Goal: Task Accomplishment & Management: Use online tool/utility

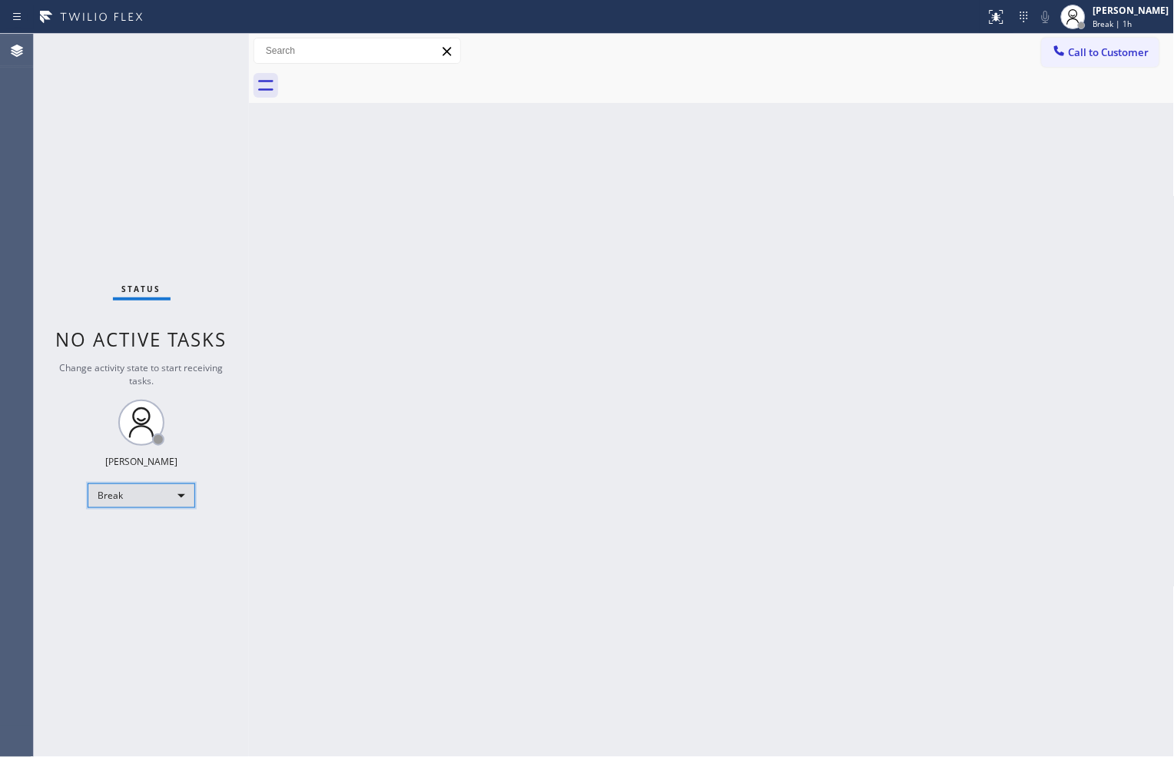
click at [187, 489] on div "Break" at bounding box center [142, 495] width 108 height 25
click at [151, 532] on li "Available" at bounding box center [140, 535] width 104 height 18
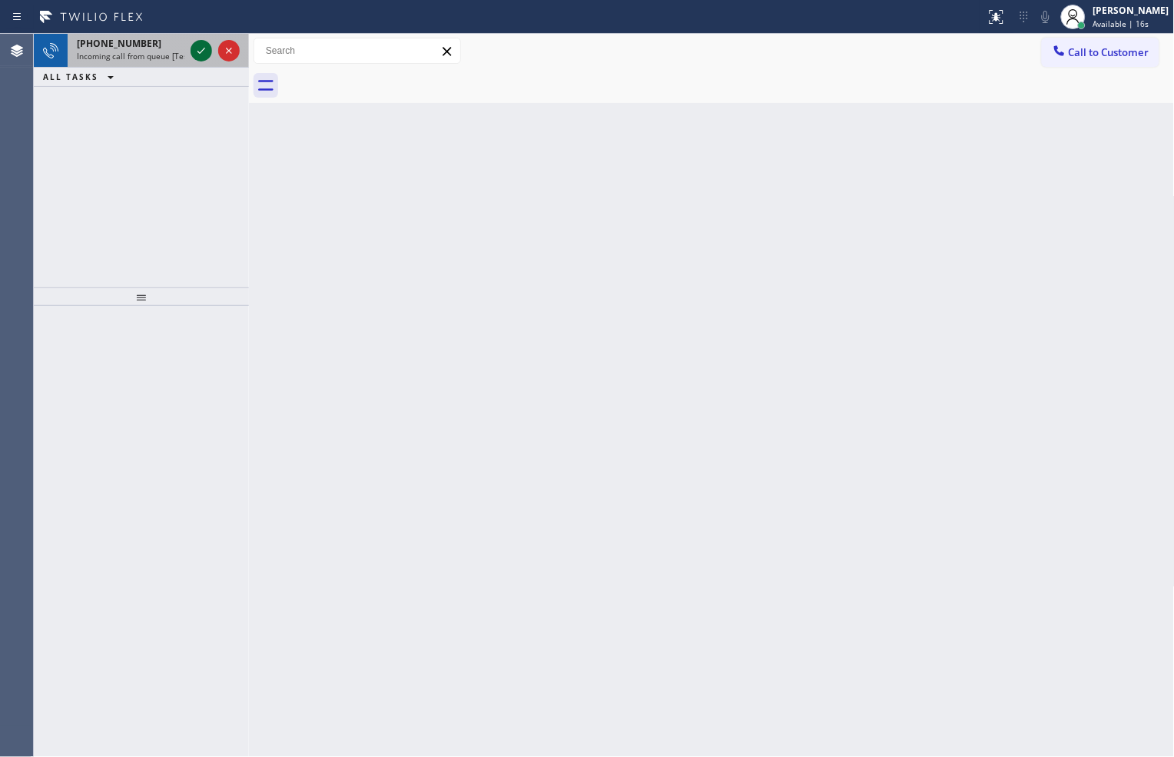
click at [207, 51] on icon at bounding box center [201, 50] width 18 height 18
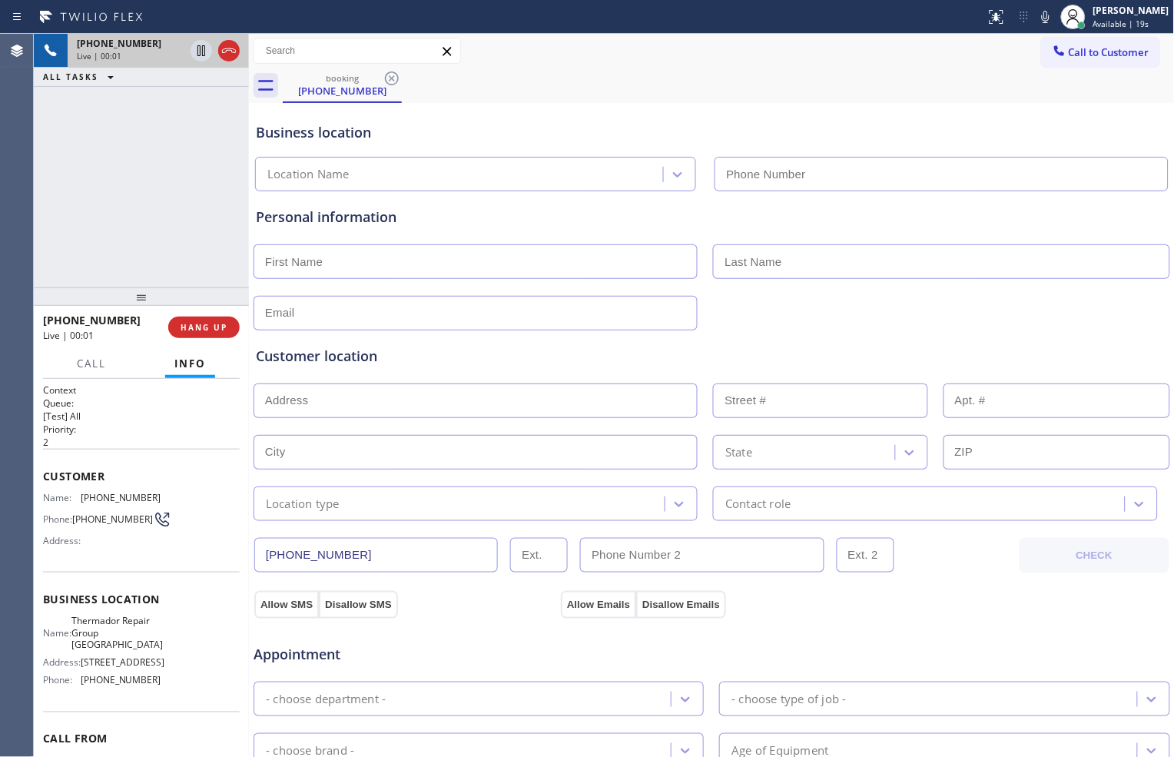
type input "[PHONE_NUMBER]"
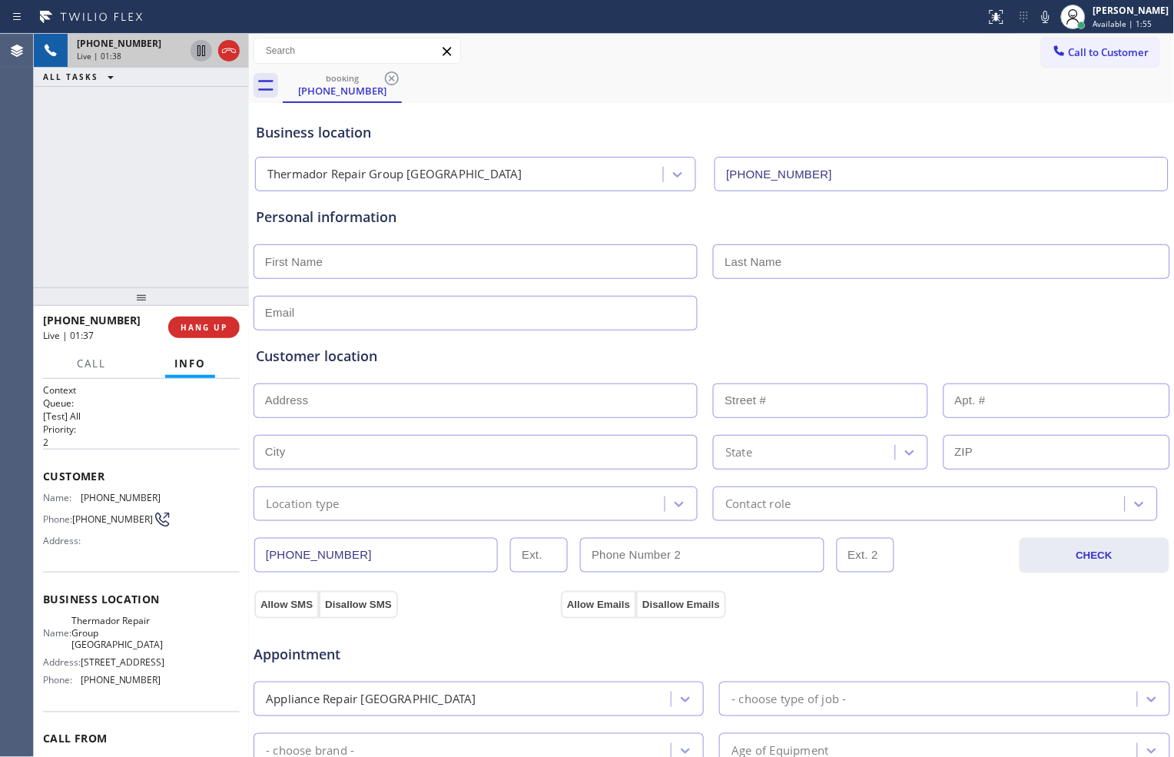
click at [200, 58] on icon at bounding box center [201, 50] width 18 height 18
click at [1042, 18] on icon at bounding box center [1046, 17] width 8 height 12
click at [200, 52] on icon at bounding box center [201, 50] width 18 height 18
click at [1042, 13] on icon at bounding box center [1045, 17] width 18 height 18
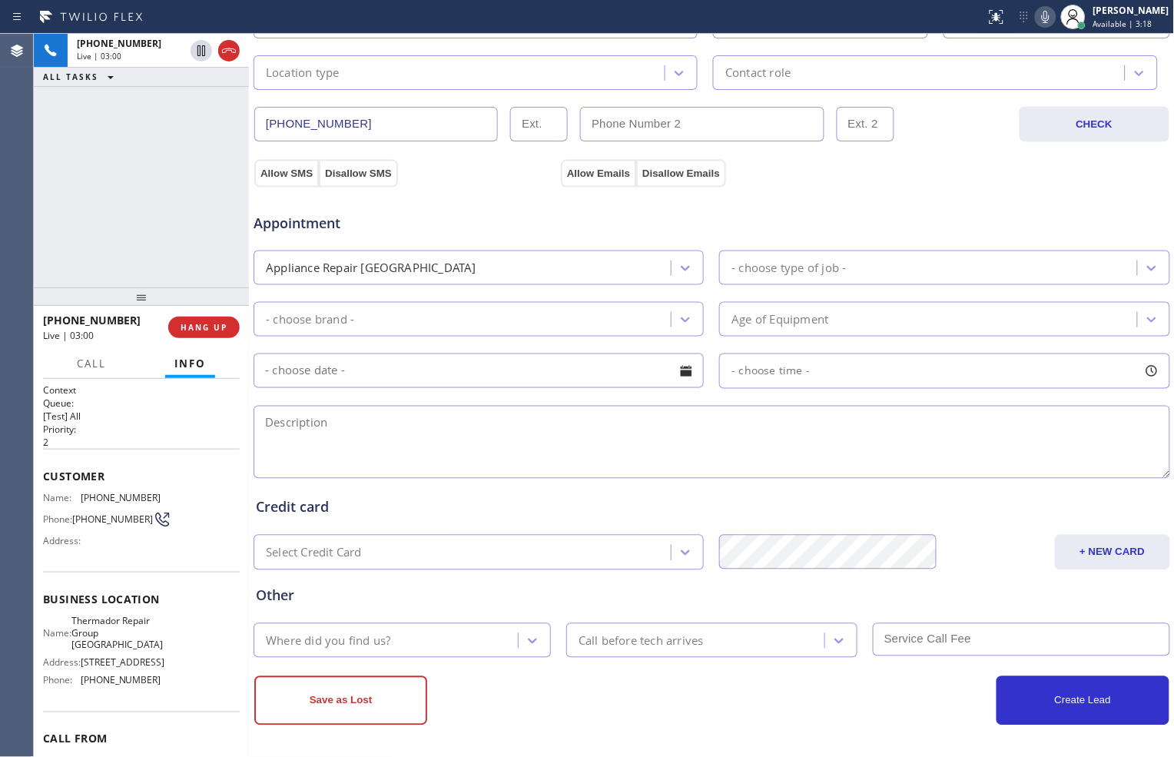
scroll to position [433, 0]
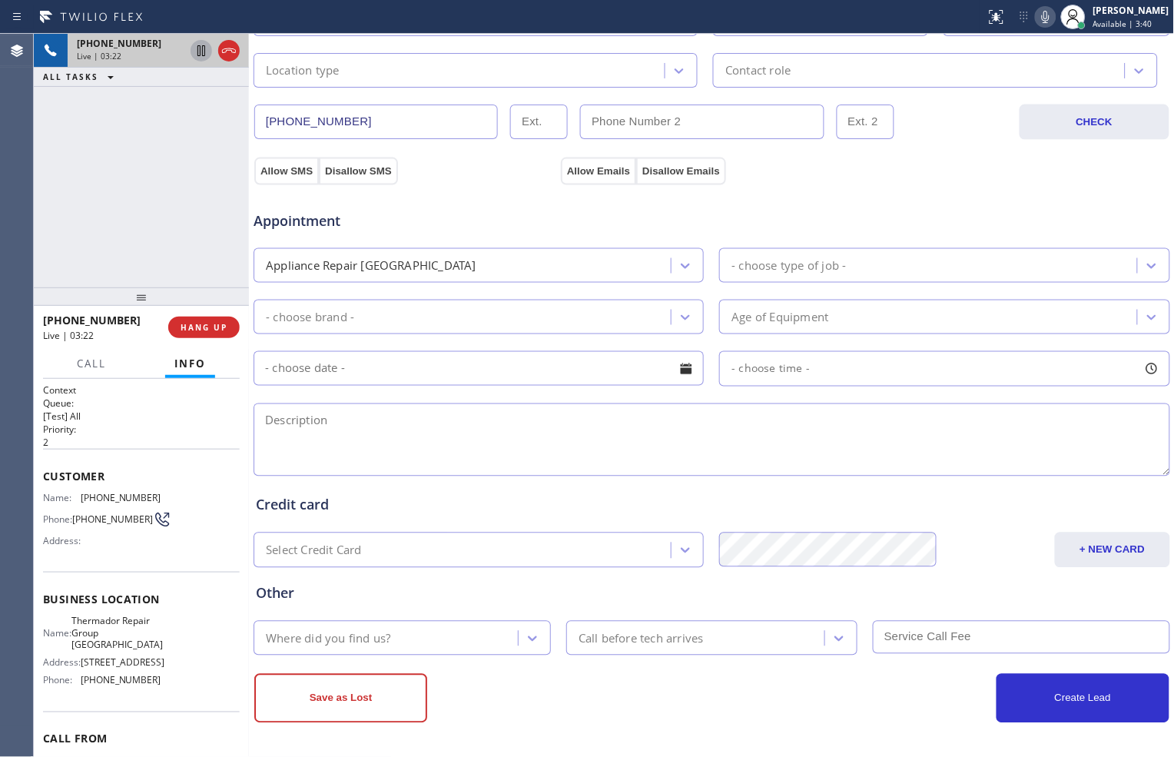
click at [197, 56] on icon at bounding box center [201, 50] width 18 height 18
click at [1042, 20] on icon at bounding box center [1045, 17] width 18 height 18
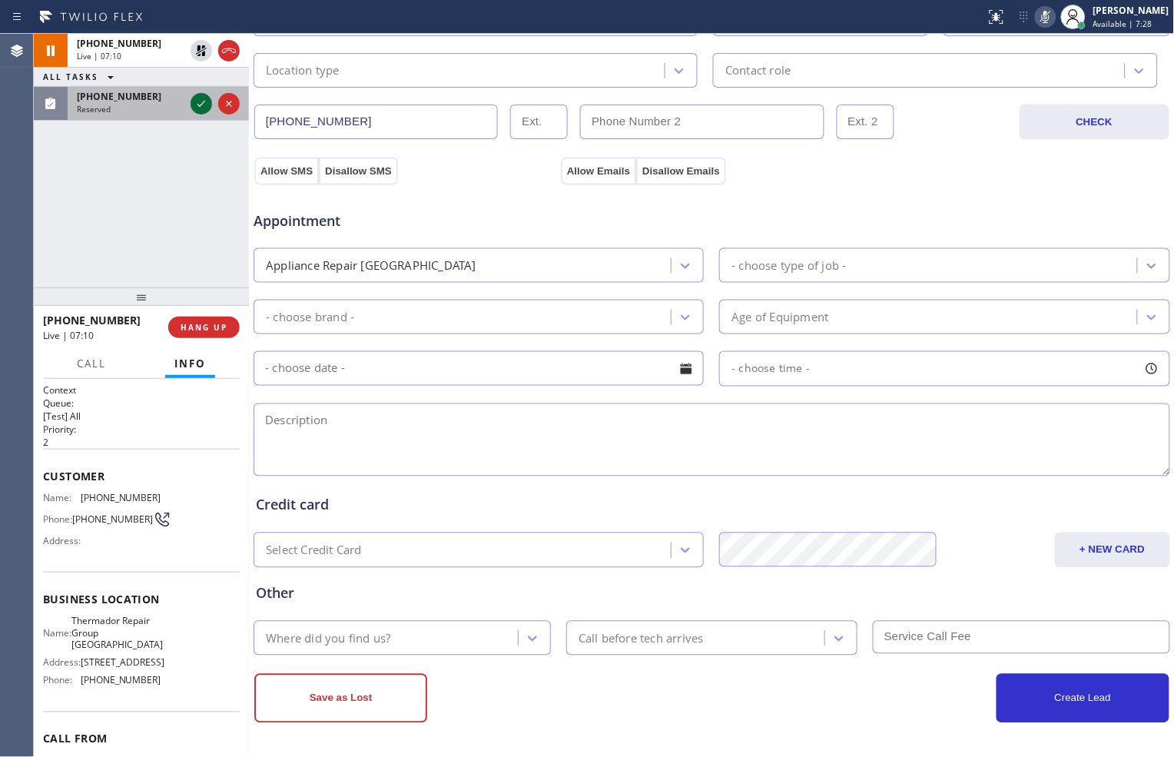
click at [200, 104] on icon at bounding box center [201, 104] width 8 height 6
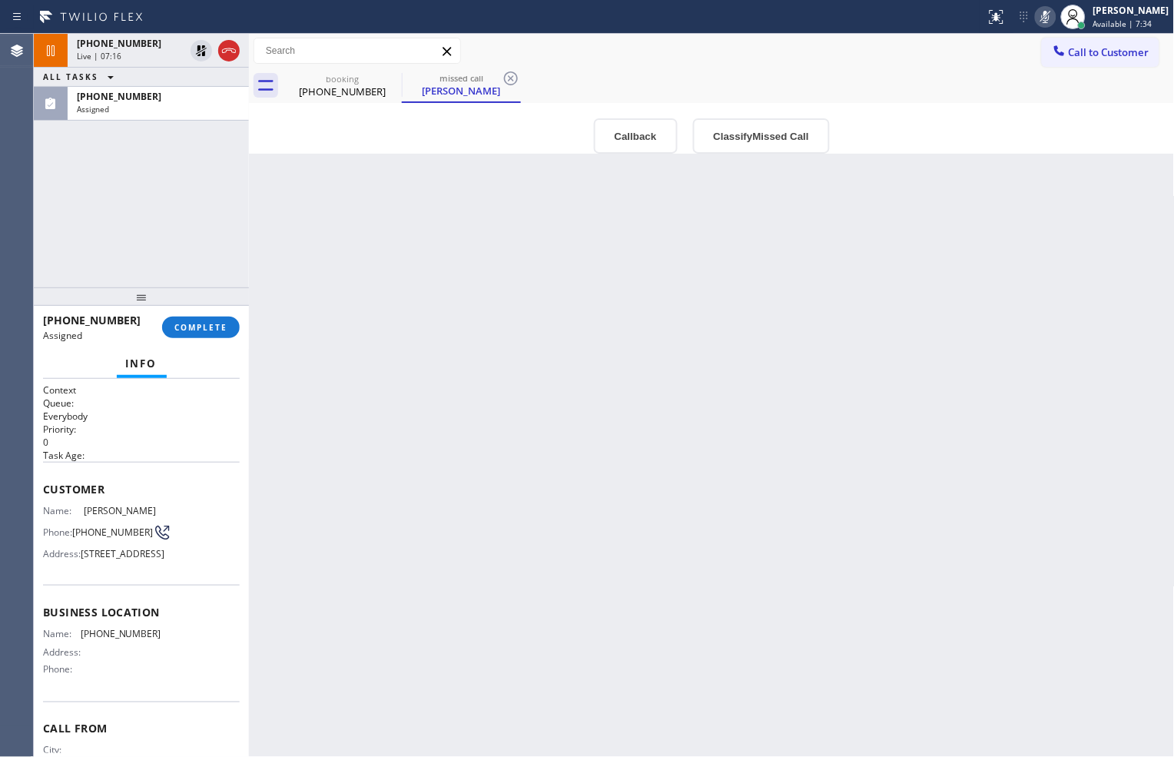
click at [210, 306] on div at bounding box center [141, 296] width 215 height 18
click at [205, 327] on span "COMPLETE" at bounding box center [200, 327] width 53 height 11
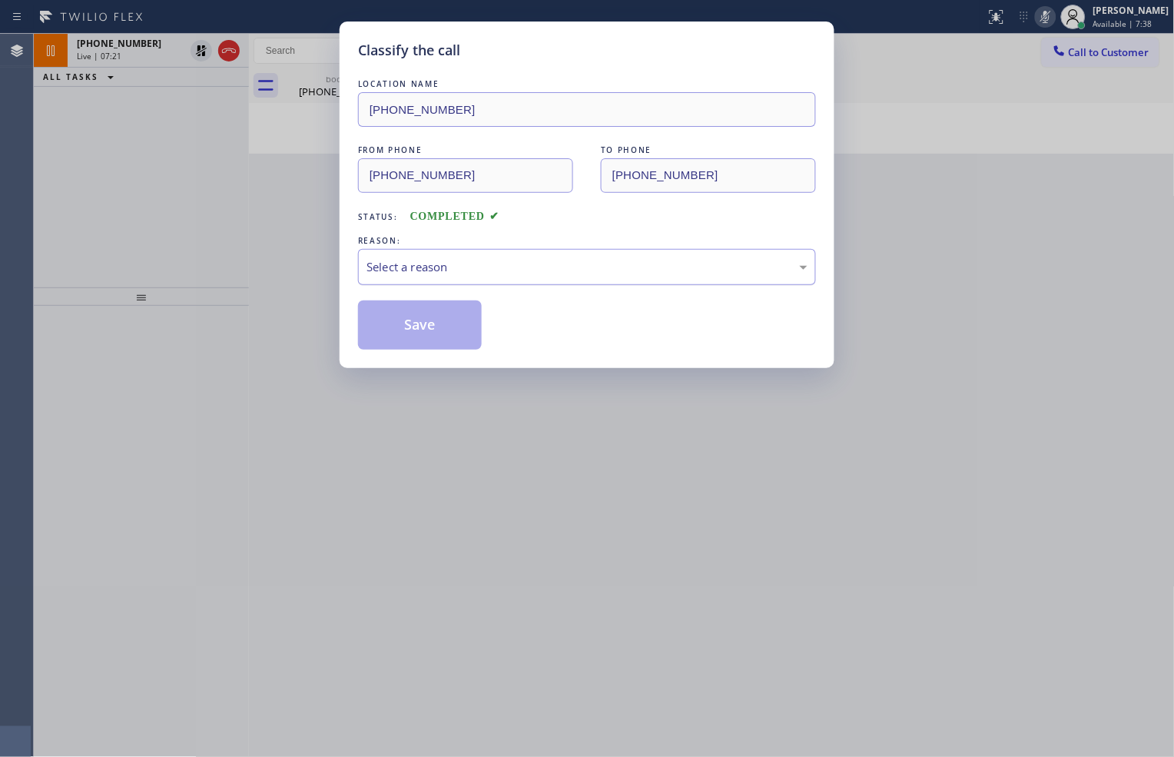
click at [591, 263] on div "Select a reason" at bounding box center [586, 267] width 441 height 18
click at [404, 319] on button "Save" at bounding box center [420, 324] width 124 height 49
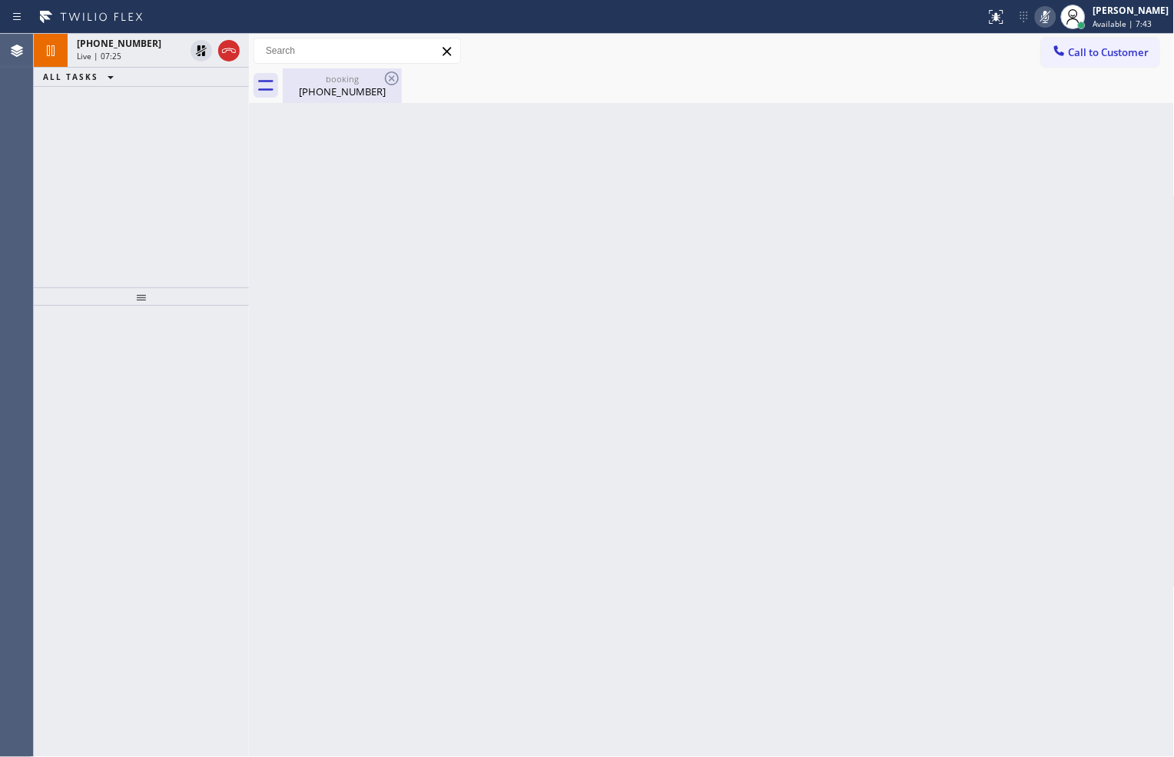
click at [328, 92] on div "[PHONE_NUMBER]" at bounding box center [342, 91] width 116 height 14
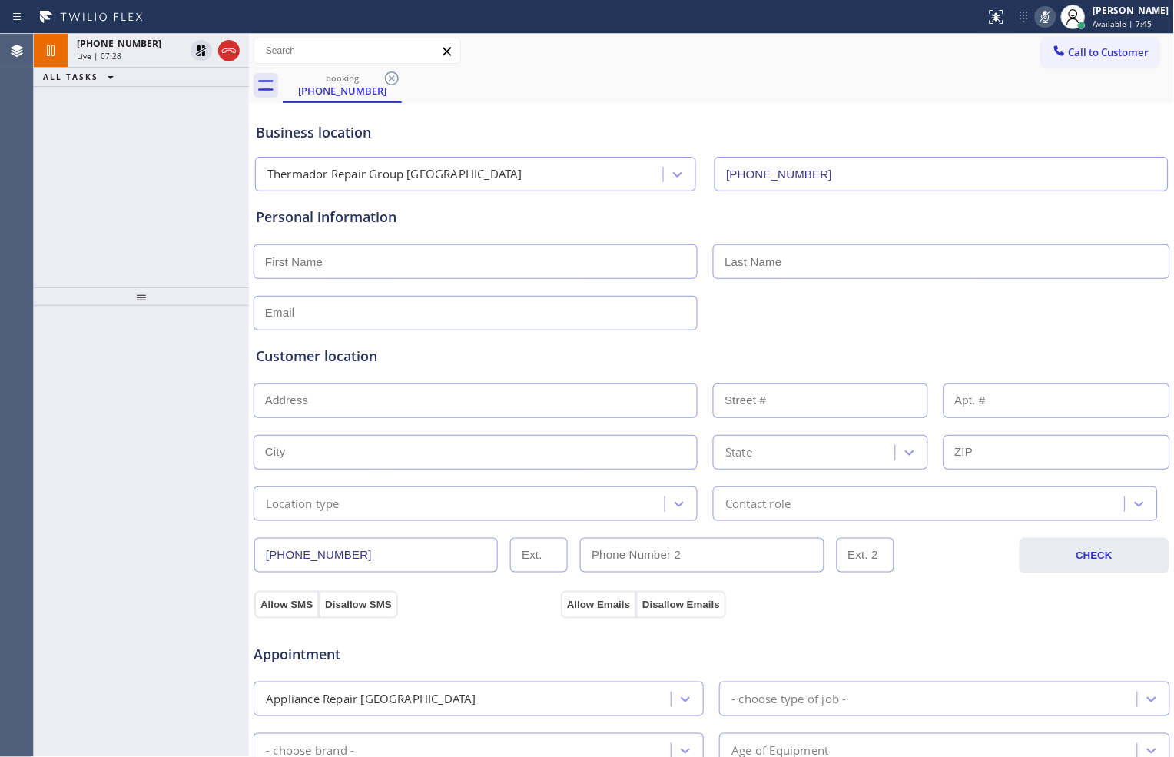
click at [188, 290] on div at bounding box center [141, 296] width 215 height 18
click at [190, 305] on div at bounding box center [141, 296] width 215 height 18
click at [134, 69] on div "ALL TASKS ALL TASKS ACTIVE TASKS TASKS IN WRAP UP" at bounding box center [141, 77] width 215 height 19
click at [143, 304] on div at bounding box center [141, 296] width 215 height 18
drag, startPoint x: 142, startPoint y: 308, endPoint x: 142, endPoint y: 366, distance: 57.6
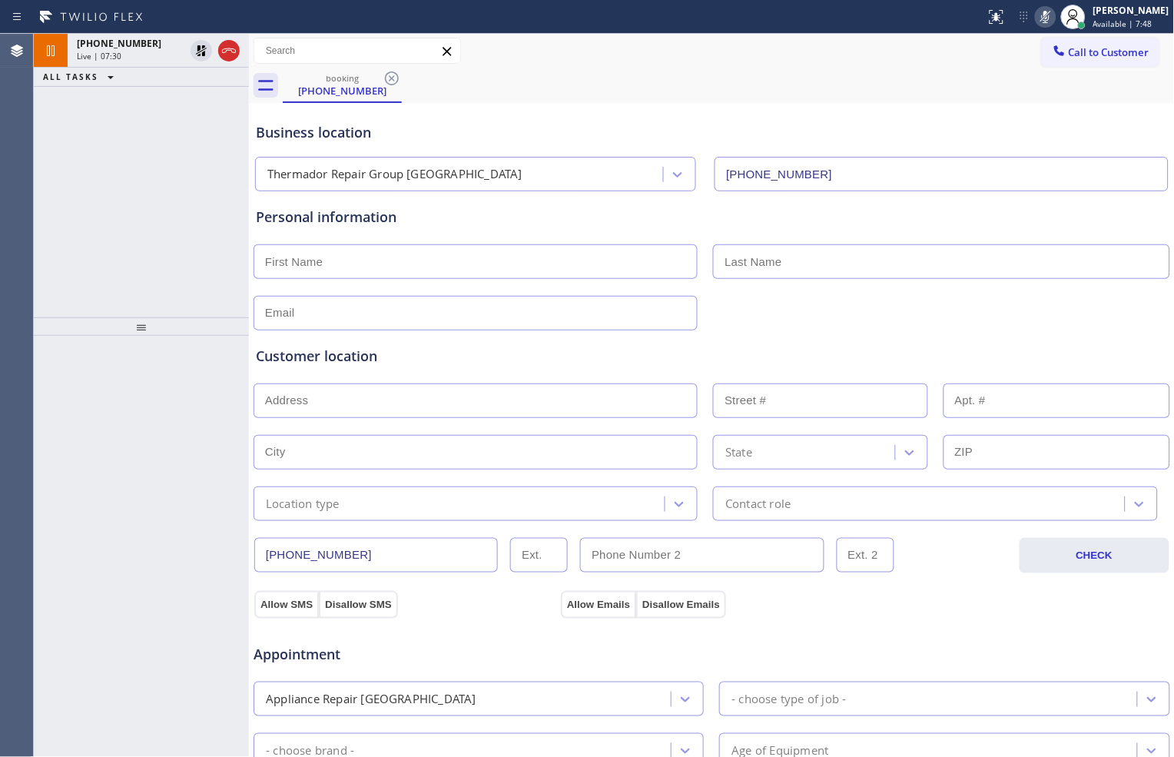
click at [142, 336] on div at bounding box center [141, 326] width 215 height 18
drag, startPoint x: 142, startPoint y: 366, endPoint x: 164, endPoint y: 171, distance: 195.5
click at [164, 171] on div "[PHONE_NUMBER] Live | 07:31 ALL TASKS ALL TASKS ACTIVE TASKS TASKS IN WRAP UP" at bounding box center [141, 395] width 215 height 723
click at [313, 108] on div "Business location Thermador Repair Group [GEOGRAPHIC_DATA] [PHONE_NUMBER]" at bounding box center [712, 149] width 918 height 84
click at [204, 57] on icon at bounding box center [201, 50] width 18 height 18
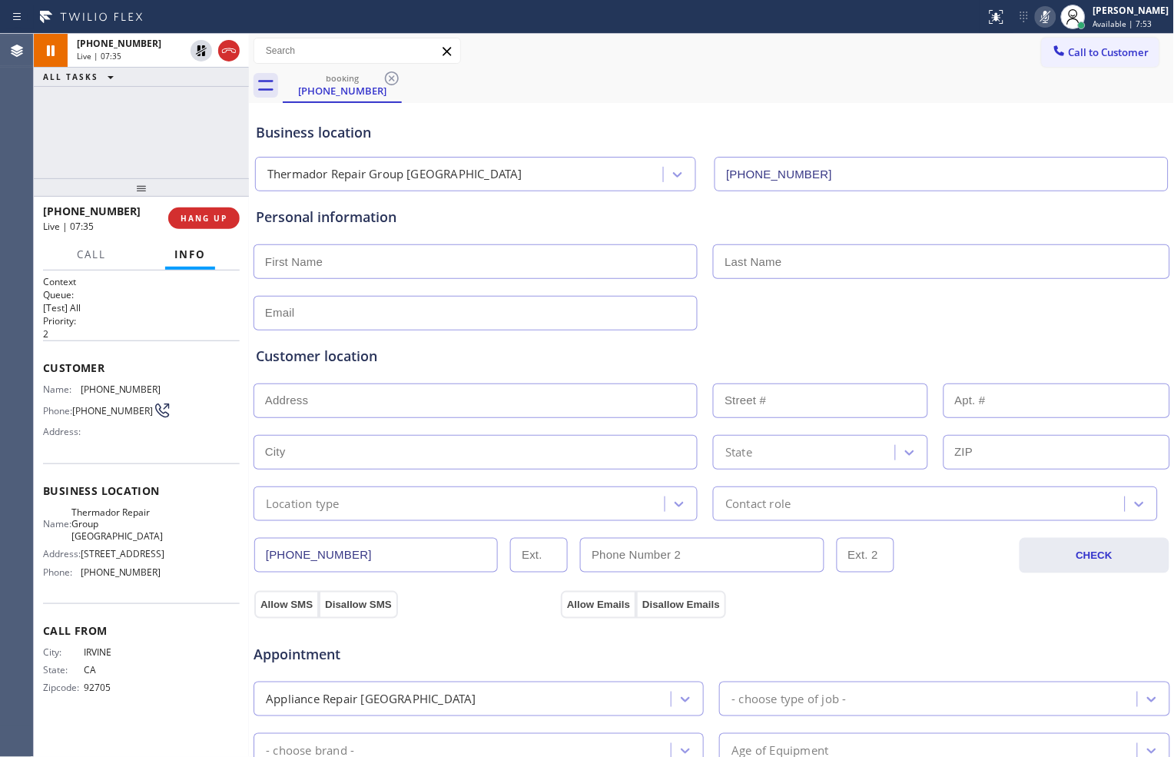
click at [1041, 11] on icon at bounding box center [1045, 17] width 18 height 18
click at [200, 55] on icon at bounding box center [201, 50] width 8 height 11
click at [1037, 15] on icon at bounding box center [1045, 17] width 18 height 18
click at [195, 56] on icon at bounding box center [201, 50] width 18 height 18
click at [1036, 8] on icon at bounding box center [1045, 17] width 18 height 18
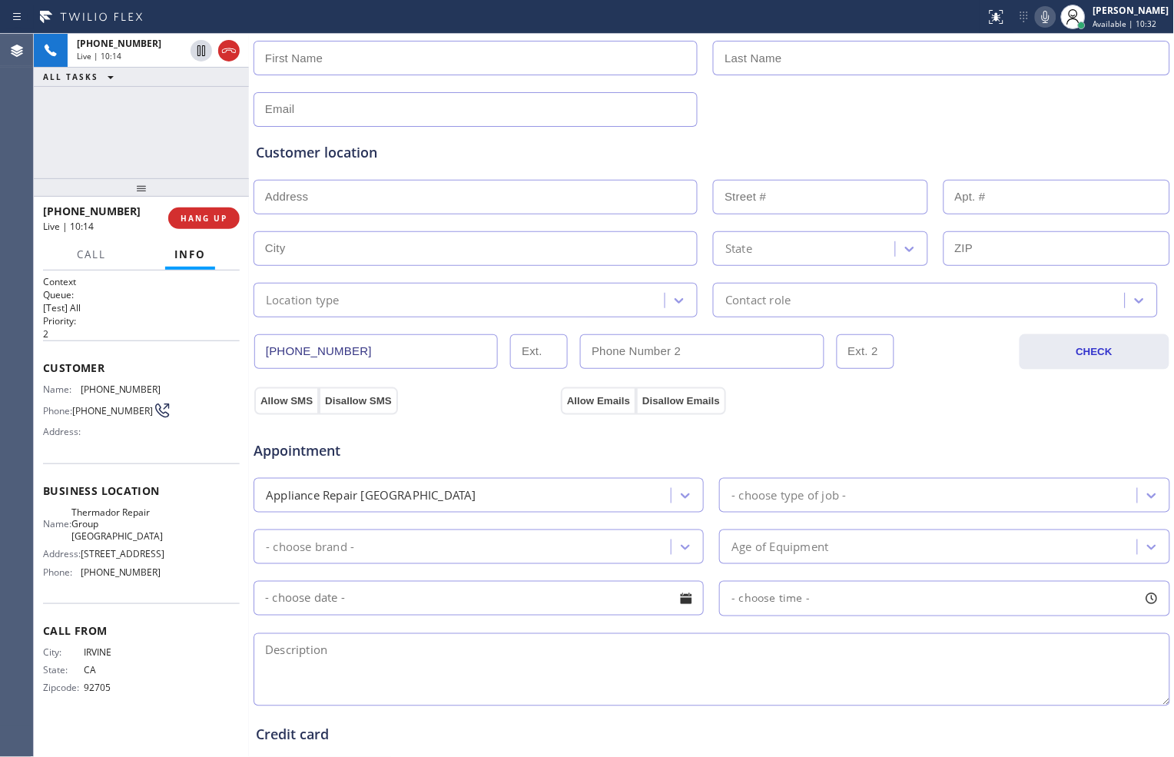
scroll to position [85, 0]
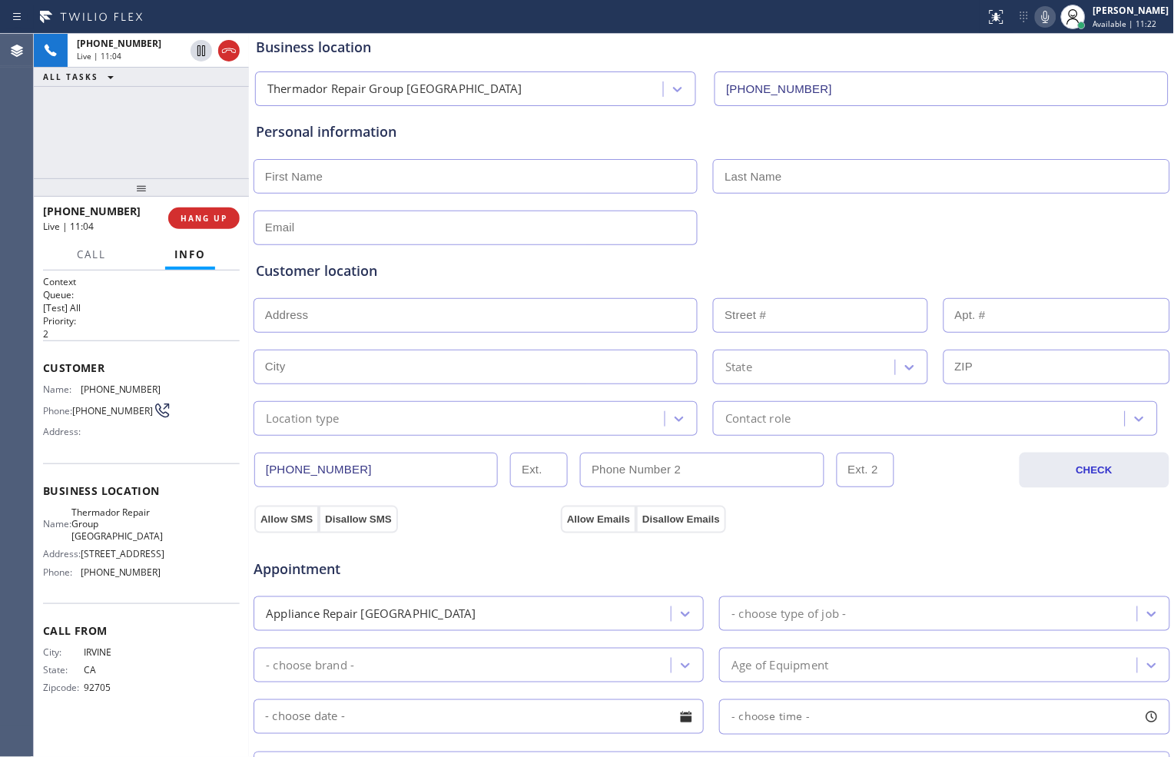
click at [525, 181] on input "text" at bounding box center [475, 176] width 444 height 35
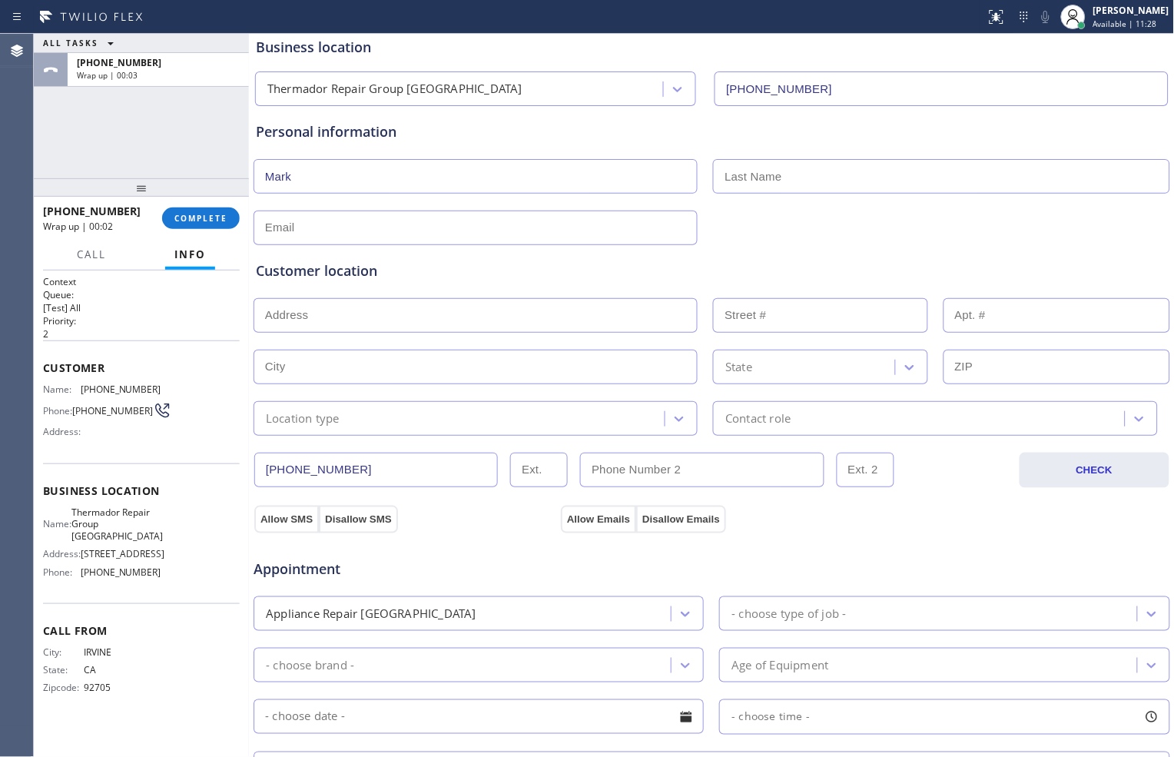
type input "Mark"
type input "[PERSON_NAME]"
click at [539, 227] on input "text" at bounding box center [475, 227] width 444 height 35
paste input "[EMAIL_ADDRESS][DOMAIN_NAME]"
click at [316, 228] on input "[EMAIL_ADDRESS][DOMAIN_NAME]" at bounding box center [475, 227] width 444 height 35
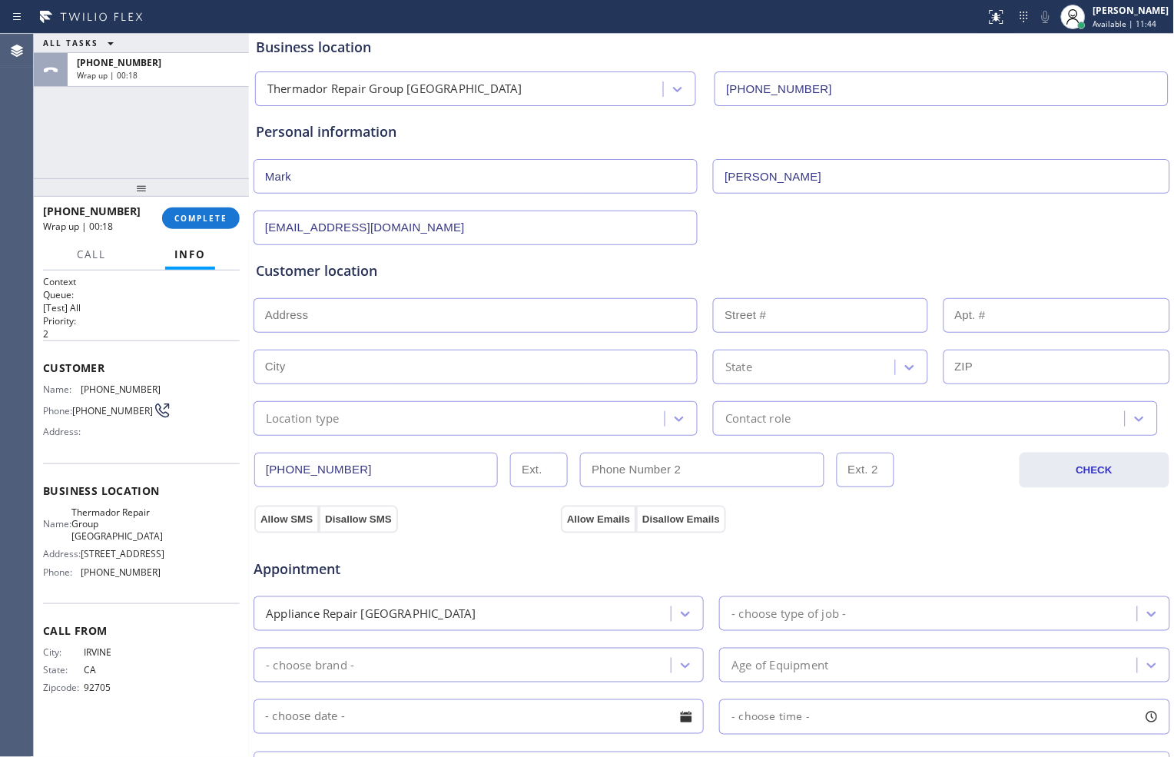
click at [326, 228] on input "[EMAIL_ADDRESS][DOMAIN_NAME]" at bounding box center [475, 227] width 444 height 35
type input "[EMAIL_ADDRESS][DOMAIN_NAME]"
click at [382, 307] on input "text" at bounding box center [475, 315] width 444 height 35
click at [489, 319] on input "text" at bounding box center [475, 315] width 444 height 35
paste input "[STREET_ADDRESS]"
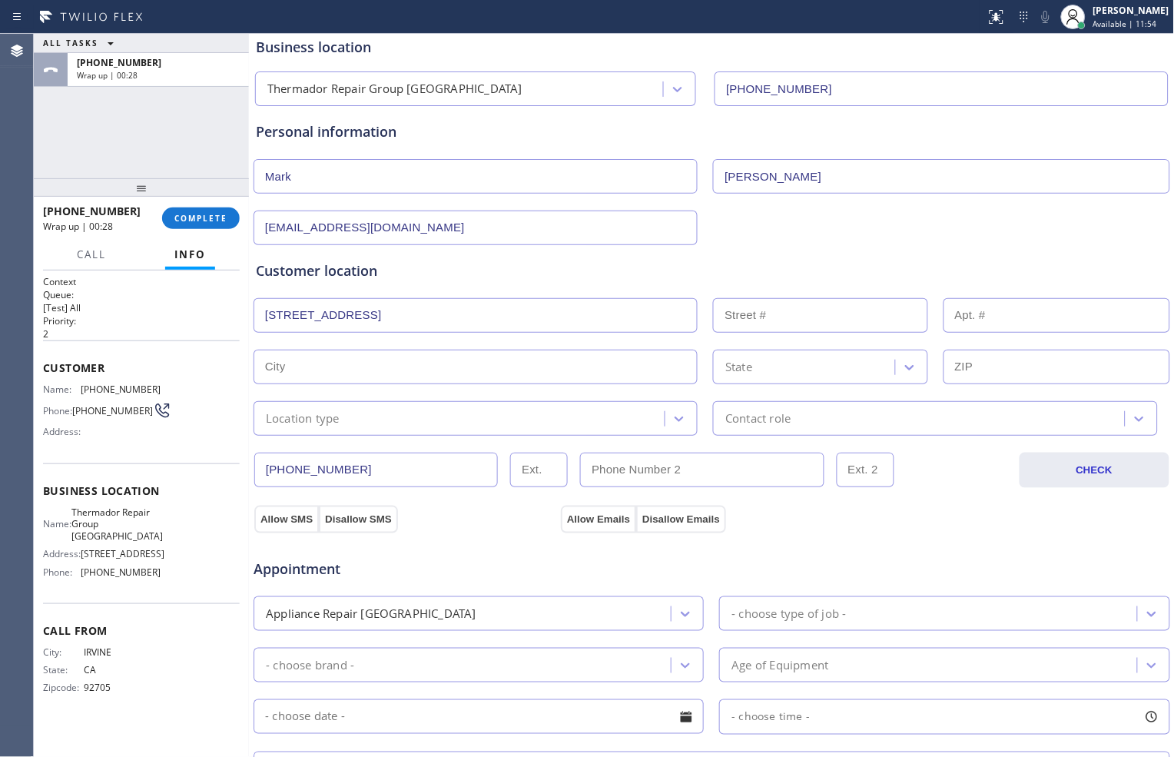
type input "[STREET_ADDRESS]"
type input "611"
type input "[GEOGRAPHIC_DATA]"
type input "92663"
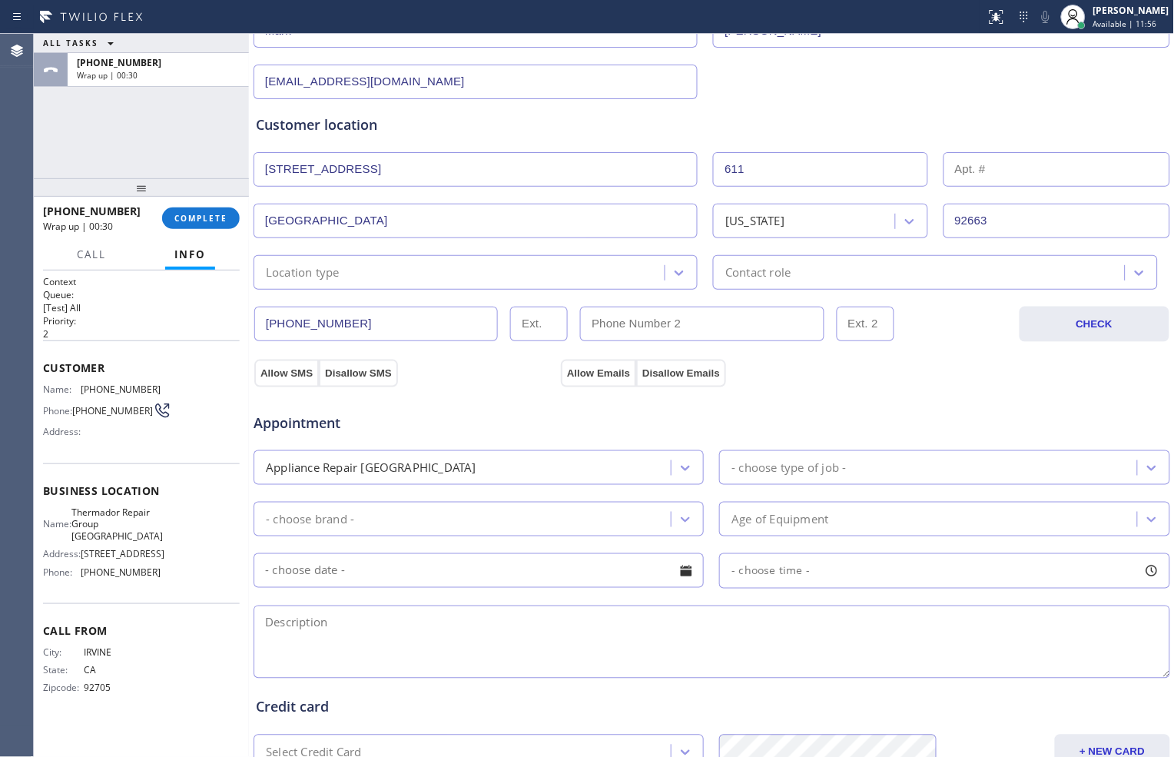
scroll to position [256, 0]
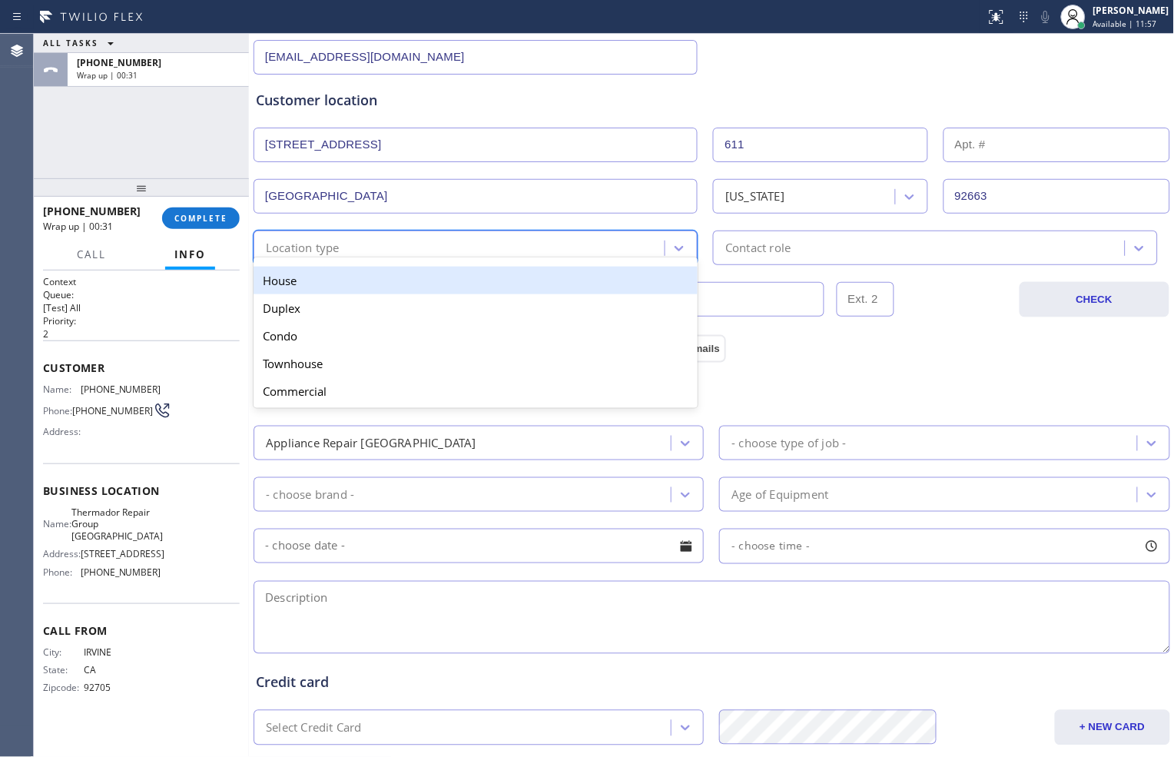
click at [551, 260] on div "option House focused, 1 of 5. 5 results available. Use Up and Down to choose op…" at bounding box center [475, 247] width 444 height 35
click at [521, 290] on div "House" at bounding box center [475, 281] width 444 height 28
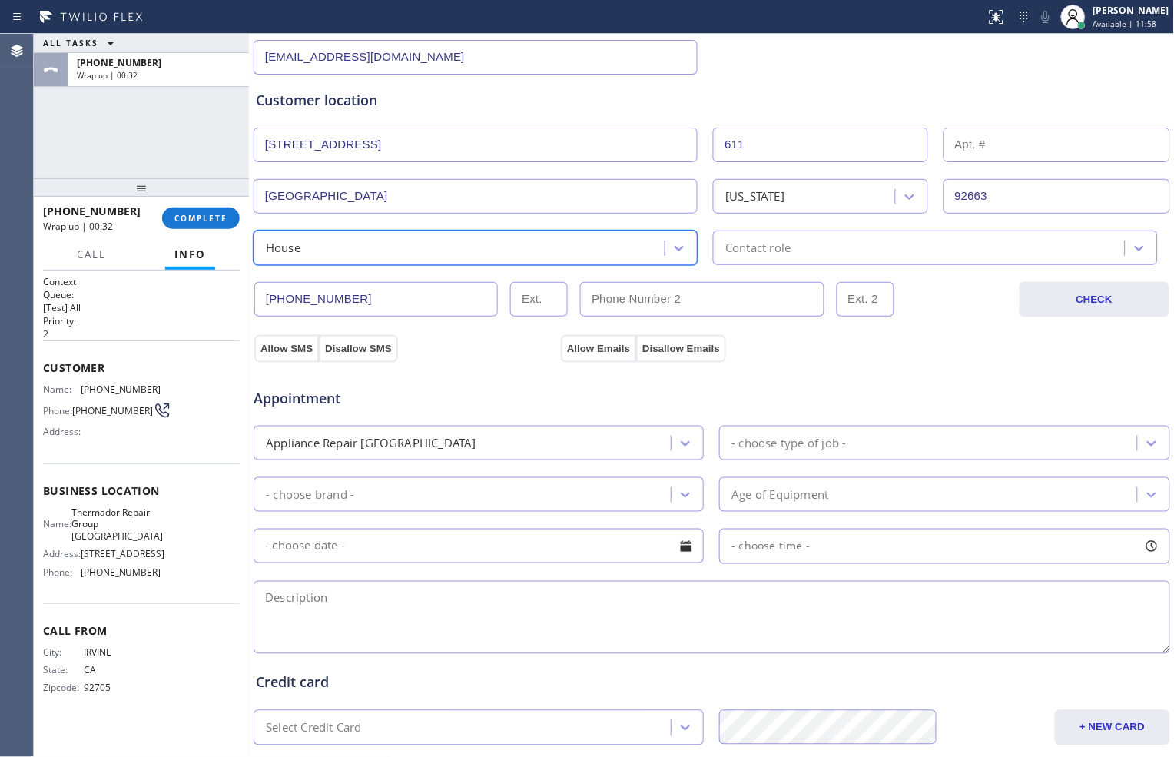
click at [753, 240] on div "Contact role" at bounding box center [757, 248] width 65 height 18
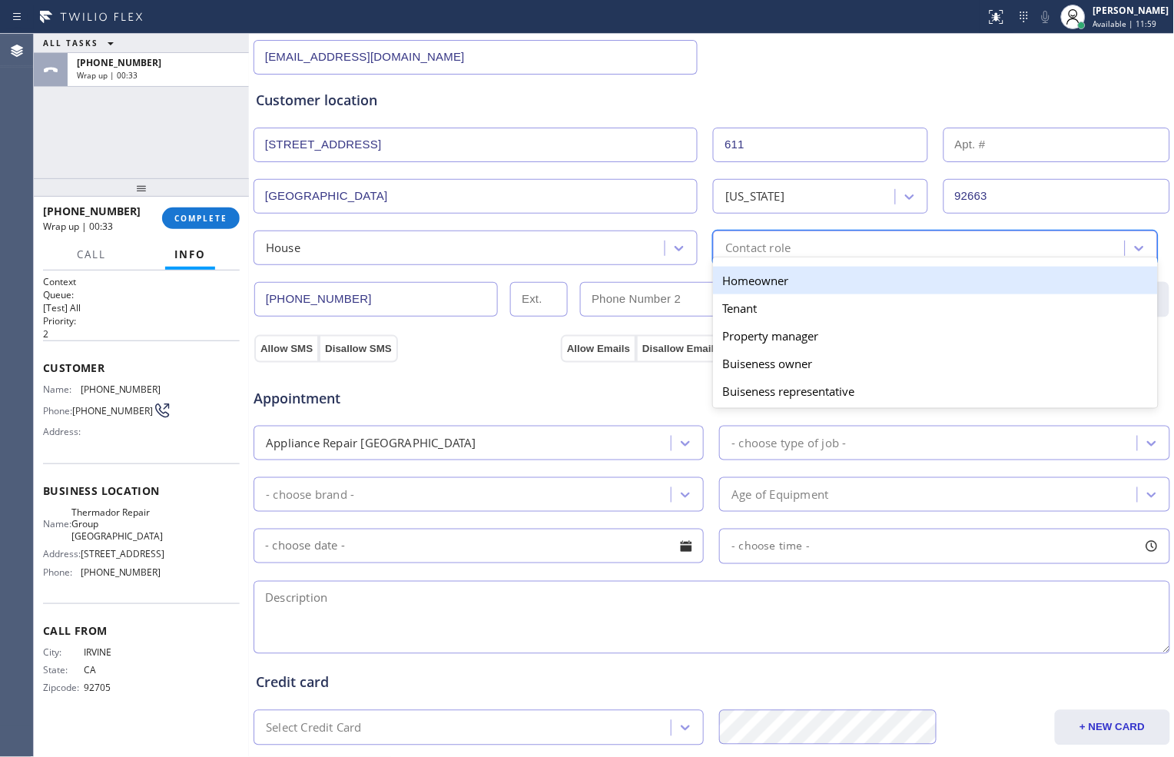
click at [755, 280] on div "Homeowner" at bounding box center [935, 281] width 444 height 28
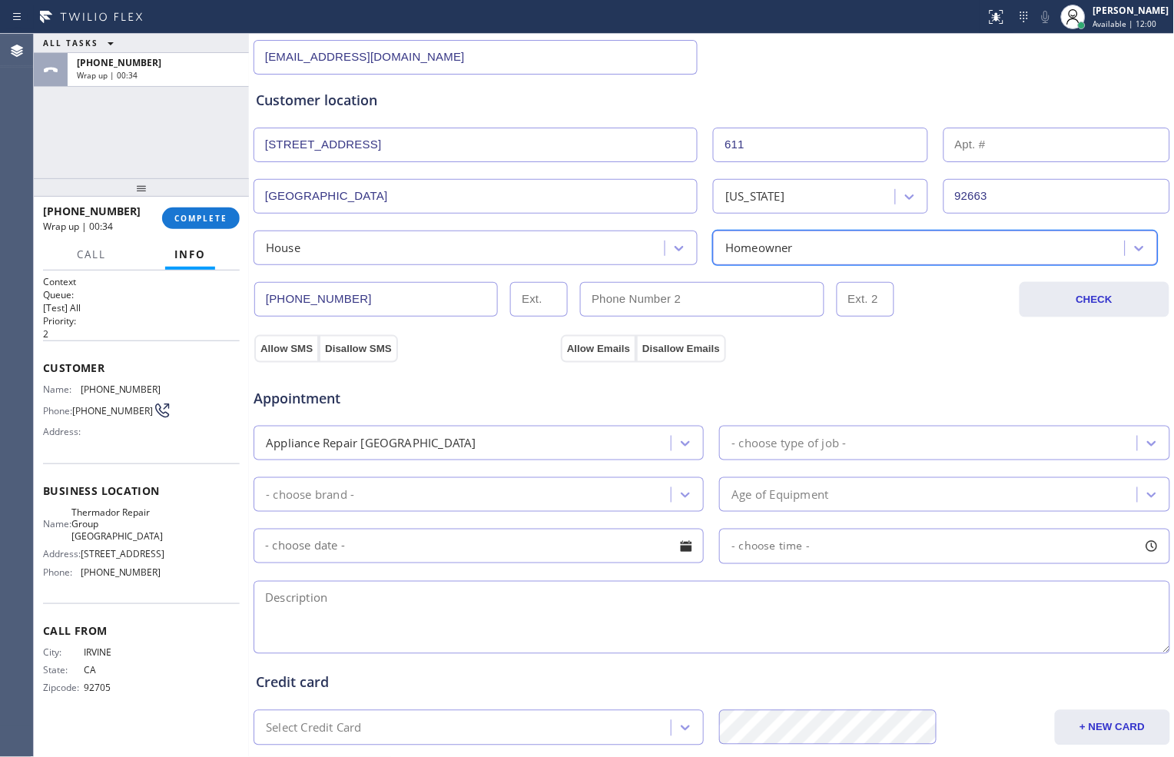
click at [750, 444] on div "- choose type of job -" at bounding box center [788, 443] width 114 height 18
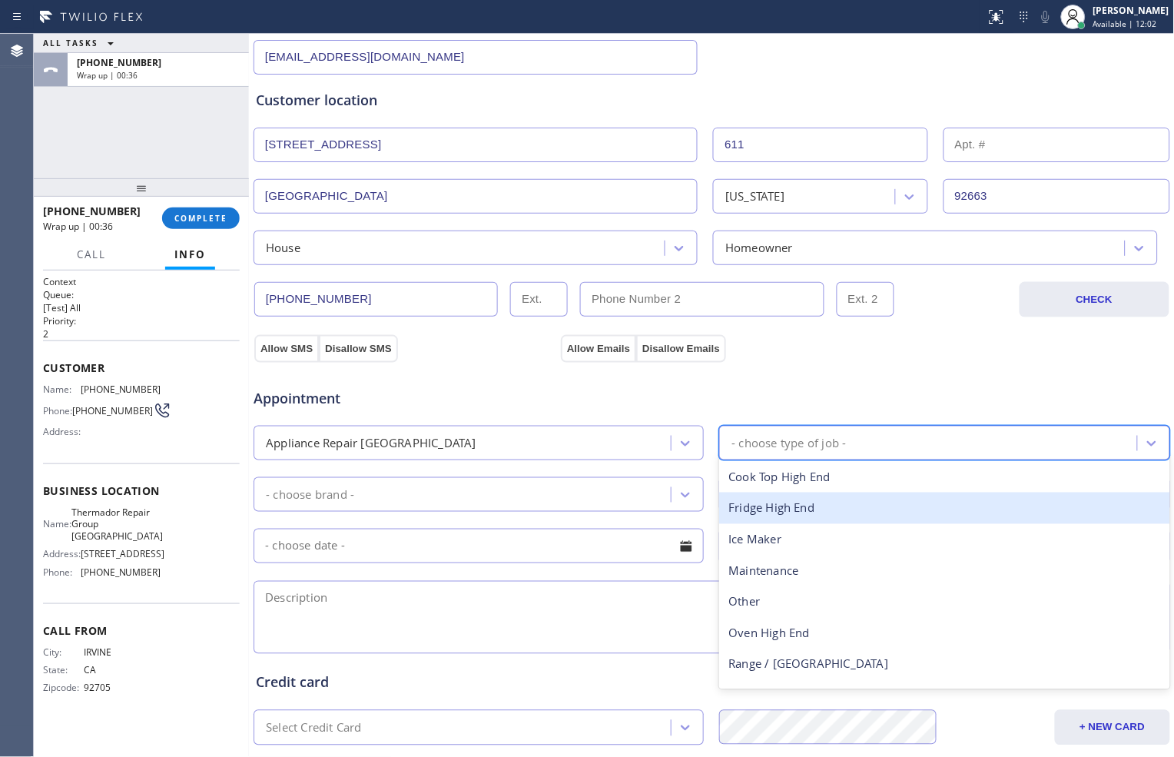
click at [770, 508] on div "Fridge High End" at bounding box center [944, 507] width 450 height 31
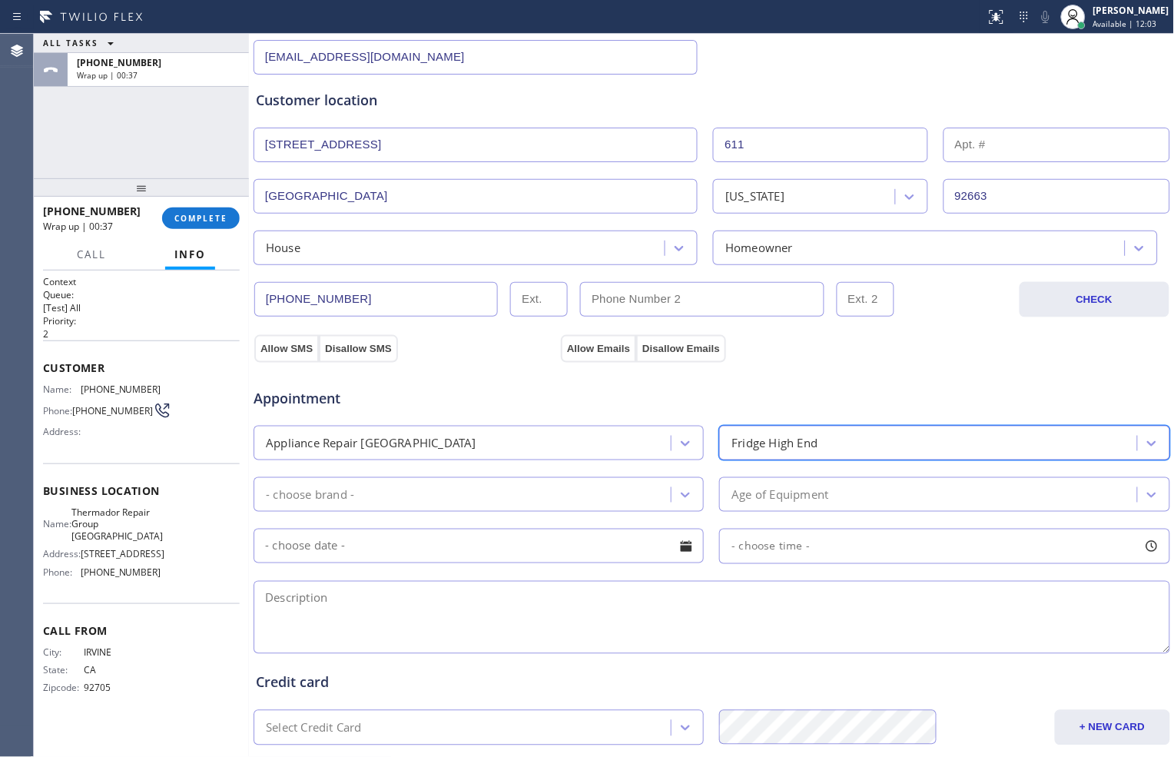
click at [599, 495] on div "- choose brand -" at bounding box center [464, 494] width 412 height 27
click at [469, 497] on div "- choose brand -" at bounding box center [464, 494] width 412 height 27
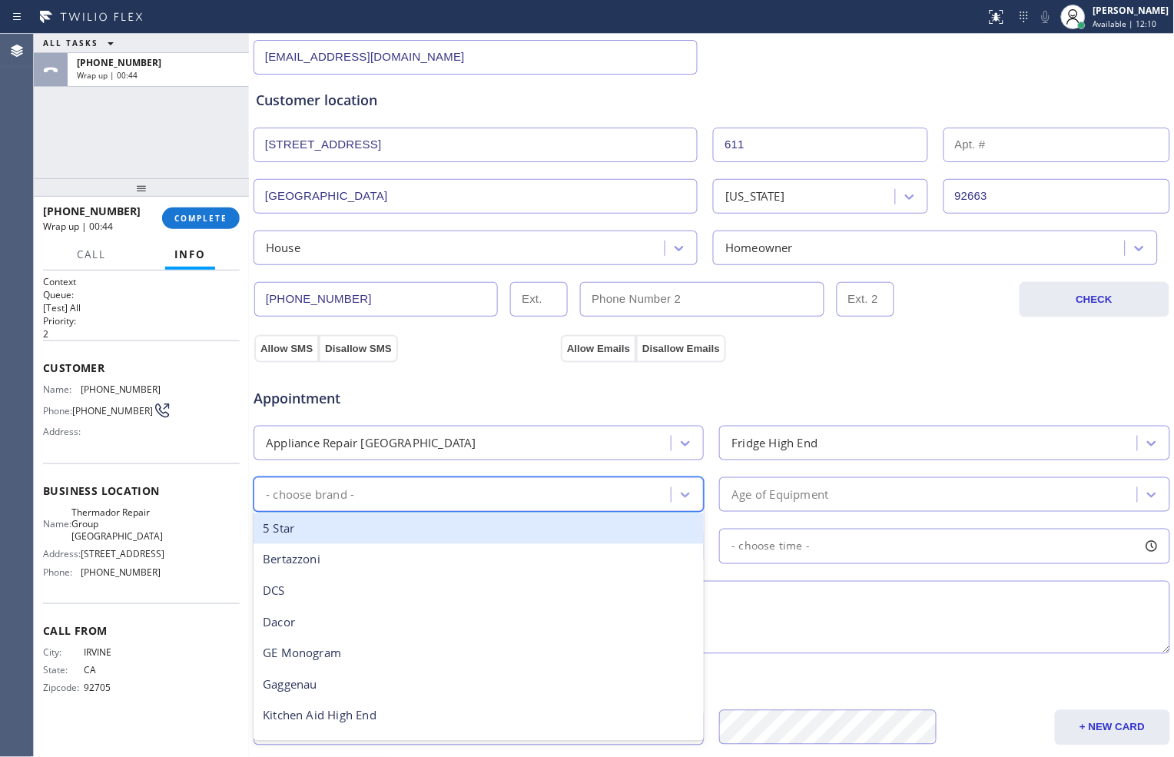
type input "T"
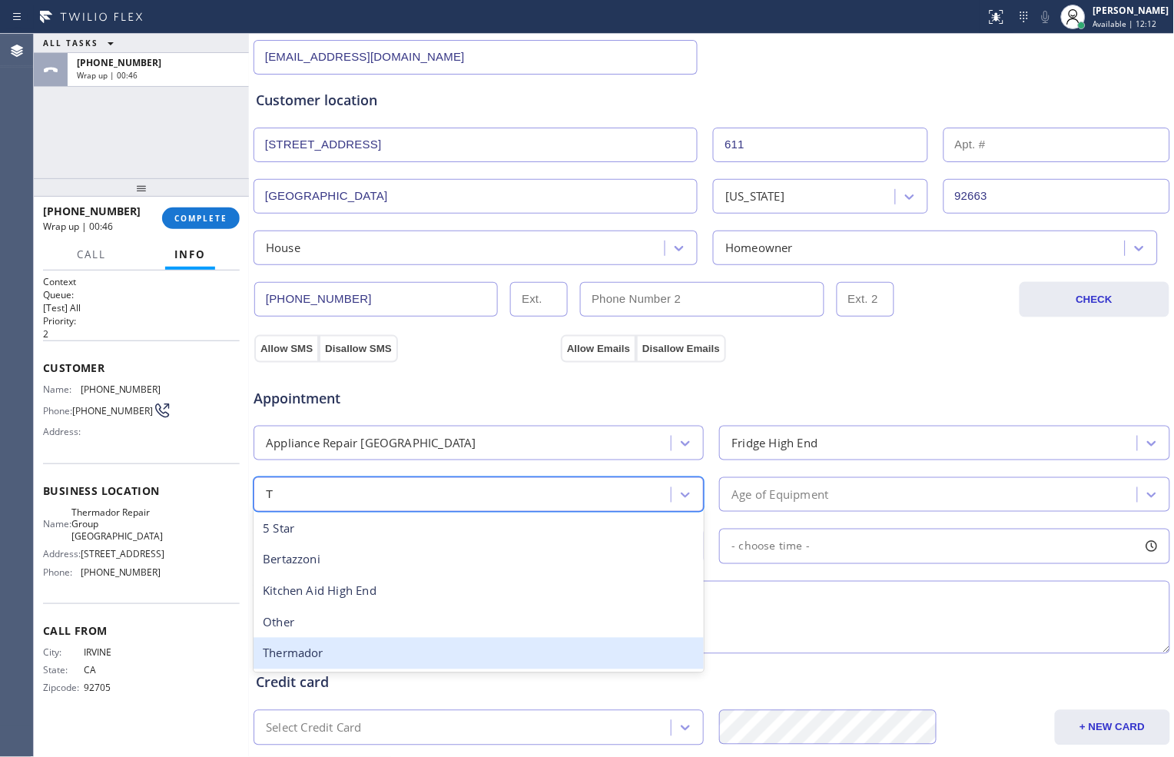
click at [427, 643] on div "Thermador" at bounding box center [478, 652] width 450 height 31
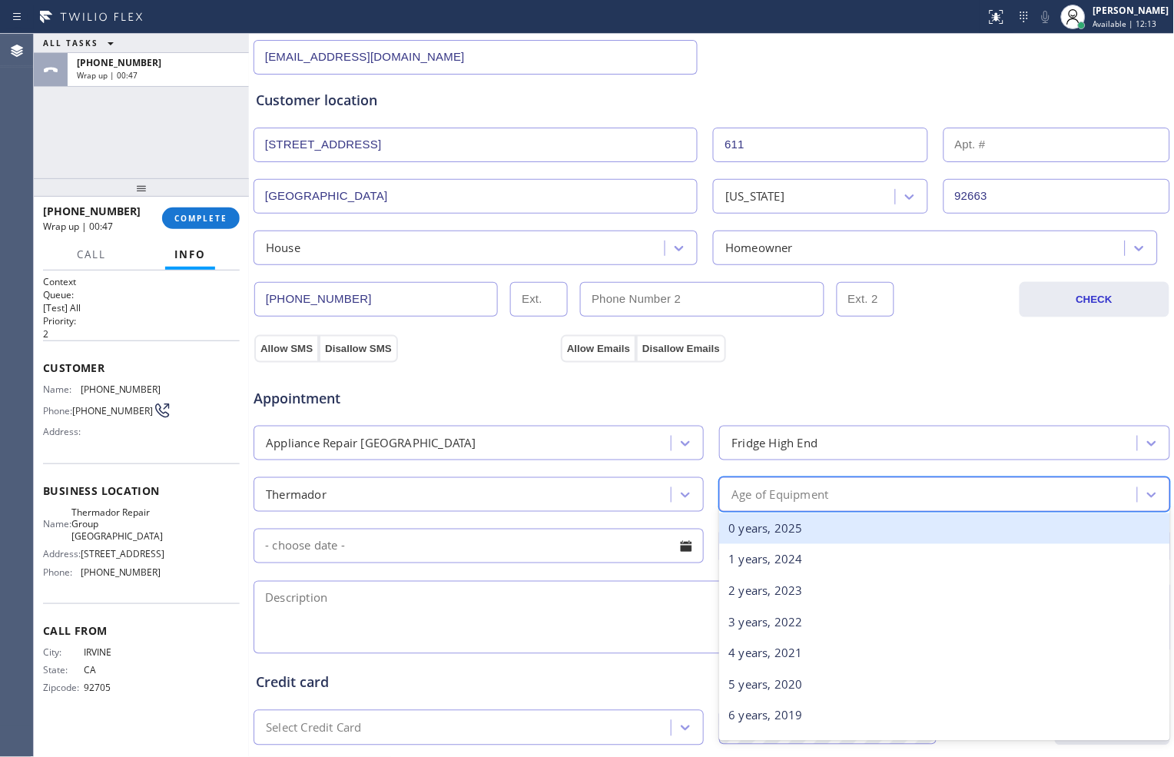
click at [747, 505] on div "Age of Equipment" at bounding box center [930, 494] width 412 height 27
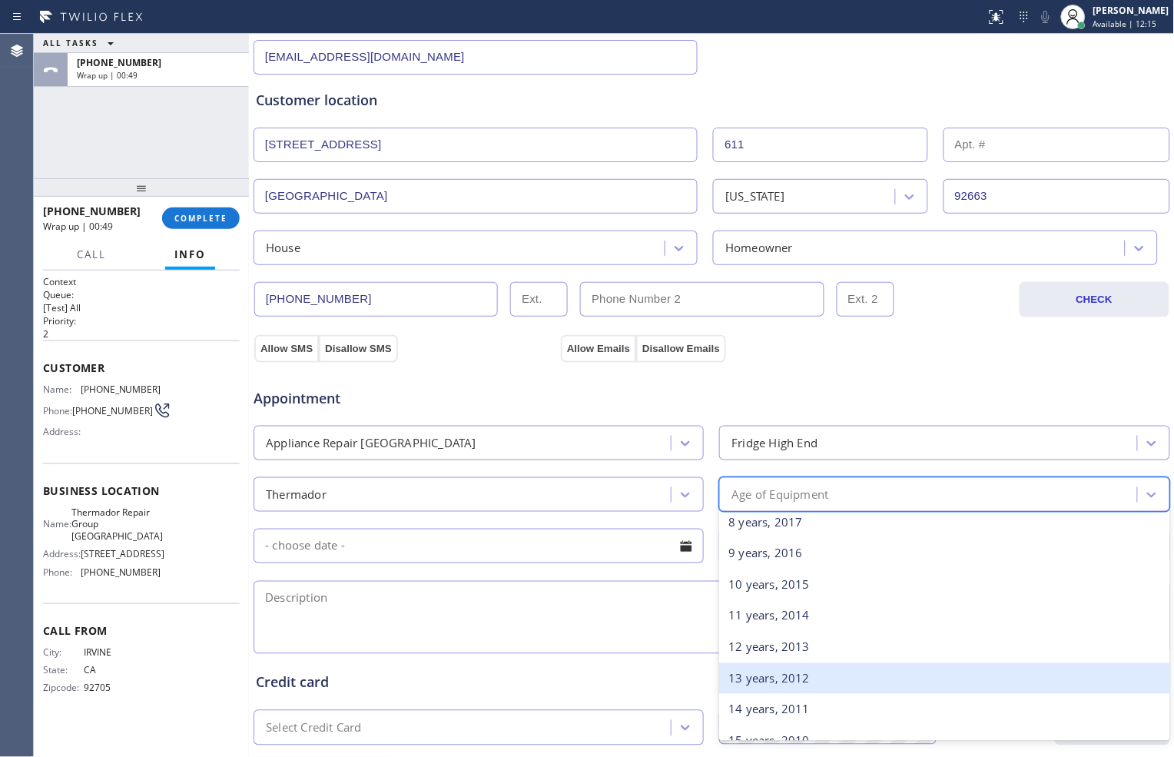
scroll to position [341, 0]
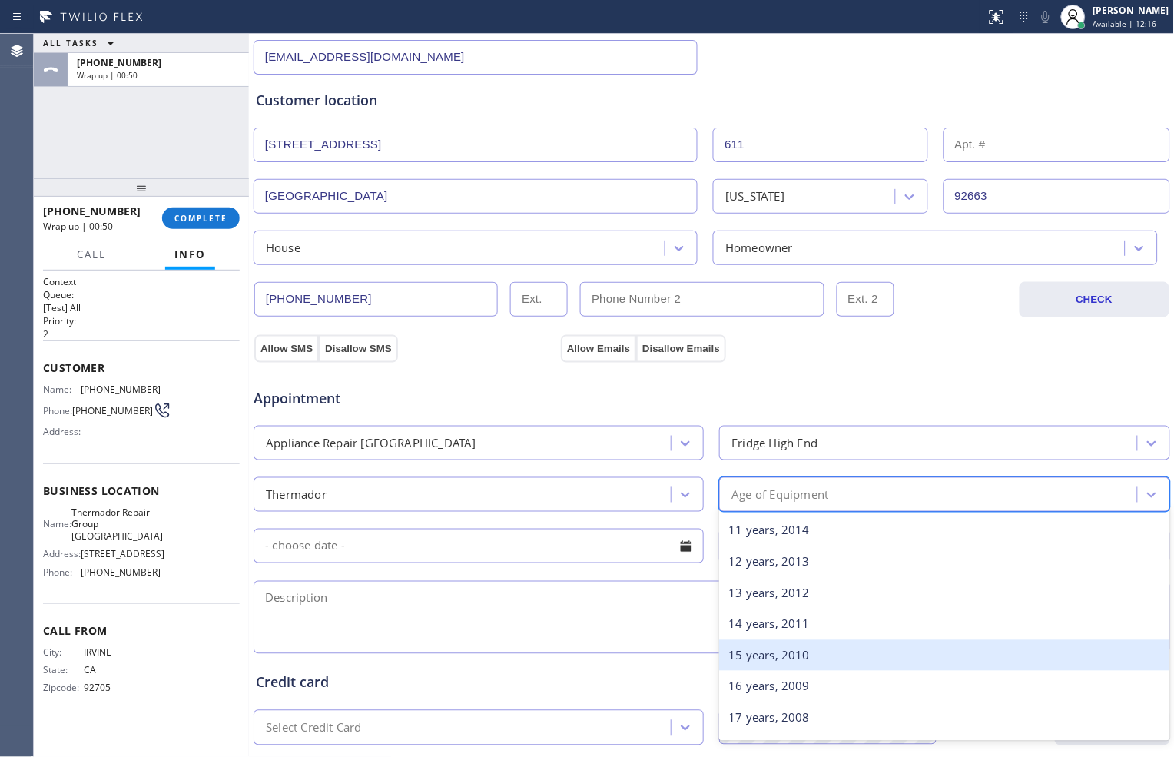
click at [770, 654] on div "15 years, 2010" at bounding box center [944, 655] width 450 height 31
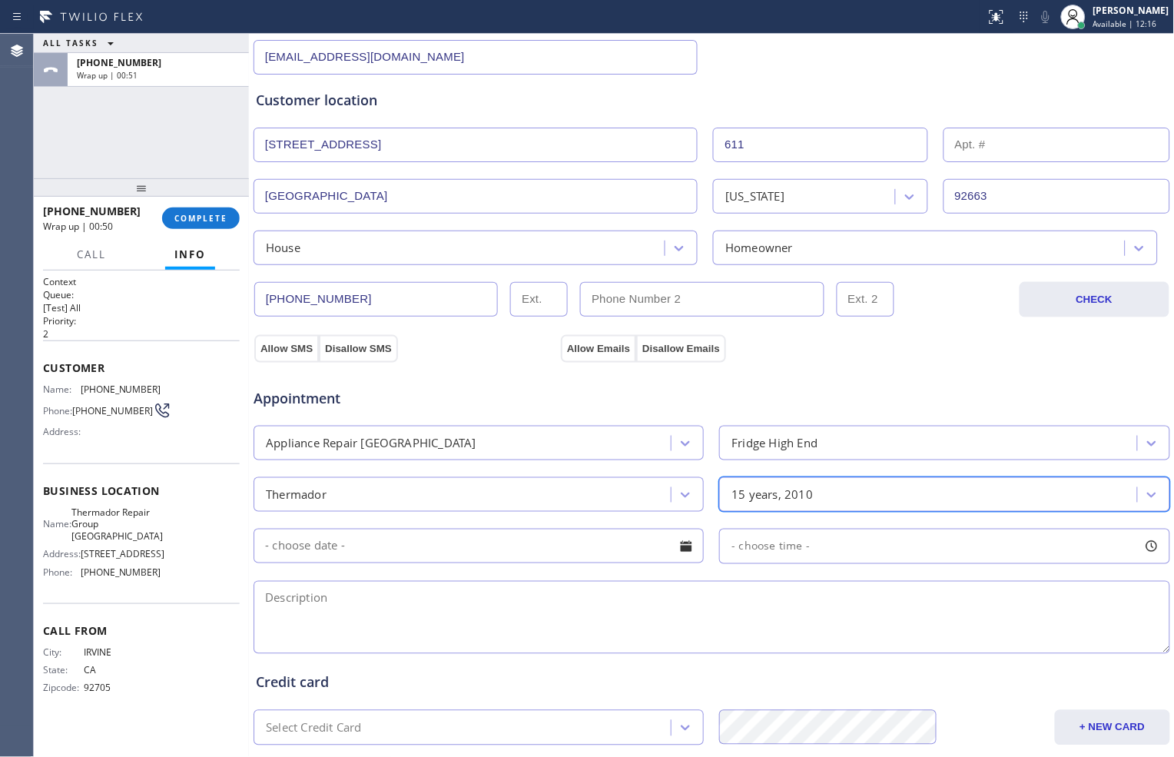
click at [494, 549] on input "text" at bounding box center [478, 545] width 450 height 35
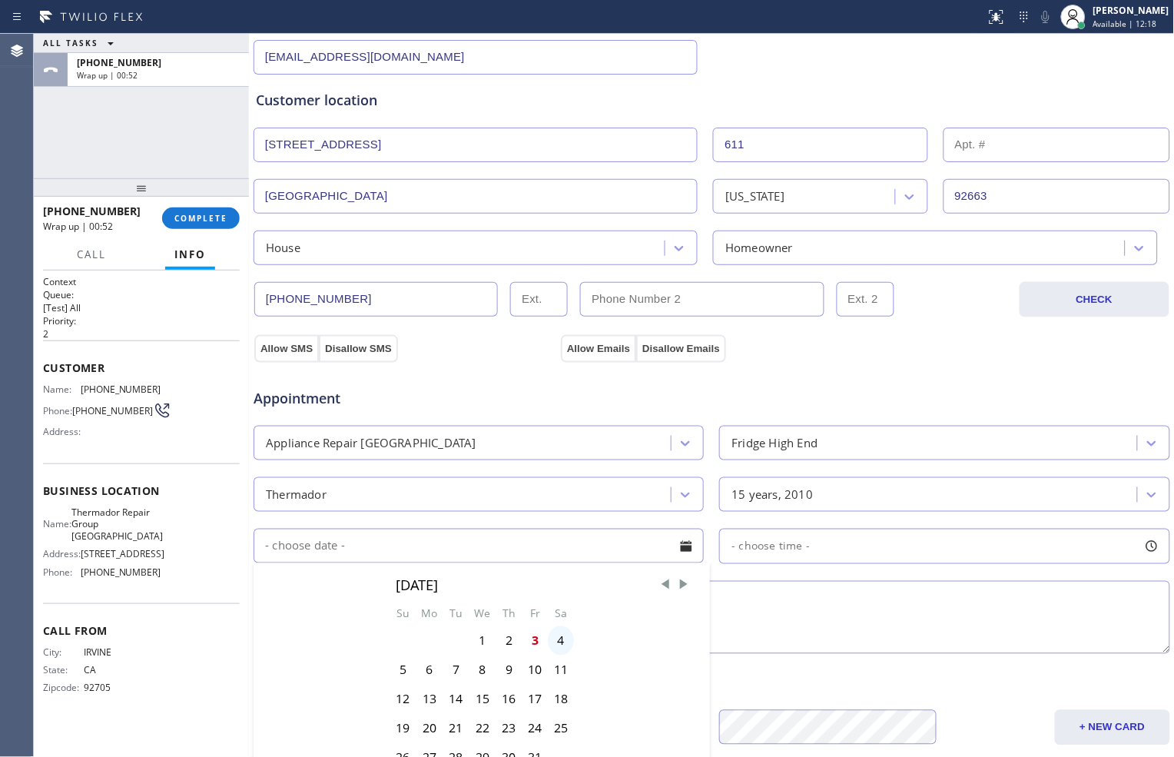
click at [559, 645] on div "4" at bounding box center [561, 640] width 26 height 29
type input "[DATE]"
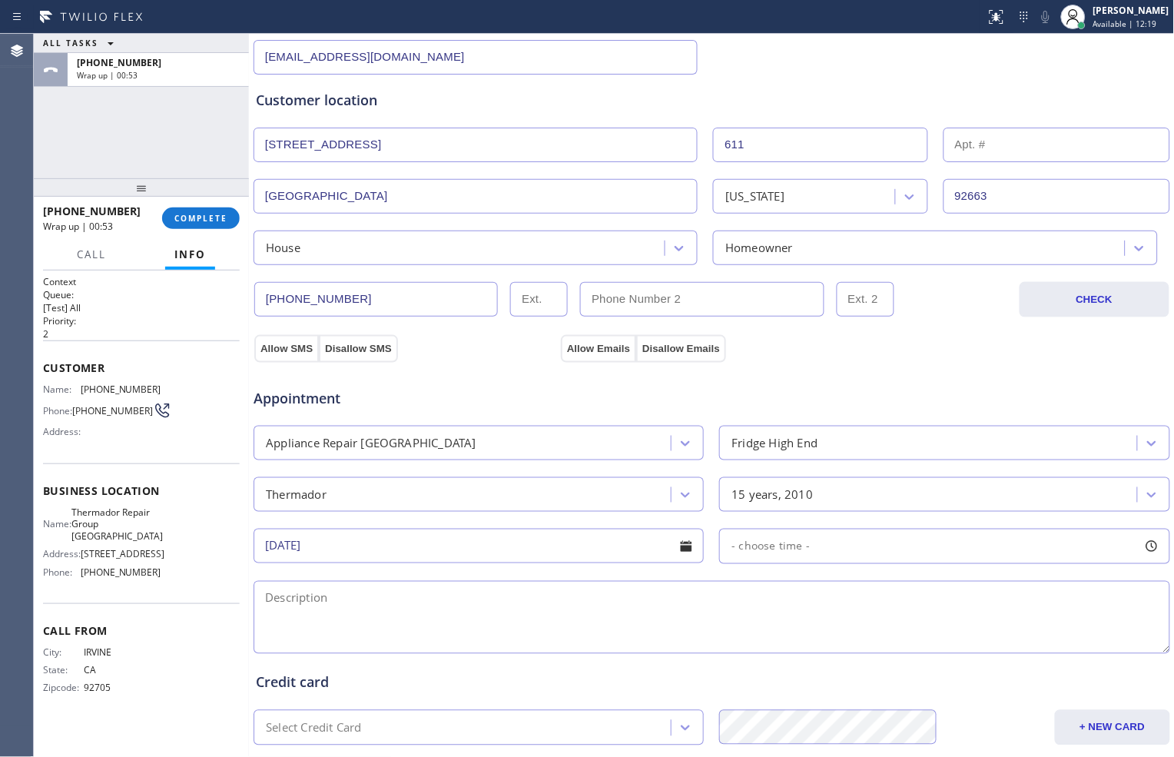
click at [835, 553] on div "- choose time -" at bounding box center [944, 545] width 450 height 35
drag, startPoint x: 734, startPoint y: 640, endPoint x: 919, endPoint y: 643, distance: 185.9
click at [922, 643] on div at bounding box center [931, 640] width 18 height 32
drag, startPoint x: 728, startPoint y: 641, endPoint x: 841, endPoint y: 642, distance: 112.9
click at [841, 642] on div at bounding box center [849, 640] width 18 height 32
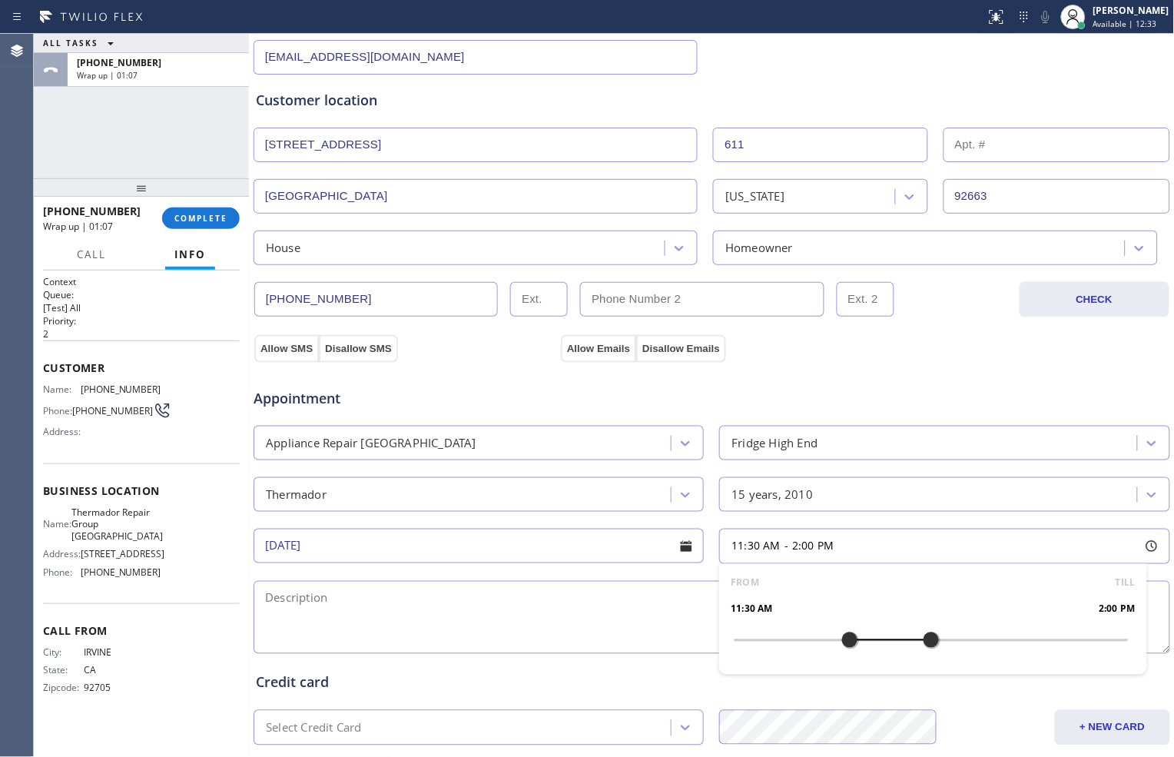
drag, startPoint x: 985, startPoint y: 657, endPoint x: 989, endPoint y: 644, distance: 14.3
click at [985, 655] on div "FROM TILL 11:30 AM 2:00 PM" at bounding box center [932, 619] width 427 height 111
drag, startPoint x: 833, startPoint y: 640, endPoint x: 849, endPoint y: 641, distance: 16.2
click at [849, 641] on div at bounding box center [849, 640] width 18 height 32
drag, startPoint x: 843, startPoint y: 641, endPoint x: 856, endPoint y: 643, distance: 14.0
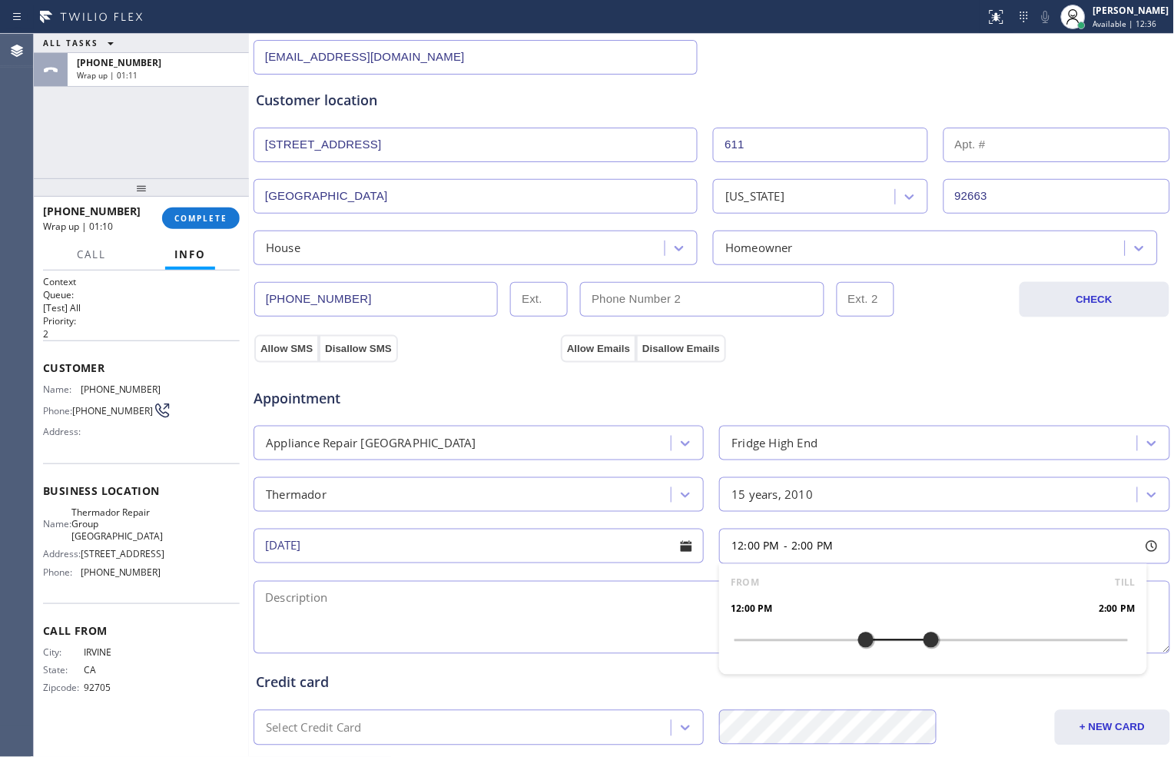
click at [856, 643] on div at bounding box center [865, 640] width 18 height 32
drag, startPoint x: 917, startPoint y: 645, endPoint x: 952, endPoint y: 646, distance: 35.3
click at [955, 646] on div at bounding box center [964, 640] width 18 height 32
click at [647, 637] on textarea at bounding box center [711, 617] width 916 height 73
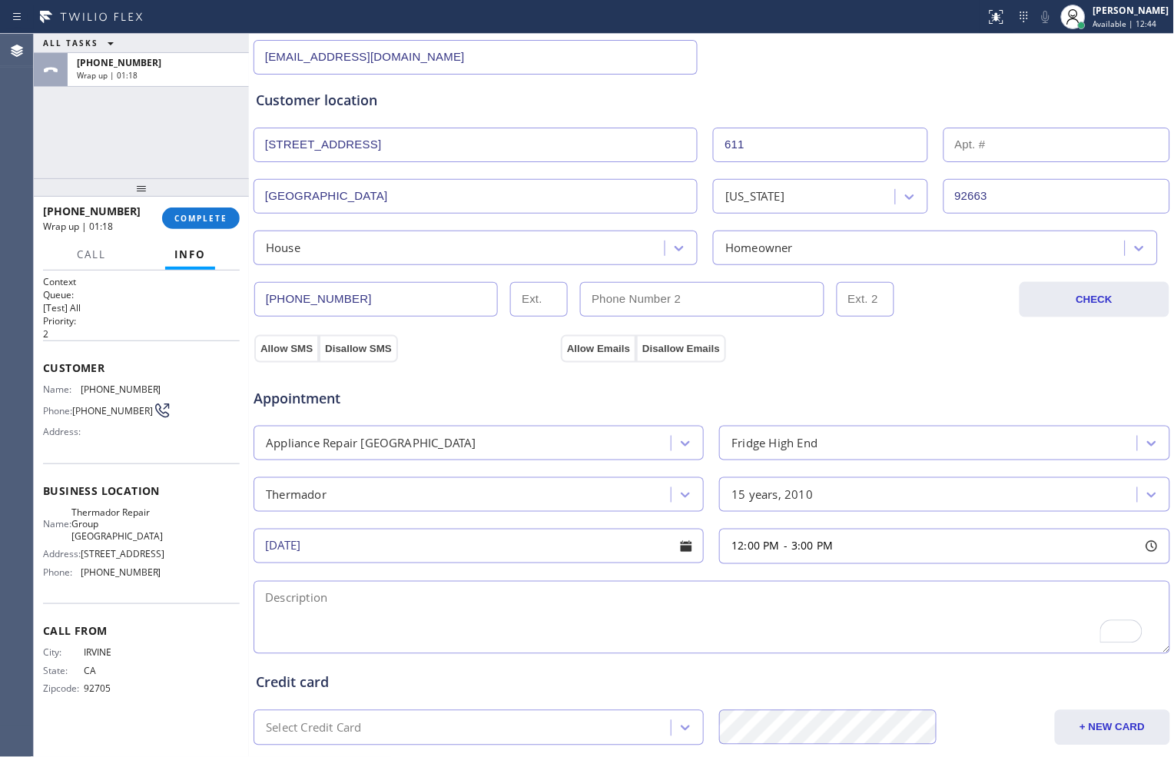
click at [684, 632] on textarea "To enrich screen reader interactions, please activate Accessibility in Grammarl…" at bounding box center [711, 617] width 916 height 73
paste textarea "[STREET_ADDRESS]"
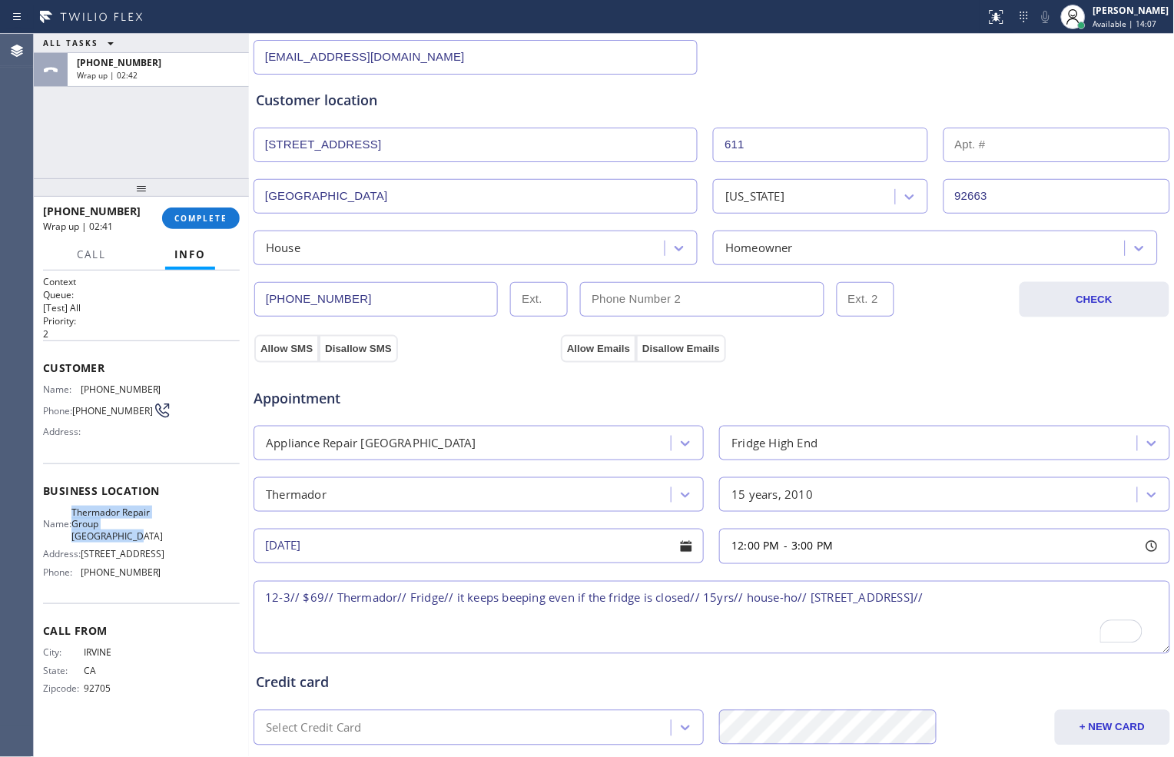
drag, startPoint x: 83, startPoint y: 512, endPoint x: 152, endPoint y: 532, distance: 72.2
click at [152, 532] on span "Thermador Repair Group [GEOGRAPHIC_DATA]" at bounding box center [116, 523] width 91 height 35
copy span "Thermador Repair Group [GEOGRAPHIC_DATA]"
click at [1094, 605] on textarea "12-3// $69// Thermador// Fridge// it keeps beeping even if the fridge is closed…" at bounding box center [711, 617] width 916 height 73
paste textarea "Thermador Repair Group [GEOGRAPHIC_DATA]"
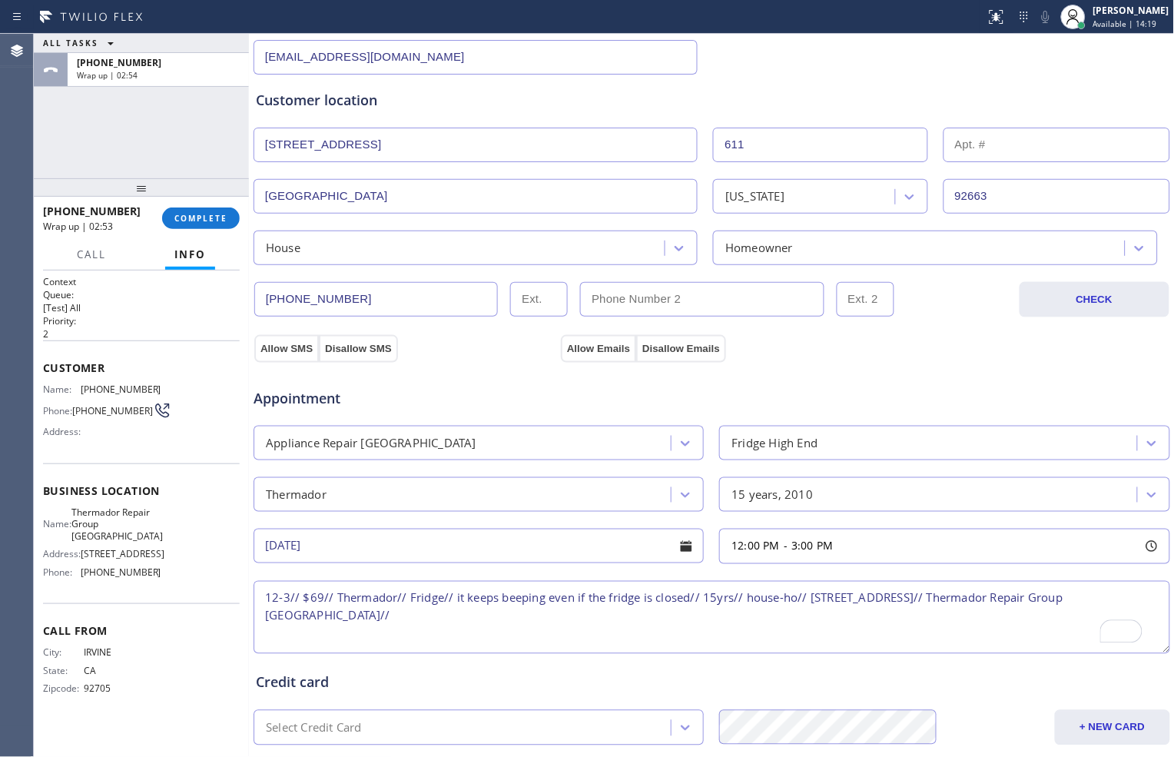
click at [639, 634] on textarea "12-3// $69// Thermador// Fridge// it keeps beeping even if the fridge is closed…" at bounding box center [711, 617] width 916 height 73
paste textarea "Please call the customer 30 minutes prior to his arriva"
click at [651, 634] on textarea "12-3// $69// Thermador// Fridge// it keeps beeping even if the fridge is closed…" at bounding box center [711, 617] width 916 height 73
click at [558, 622] on textarea "12-3// $69// Thermador// Fridge// it keeps beeping even if the fridge is closed…" at bounding box center [711, 617] width 916 height 73
click at [411, 634] on textarea "12-3// $69// Thermador// Fridge// it keeps beeping even if the fridge is closed…" at bounding box center [711, 617] width 916 height 73
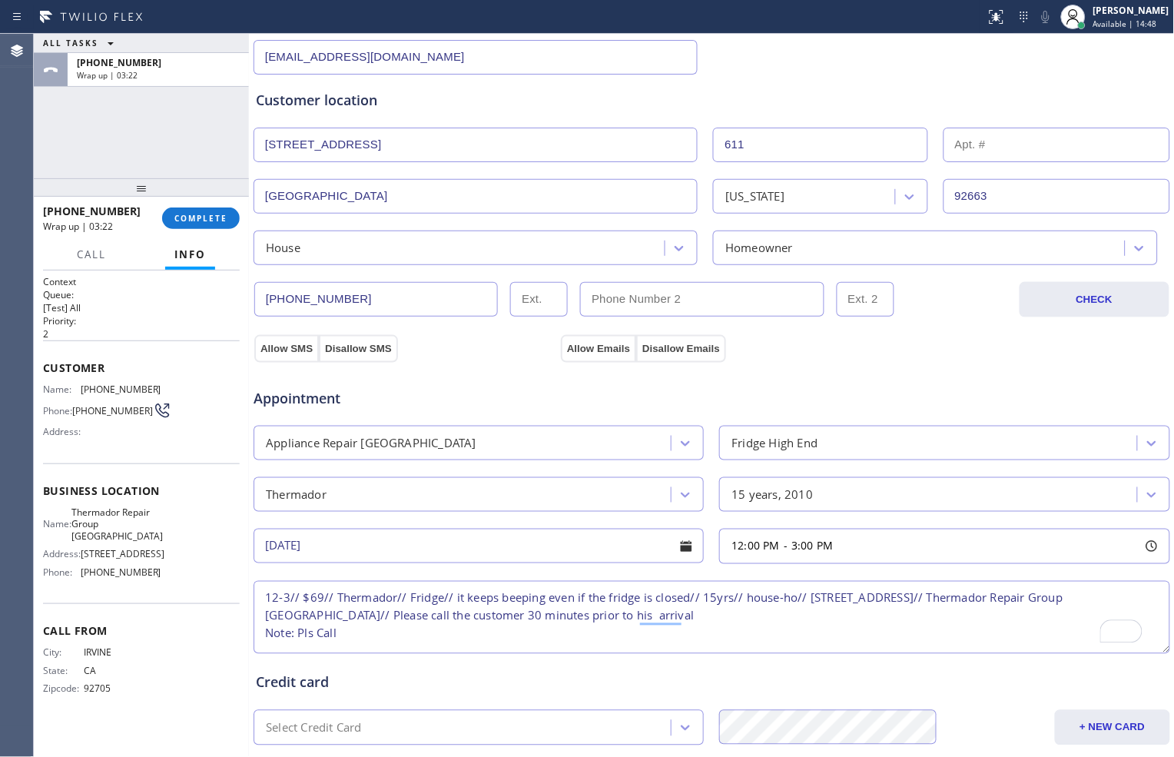
paste textarea "9168049946 [PERSON_NAME]"
click at [412, 637] on textarea "12-3// $69// Thermador// Fridge// it keeps beeping even if the fridge is closed…" at bounding box center [711, 617] width 916 height 73
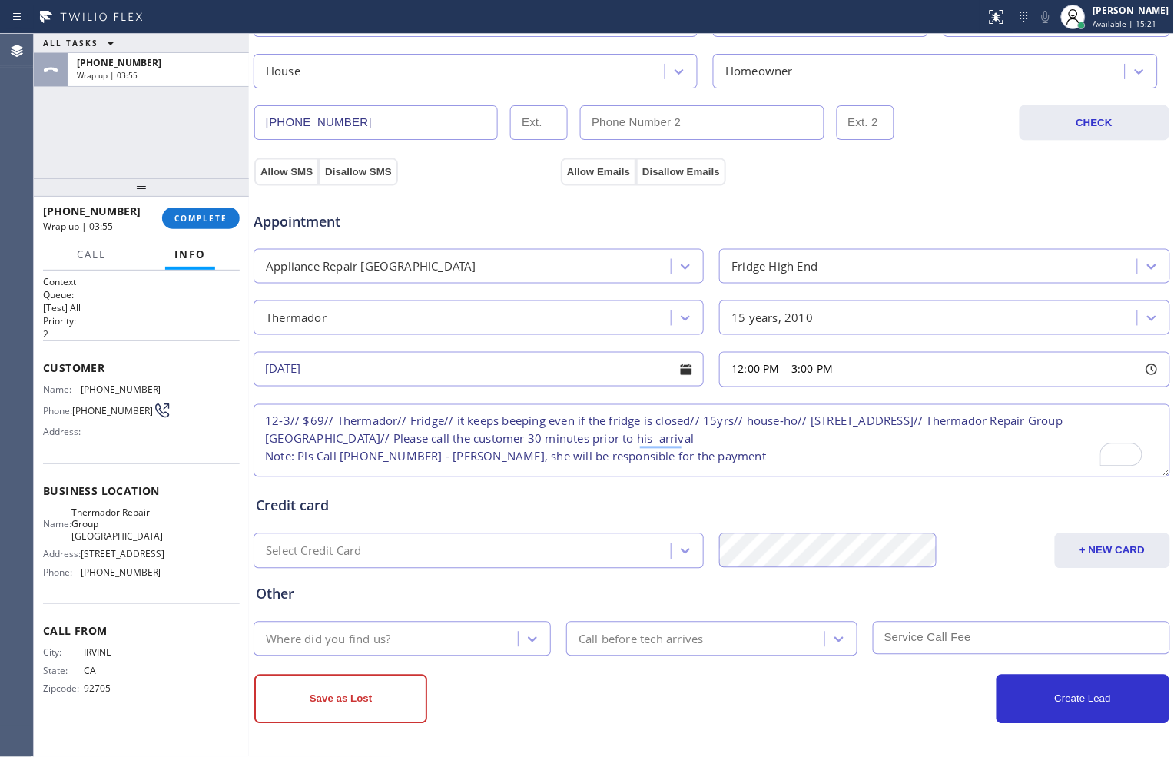
scroll to position [433, 0]
type textarea "12-3// $69// Thermador// Fridge// it keeps beeping even if the fridge is closed…"
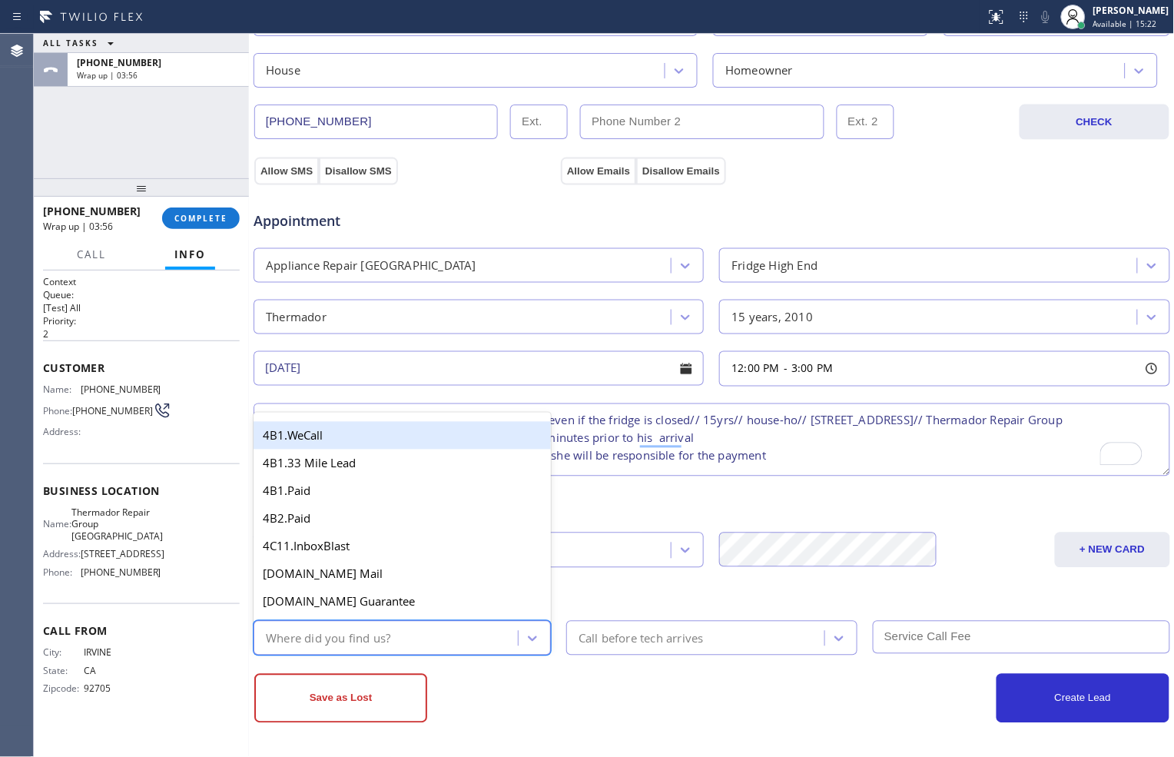
click at [512, 635] on div "Where did you find us?" at bounding box center [388, 637] width 260 height 27
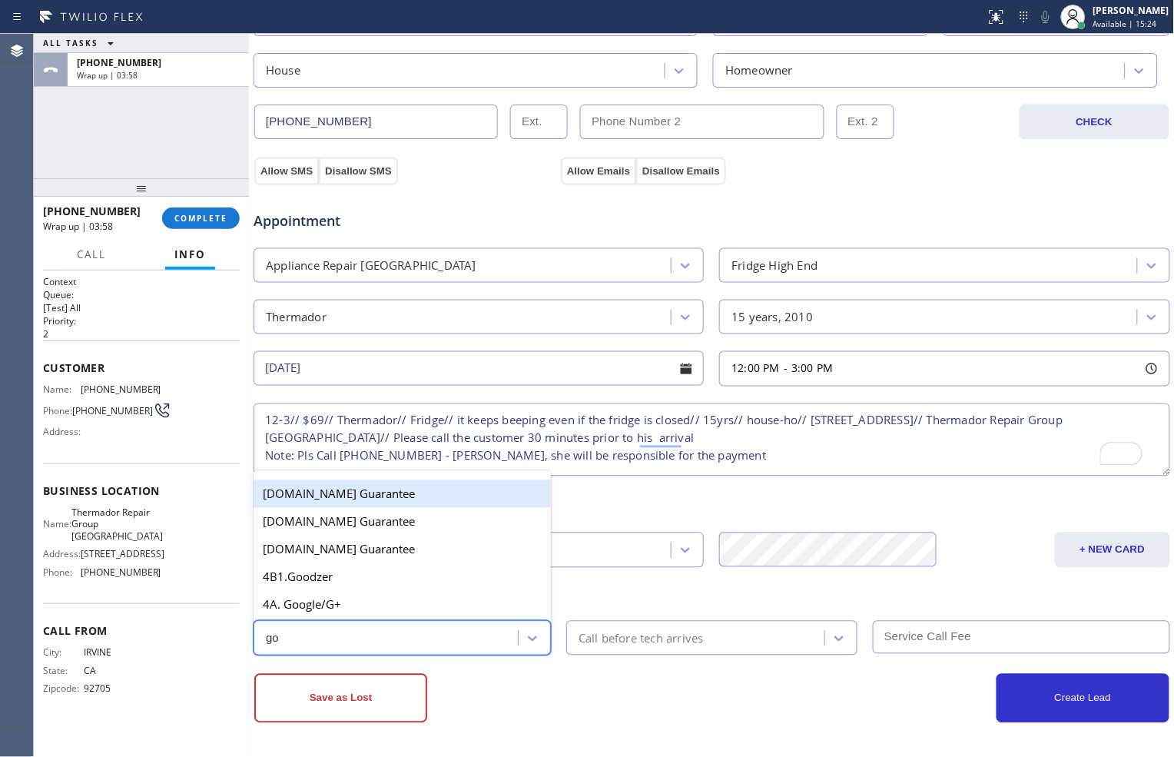
type input "goo"
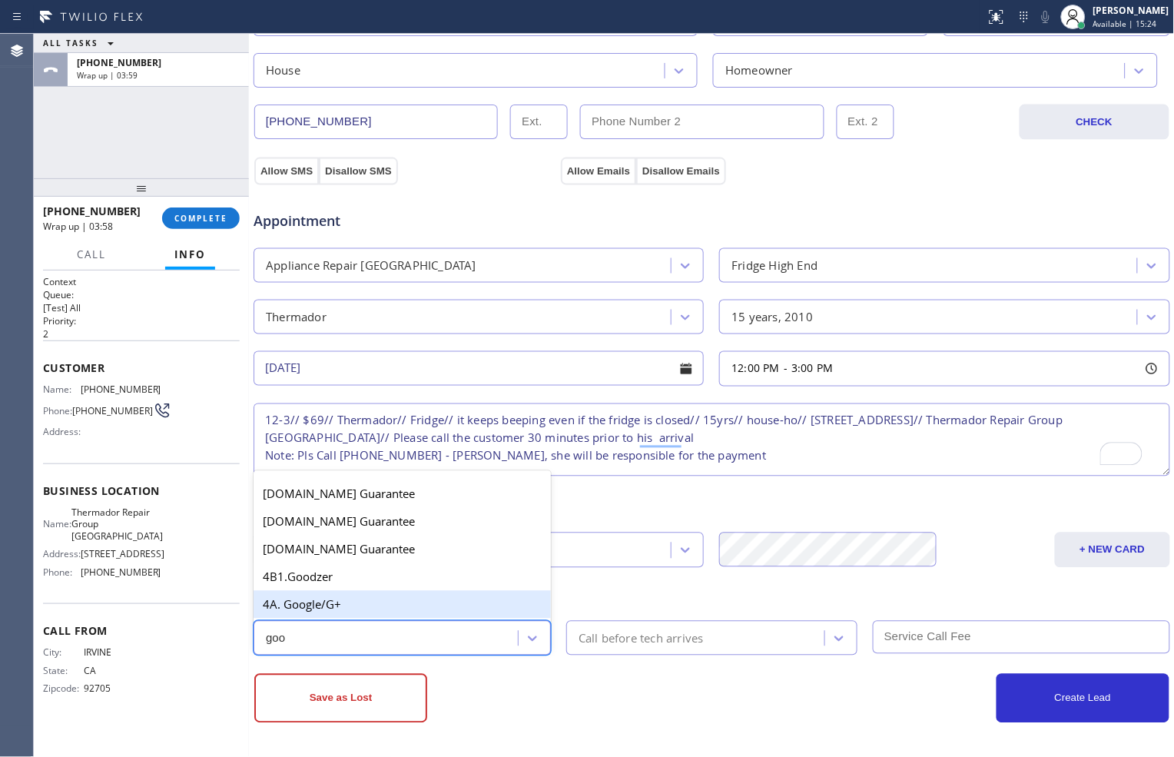
click at [396, 601] on div "4A. Google/G+" at bounding box center [401, 605] width 297 height 28
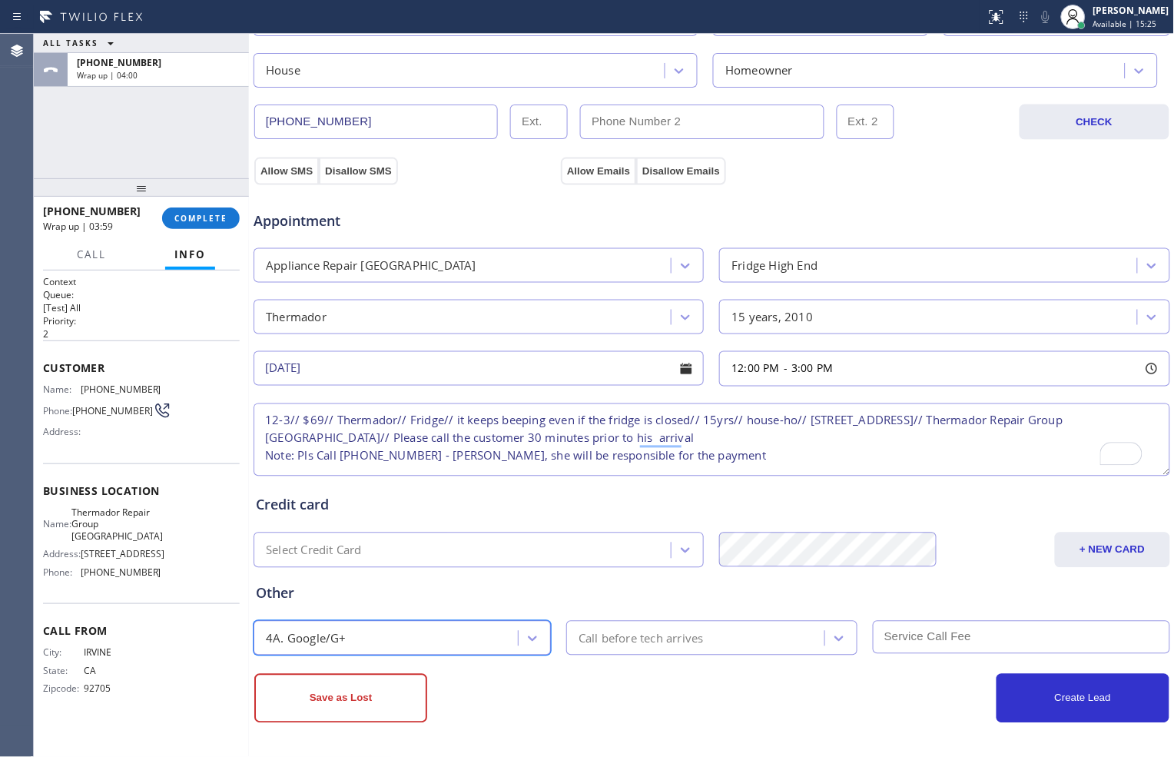
click at [643, 643] on div "Call before tech arrives" at bounding box center [640, 638] width 125 height 18
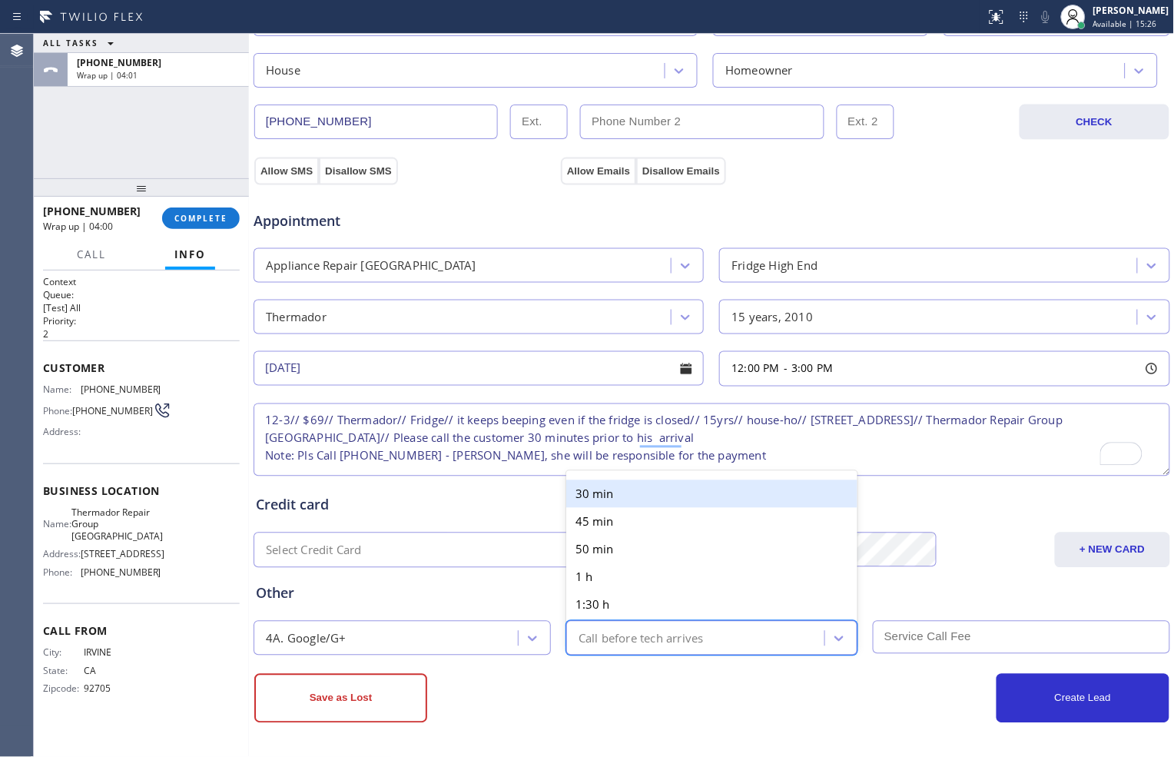
click at [600, 485] on div "30 min" at bounding box center [711, 494] width 291 height 28
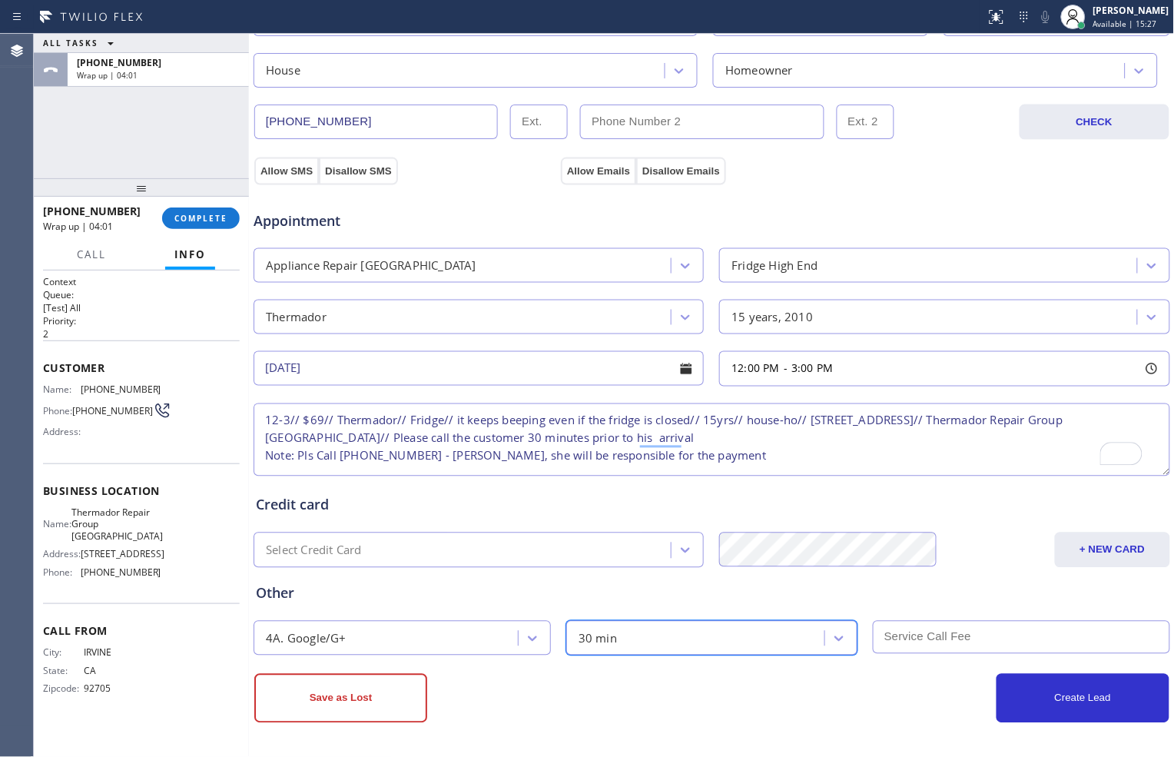
click at [901, 635] on input "text" at bounding box center [1021, 637] width 297 height 33
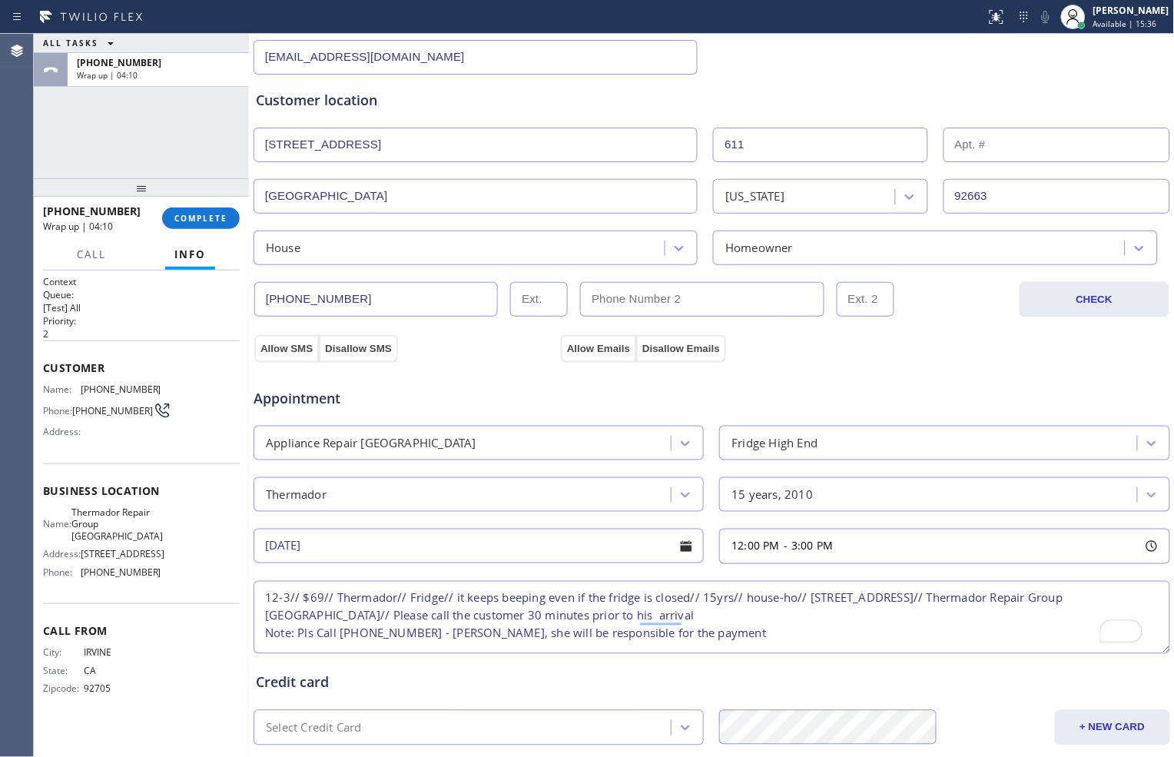
scroll to position [0, 0]
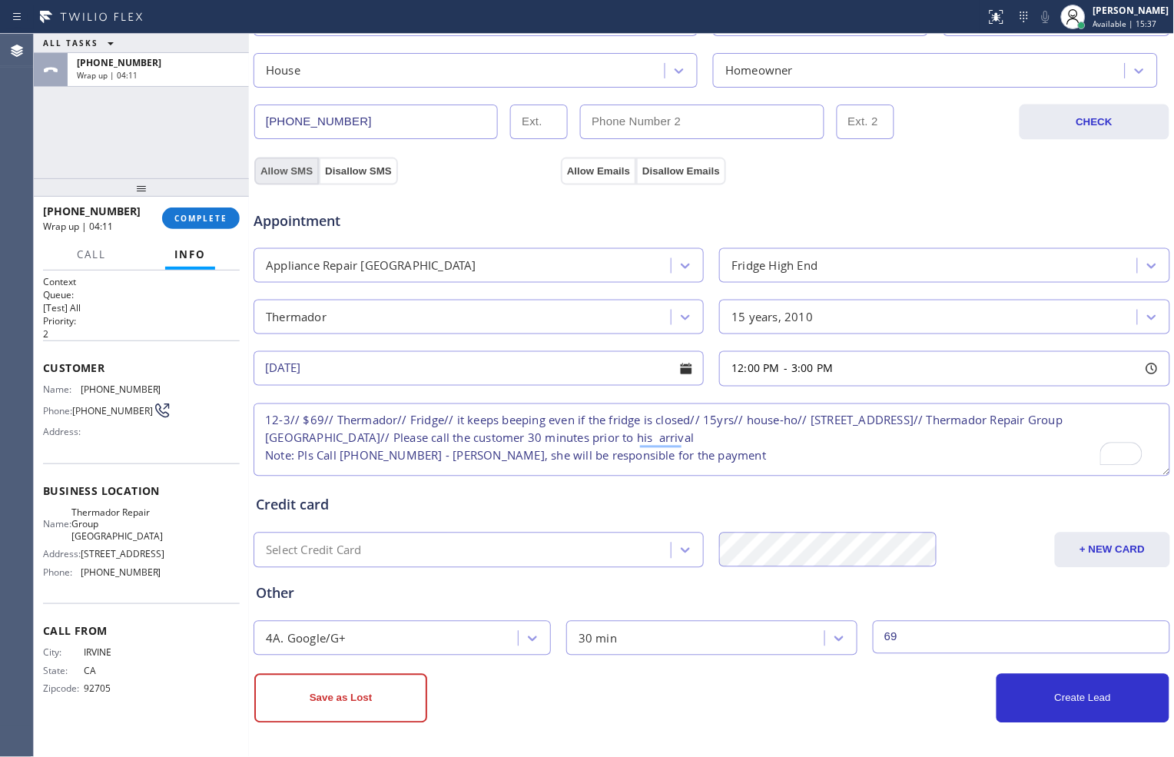
type input "69"
click at [286, 159] on button "Allow SMS" at bounding box center [286, 171] width 65 height 28
click at [591, 174] on button "Allow Emails" at bounding box center [598, 171] width 75 height 28
click at [1092, 690] on button "Create Lead" at bounding box center [1082, 698] width 173 height 49
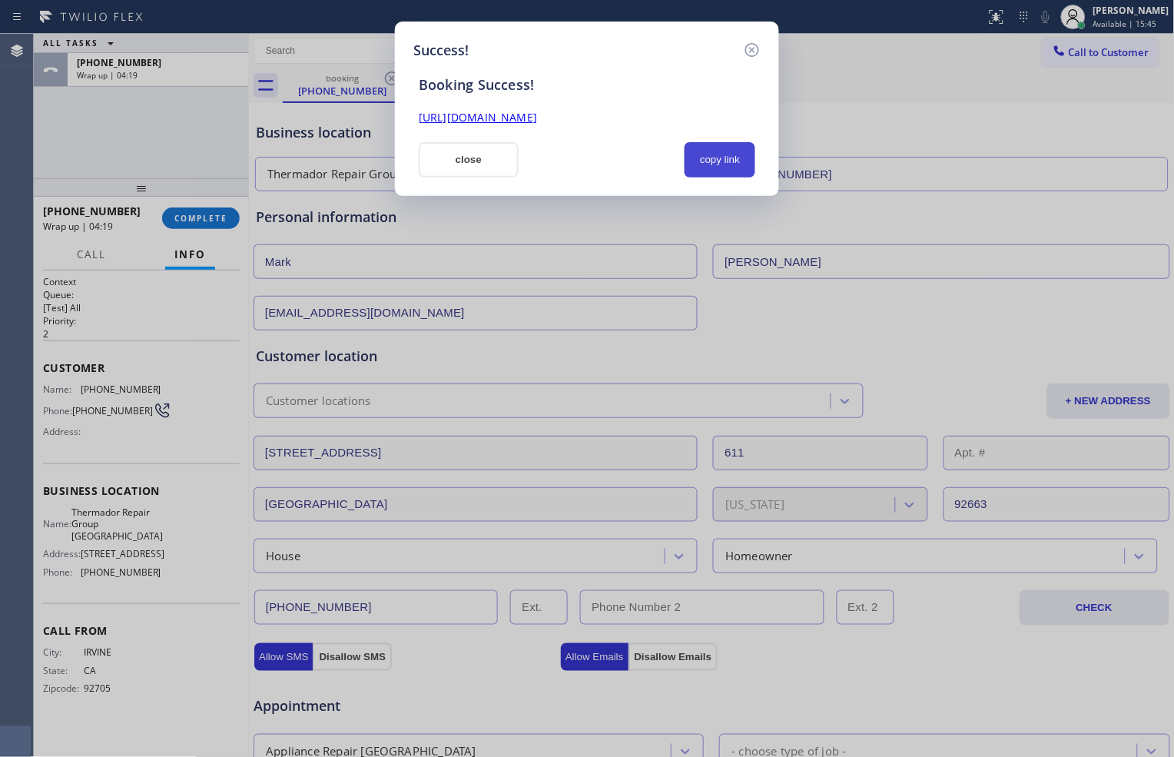
click at [724, 150] on button "copy link" at bounding box center [719, 159] width 71 height 35
click at [969, 653] on div "Success! Booking Success! [URL][DOMAIN_NAME] close copy link" at bounding box center [587, 378] width 1174 height 757
click at [482, 111] on link "[URL][DOMAIN_NAME]" at bounding box center [478, 117] width 118 height 15
click at [488, 151] on button "close" at bounding box center [469, 159] width 100 height 35
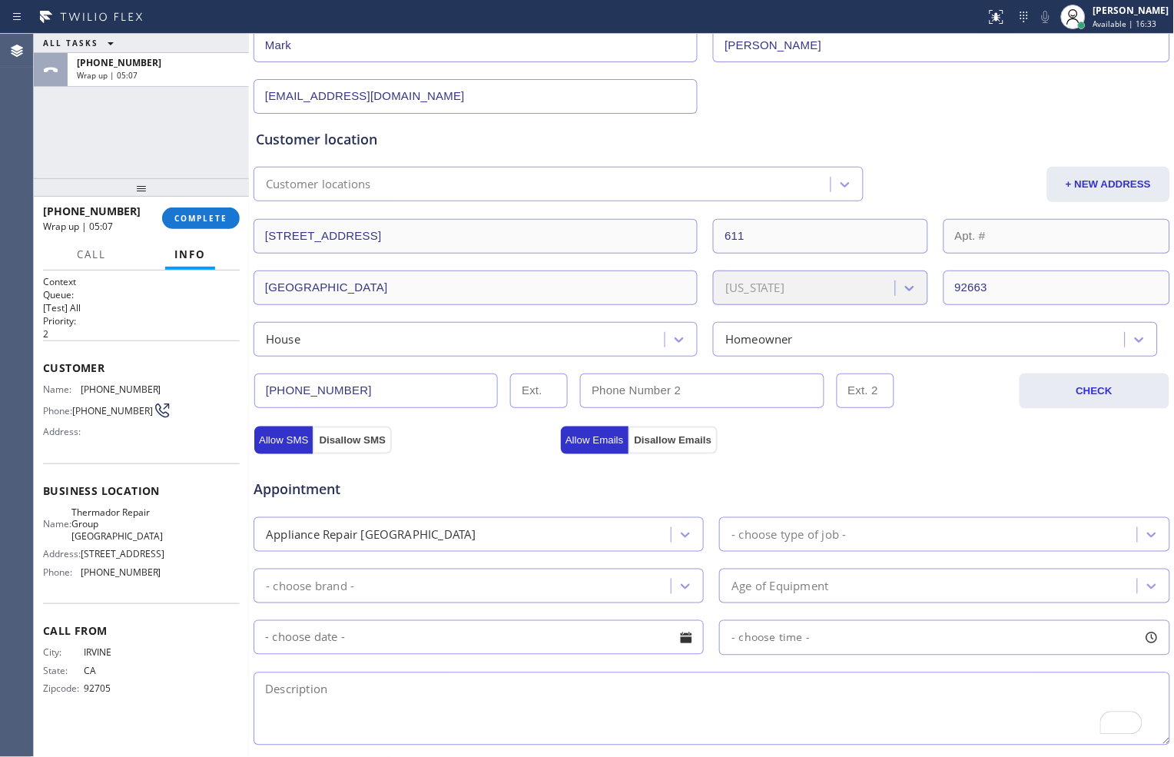
scroll to position [217, 0]
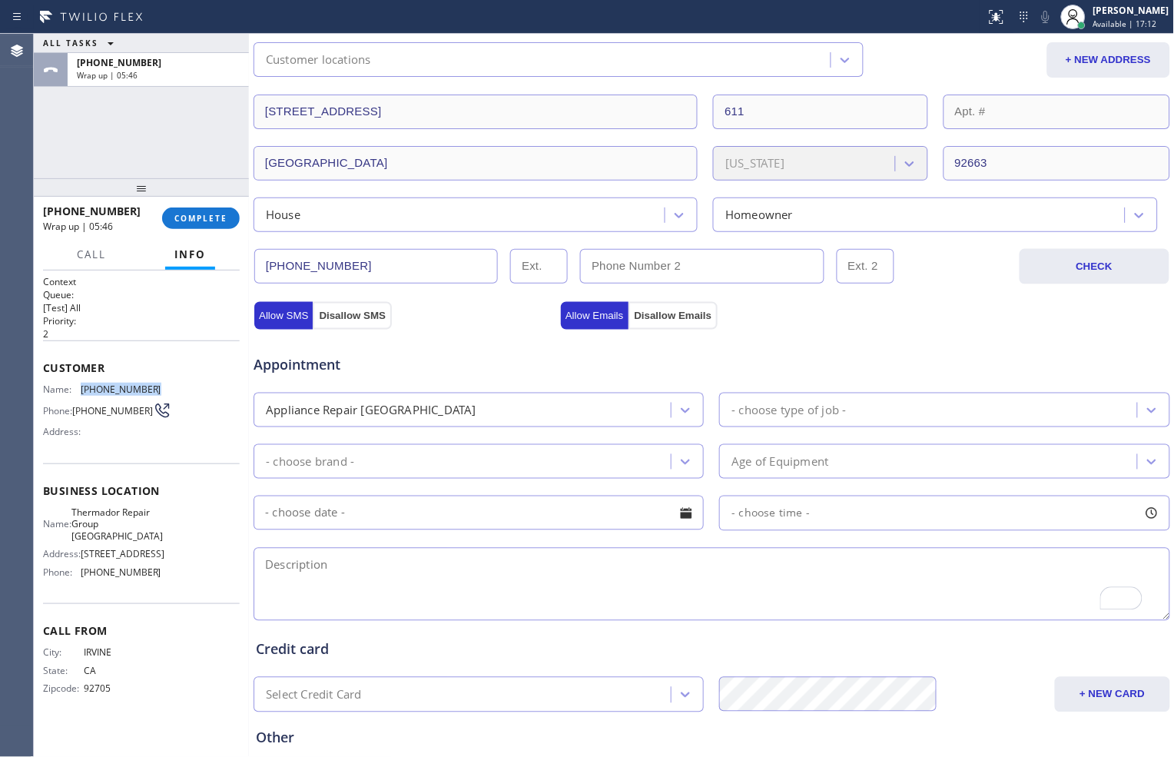
drag, startPoint x: 83, startPoint y: 388, endPoint x: 151, endPoint y: 388, distance: 68.4
click at [151, 388] on span "[PHONE_NUMBER]" at bounding box center [121, 389] width 81 height 12
copy span "[PHONE_NUMBER]"
click at [215, 219] on span "COMPLETE" at bounding box center [200, 218] width 53 height 11
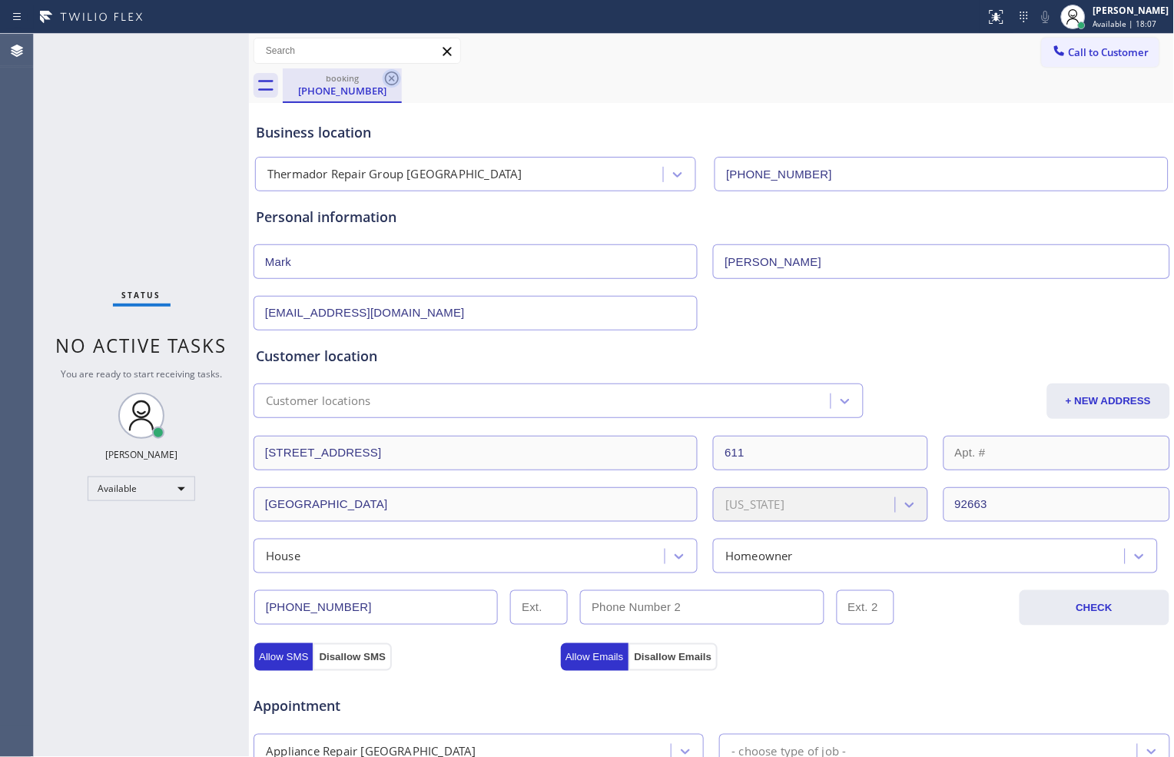
click at [393, 79] on icon at bounding box center [392, 78] width 14 height 14
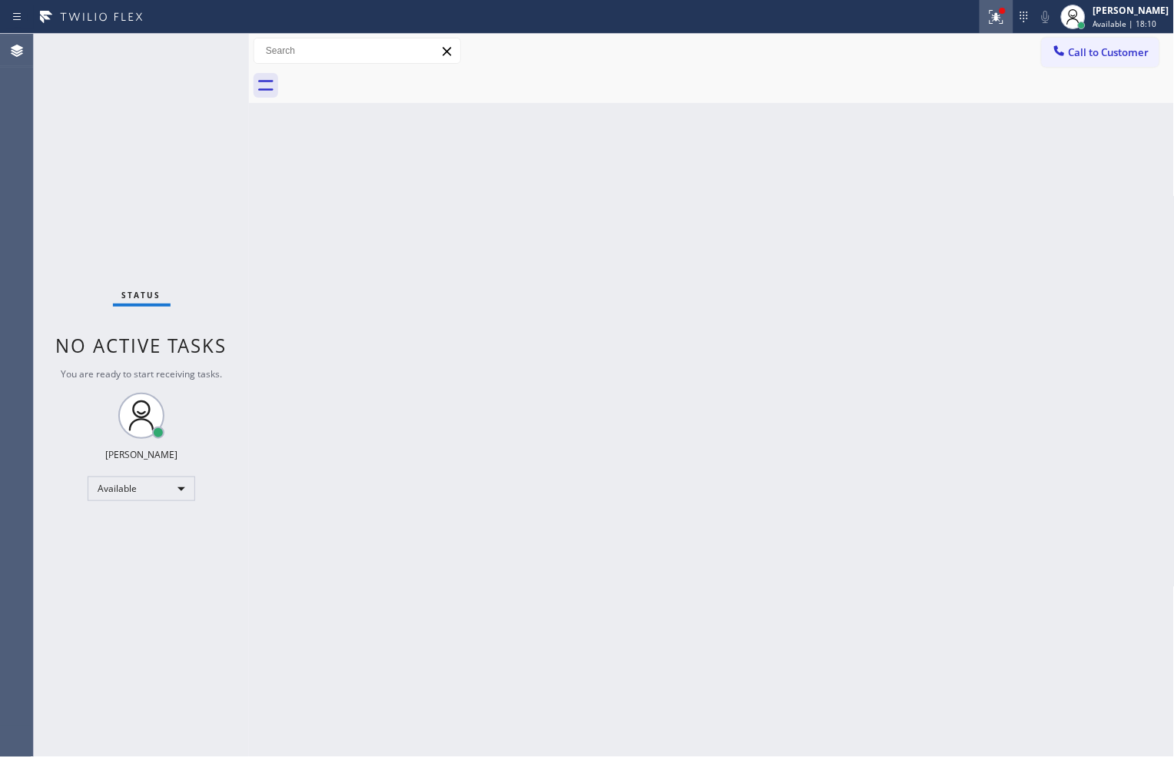
click at [996, 19] on icon at bounding box center [996, 17] width 18 height 18
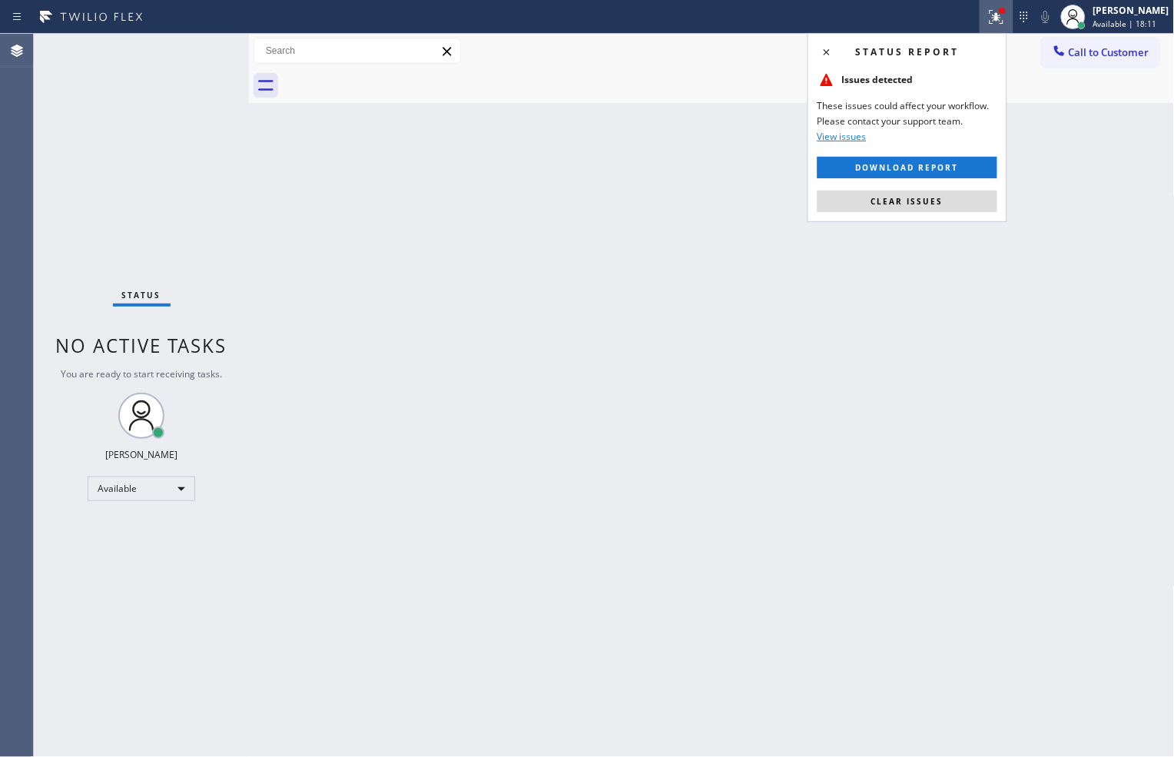
click at [962, 204] on button "Clear issues" at bounding box center [907, 201] width 180 height 22
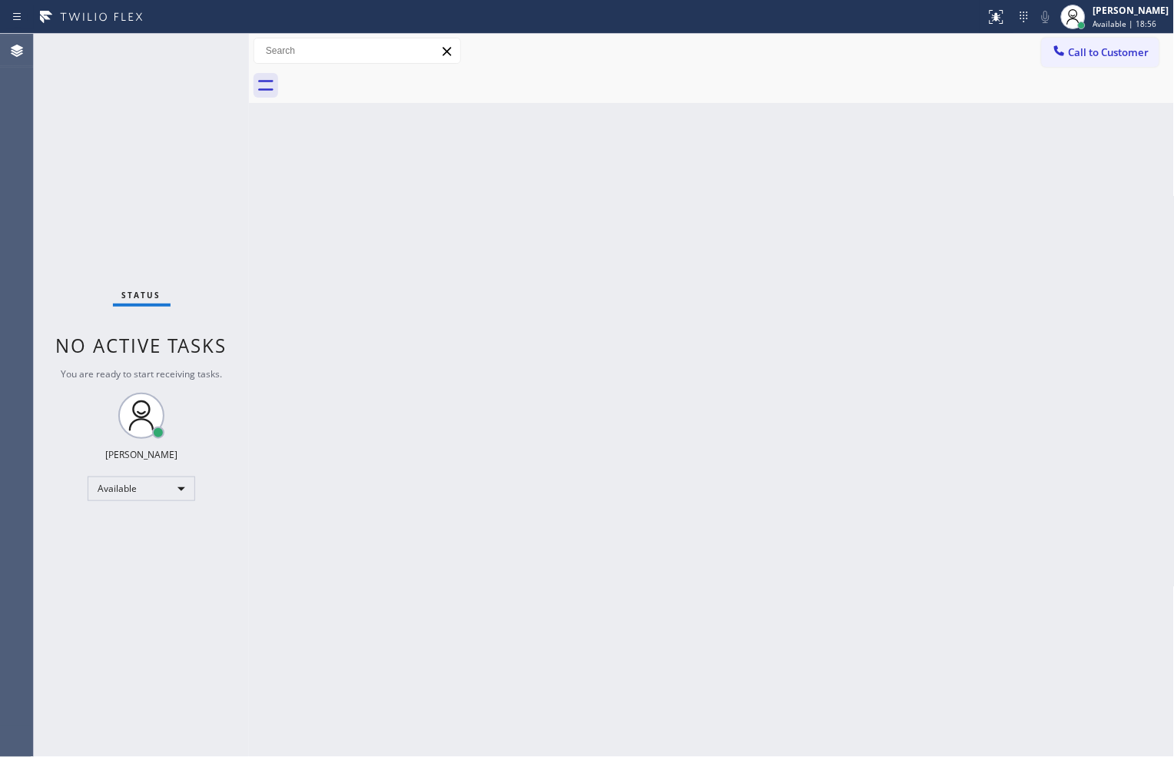
click at [195, 204] on div "Status No active tasks You are ready to start receiving tasks. [PERSON_NAME] Av…" at bounding box center [141, 395] width 215 height 723
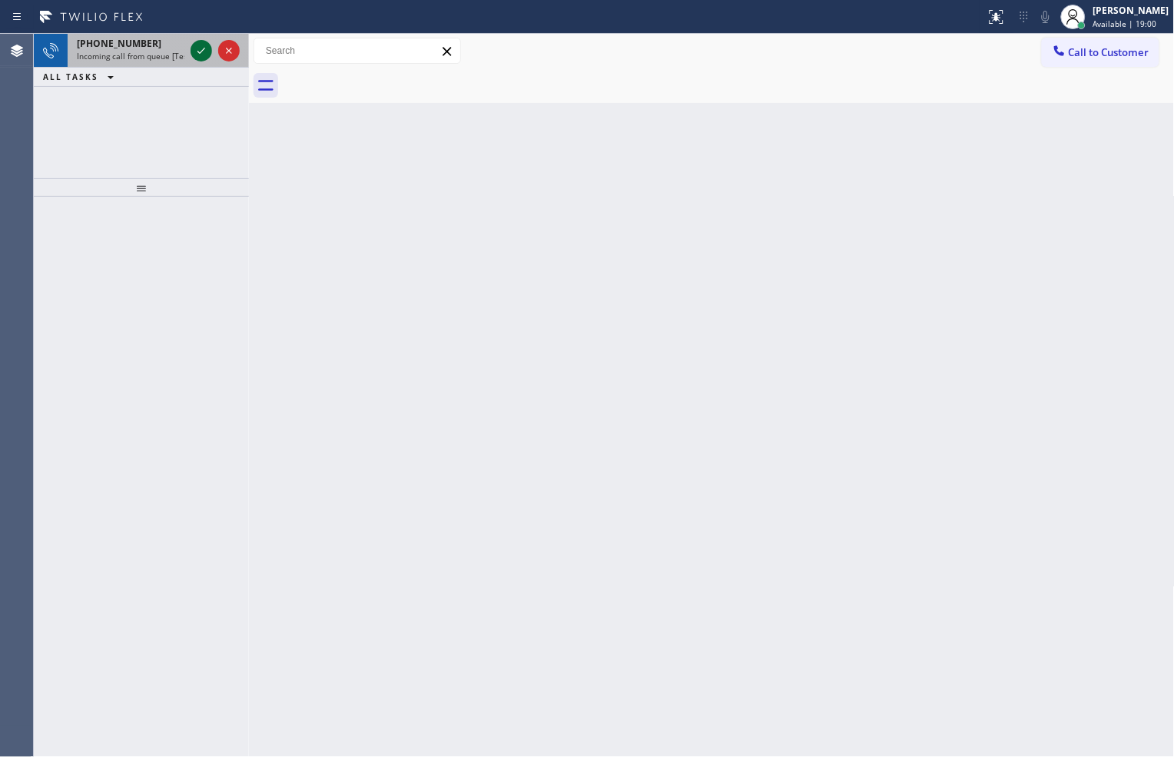
click at [197, 54] on icon at bounding box center [201, 50] width 18 height 18
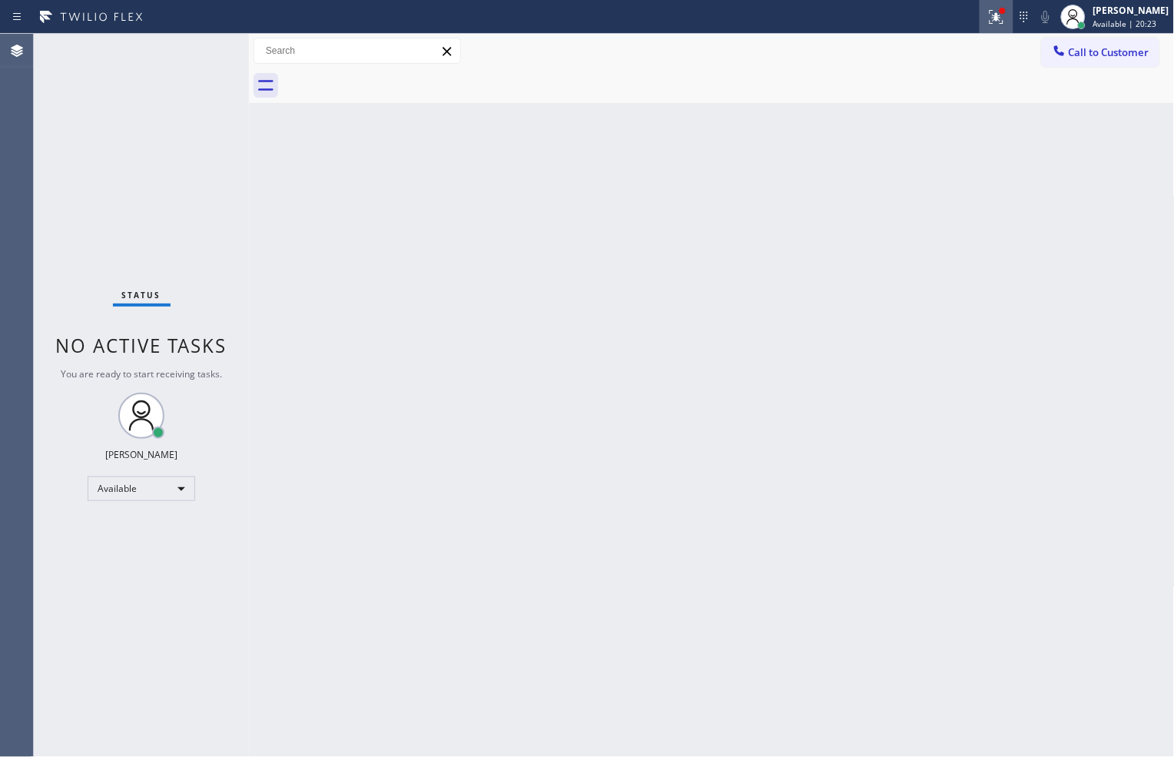
click at [994, 23] on icon at bounding box center [996, 17] width 14 height 14
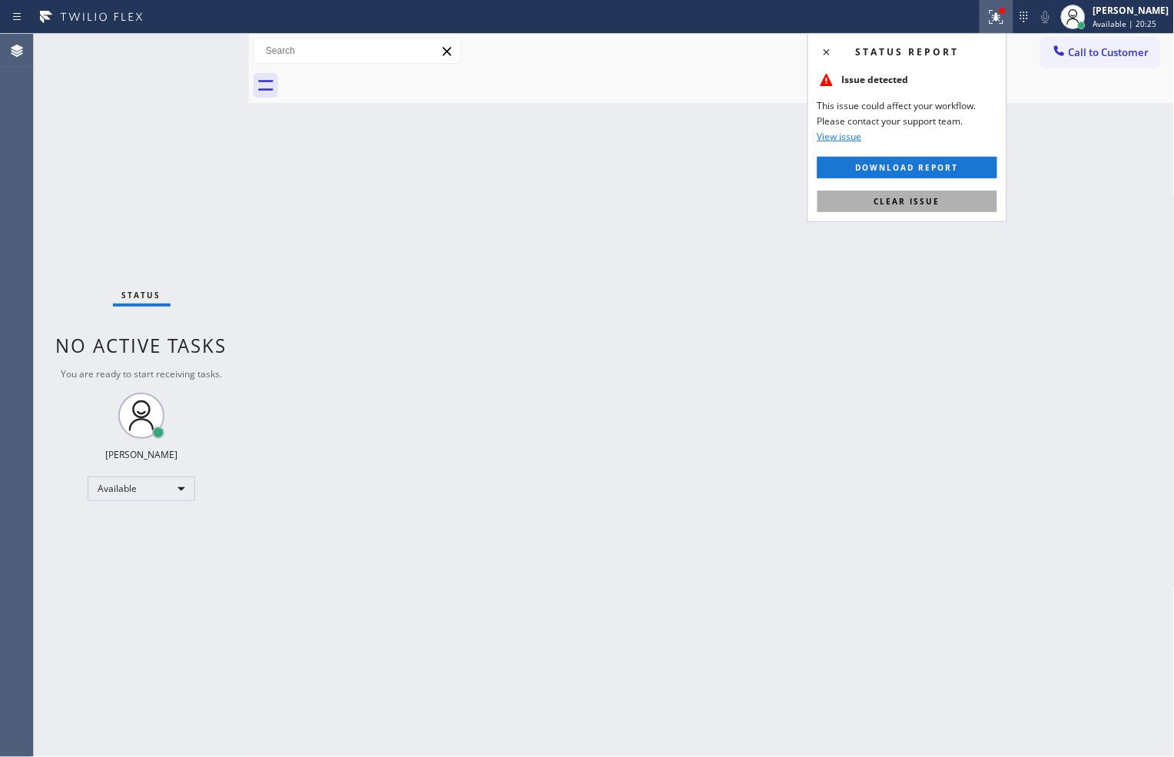
click at [940, 201] on button "Clear issue" at bounding box center [907, 201] width 180 height 22
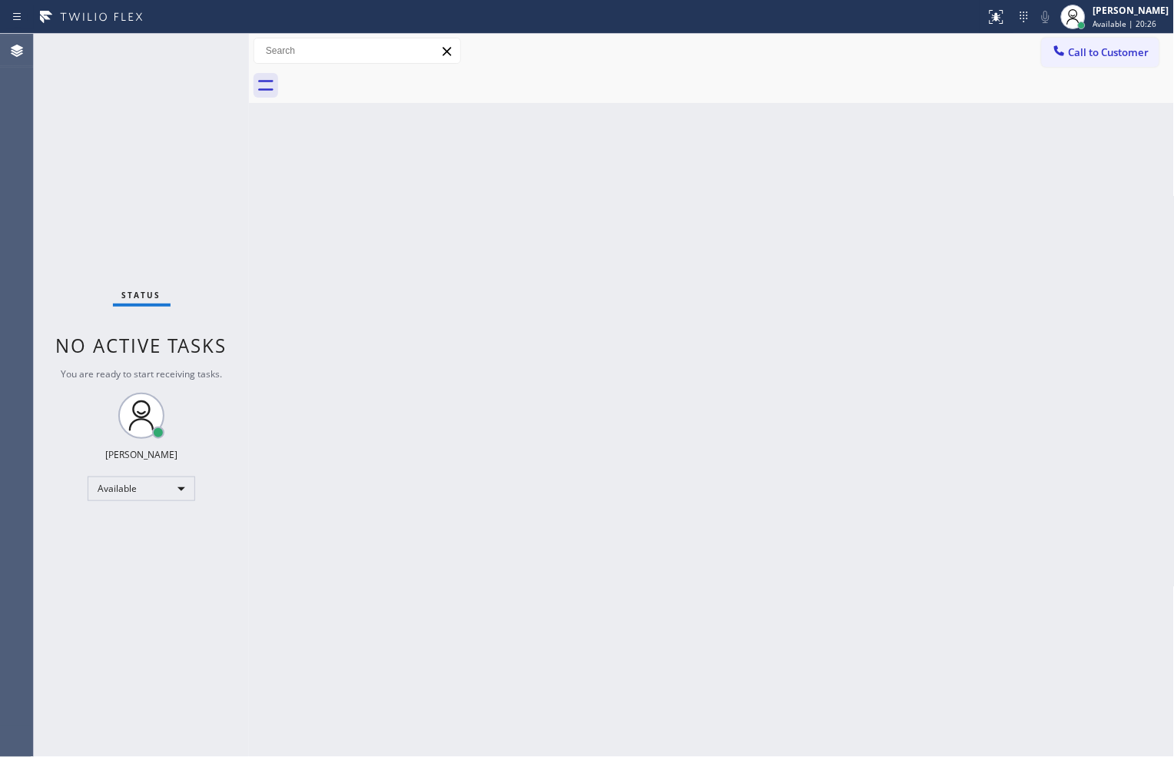
click at [723, 376] on div "Back to Dashboard Change Sender ID Customers Technicians Select a contact Outbo…" at bounding box center [712, 395] width 926 height 723
click at [296, 224] on div "Back to Dashboard Change Sender ID Customers Technicians Select a contact Outbo…" at bounding box center [712, 395] width 926 height 723
click at [147, 192] on div "Status No active tasks You are ready to start receiving tasks. [PERSON_NAME] Av…" at bounding box center [141, 395] width 215 height 723
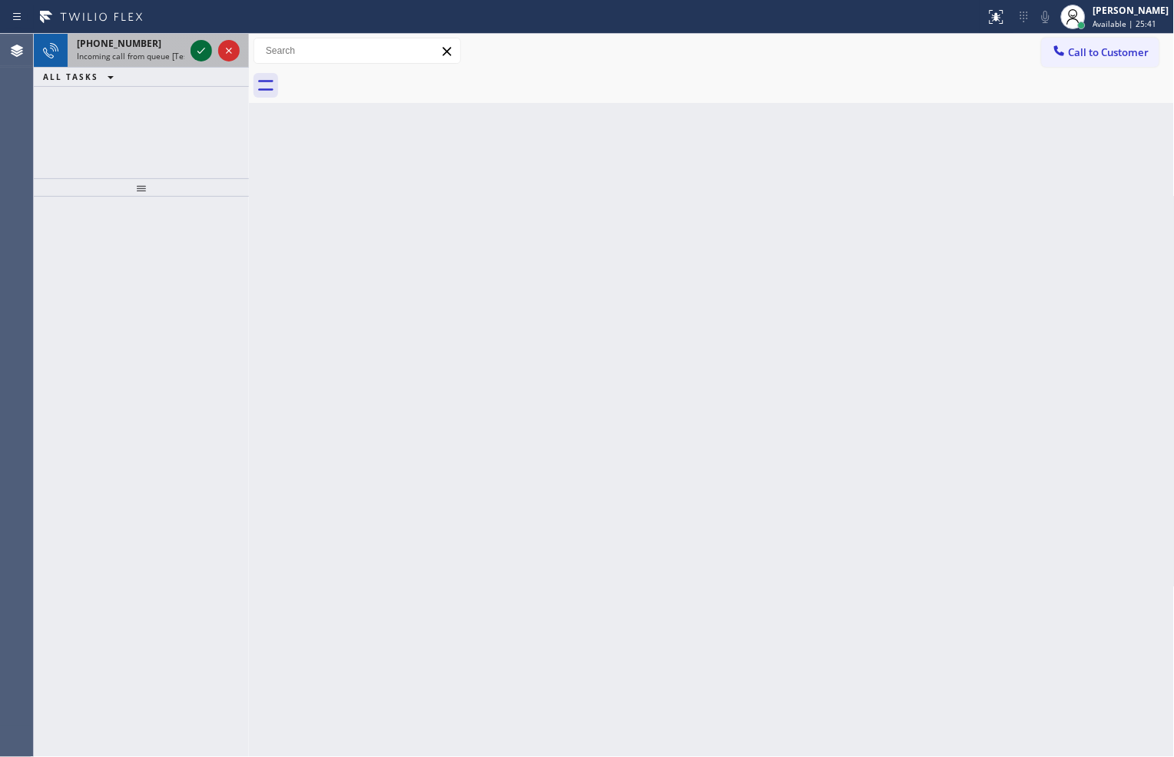
click at [200, 55] on icon at bounding box center [201, 50] width 18 height 18
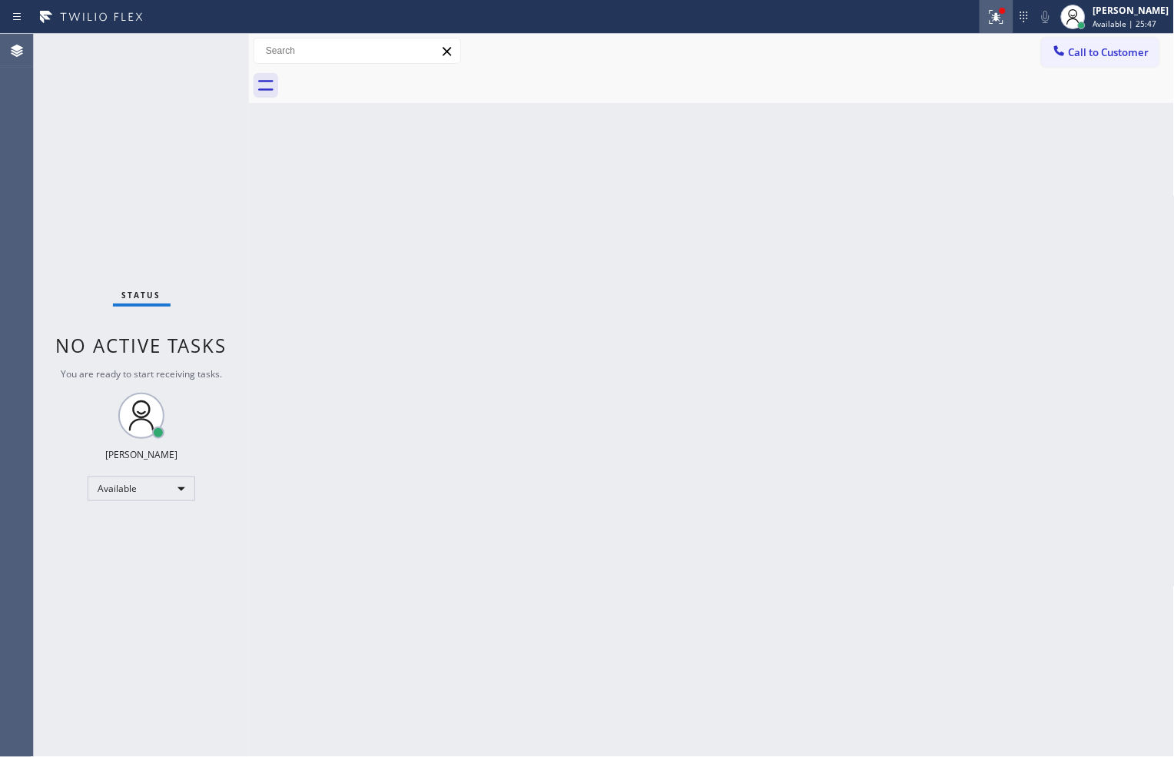
click at [992, 24] on icon at bounding box center [996, 17] width 18 height 18
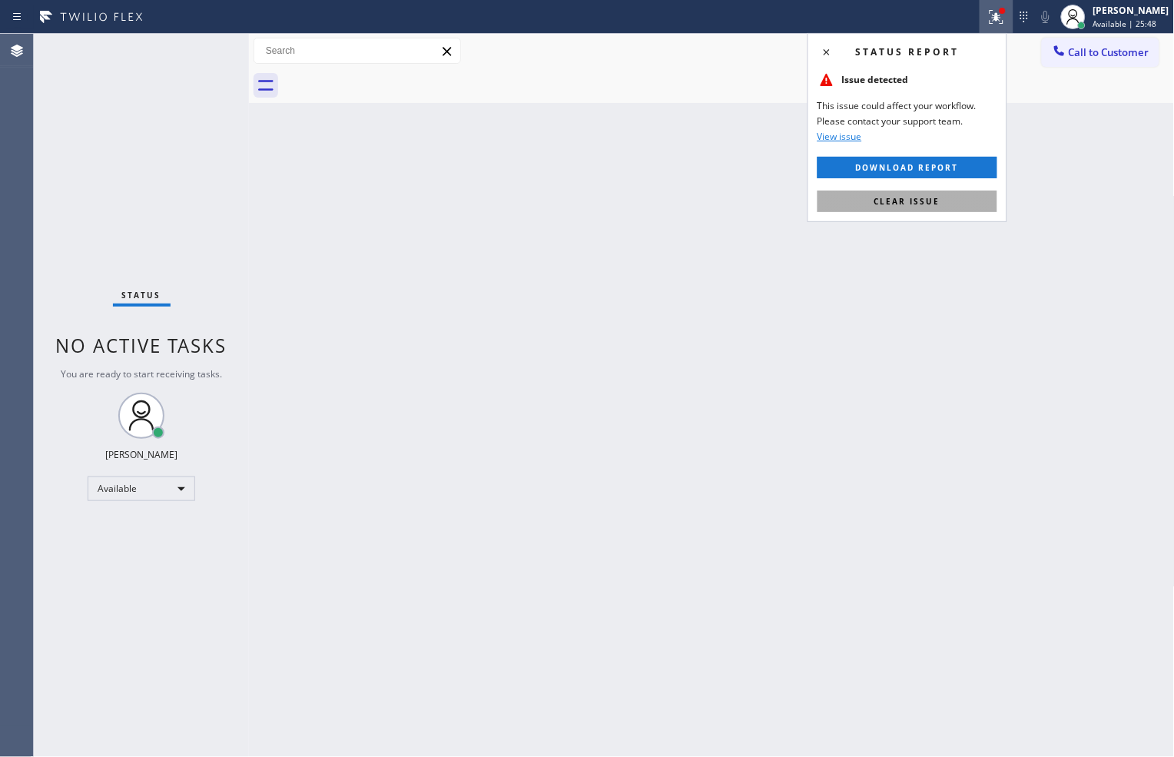
click at [984, 195] on button "Clear issue" at bounding box center [907, 201] width 180 height 22
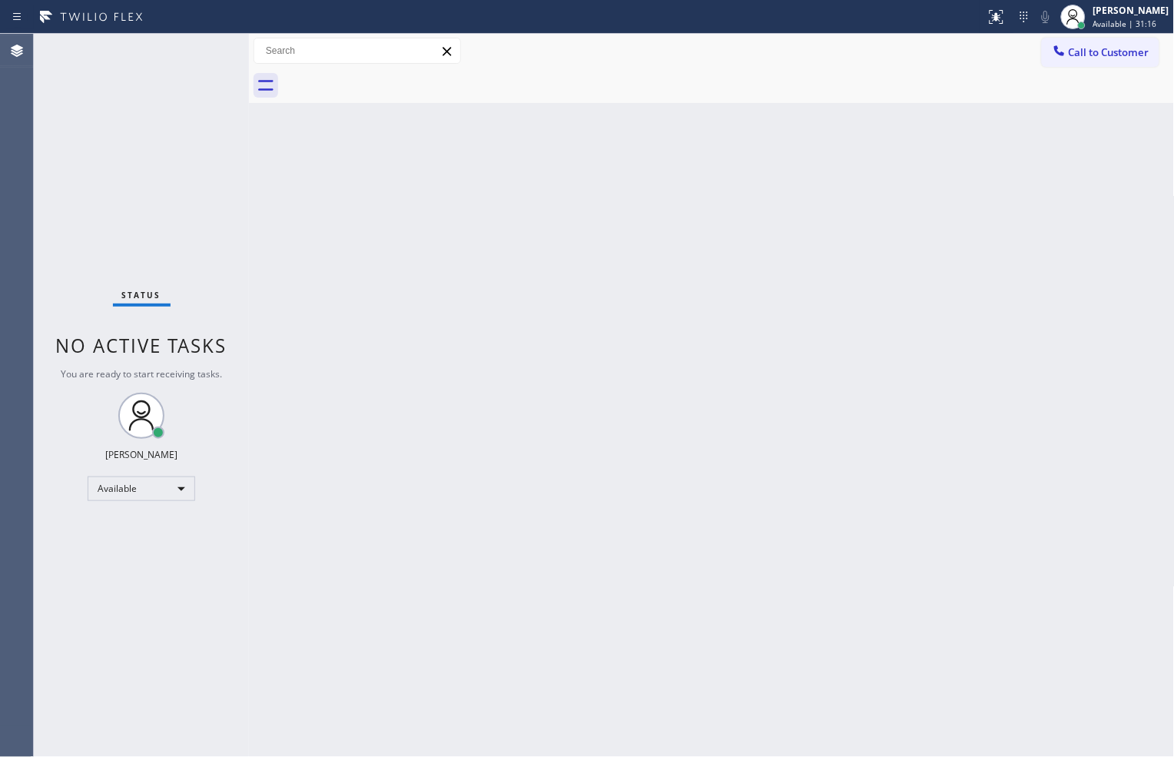
click at [201, 50] on div "Status No active tasks You are ready to start receiving tasks. [PERSON_NAME] Av…" at bounding box center [141, 395] width 215 height 723
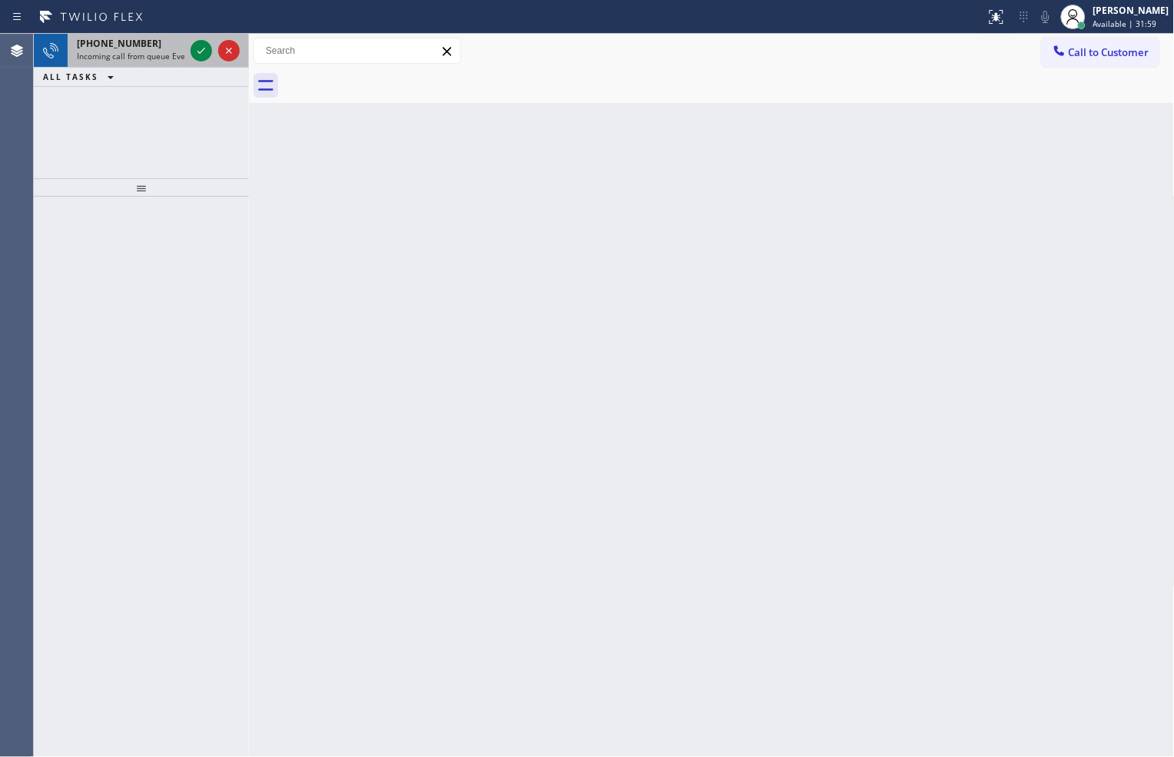
click at [189, 55] on div at bounding box center [214, 51] width 55 height 34
click at [204, 54] on icon at bounding box center [201, 50] width 18 height 18
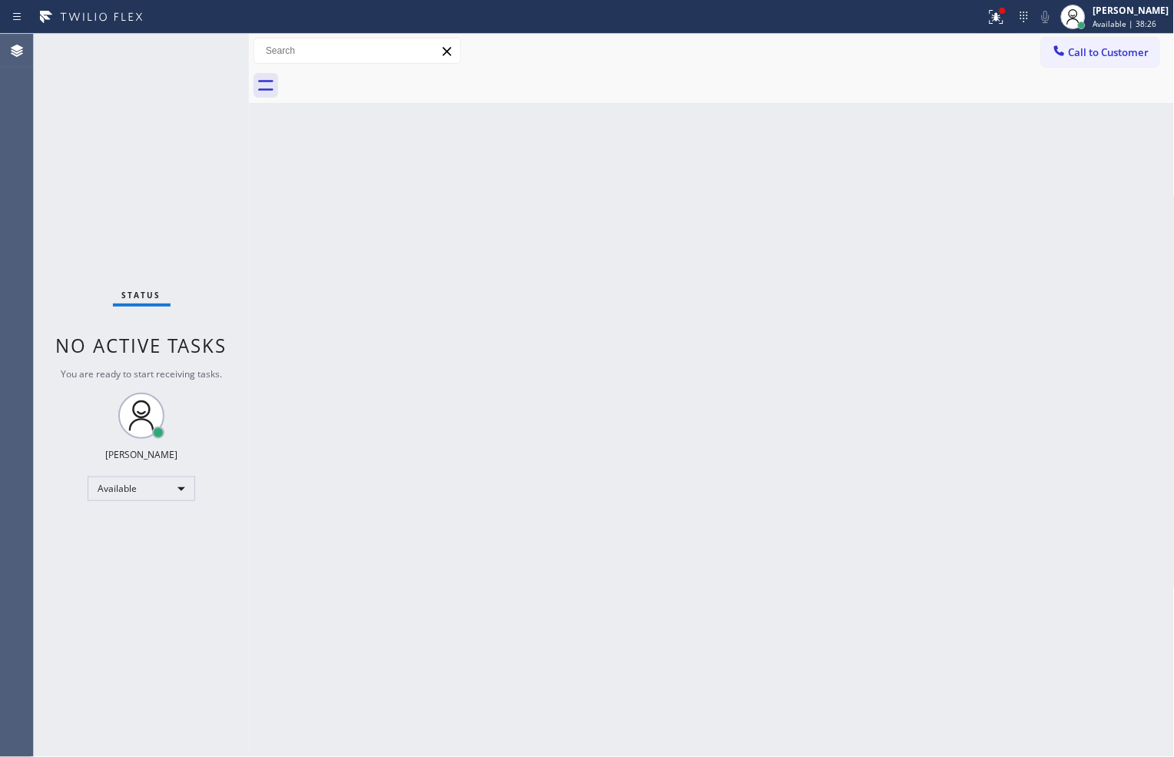
click at [198, 55] on div "Status No active tasks You are ready to start receiving tasks. [PERSON_NAME] Av…" at bounding box center [141, 395] width 215 height 723
click at [998, 14] on div at bounding box center [1002, 10] width 9 height 9
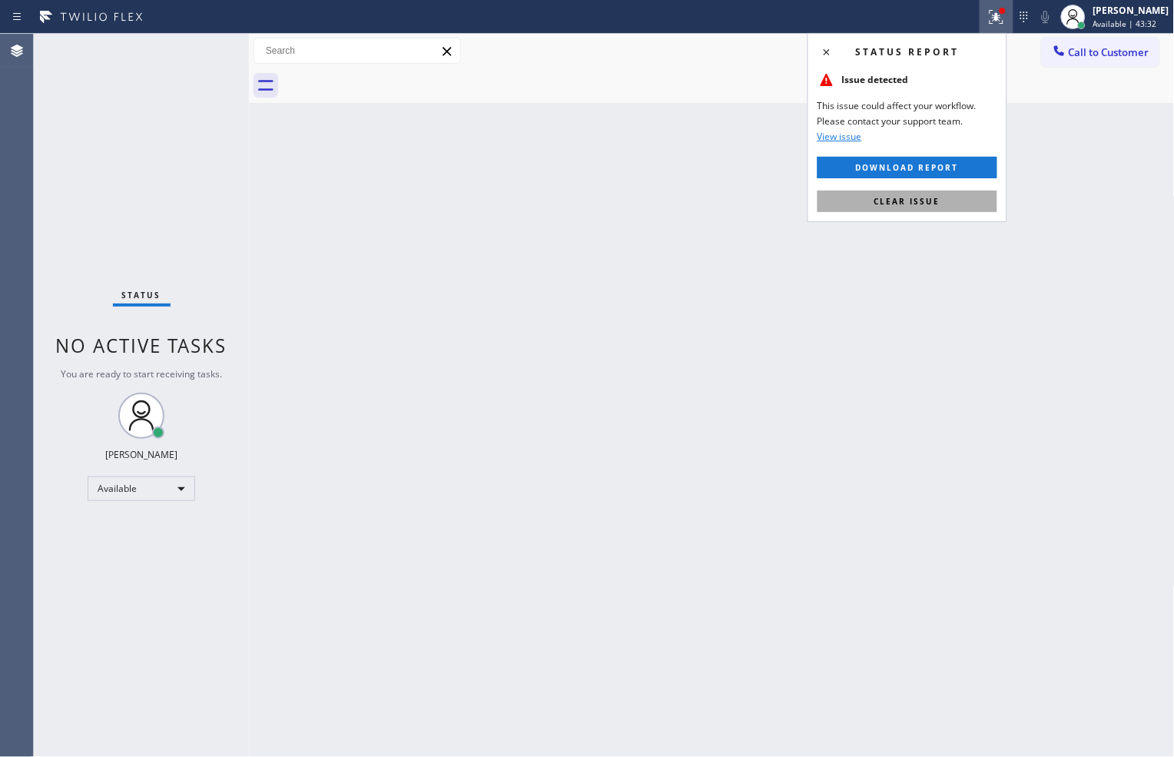
click at [943, 195] on button "Clear issue" at bounding box center [907, 201] width 180 height 22
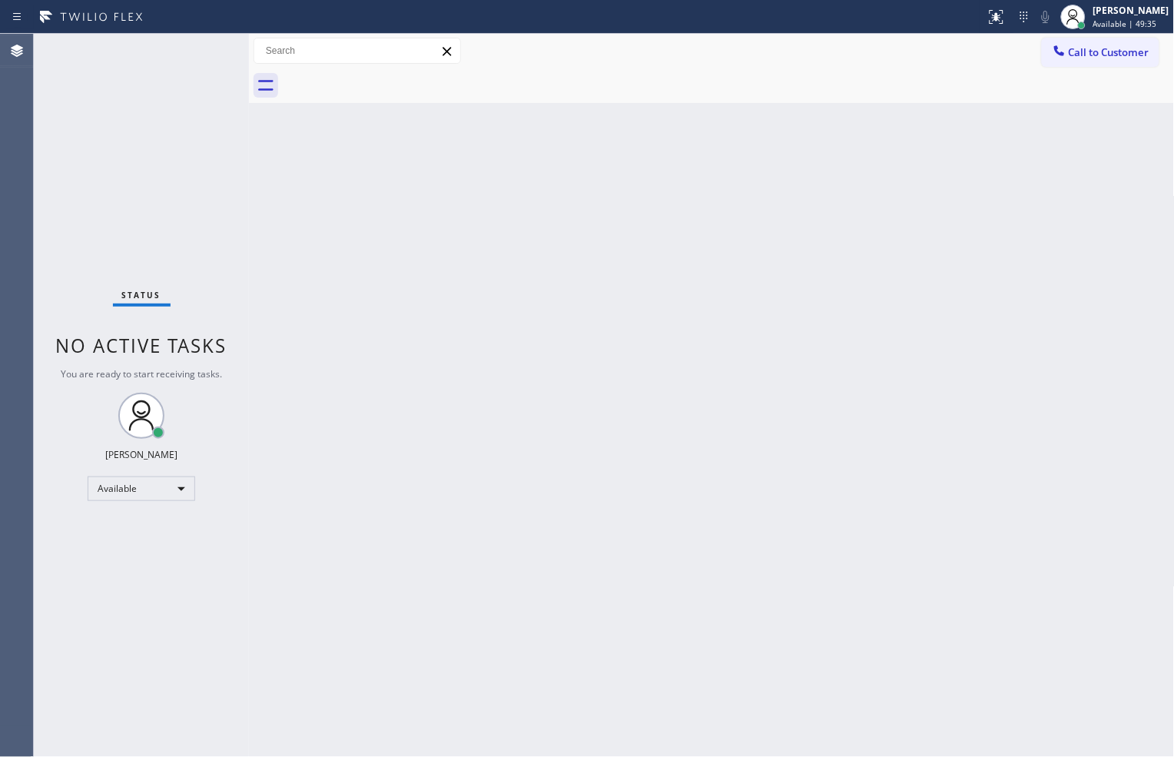
click at [571, 63] on div "Call to Customer Outbound call Location Search location Your caller id phone nu…" at bounding box center [712, 51] width 926 height 27
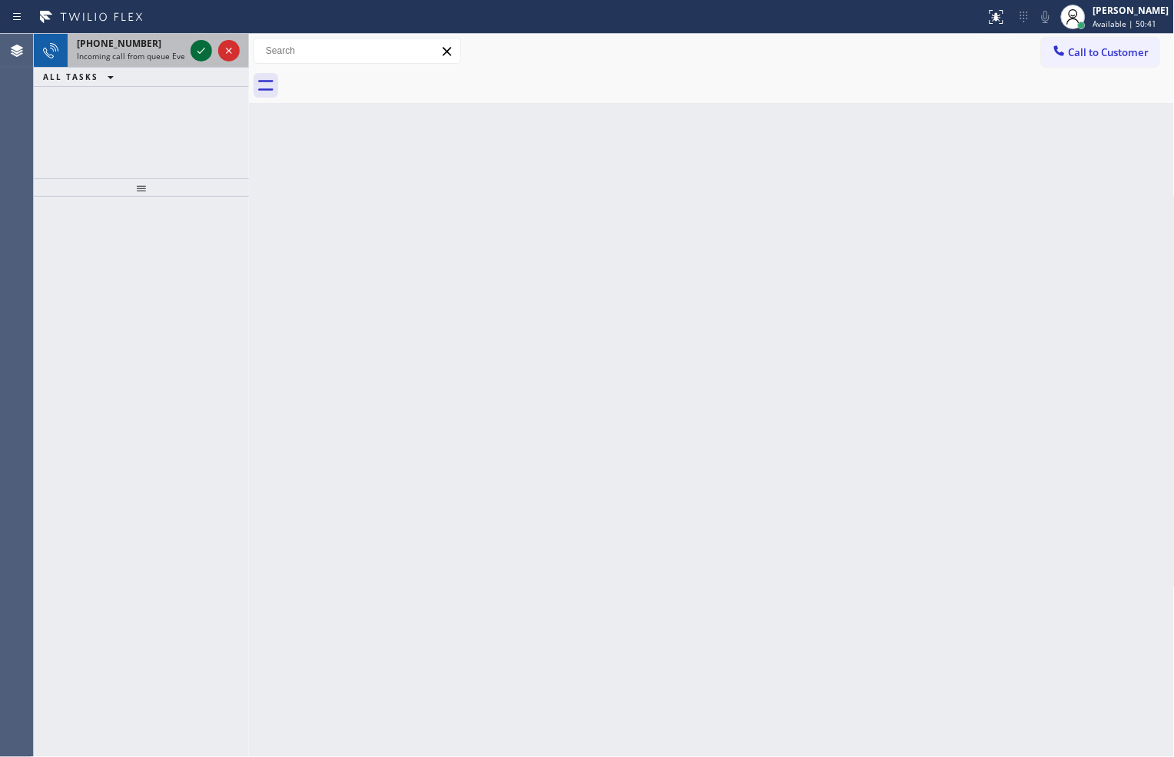
click at [192, 50] on icon at bounding box center [201, 50] width 18 height 18
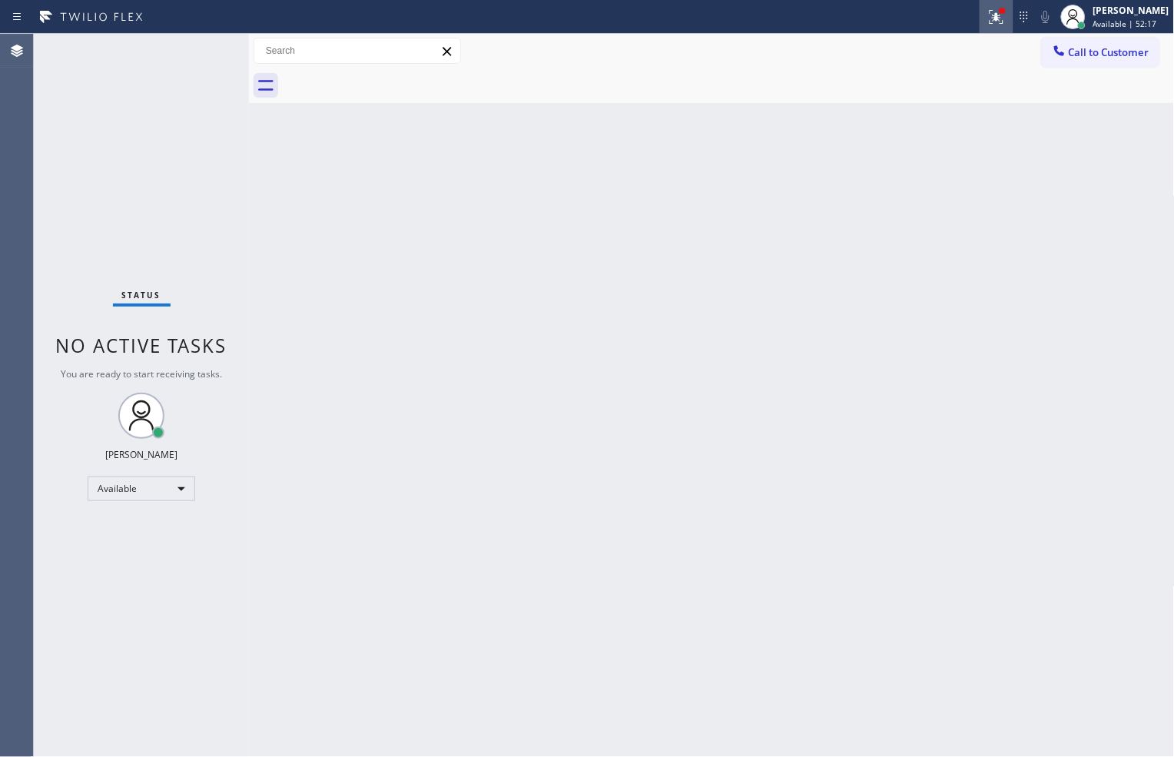
click at [991, 8] on icon at bounding box center [996, 17] width 18 height 18
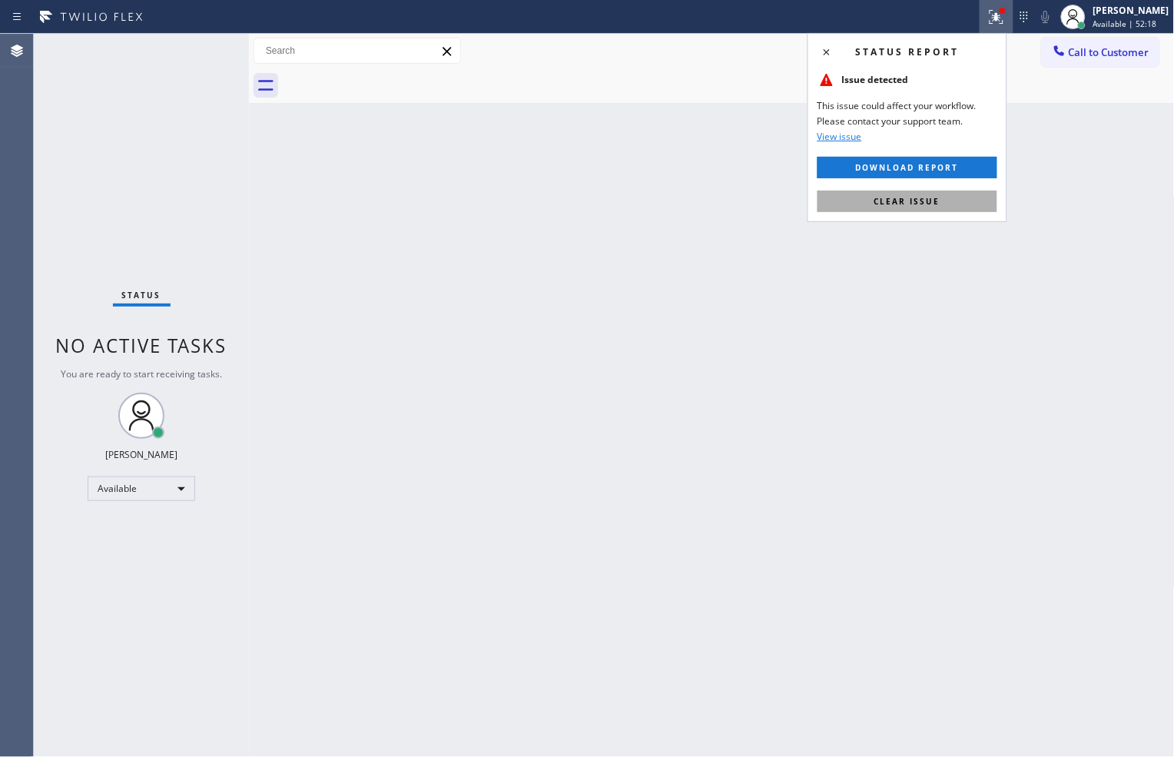
click at [928, 194] on button "Clear issue" at bounding box center [907, 201] width 180 height 22
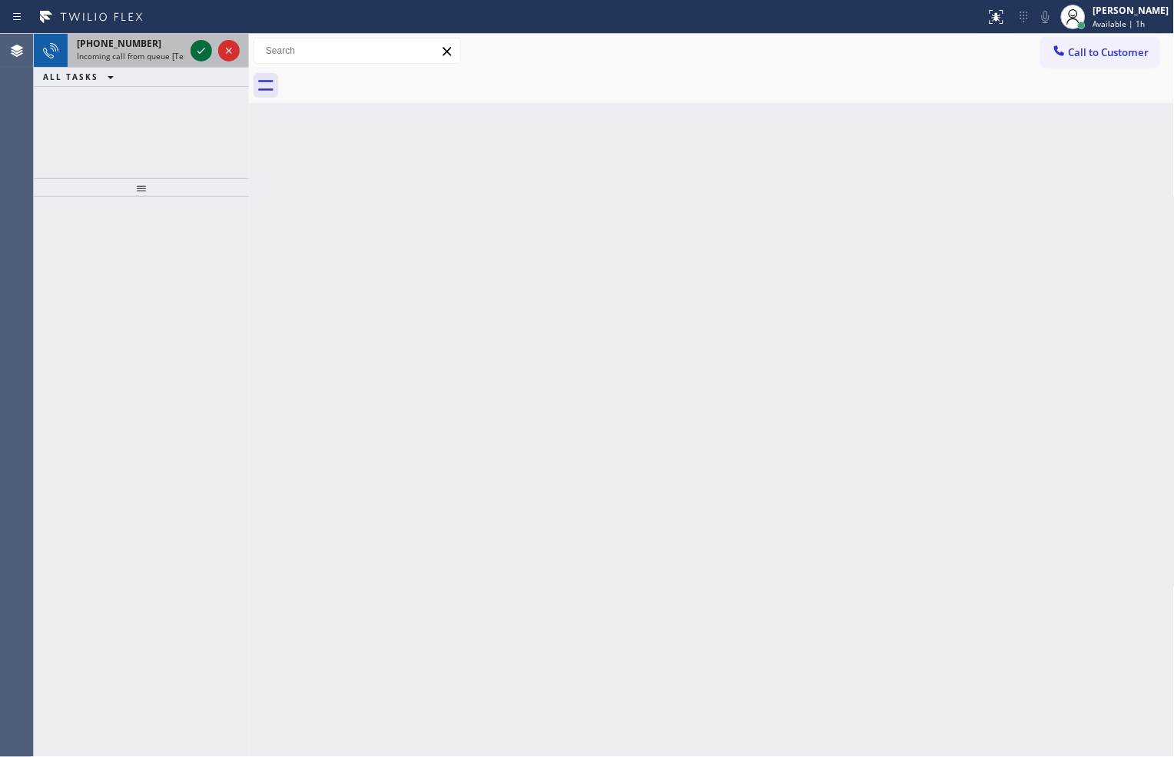
click at [197, 45] on icon at bounding box center [201, 50] width 18 height 18
click at [193, 51] on icon at bounding box center [201, 50] width 18 height 18
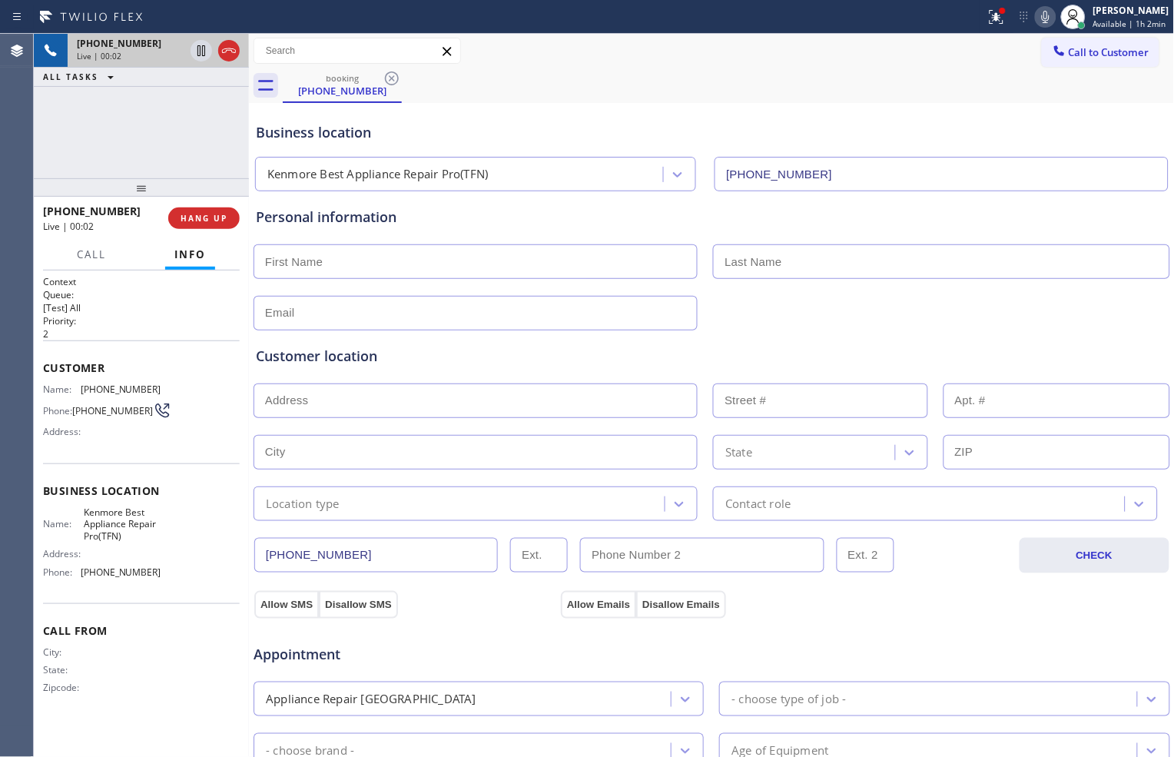
type input "[PHONE_NUMBER]"
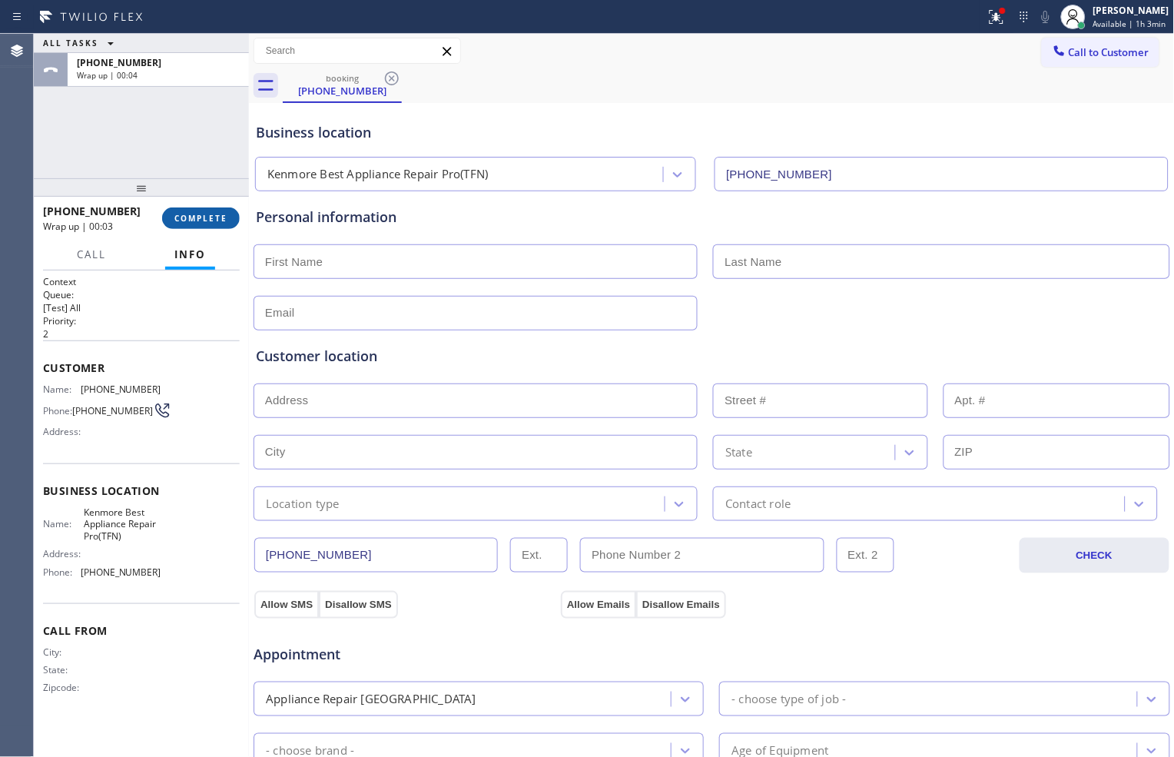
click at [231, 220] on button "COMPLETE" at bounding box center [201, 218] width 78 height 22
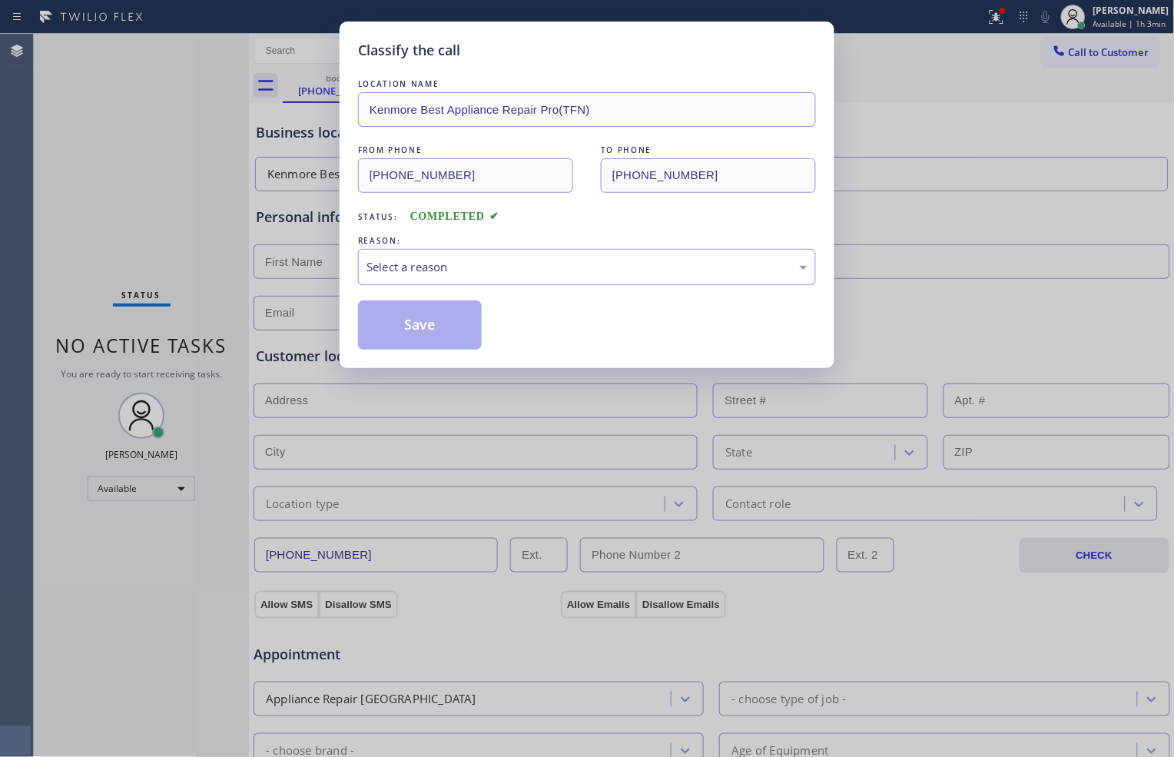
click at [473, 265] on div "Select a reason" at bounding box center [586, 267] width 441 height 18
click at [416, 300] on button "Save" at bounding box center [420, 324] width 124 height 49
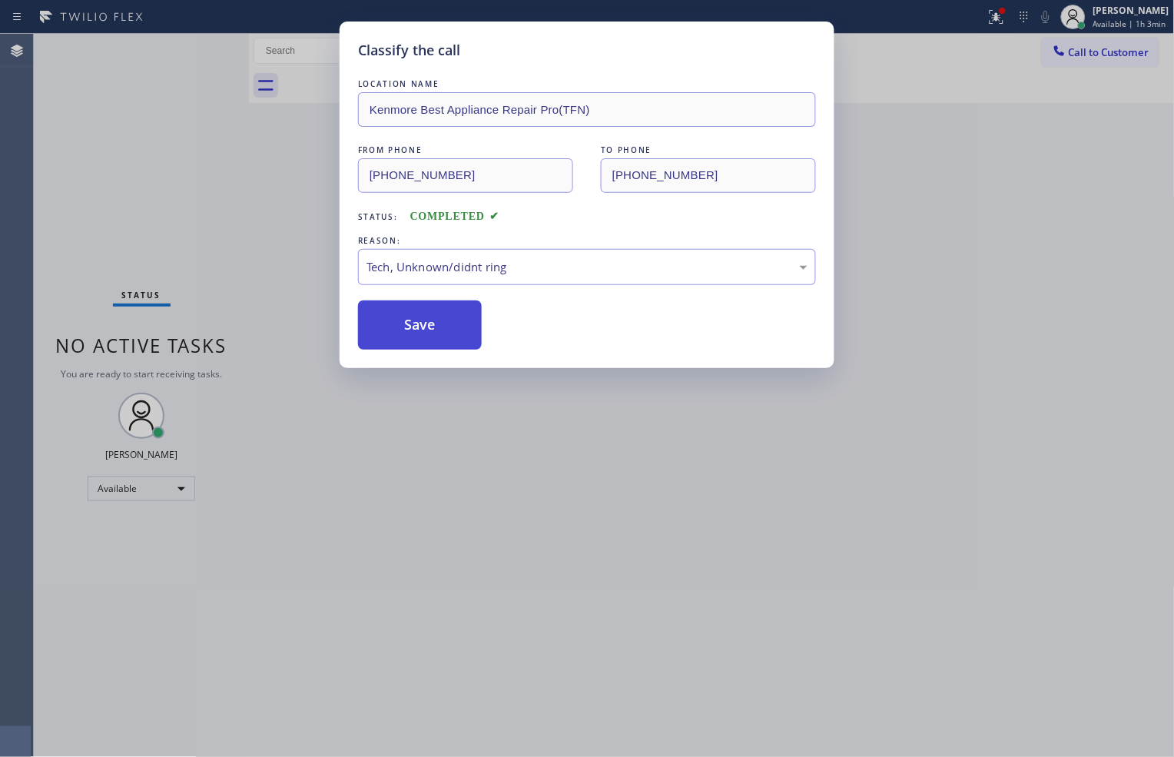
click at [420, 315] on button "Save" at bounding box center [420, 324] width 124 height 49
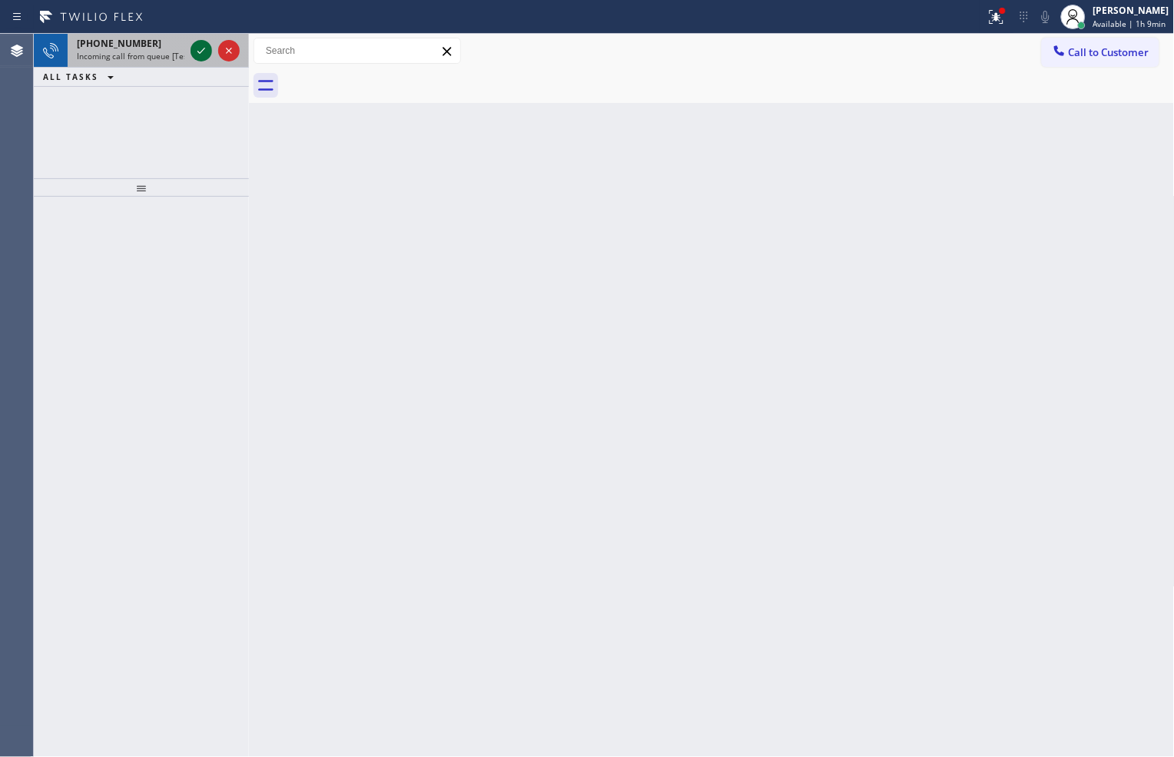
click at [200, 51] on icon at bounding box center [201, 50] width 18 height 18
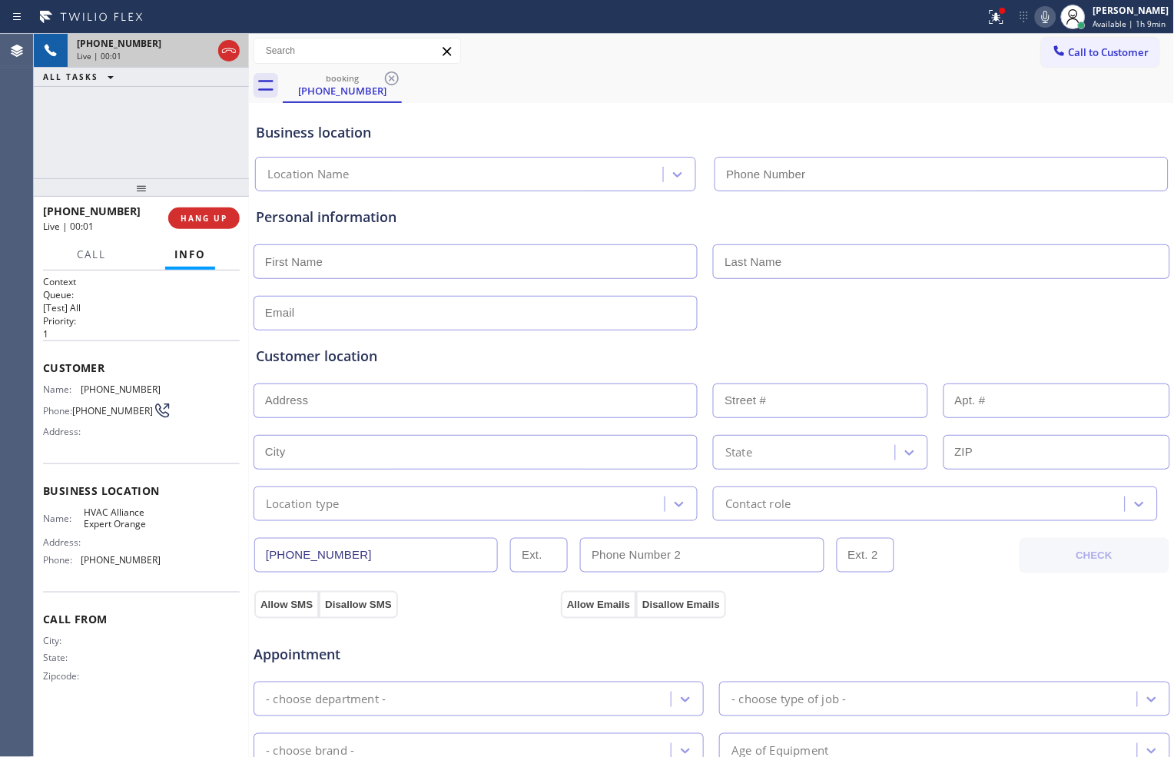
type input "[PHONE_NUMBER]"
click at [227, 219] on button "HANG UP" at bounding box center [203, 218] width 71 height 22
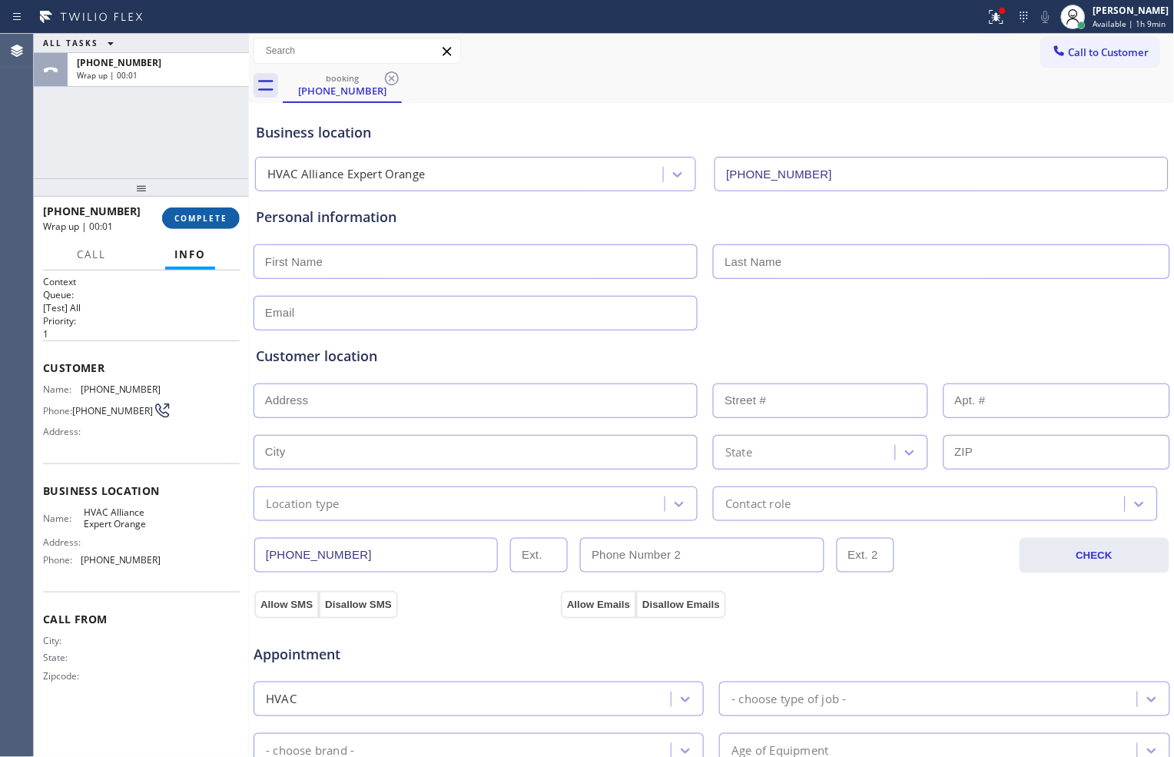
drag, startPoint x: 204, startPoint y: 227, endPoint x: 217, endPoint y: 226, distance: 12.3
click at [204, 226] on button "COMPLETE" at bounding box center [201, 218] width 78 height 22
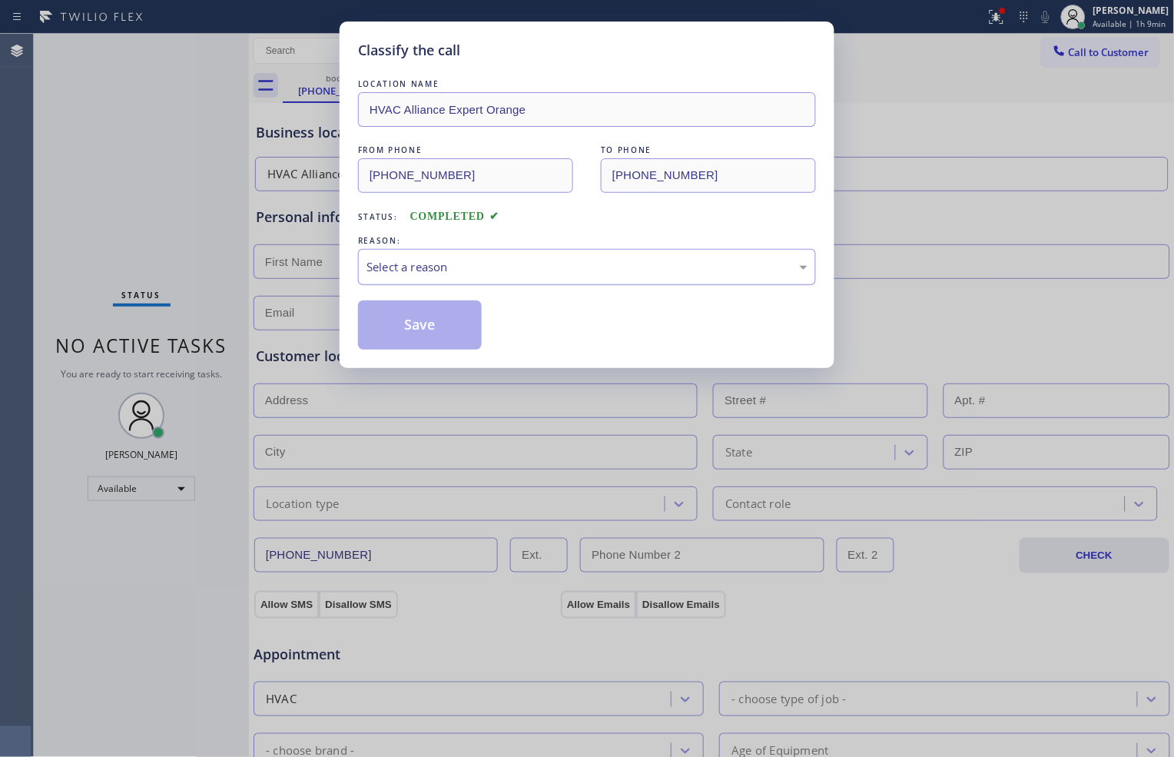
click at [394, 274] on div "Select a reason" at bounding box center [586, 267] width 441 height 18
click at [420, 349] on button "Save" at bounding box center [420, 324] width 124 height 49
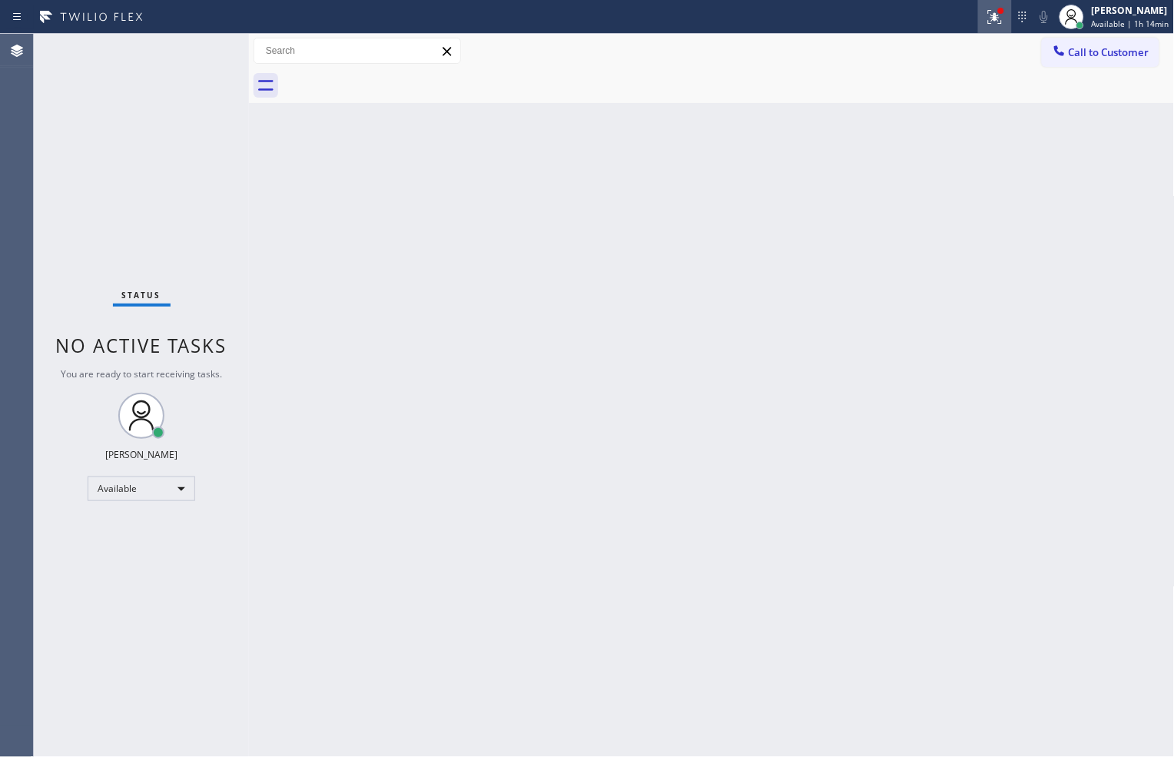
click at [987, 12] on icon at bounding box center [994, 17] width 18 height 18
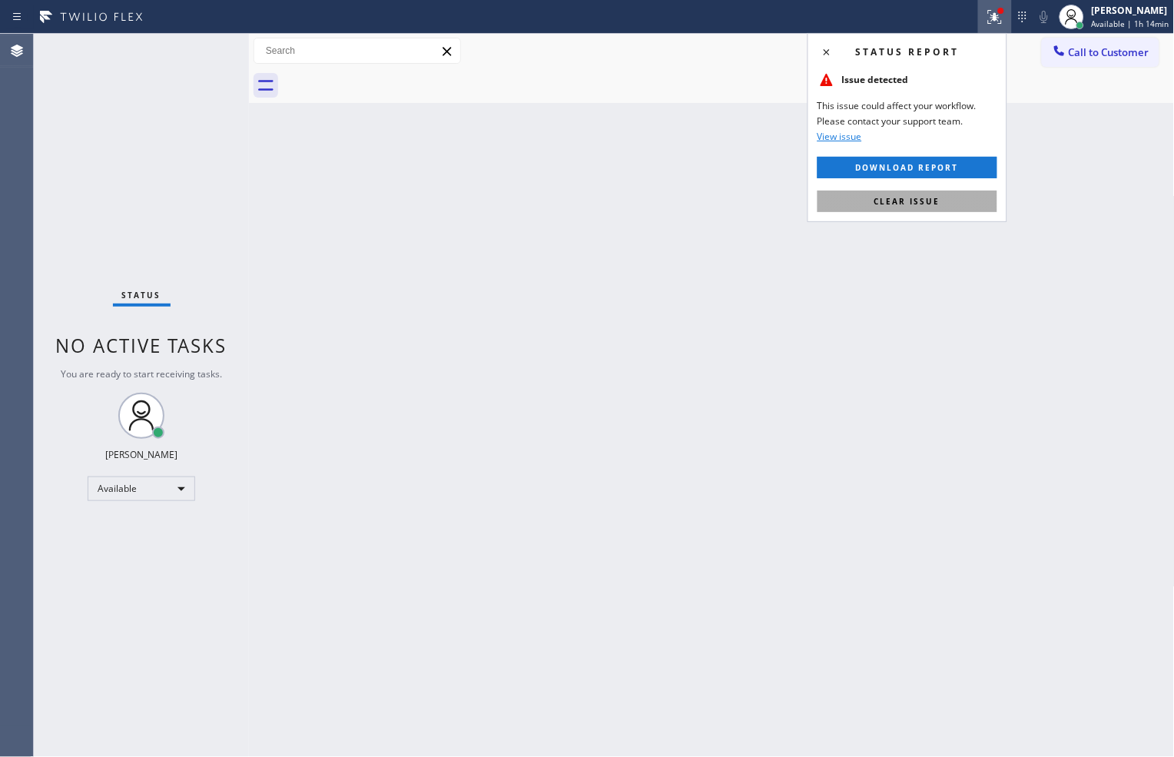
click at [945, 202] on button "Clear issue" at bounding box center [907, 201] width 180 height 22
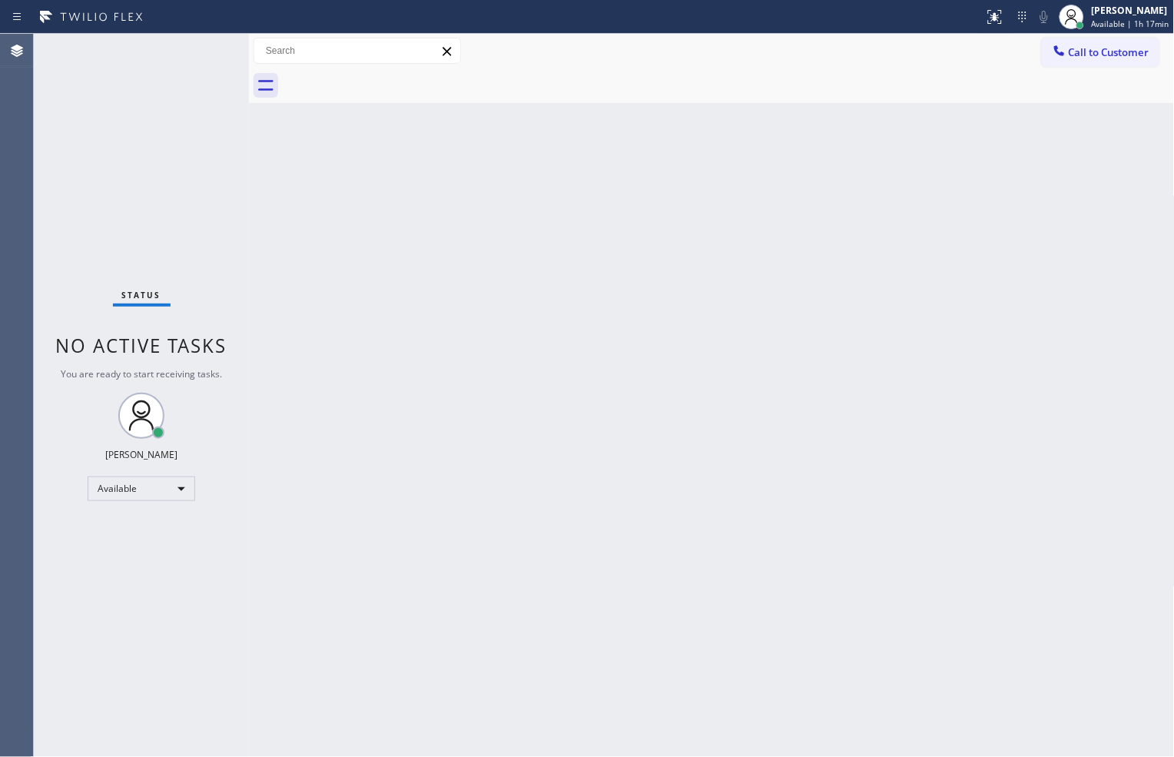
click at [969, 75] on div at bounding box center [729, 85] width 892 height 35
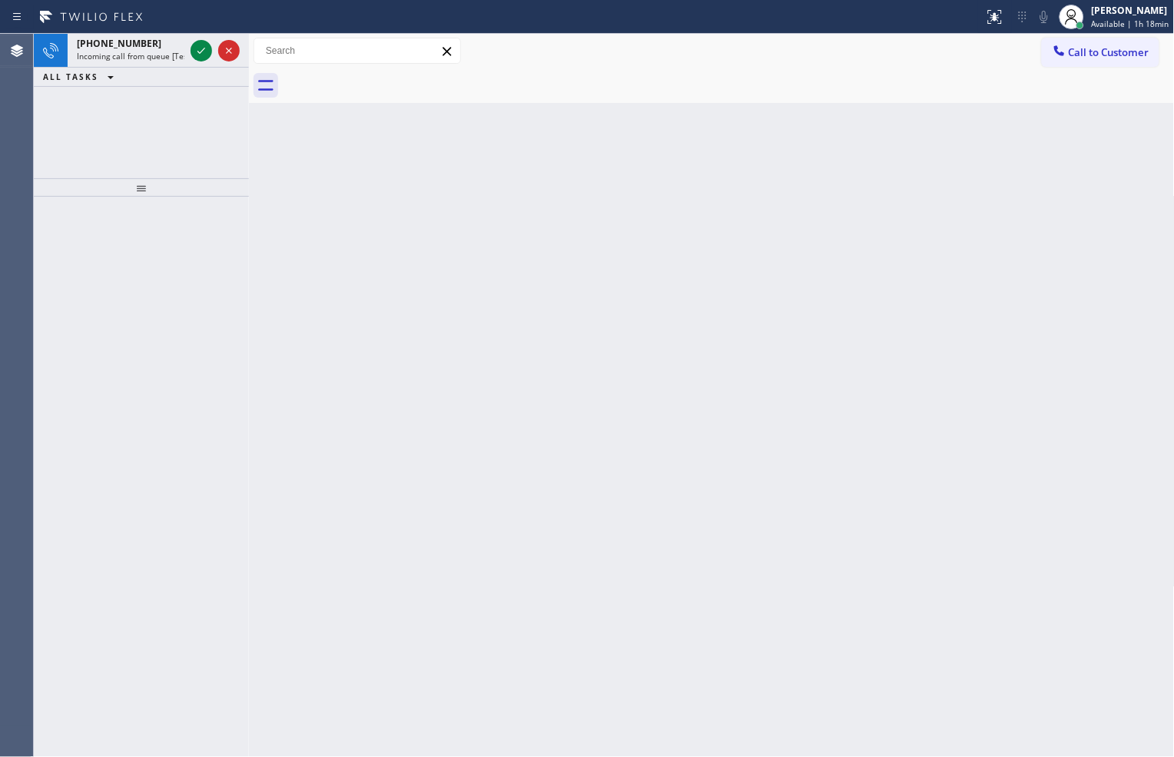
click at [161, 154] on div "[PHONE_NUMBER] Incoming call from queue [Test] All ALL TASKS ALL TASKS ACTIVE T…" at bounding box center [141, 106] width 215 height 144
click at [203, 51] on icon at bounding box center [201, 50] width 18 height 18
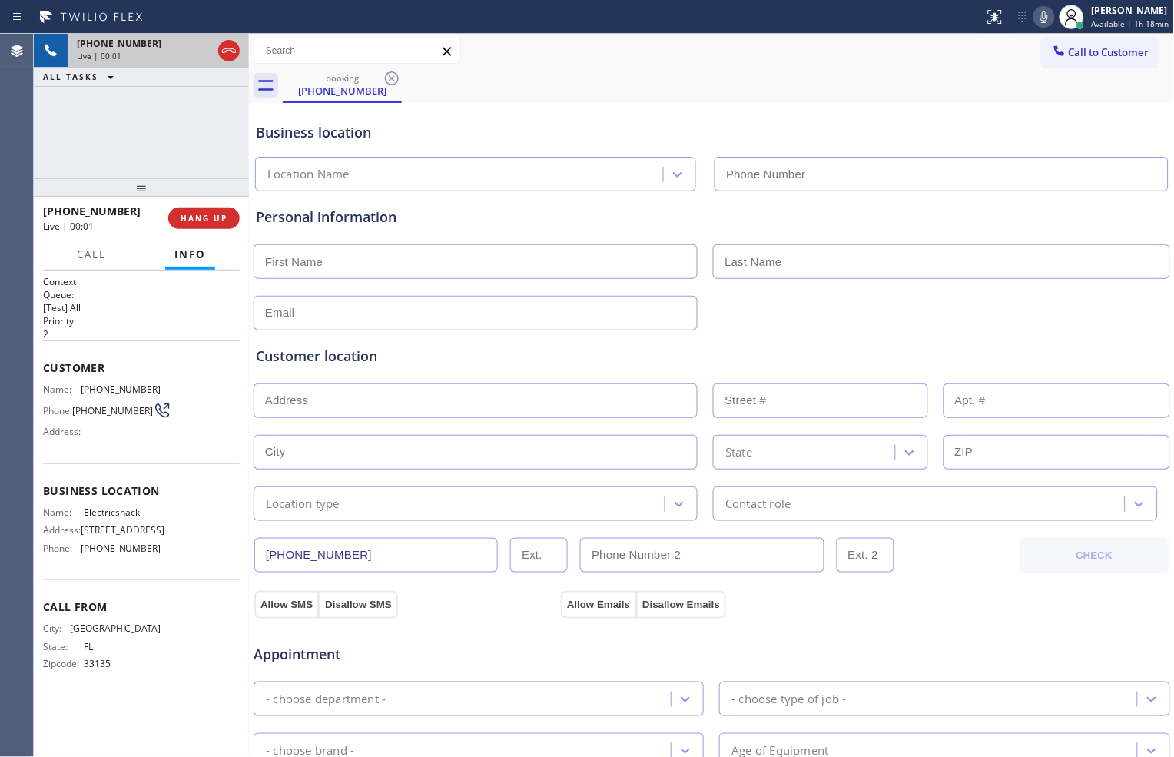
type input "[PHONE_NUMBER]"
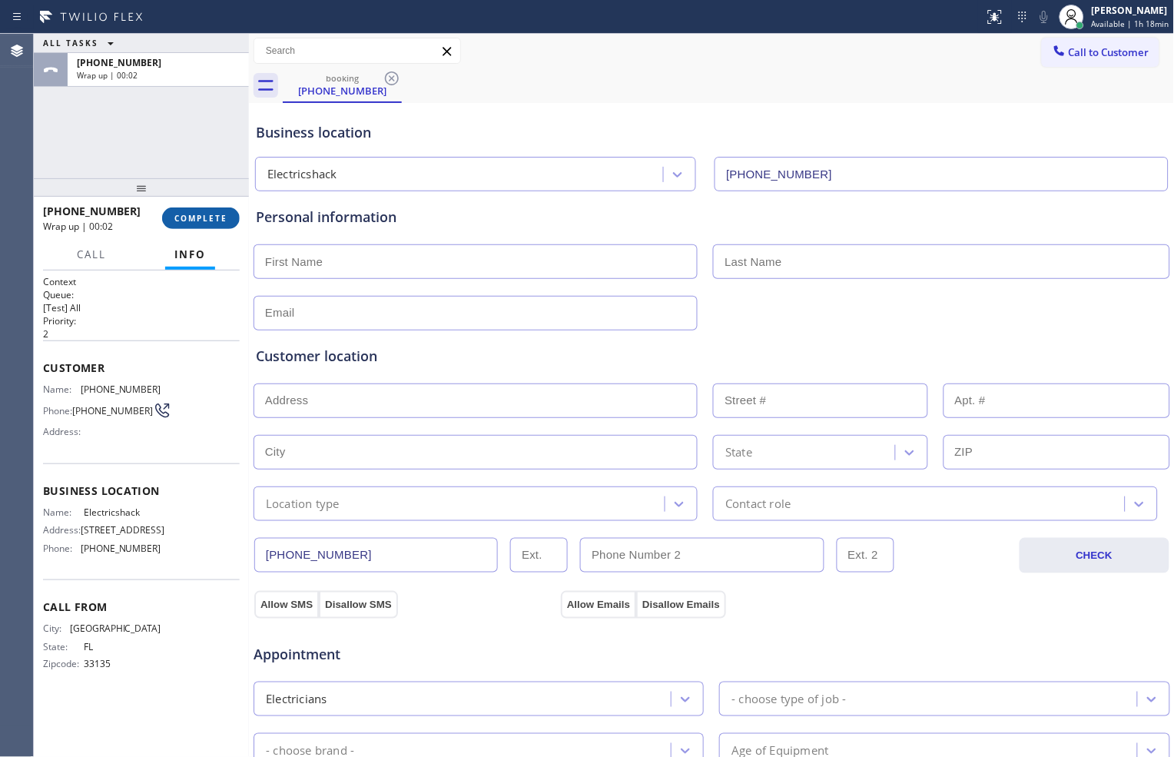
click at [221, 224] on span "COMPLETE" at bounding box center [200, 218] width 53 height 11
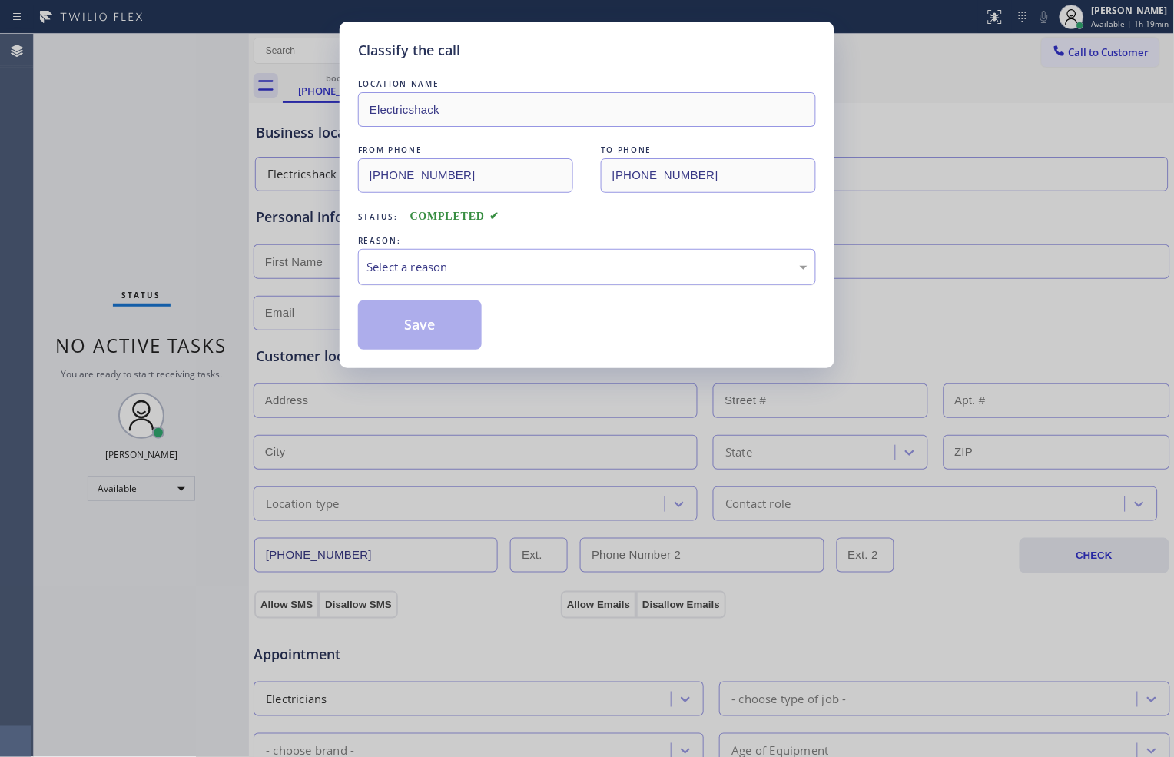
click at [403, 265] on div "Select a reason" at bounding box center [586, 267] width 441 height 18
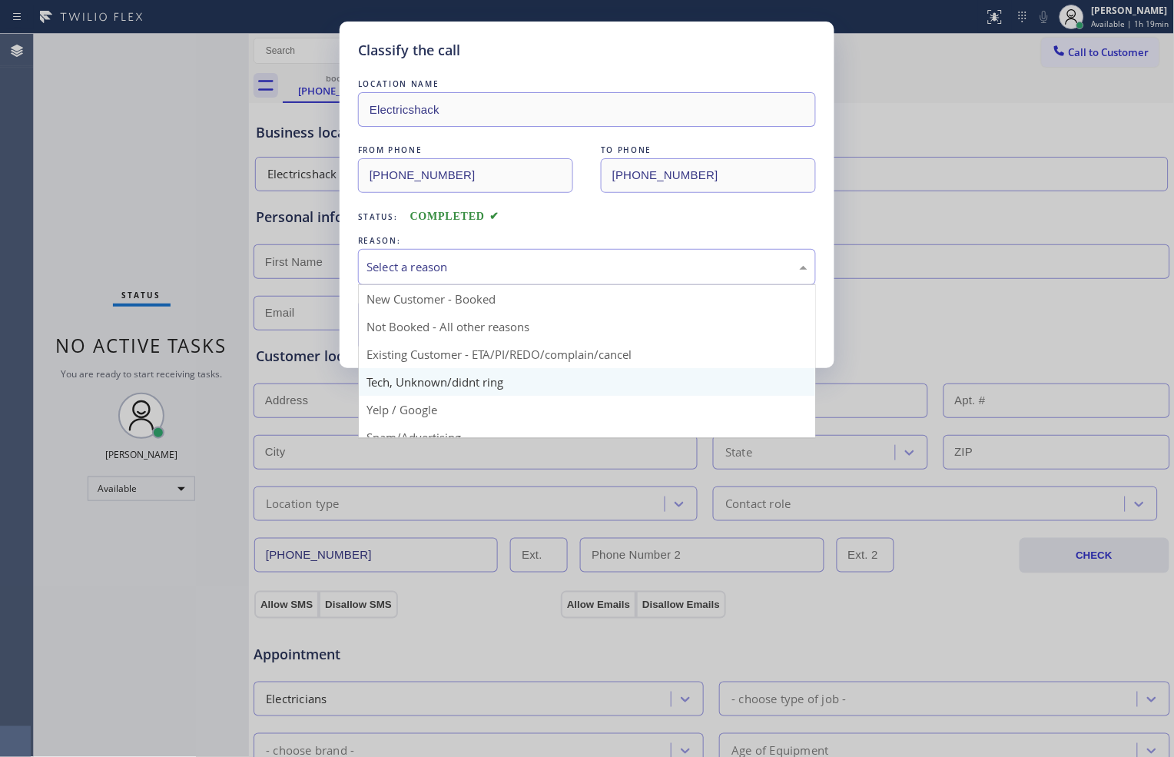
scroll to position [85, 0]
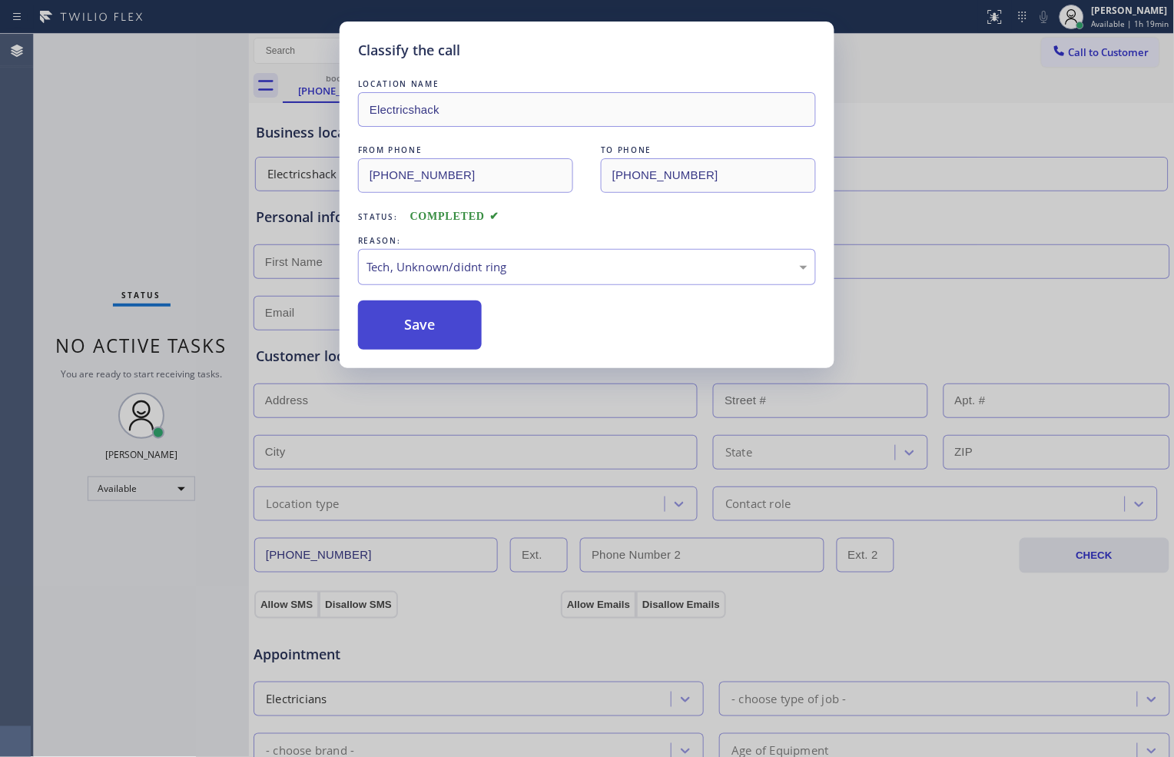
click at [453, 336] on button "Save" at bounding box center [420, 324] width 124 height 49
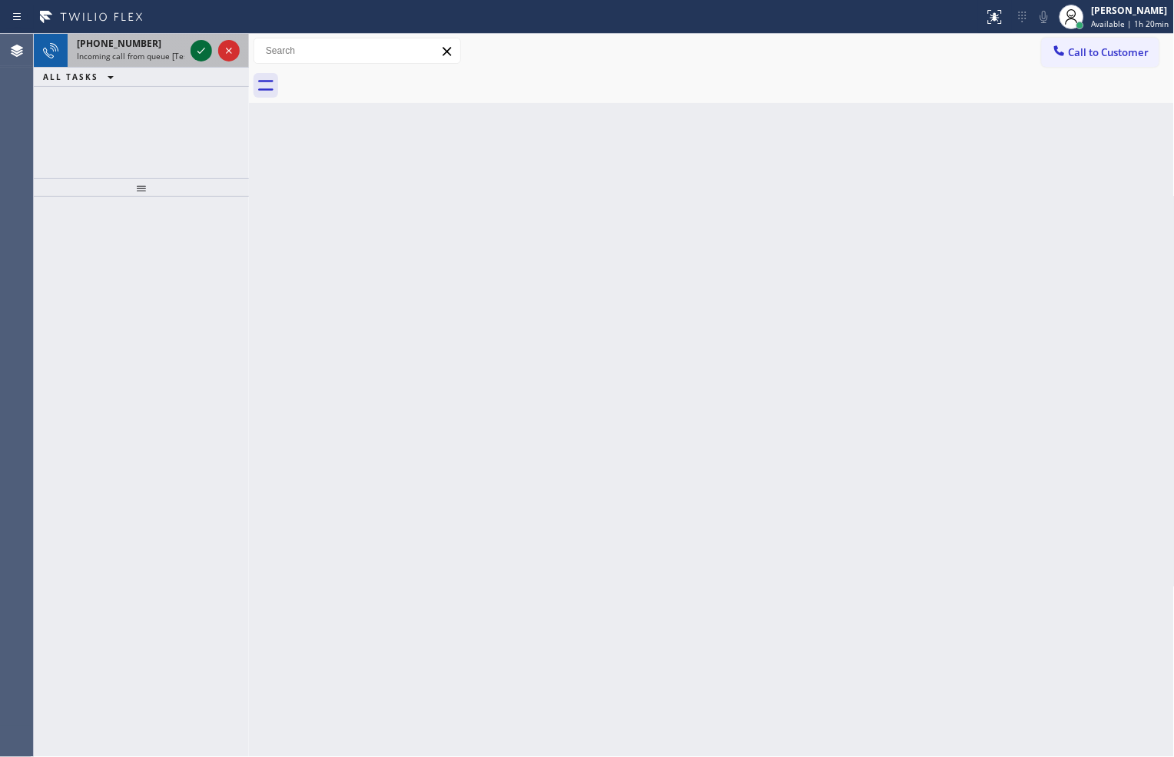
click at [201, 46] on icon at bounding box center [201, 50] width 18 height 18
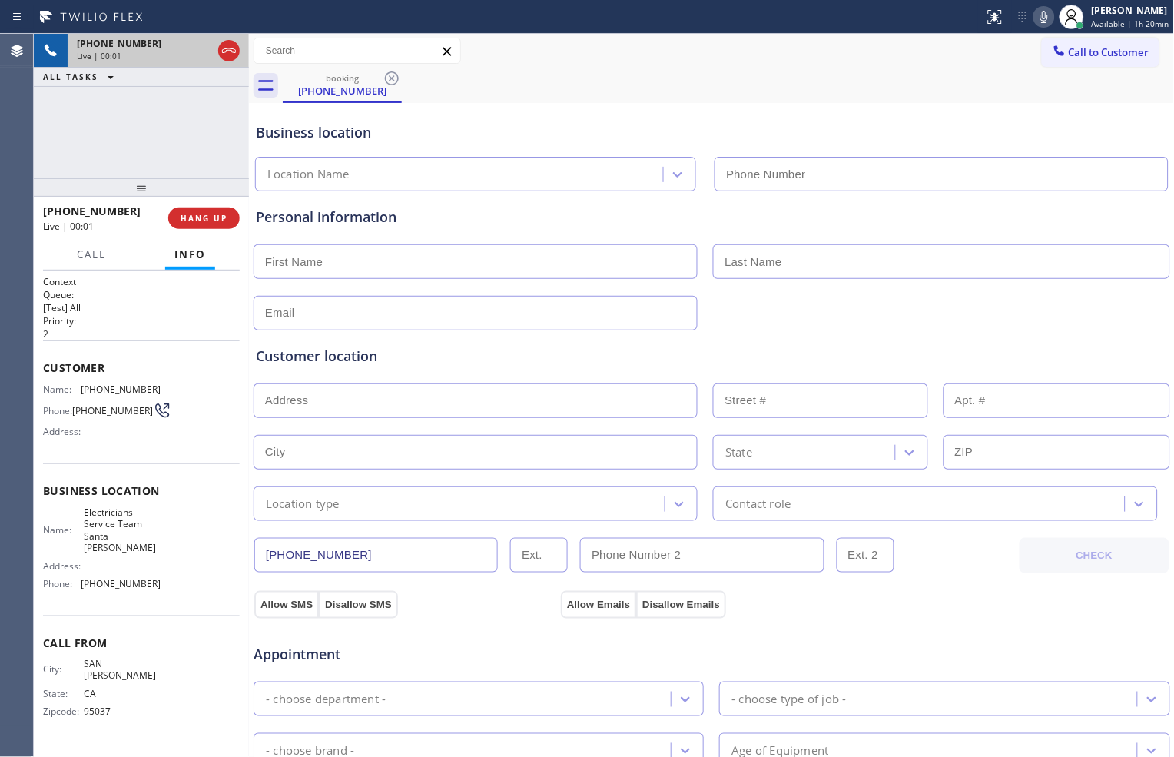
type input "[PHONE_NUMBER]"
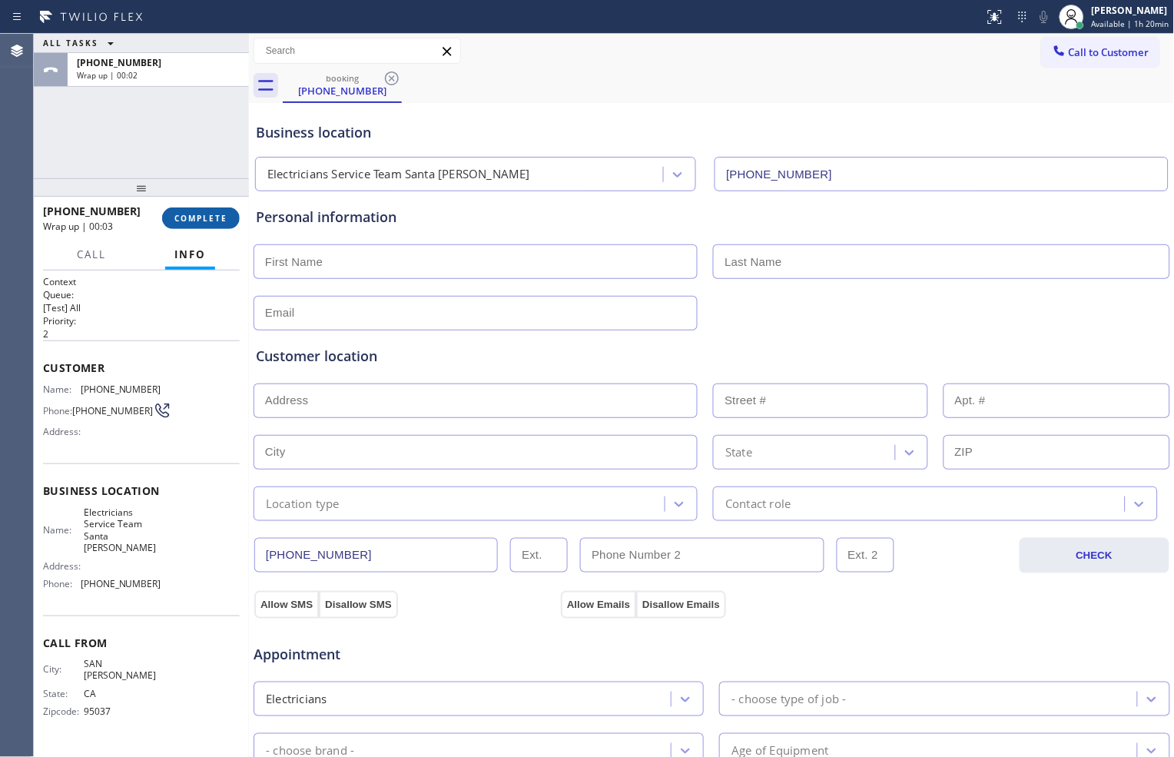
click at [198, 220] on span "COMPLETE" at bounding box center [200, 218] width 53 height 11
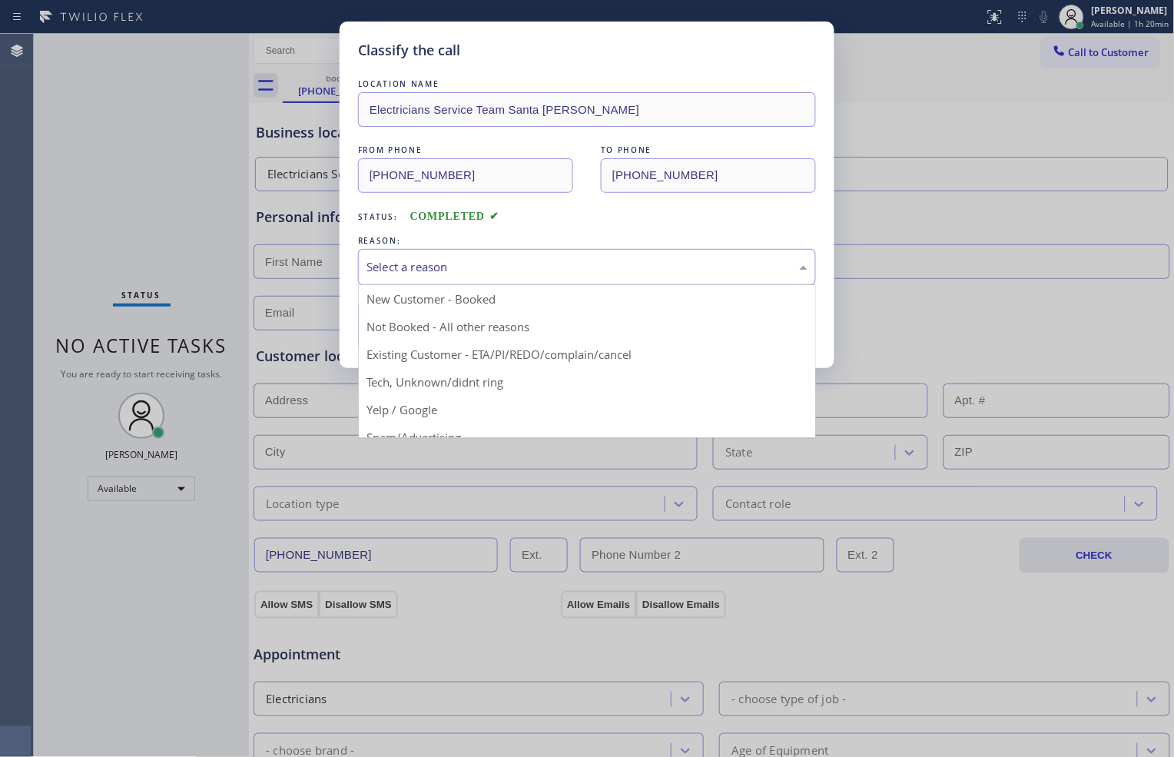
click at [402, 249] on div "Select a reason" at bounding box center [587, 267] width 458 height 36
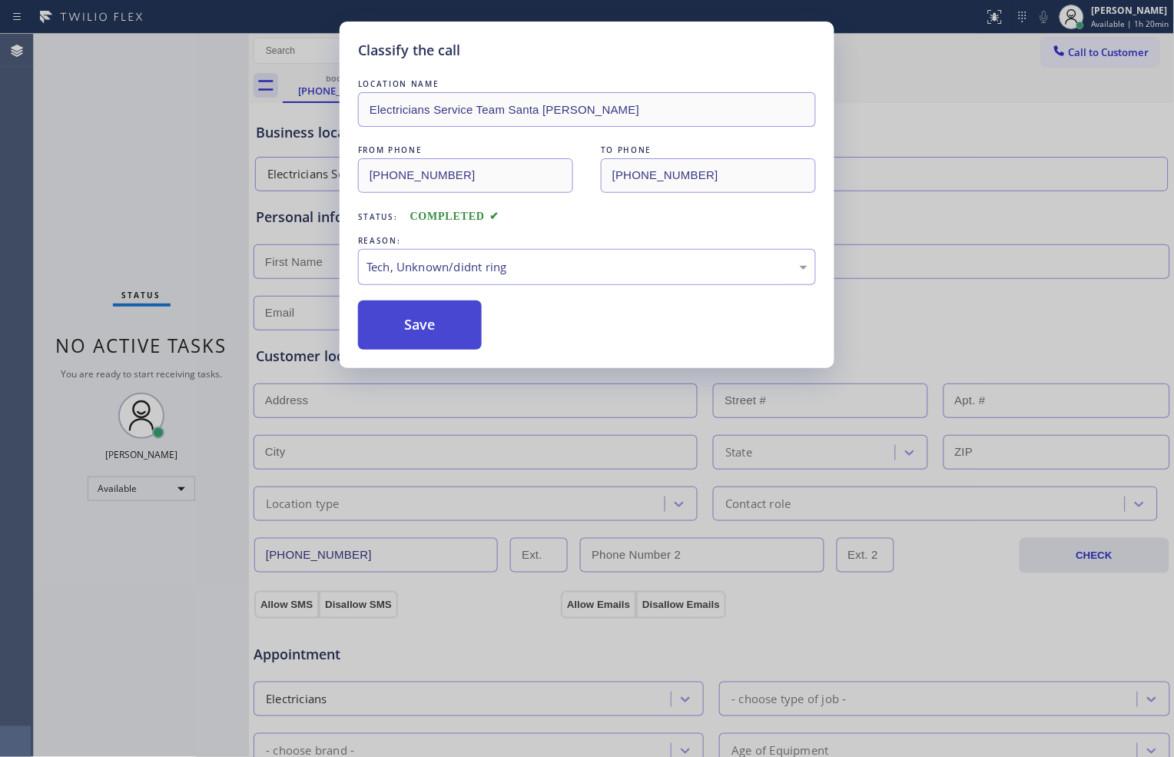
click at [438, 348] on button "Save" at bounding box center [420, 324] width 124 height 49
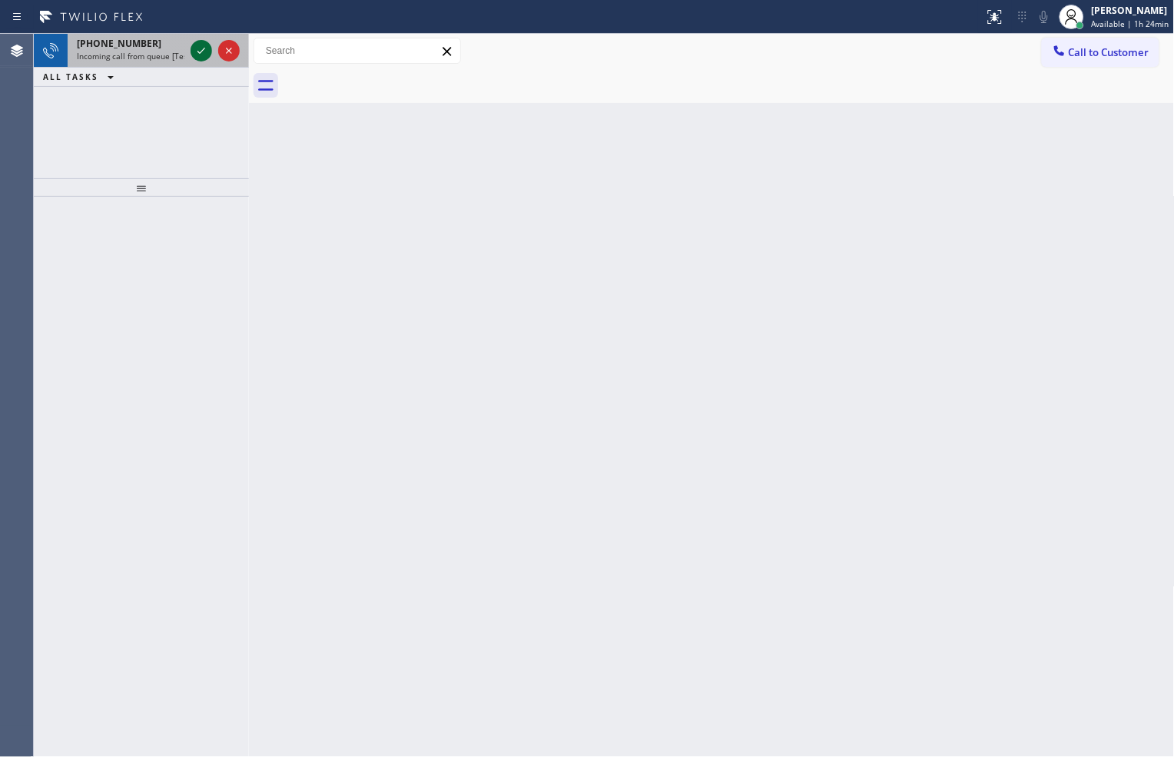
click at [202, 50] on icon at bounding box center [201, 51] width 8 height 6
click at [195, 45] on icon at bounding box center [201, 50] width 18 height 18
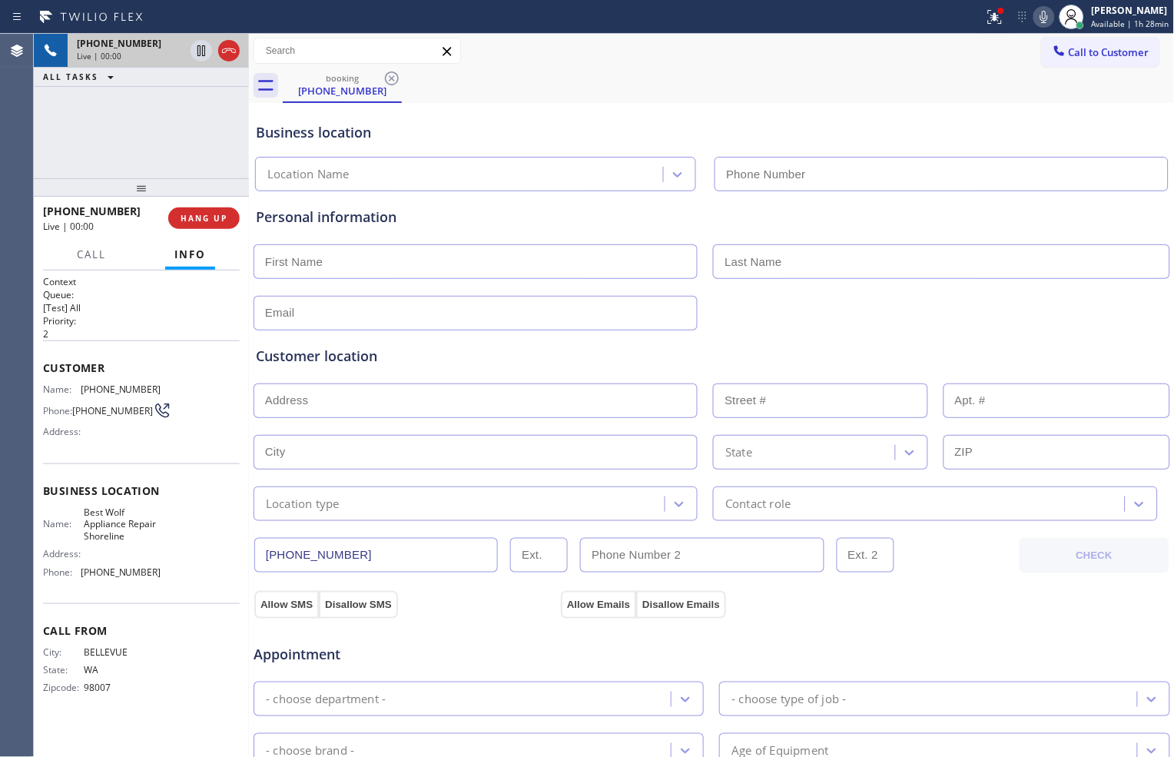
type input "[PHONE_NUMBER]"
click at [197, 56] on icon at bounding box center [201, 50] width 18 height 18
click at [1039, 13] on icon at bounding box center [1044, 17] width 18 height 18
click at [204, 48] on icon at bounding box center [201, 50] width 18 height 18
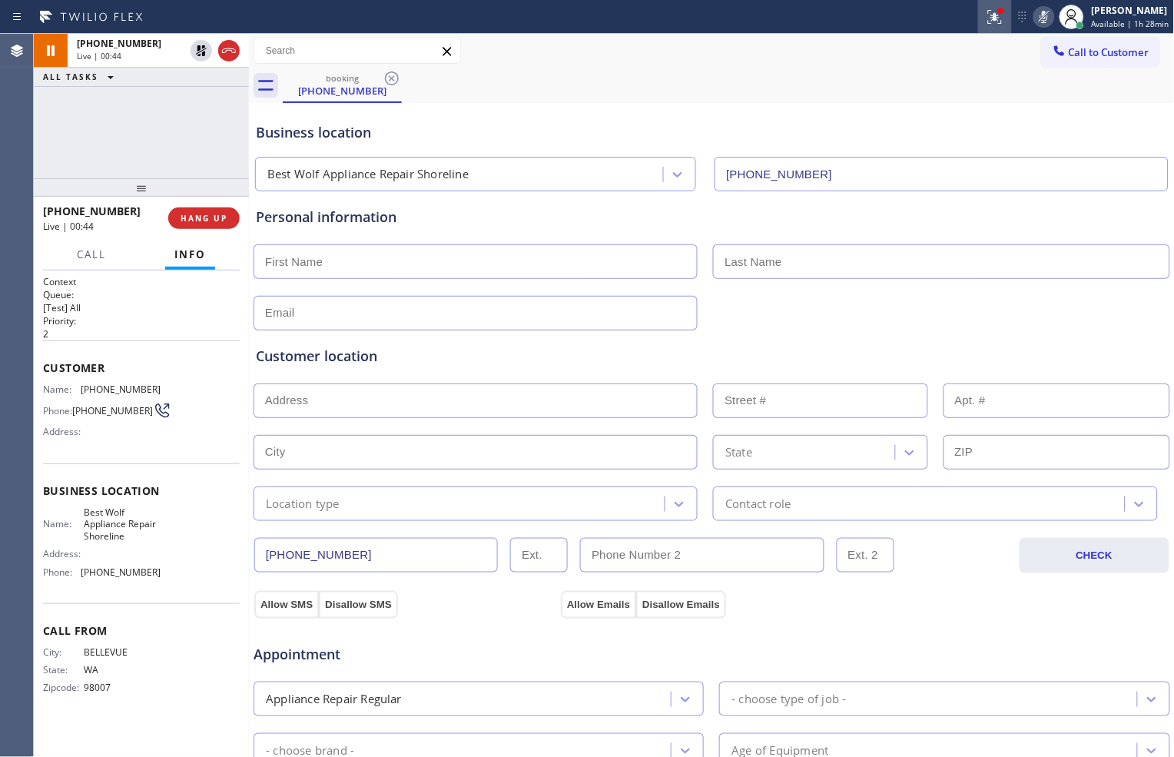
click at [998, 15] on icon at bounding box center [994, 17] width 18 height 18
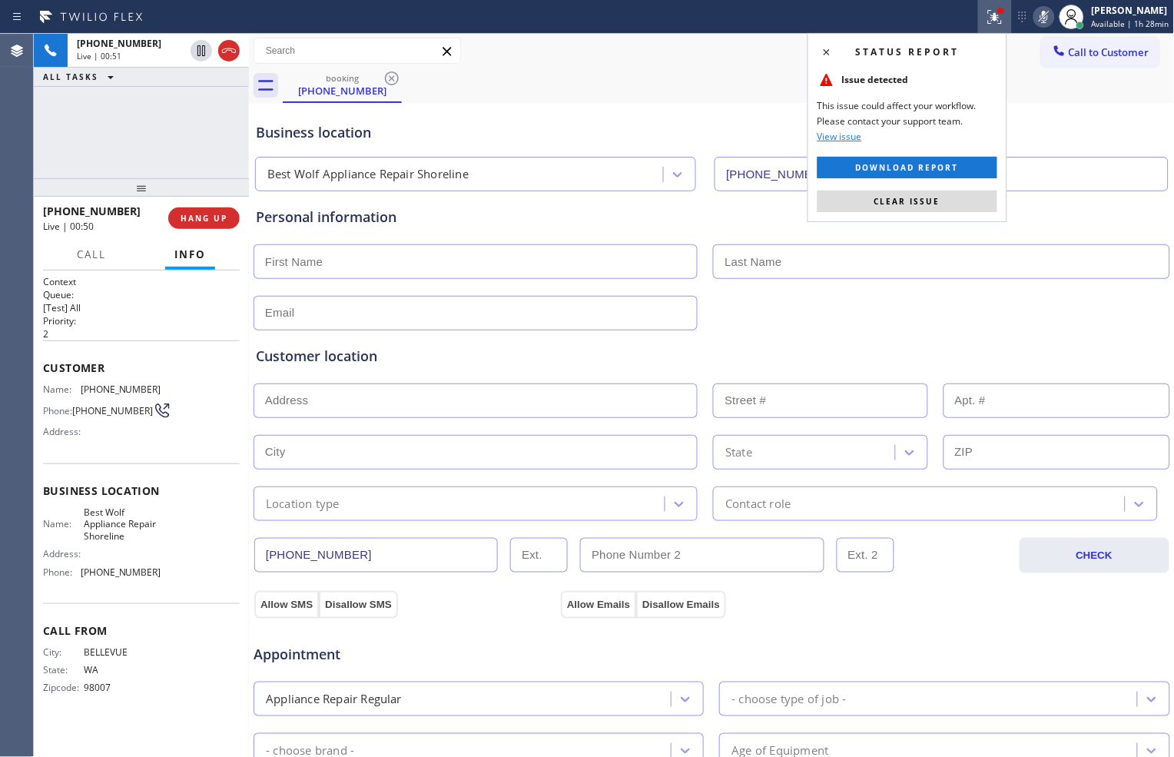
click at [1037, 19] on icon at bounding box center [1044, 17] width 18 height 18
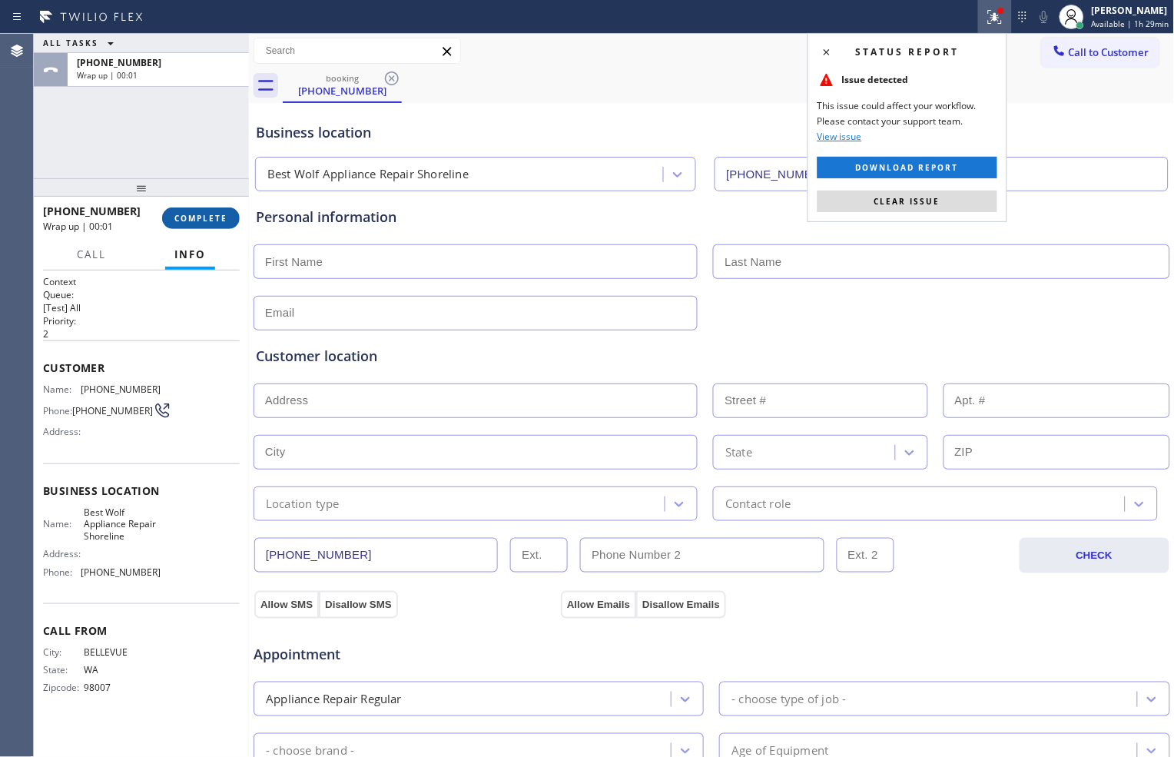
click at [214, 213] on span "COMPLETE" at bounding box center [200, 218] width 53 height 11
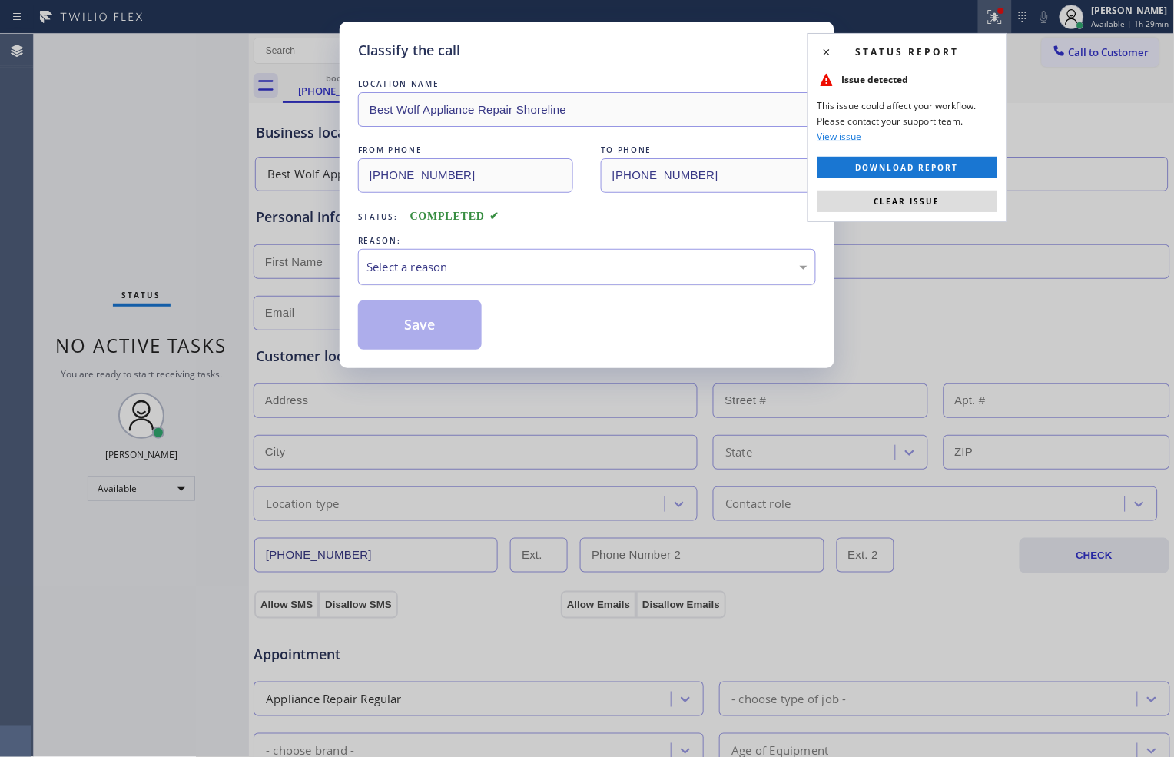
click at [482, 260] on div "Select a reason" at bounding box center [586, 267] width 441 height 18
click at [457, 343] on button "Save" at bounding box center [420, 324] width 124 height 49
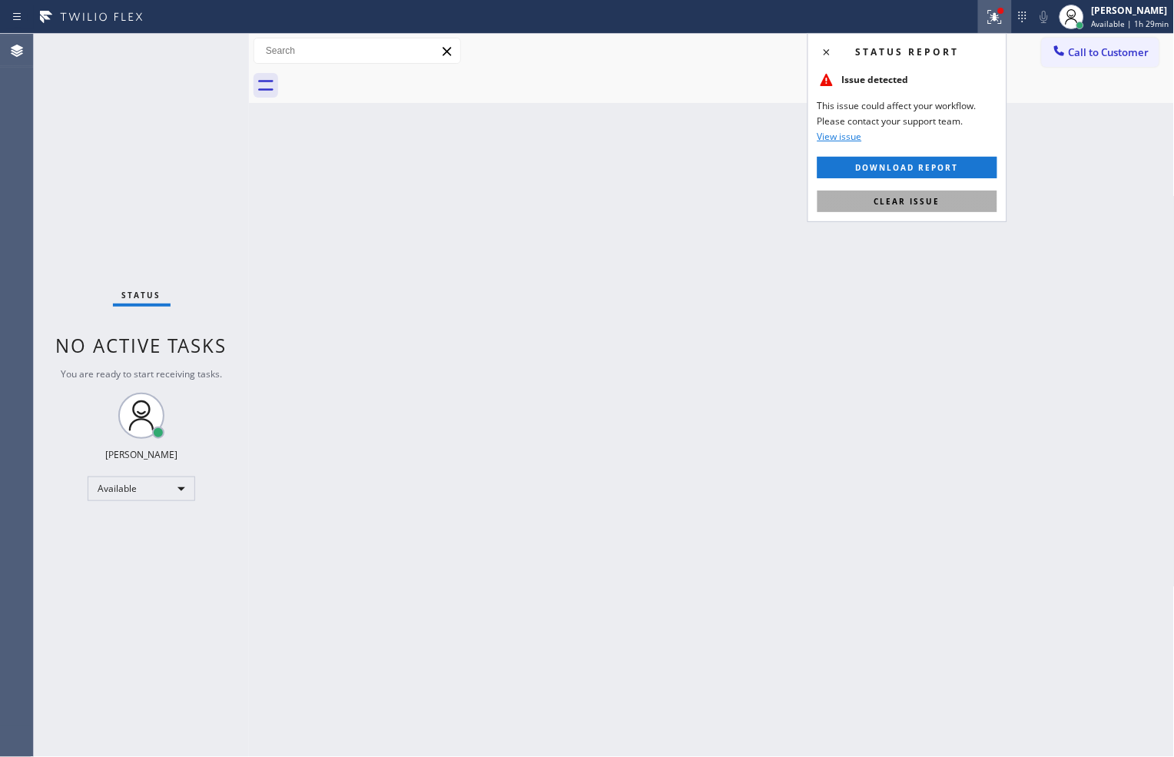
click at [970, 203] on button "Clear issue" at bounding box center [907, 201] width 180 height 22
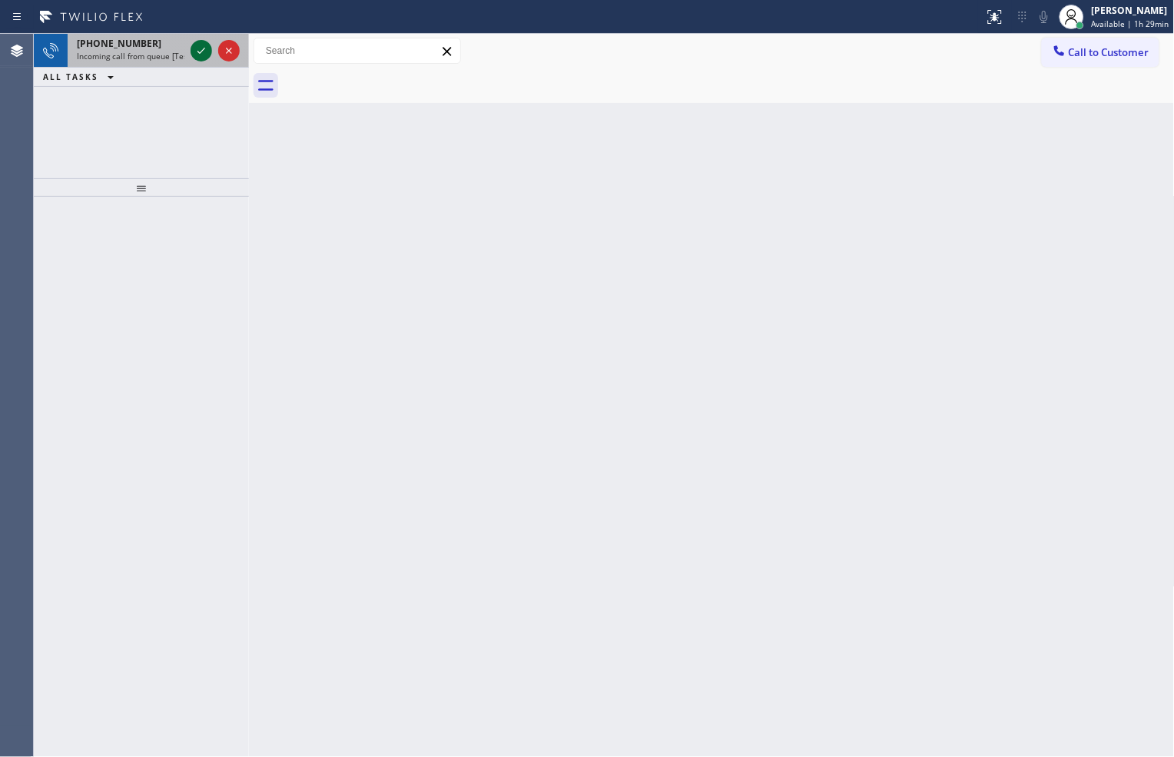
click at [201, 48] on icon at bounding box center [201, 50] width 18 height 18
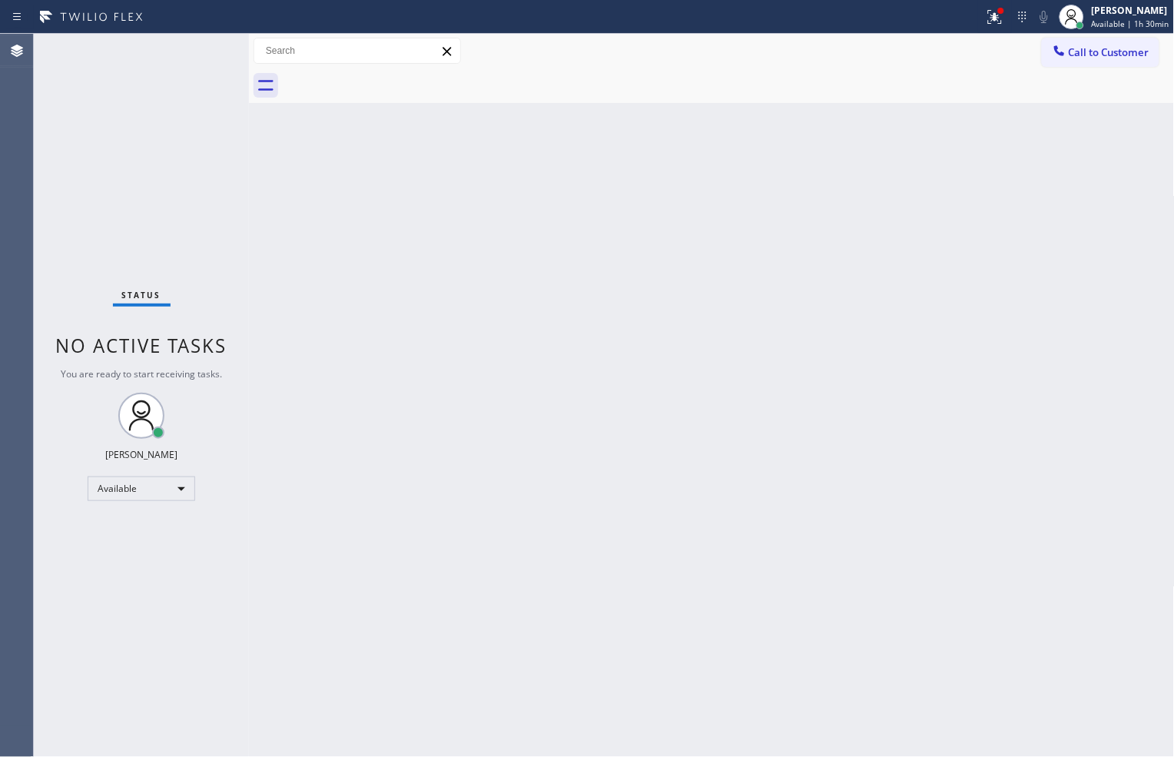
click at [196, 55] on div "Status No active tasks You are ready to start receiving tasks. [PERSON_NAME] Av…" at bounding box center [141, 395] width 215 height 723
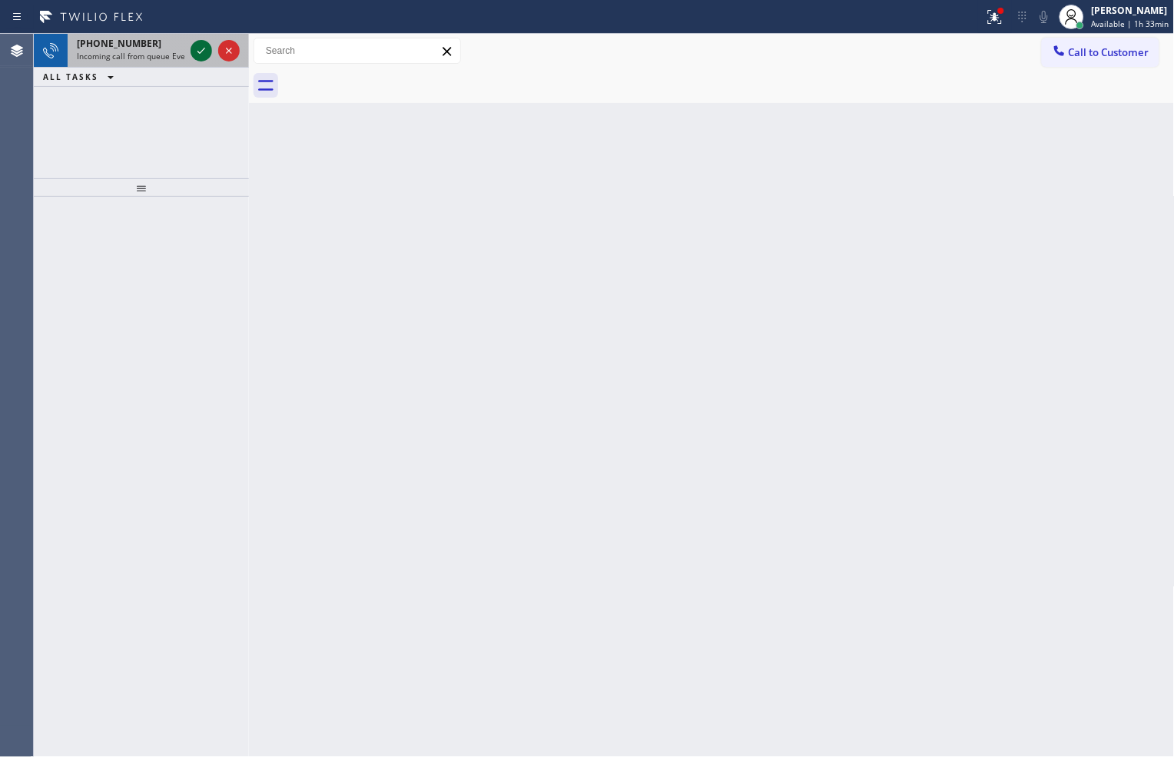
click at [206, 41] on icon at bounding box center [201, 50] width 18 height 18
click at [206, 44] on icon at bounding box center [201, 50] width 18 height 18
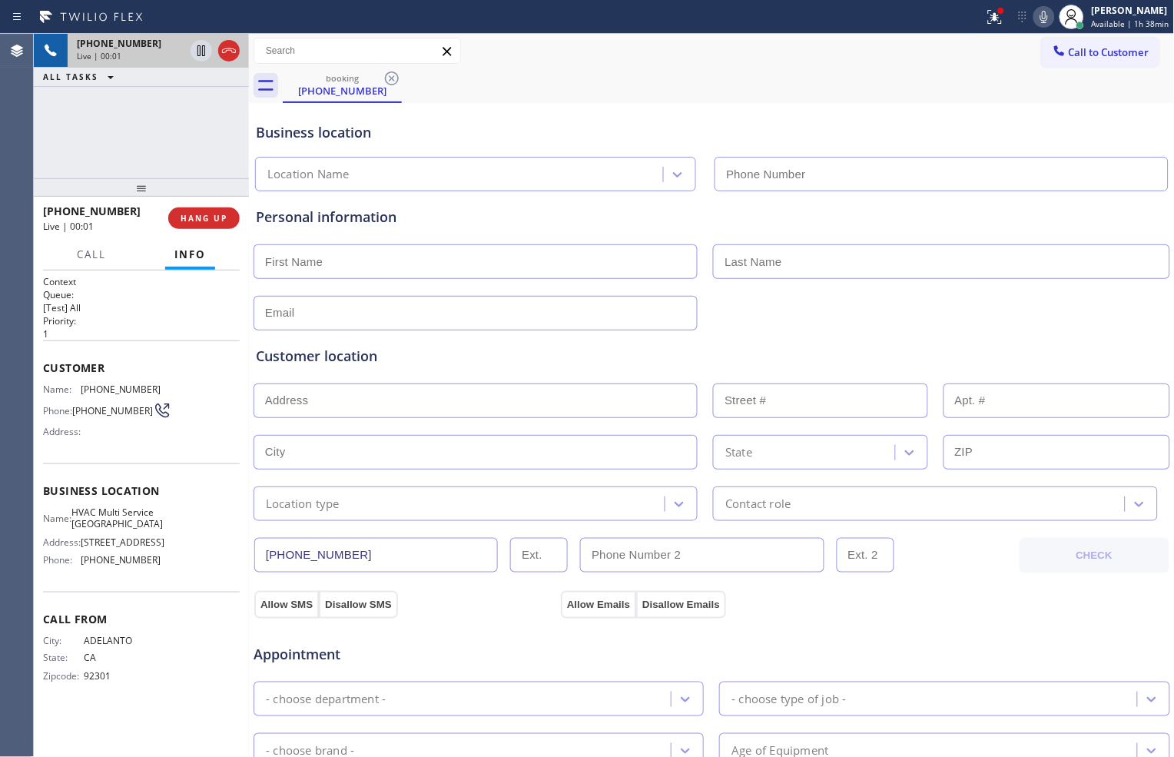
type input "[PHONE_NUMBER]"
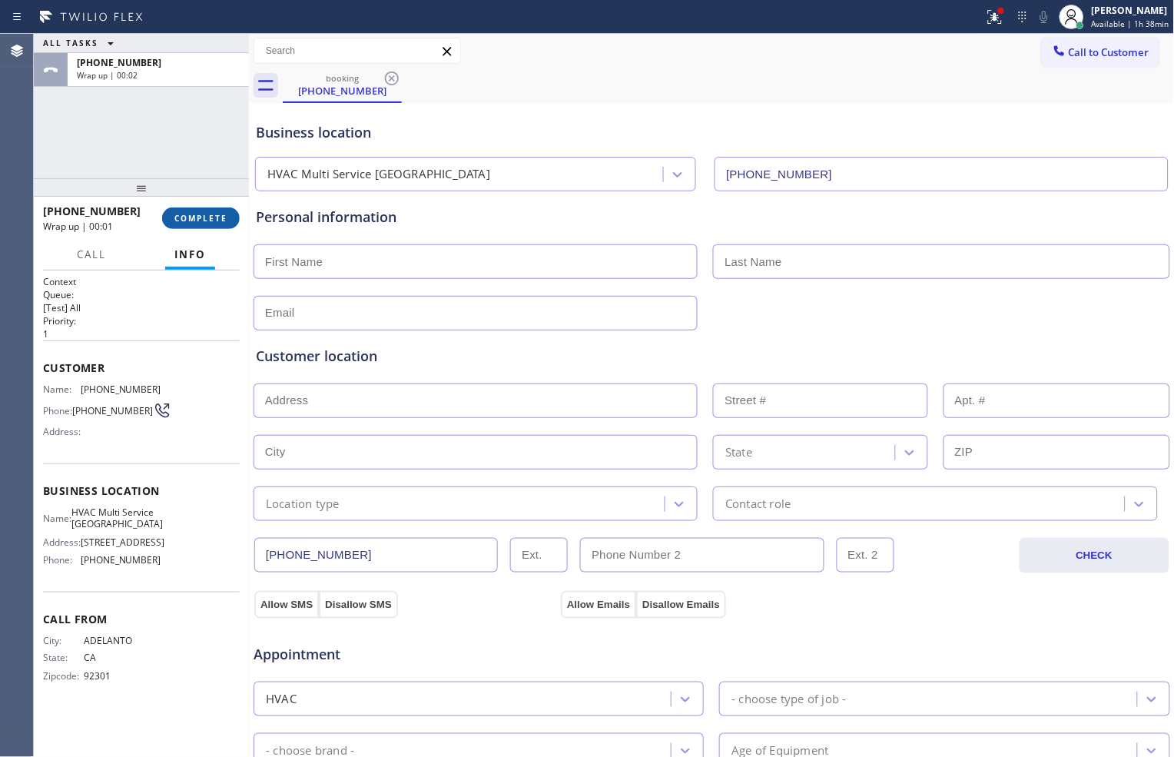
click at [215, 213] on span "COMPLETE" at bounding box center [200, 218] width 53 height 11
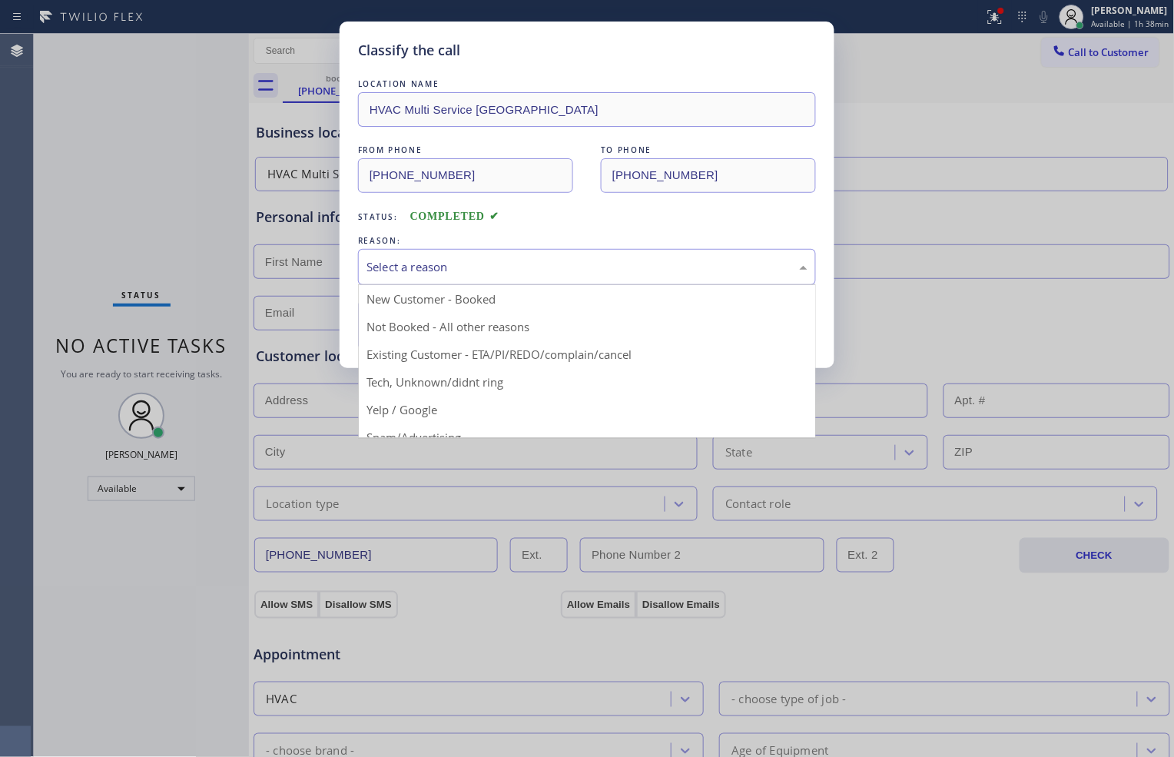
click at [413, 263] on div "Select a reason" at bounding box center [586, 267] width 441 height 18
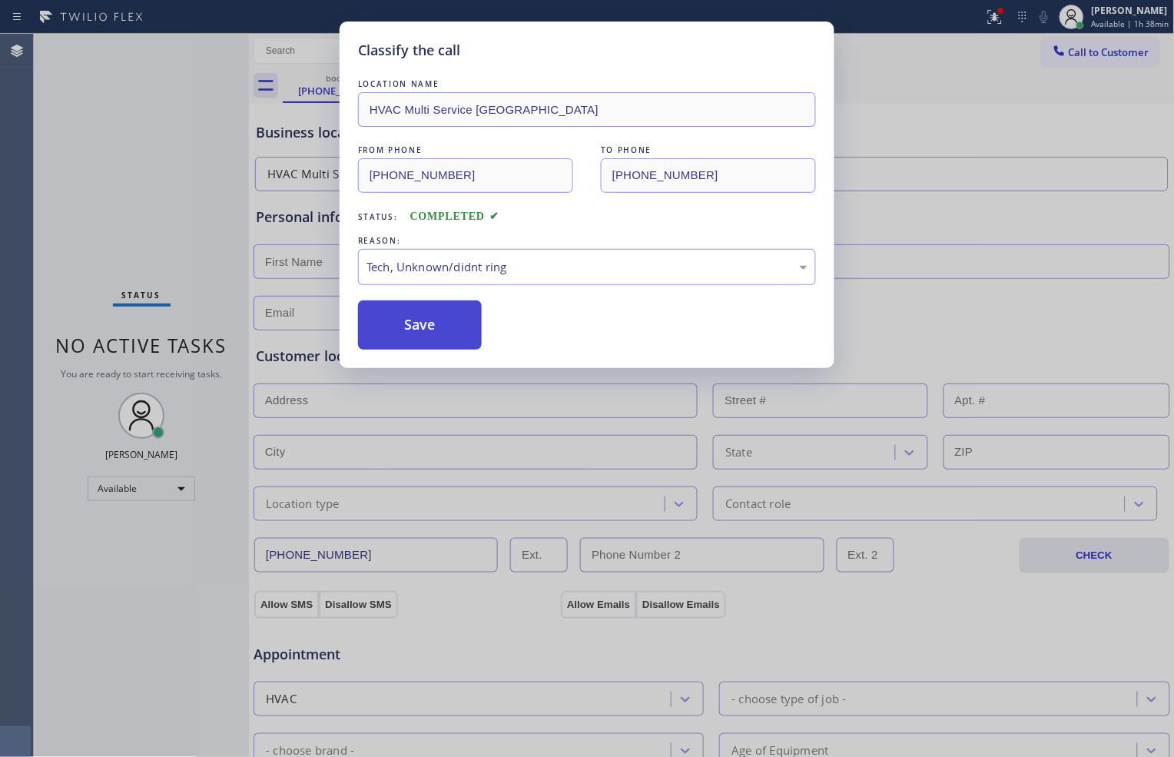
click at [396, 323] on button "Save" at bounding box center [420, 324] width 124 height 49
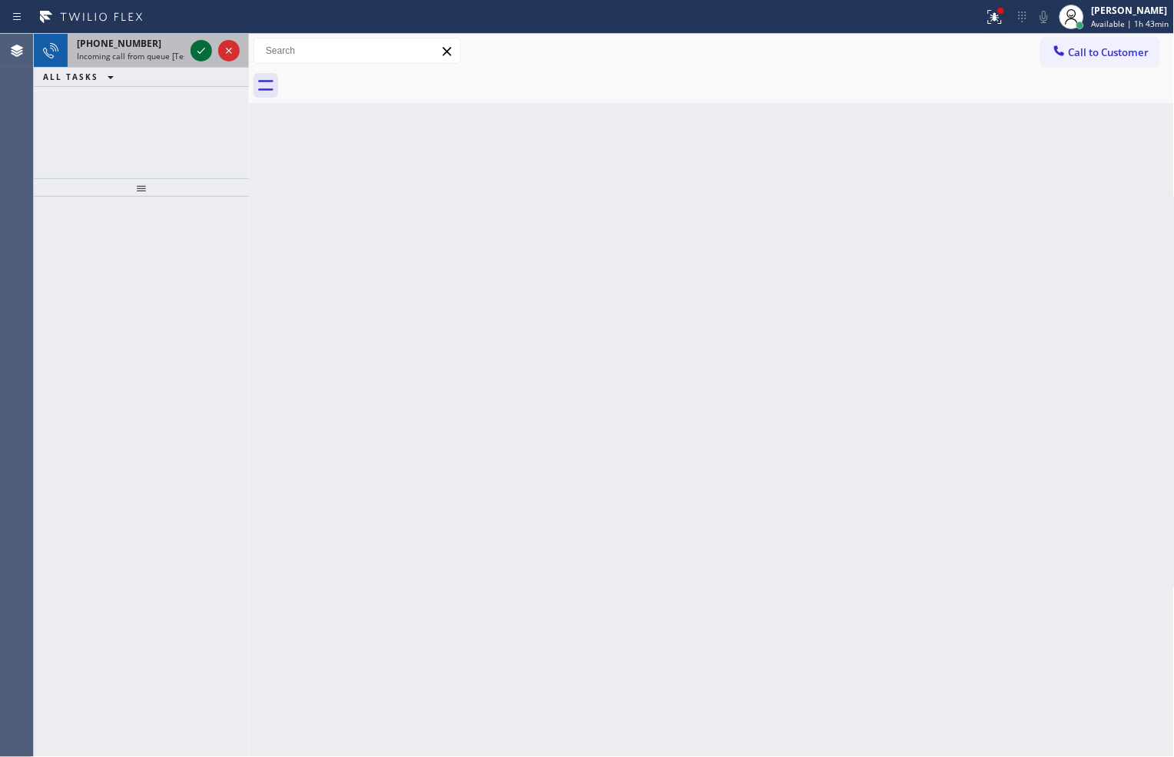
click at [202, 55] on icon at bounding box center [201, 50] width 18 height 18
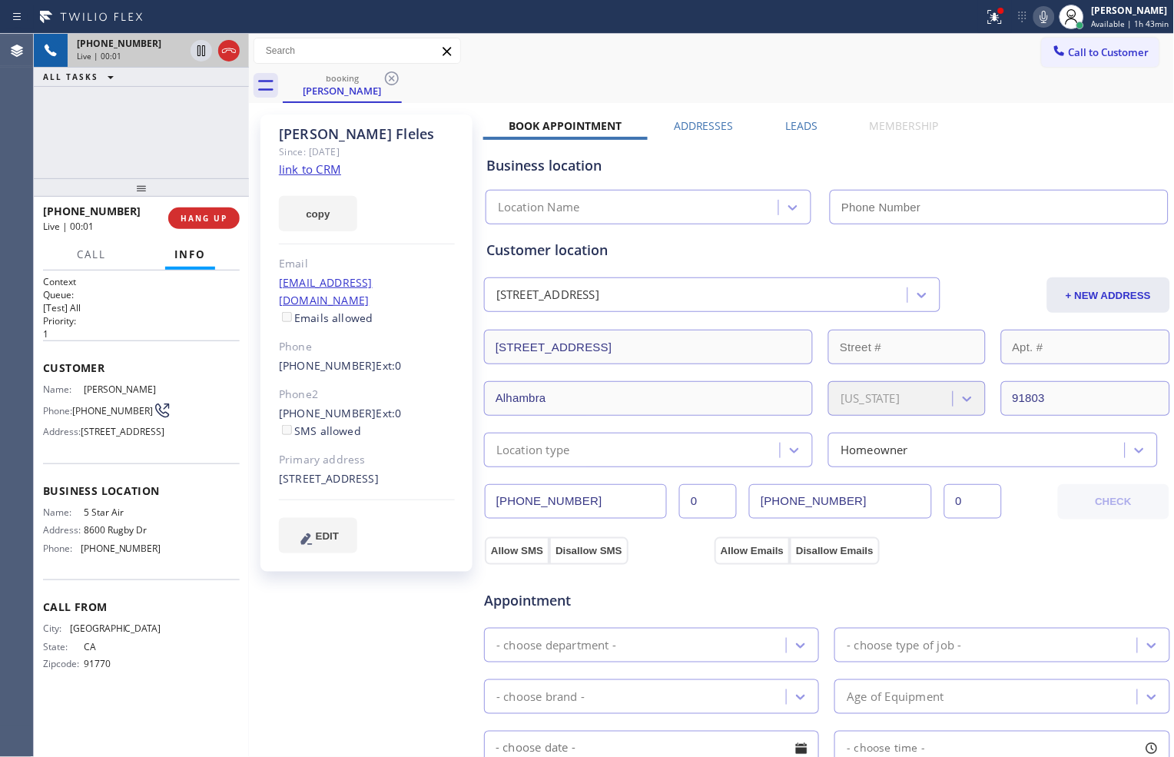
type input "[PHONE_NUMBER]"
click at [326, 171] on link "link to CRM" at bounding box center [310, 168] width 62 height 15
click at [194, 55] on icon at bounding box center [201, 50] width 18 height 18
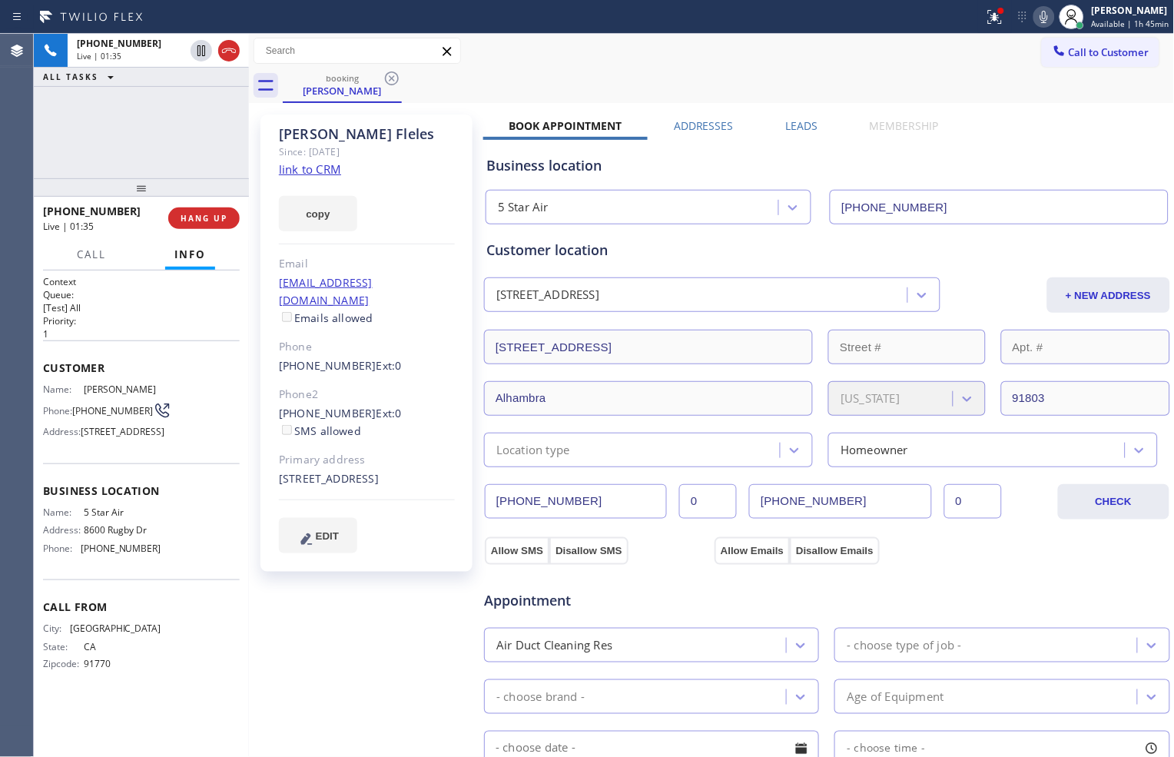
click at [1035, 13] on icon at bounding box center [1044, 17] width 18 height 18
click at [200, 51] on icon at bounding box center [201, 50] width 18 height 18
click at [1042, 15] on icon at bounding box center [1044, 17] width 18 height 18
click at [204, 51] on icon at bounding box center [201, 50] width 11 height 11
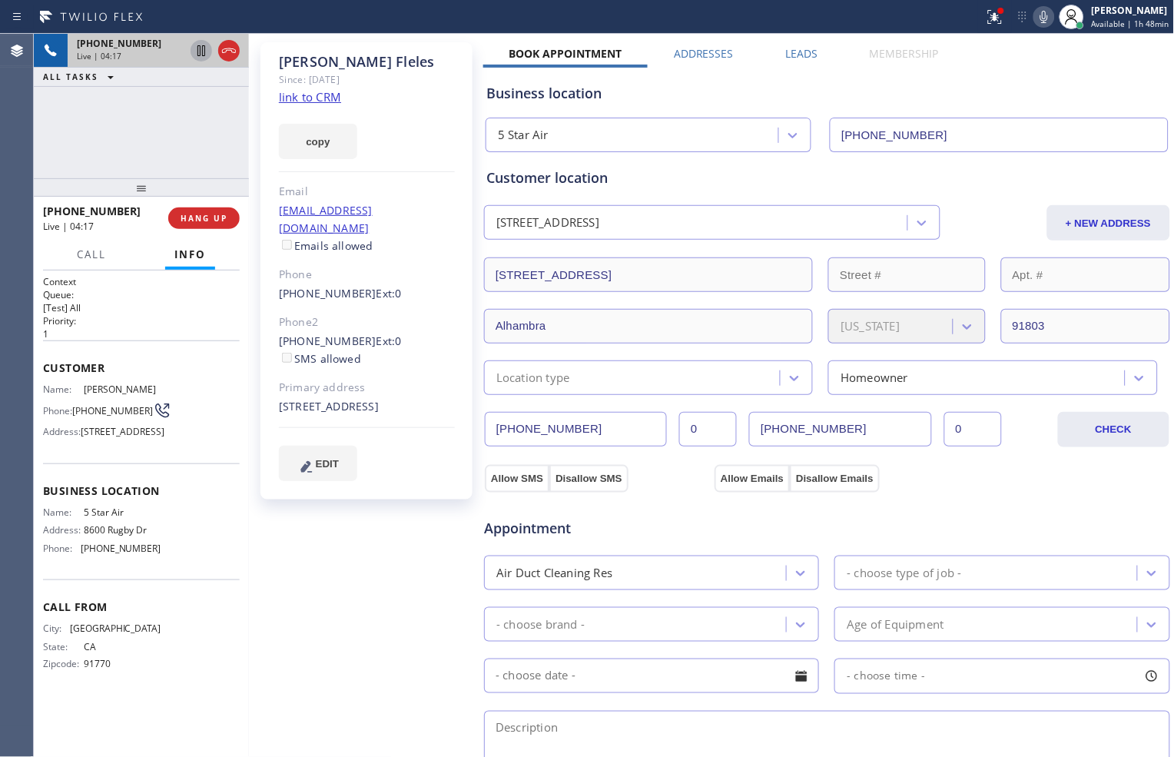
scroll to position [171, 0]
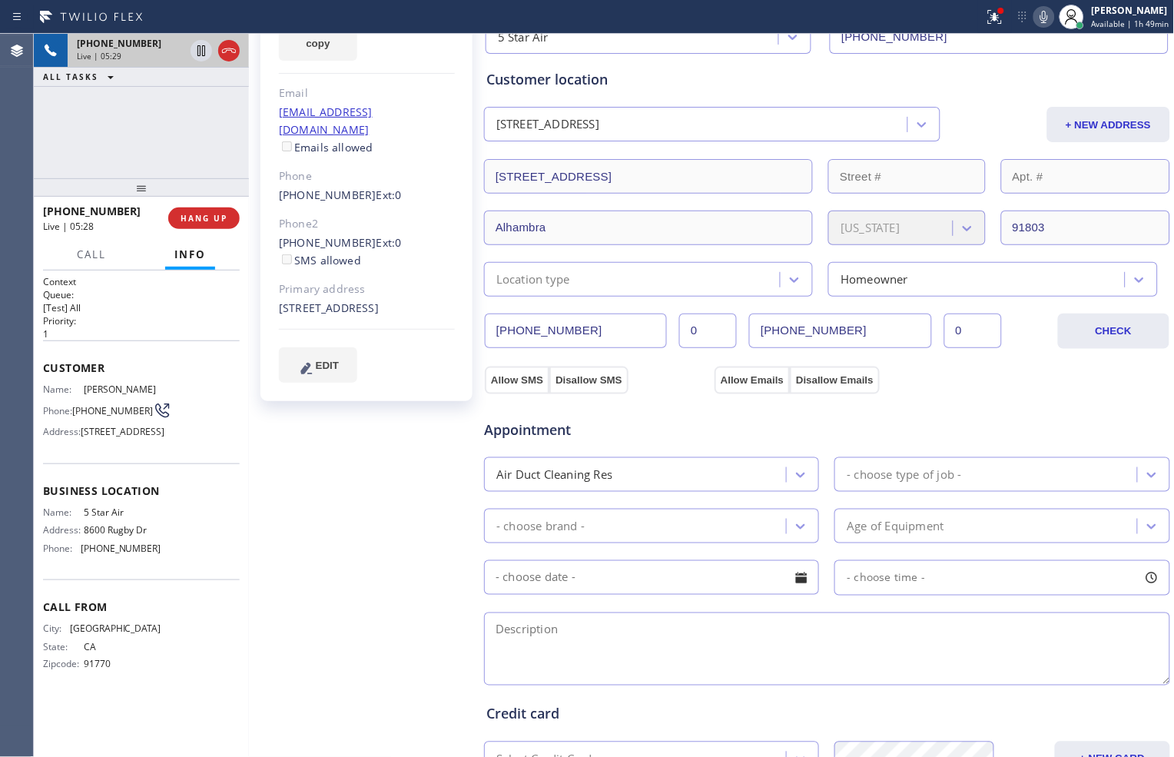
drag, startPoint x: 201, startPoint y: 57, endPoint x: 217, endPoint y: 57, distance: 15.4
click at [201, 57] on icon at bounding box center [201, 50] width 18 height 18
click at [1040, 24] on icon at bounding box center [1044, 17] width 18 height 18
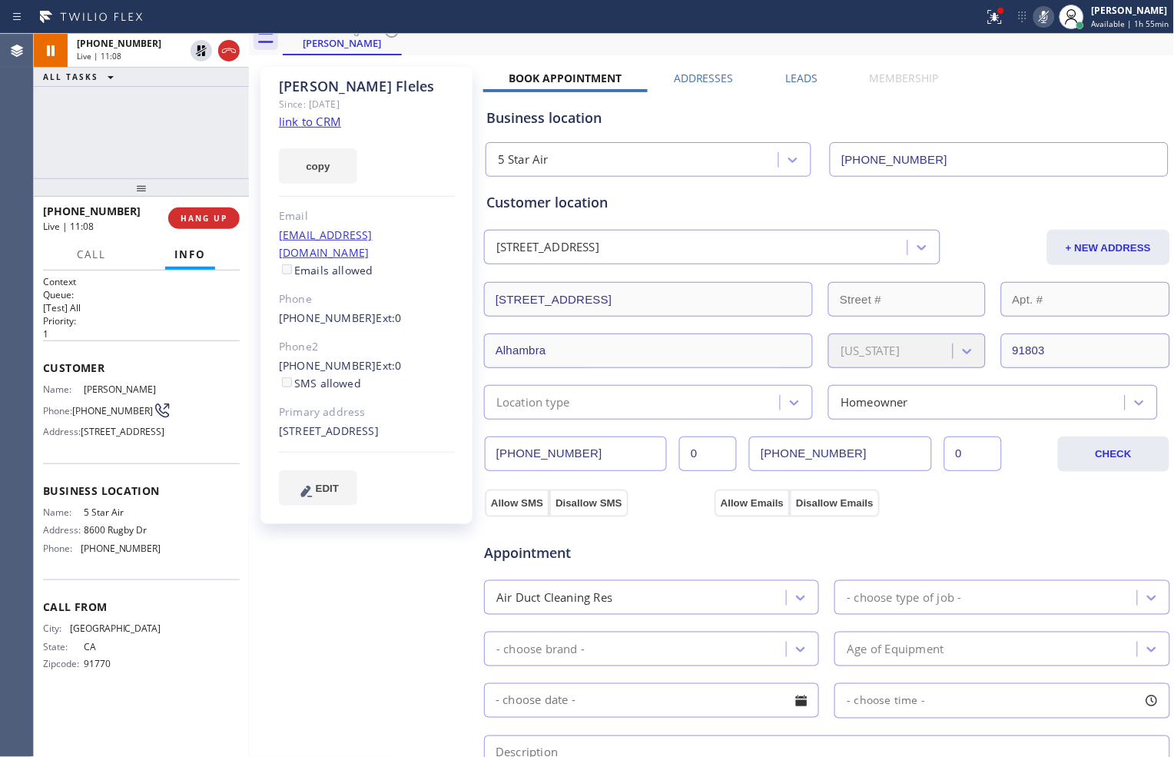
scroll to position [0, 0]
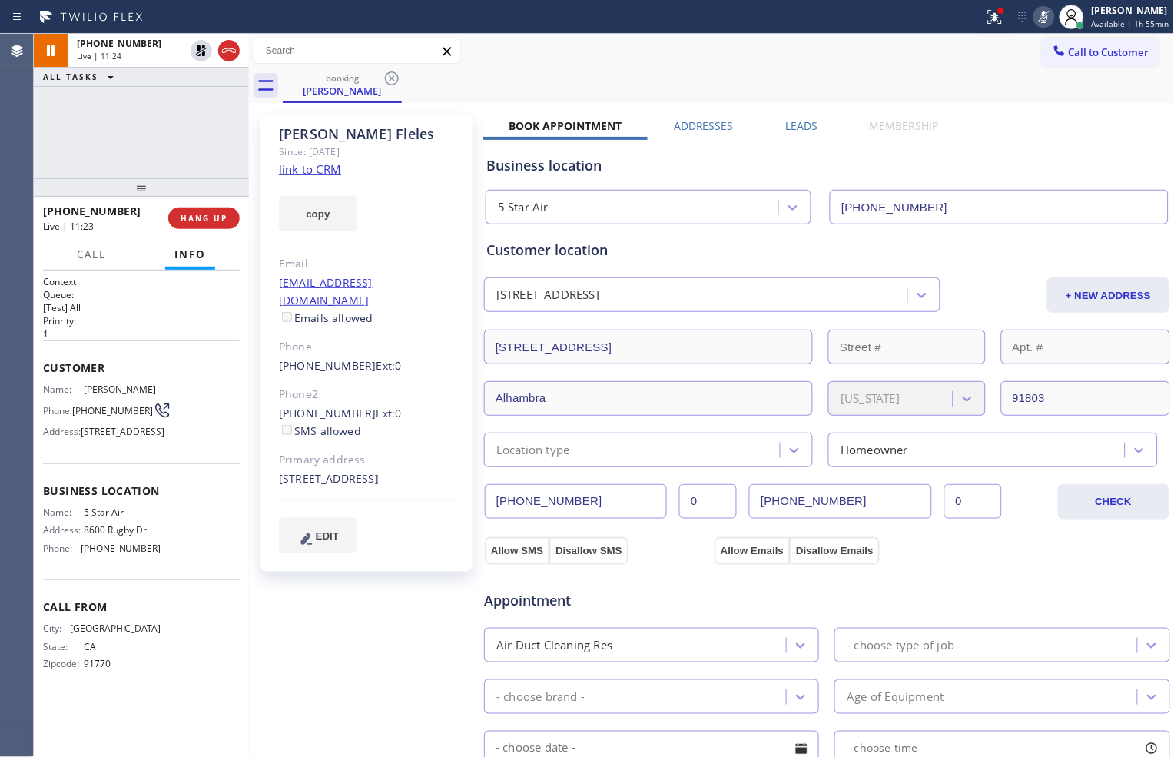
click at [617, 72] on div "booking [PERSON_NAME]" at bounding box center [729, 85] width 892 height 35
drag, startPoint x: 202, startPoint y: 55, endPoint x: 234, endPoint y: 55, distance: 32.3
click at [201, 55] on icon at bounding box center [201, 50] width 18 height 18
click at [1039, 9] on icon at bounding box center [1044, 17] width 18 height 18
click at [734, 78] on div "booking [PERSON_NAME]" at bounding box center [729, 85] width 892 height 35
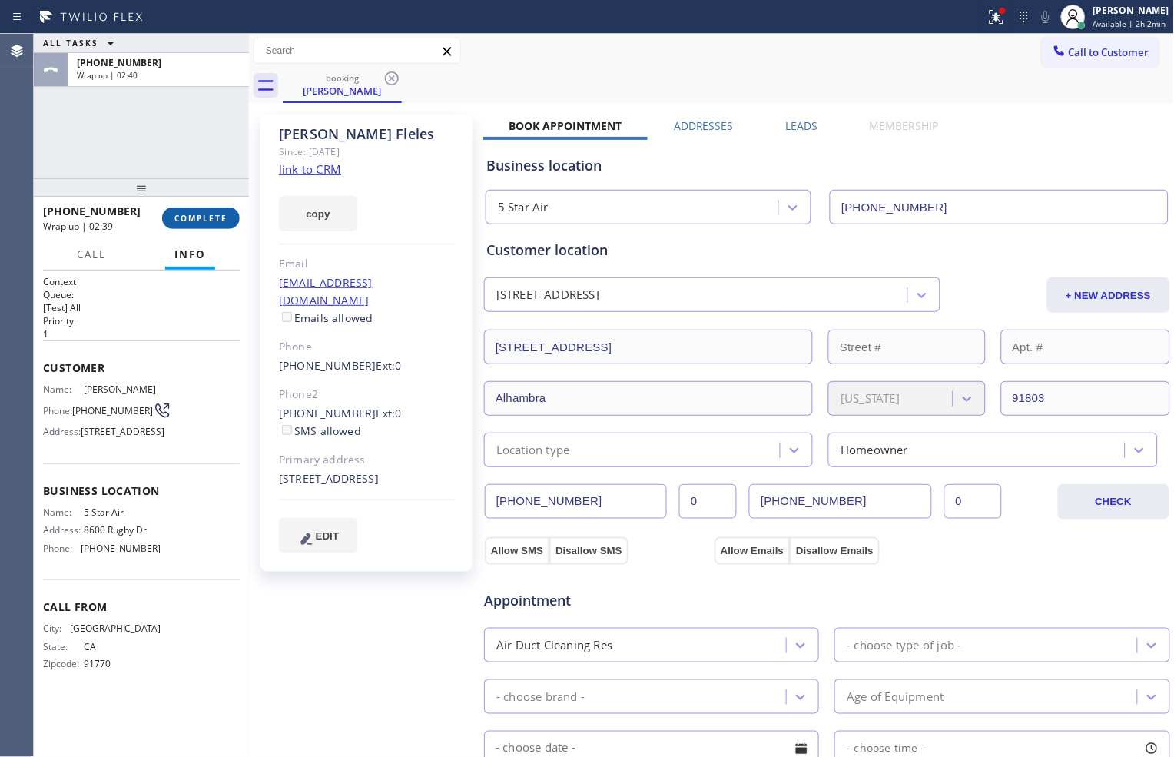
click at [217, 224] on span "COMPLETE" at bounding box center [200, 218] width 53 height 11
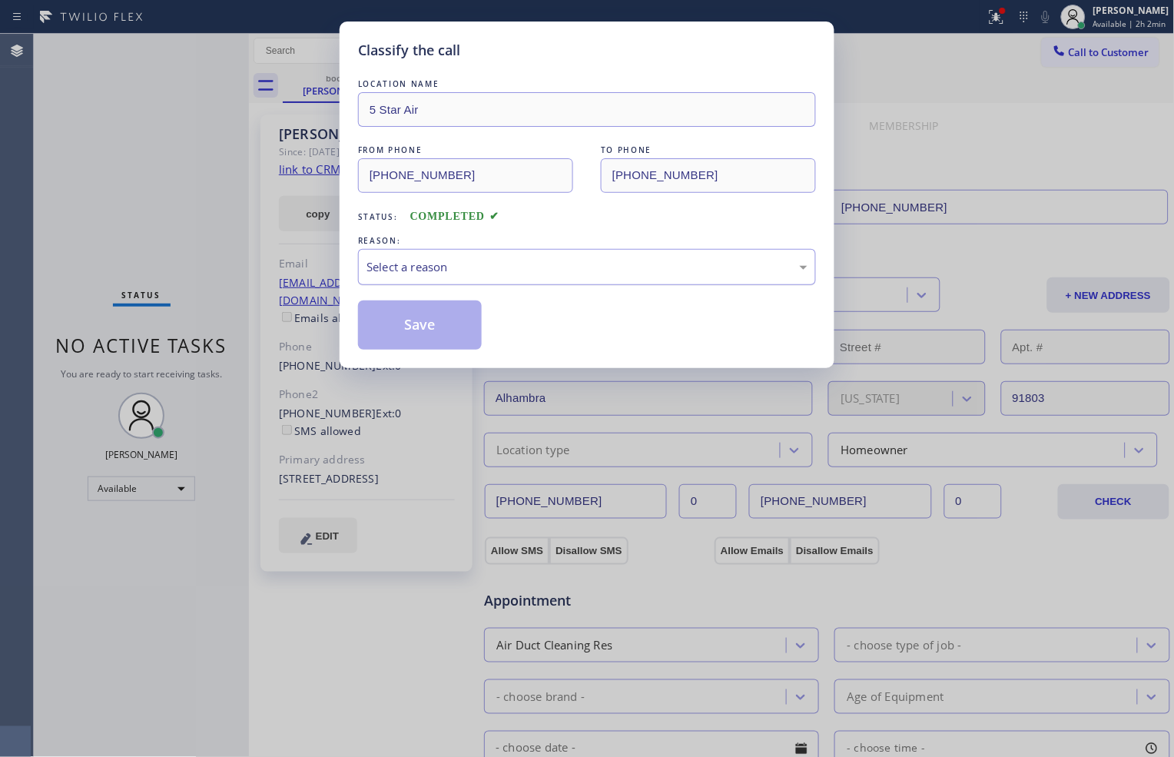
click at [485, 269] on div "Select a reason" at bounding box center [586, 267] width 441 height 18
click at [458, 310] on button "Save" at bounding box center [420, 324] width 124 height 49
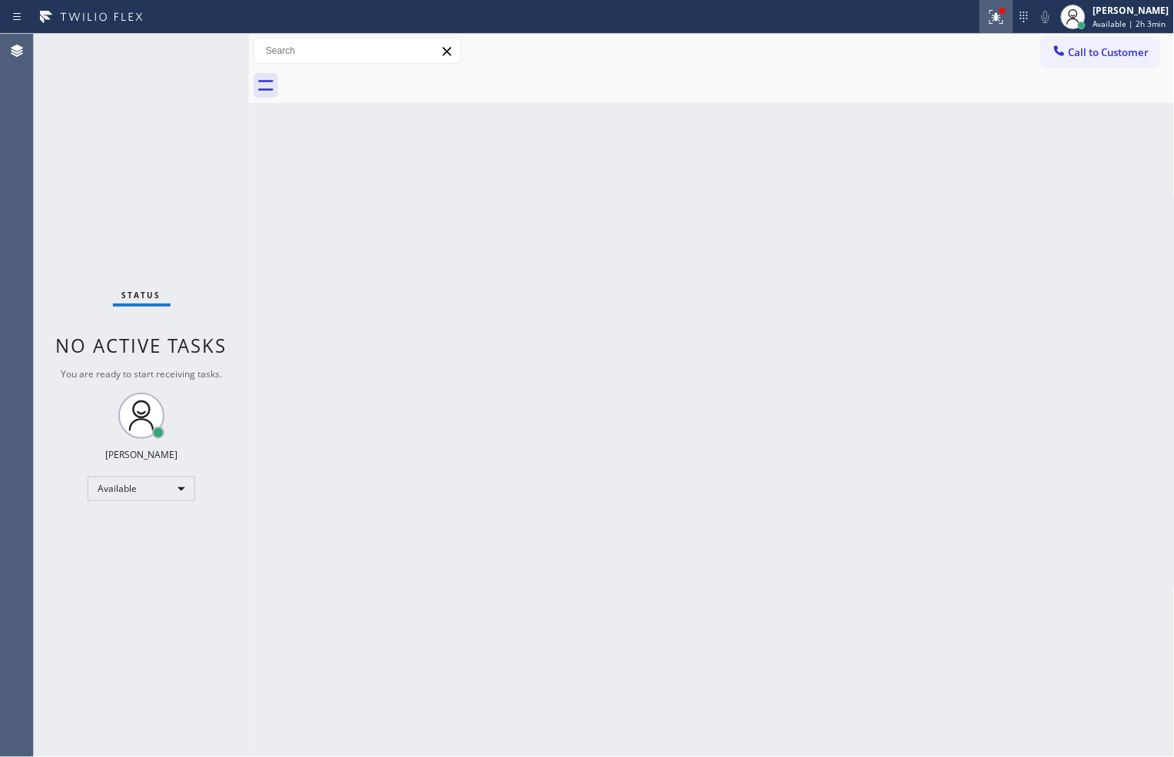
click at [987, 20] on icon at bounding box center [996, 17] width 18 height 18
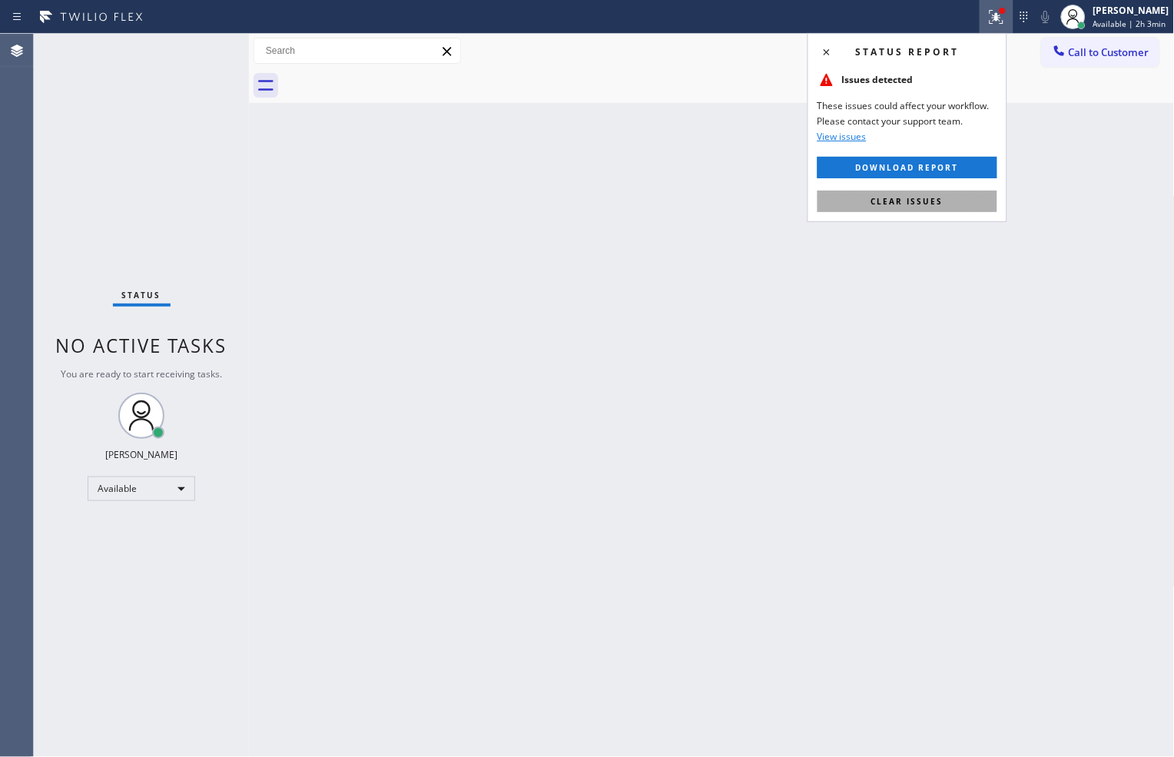
click at [919, 196] on span "Clear issues" at bounding box center [907, 201] width 72 height 11
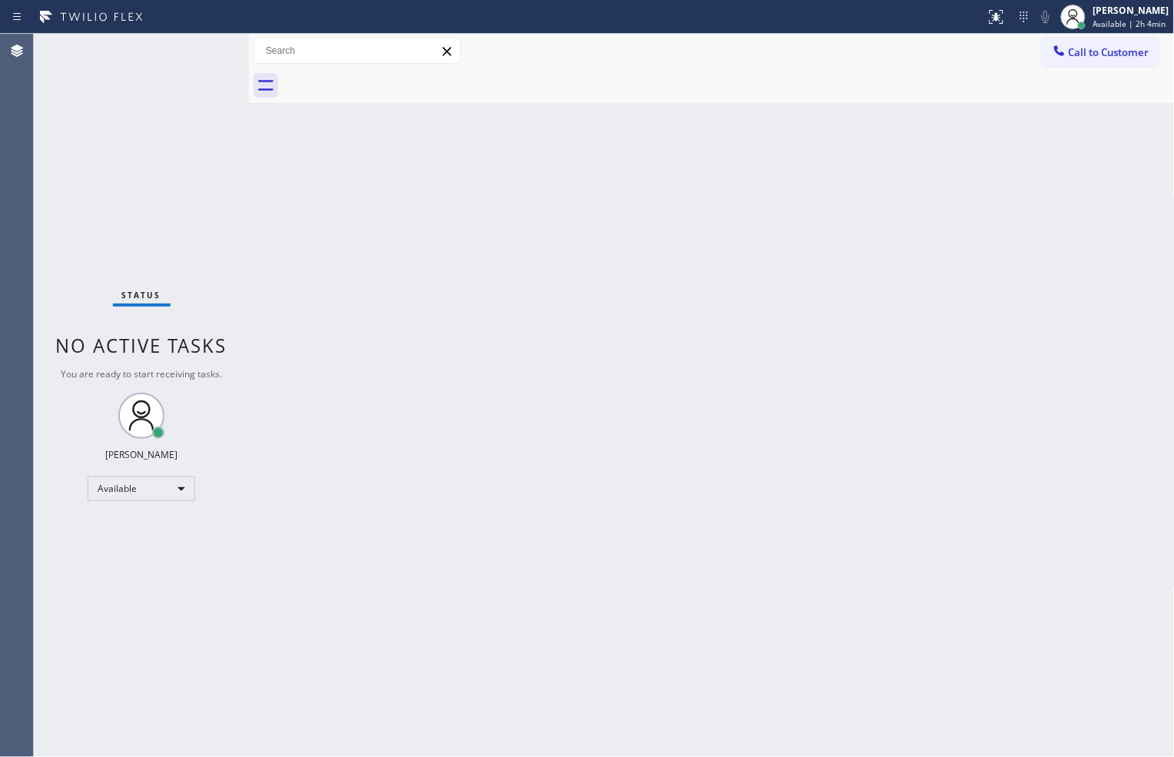
click at [185, 217] on div "Status No active tasks You are ready to start receiving tasks. [PERSON_NAME] Av…" at bounding box center [141, 395] width 215 height 723
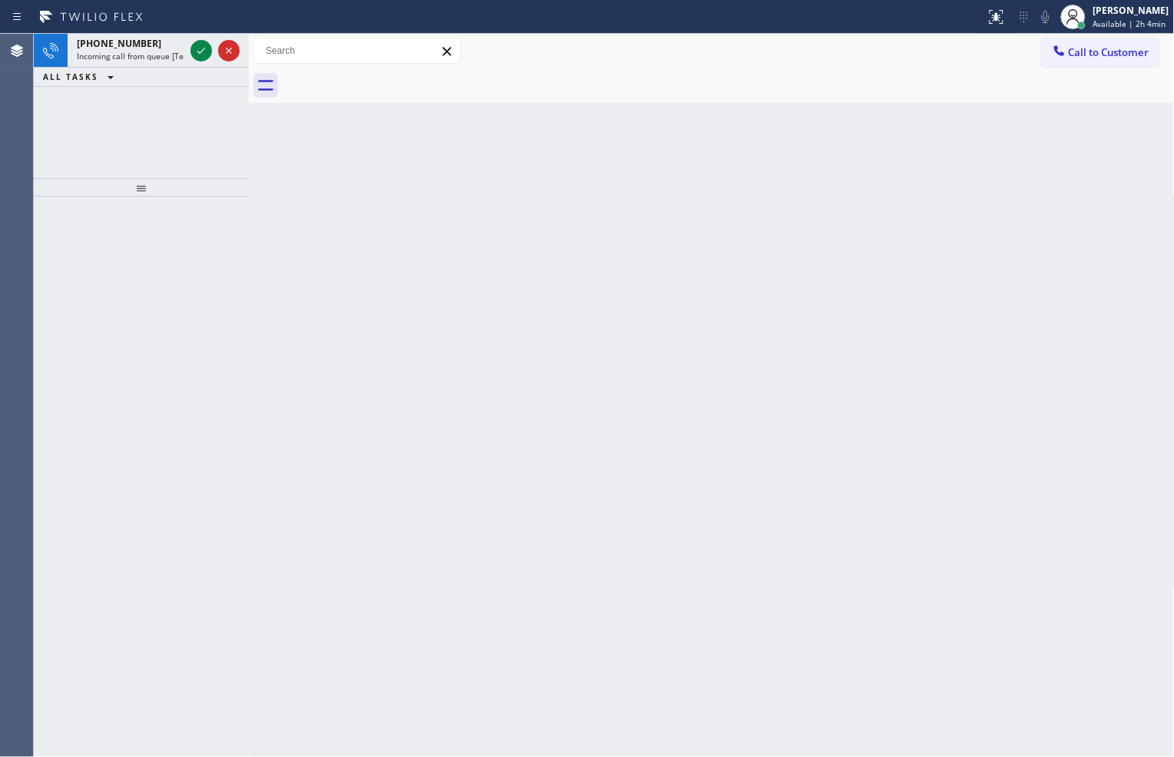
click at [202, 324] on div at bounding box center [141, 477] width 215 height 560
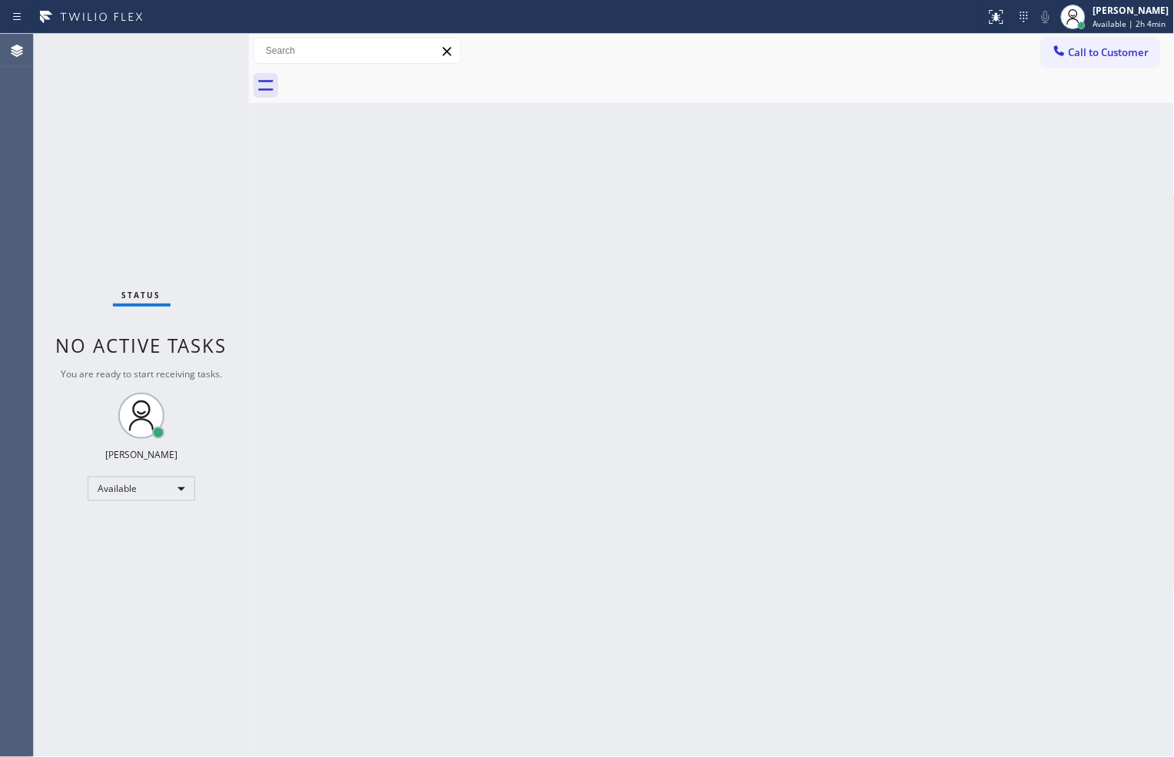
drag, startPoint x: 119, startPoint y: 244, endPoint x: 127, endPoint y: 263, distance: 21.0
click at [119, 244] on div "Status No active tasks You are ready to start receiving tasks. [PERSON_NAME] Av…" at bounding box center [141, 395] width 215 height 723
click at [187, 485] on div "Available" at bounding box center [142, 488] width 108 height 25
click at [146, 565] on li "Break" at bounding box center [140, 567] width 104 height 18
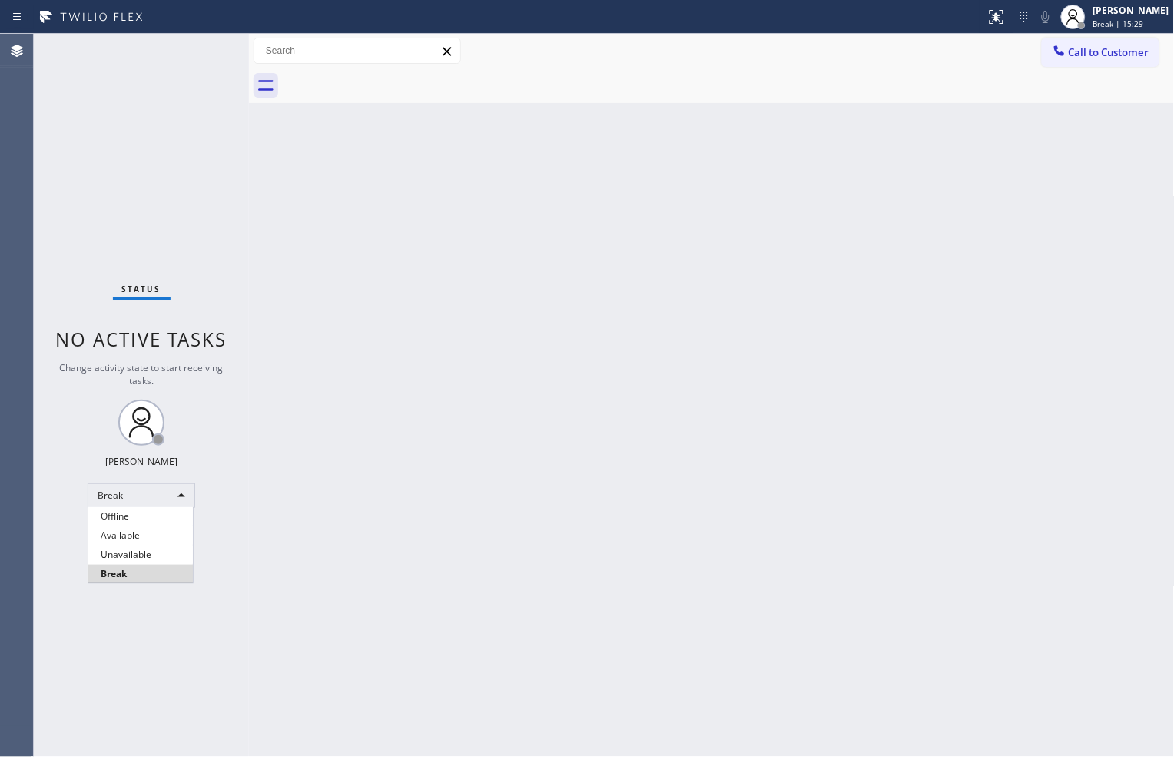
click at [202, 282] on div at bounding box center [587, 378] width 1174 height 757
click at [190, 485] on div "Break" at bounding box center [142, 495] width 108 height 25
click at [178, 531] on li "Available" at bounding box center [140, 535] width 104 height 18
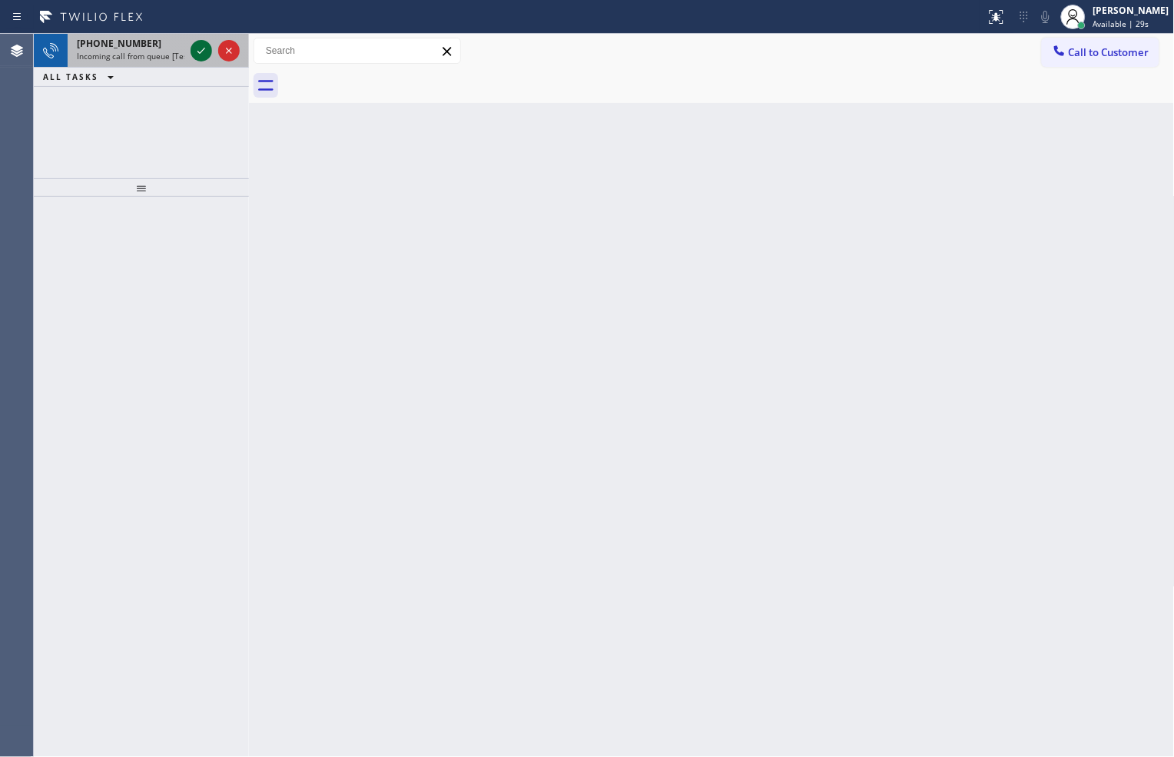
click at [204, 55] on icon at bounding box center [201, 50] width 18 height 18
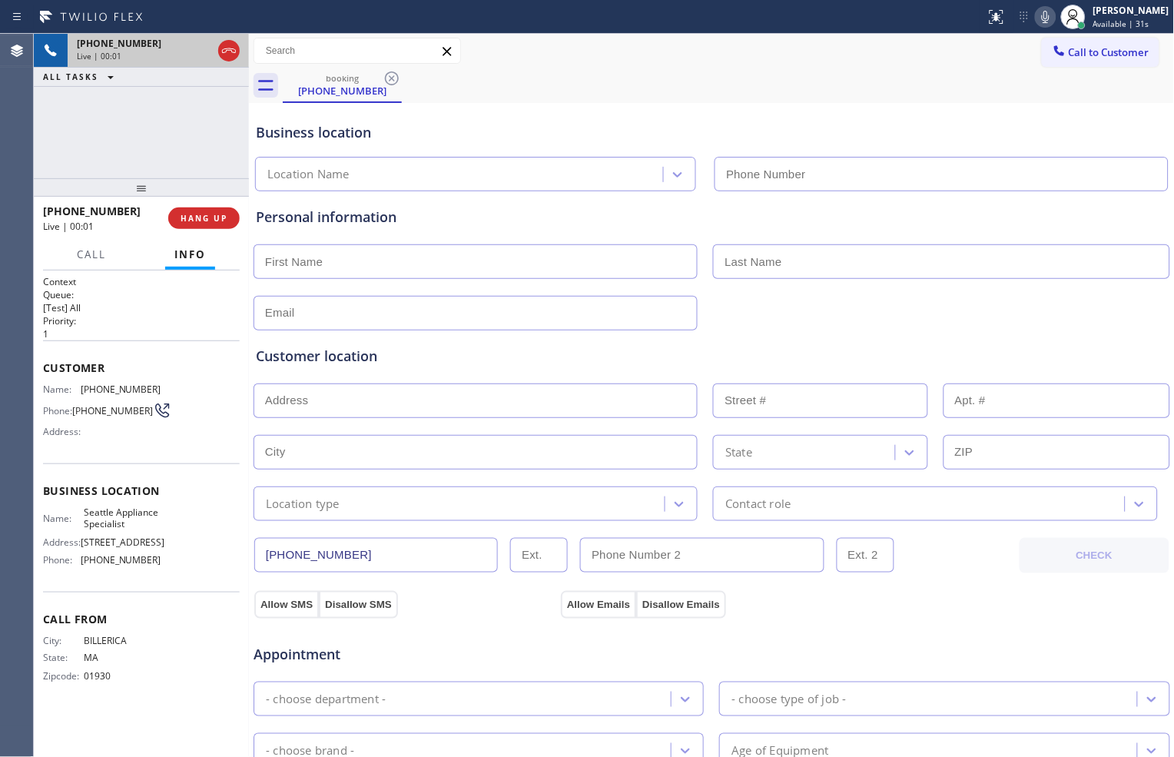
type input "[PHONE_NUMBER]"
click at [200, 51] on icon at bounding box center [201, 50] width 18 height 18
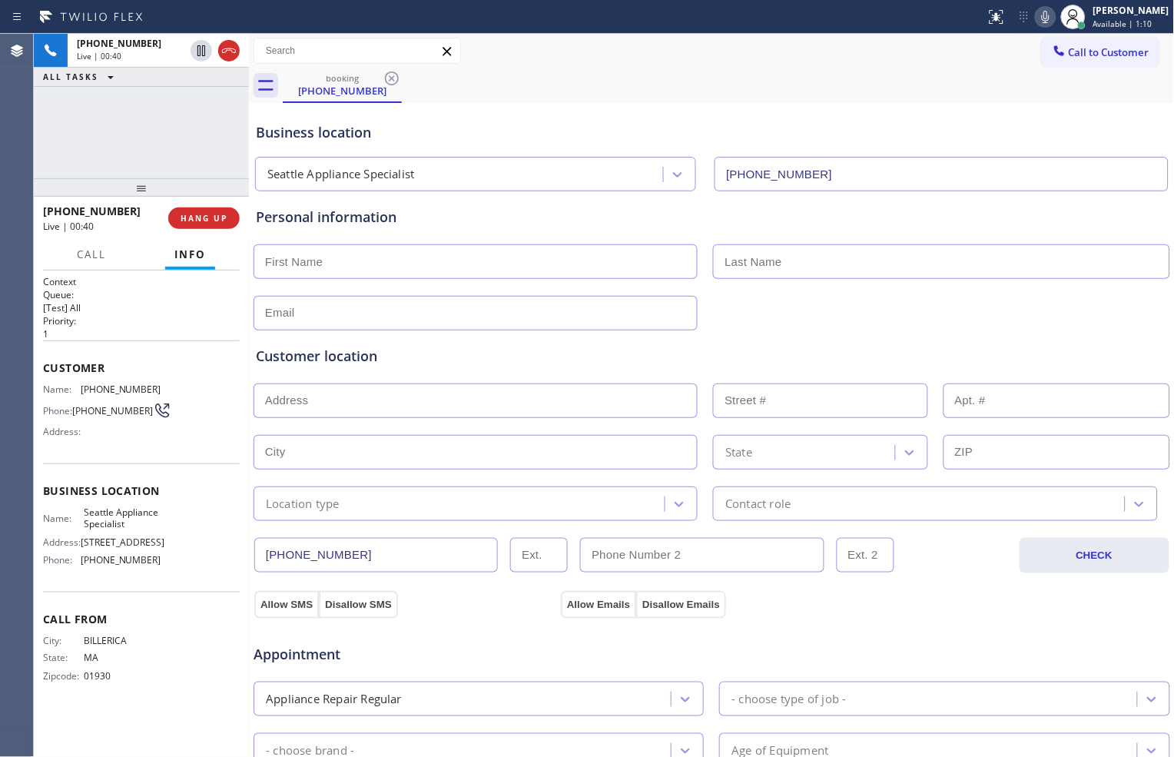
click at [1039, 18] on icon at bounding box center [1045, 17] width 18 height 18
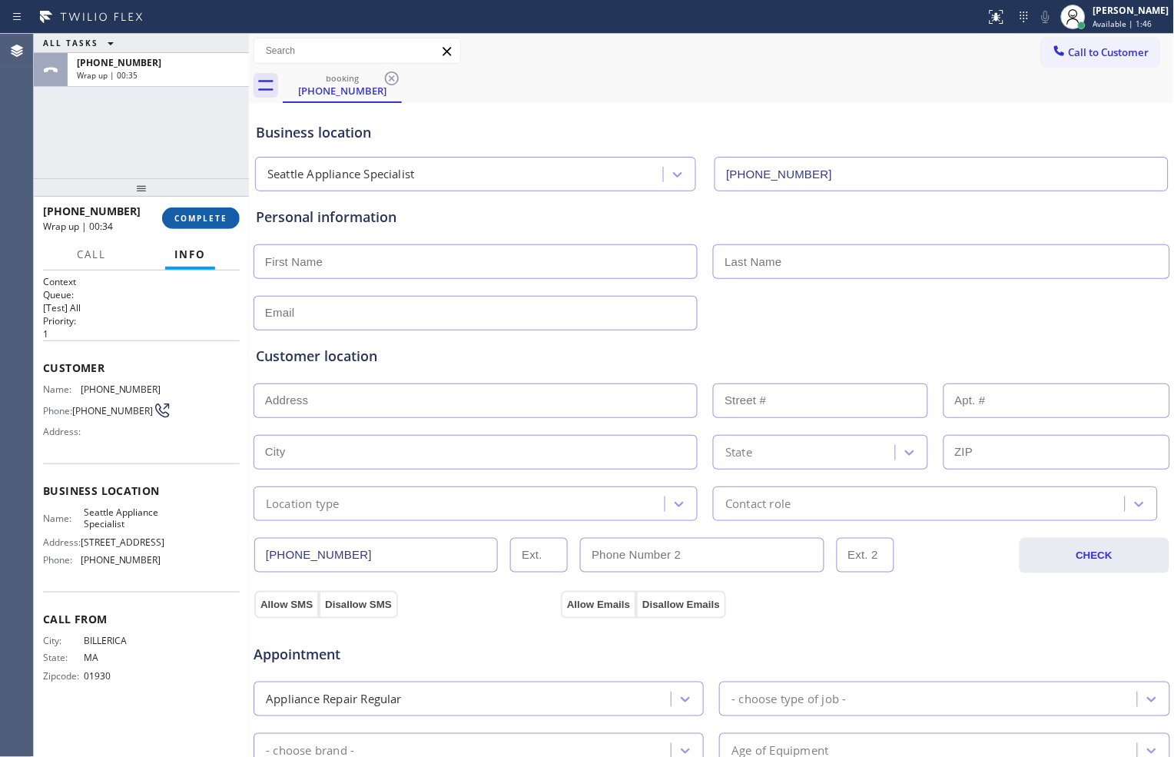
click at [210, 220] on span "COMPLETE" at bounding box center [200, 218] width 53 height 11
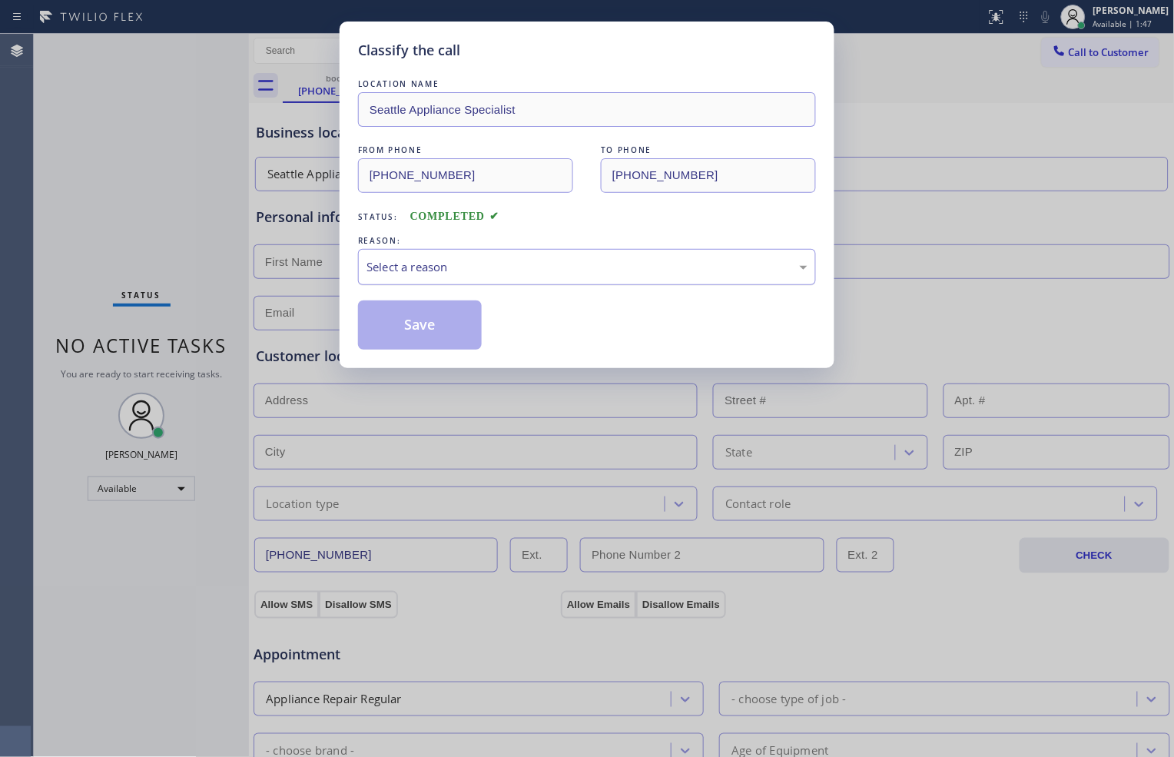
click at [534, 260] on div "Select a reason" at bounding box center [586, 267] width 441 height 18
click at [456, 335] on button "Save" at bounding box center [420, 324] width 124 height 49
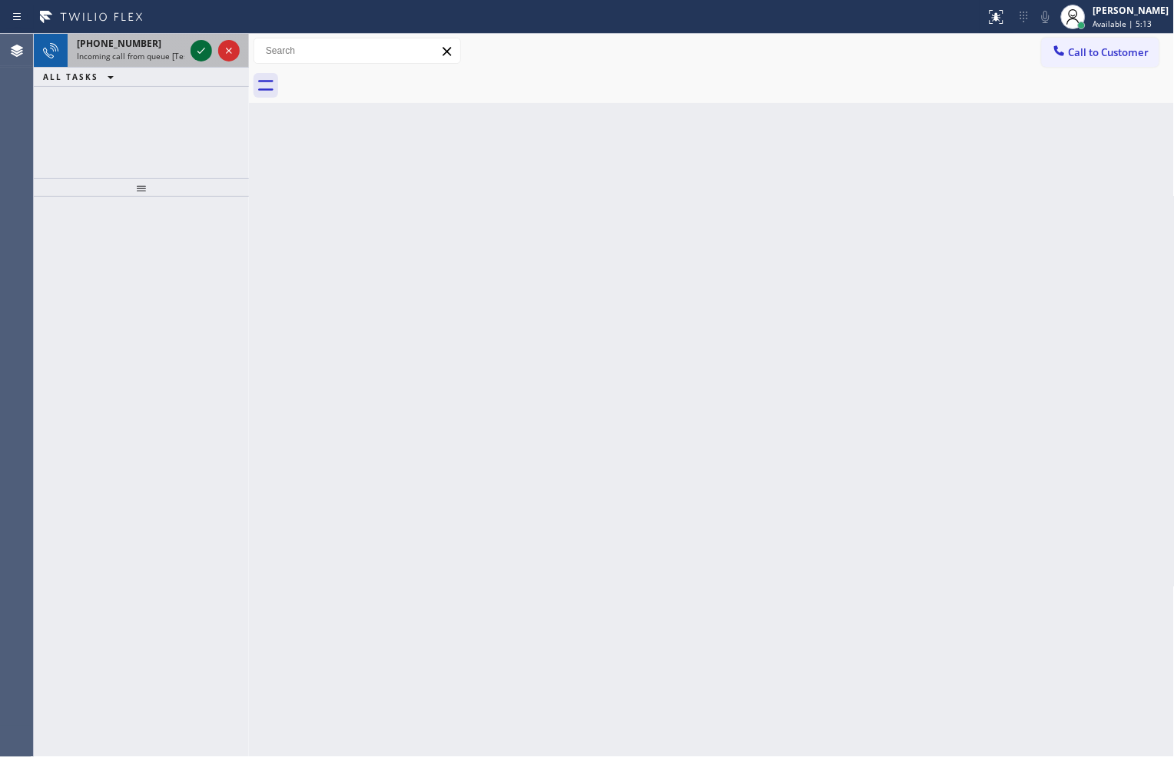
drag, startPoint x: 203, startPoint y: 47, endPoint x: 195, endPoint y: 46, distance: 7.7
click at [197, 46] on icon at bounding box center [201, 50] width 18 height 18
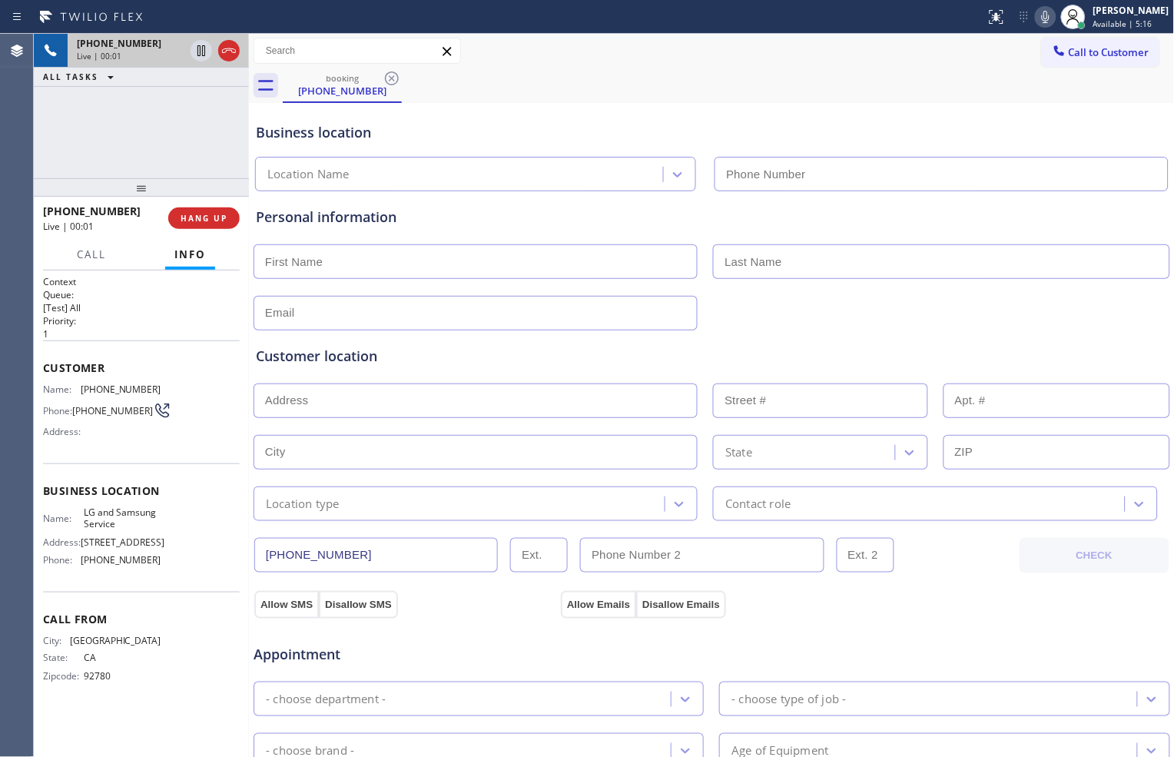
type input "[PHONE_NUMBER]"
click at [194, 213] on span "HANG UP" at bounding box center [203, 218] width 47 height 11
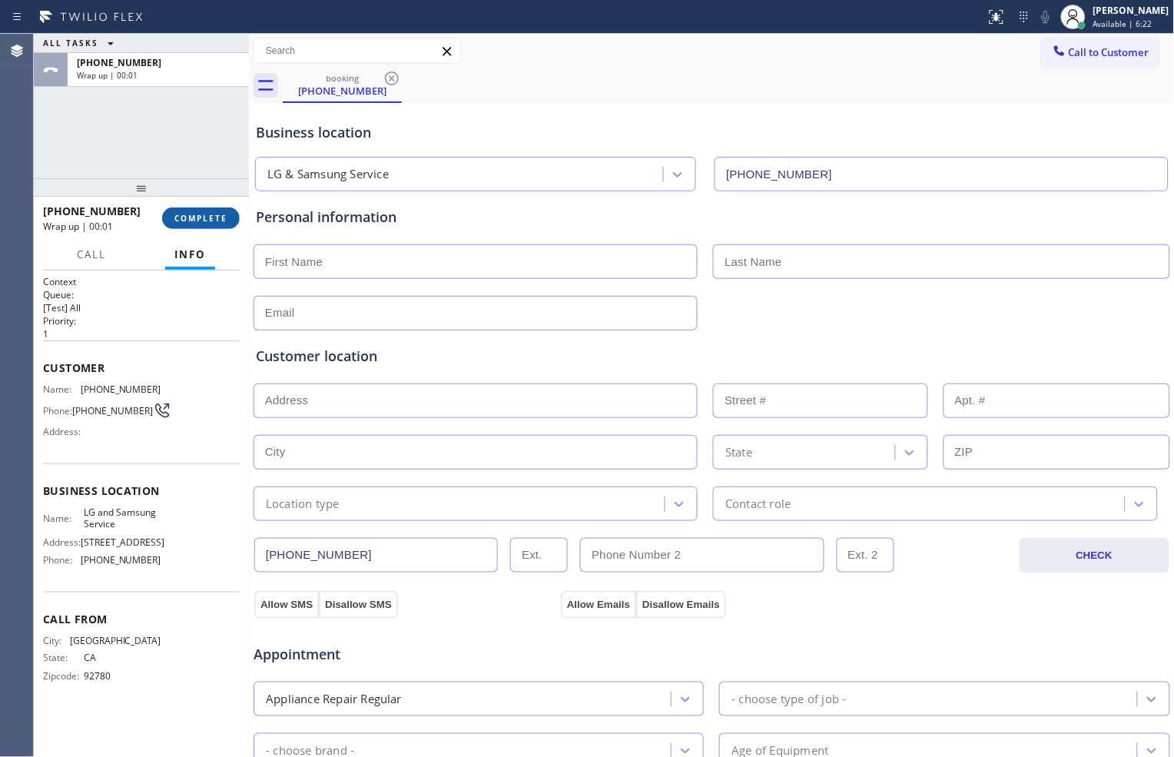
click at [217, 210] on button "COMPLETE" at bounding box center [201, 218] width 78 height 22
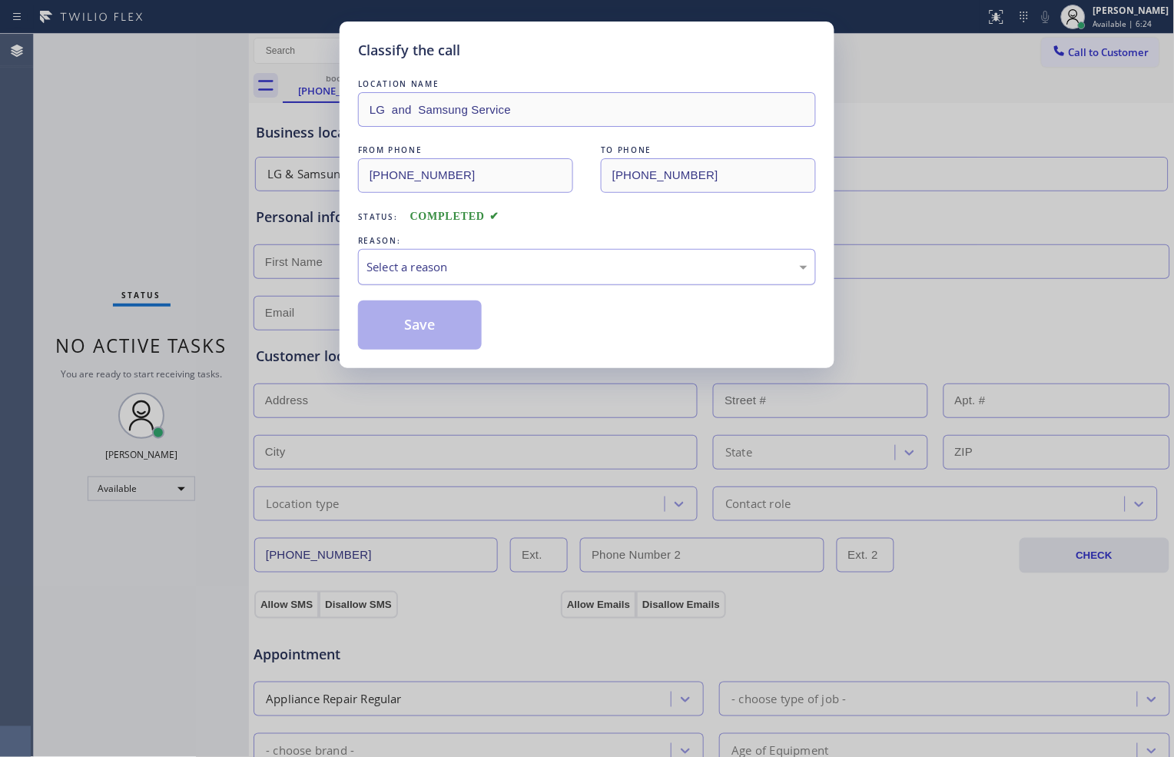
click at [558, 257] on div "Select a reason" at bounding box center [587, 267] width 458 height 36
click at [458, 320] on button "Save" at bounding box center [420, 324] width 124 height 49
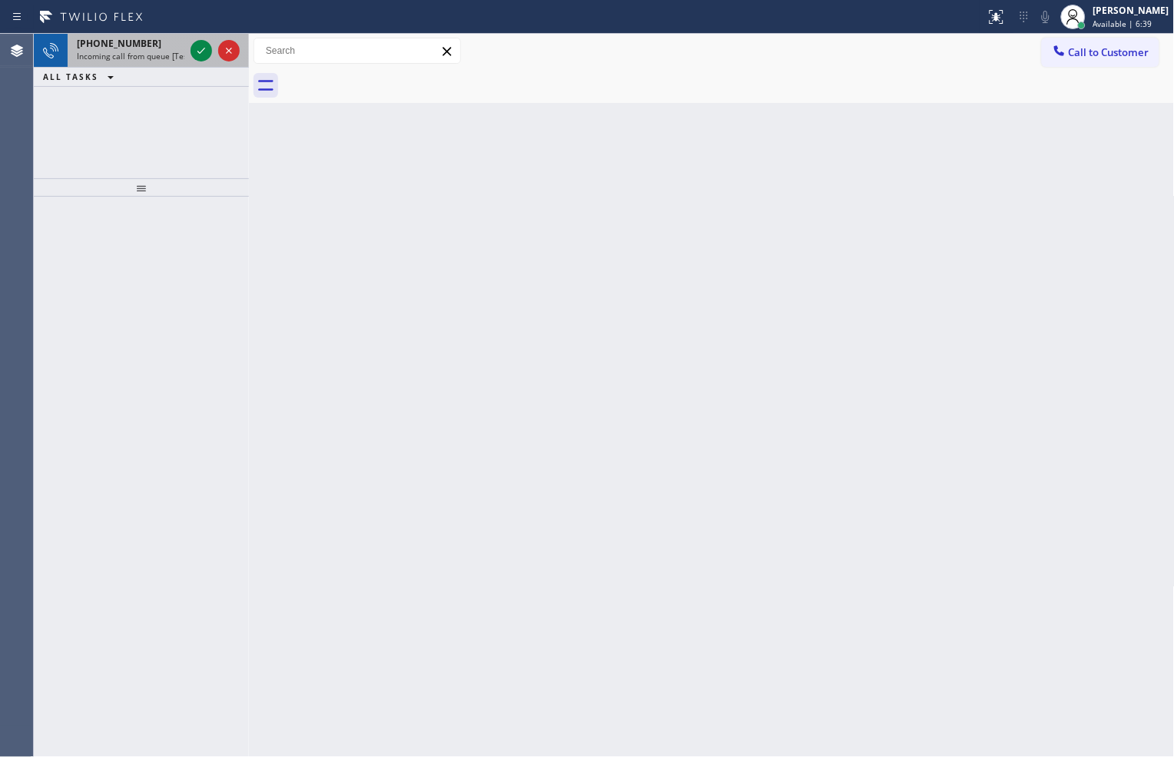
click at [204, 62] on div at bounding box center [214, 51] width 55 height 34
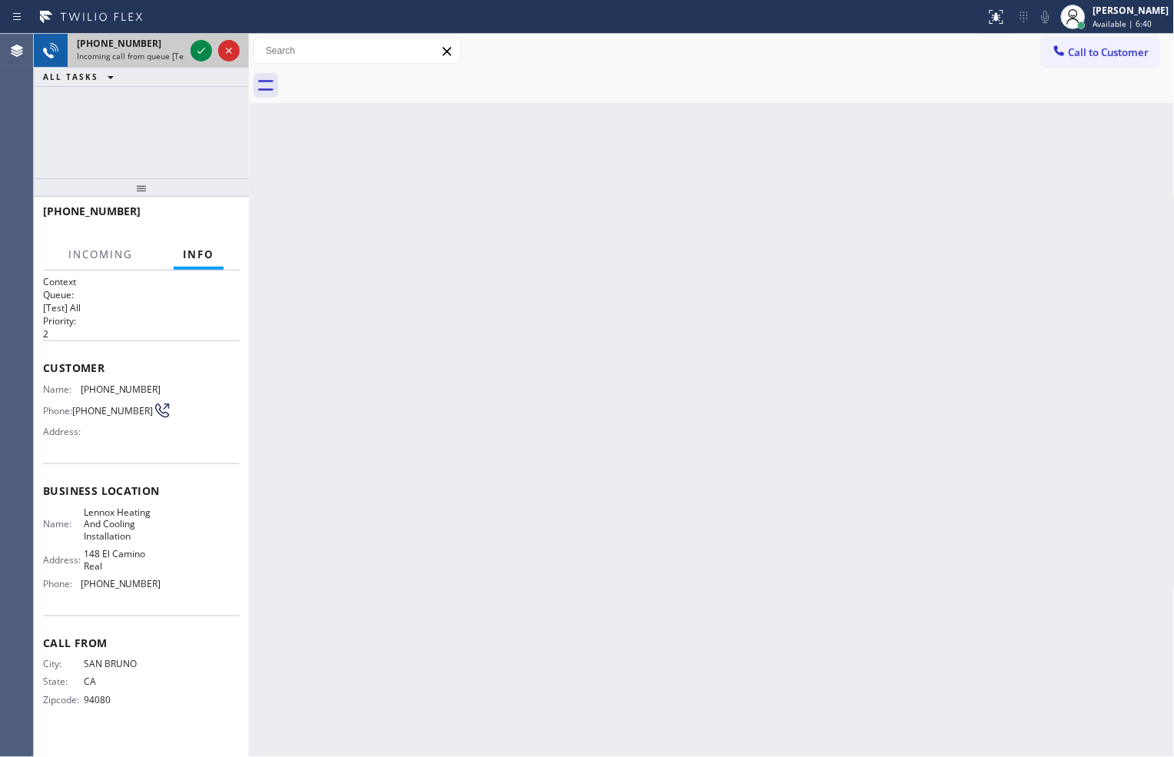
click at [204, 62] on div at bounding box center [214, 51] width 55 height 34
click at [204, 51] on icon at bounding box center [201, 50] width 18 height 18
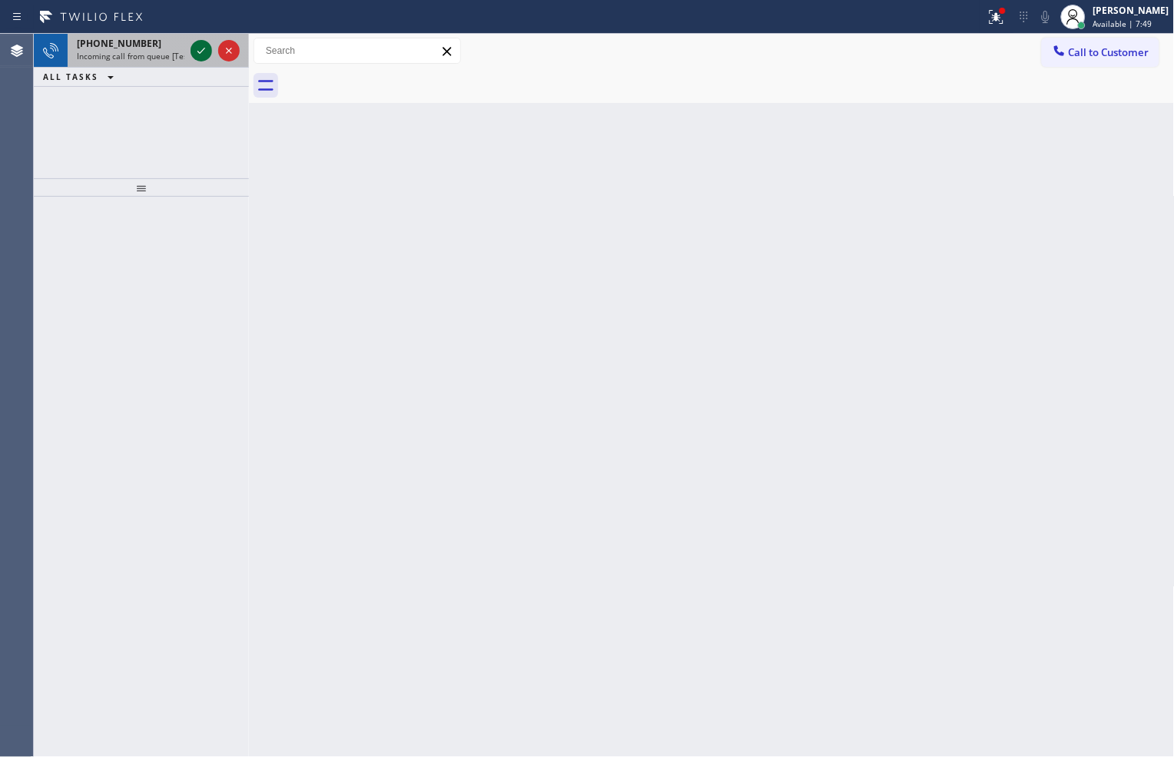
click at [200, 56] on icon at bounding box center [201, 50] width 18 height 18
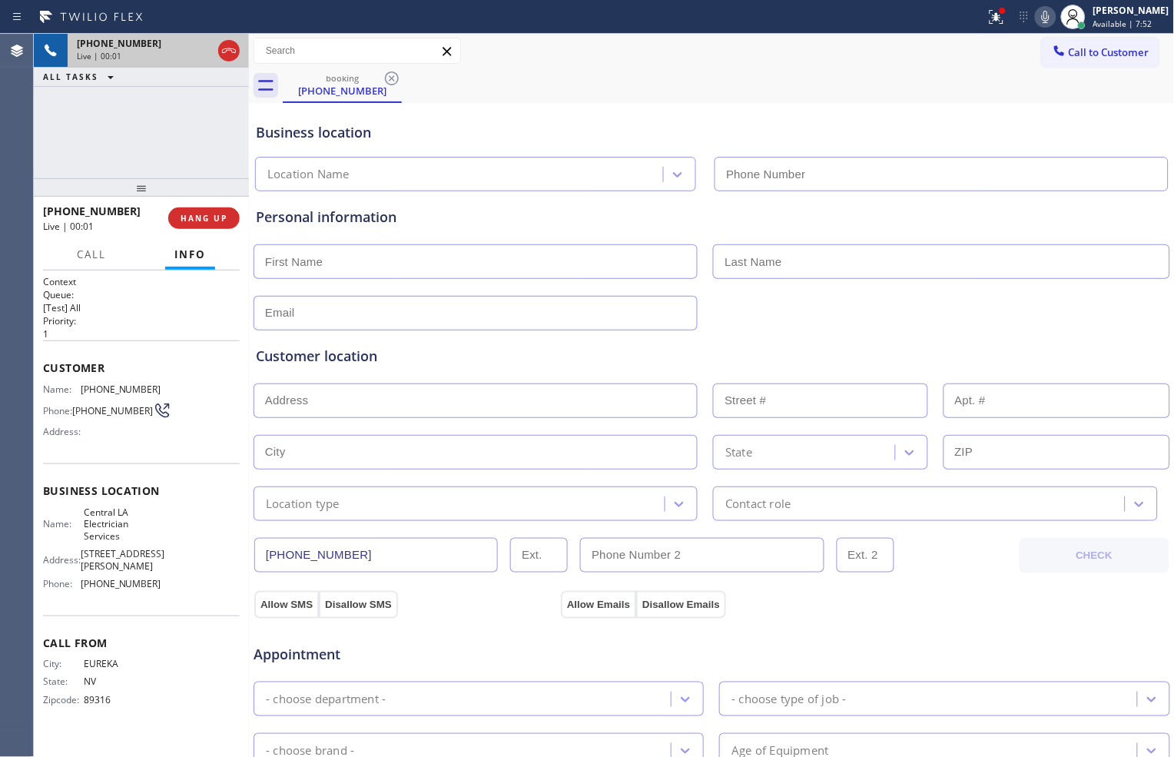
type input "[PHONE_NUMBER]"
click at [215, 216] on span "HANG UP" at bounding box center [203, 218] width 47 height 11
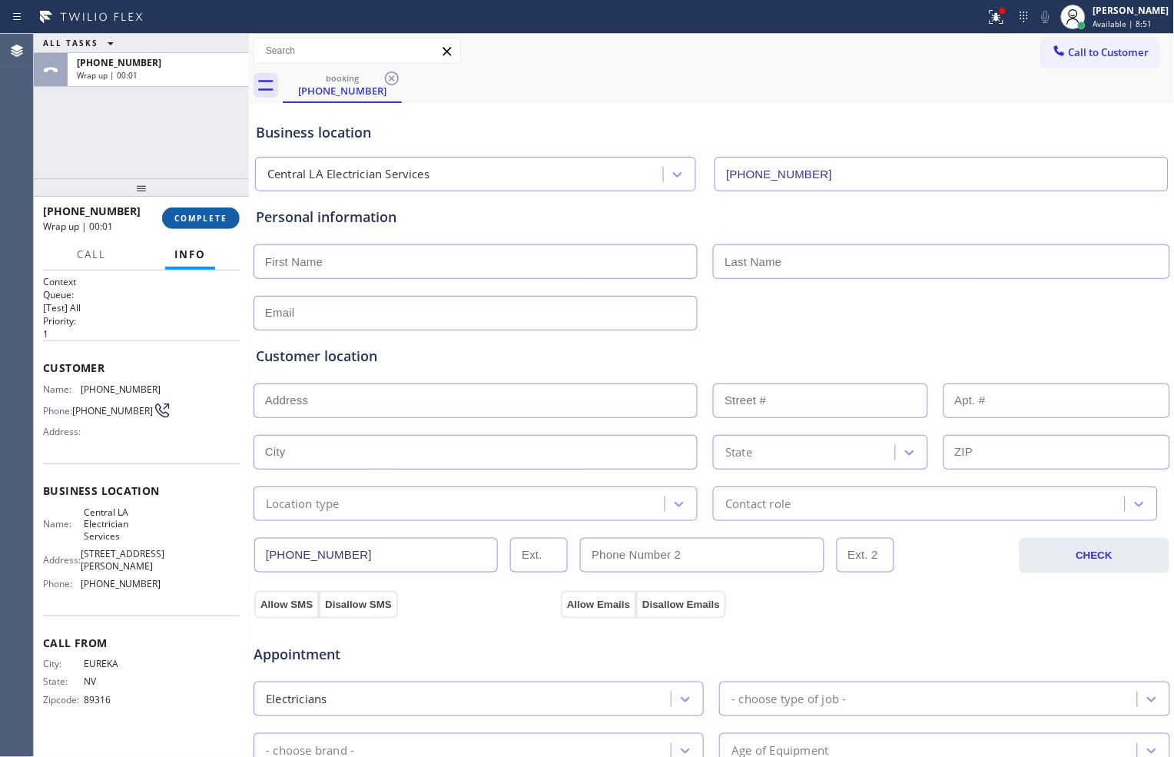
click at [224, 210] on button "COMPLETE" at bounding box center [201, 218] width 78 height 22
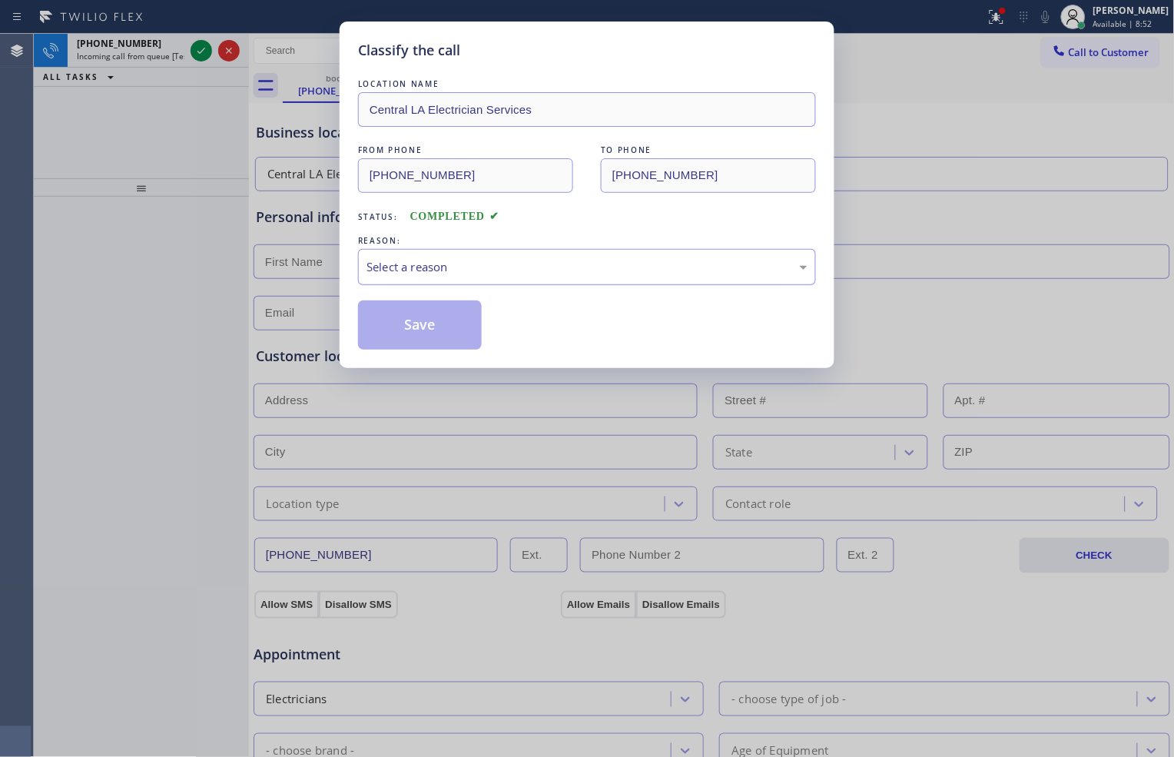
click at [432, 261] on div "Select a reason" at bounding box center [586, 267] width 441 height 18
click at [398, 326] on button "Save" at bounding box center [420, 324] width 124 height 49
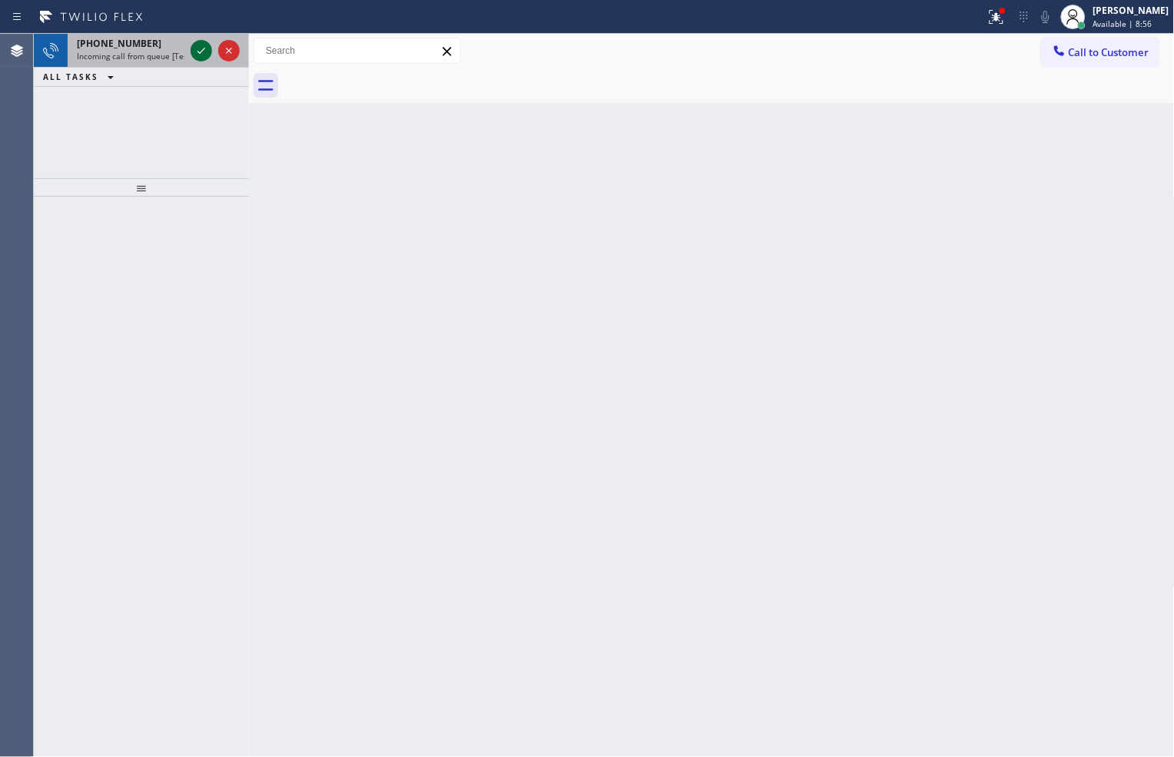
click at [200, 46] on icon at bounding box center [201, 50] width 18 height 18
click at [203, 51] on icon at bounding box center [201, 50] width 18 height 18
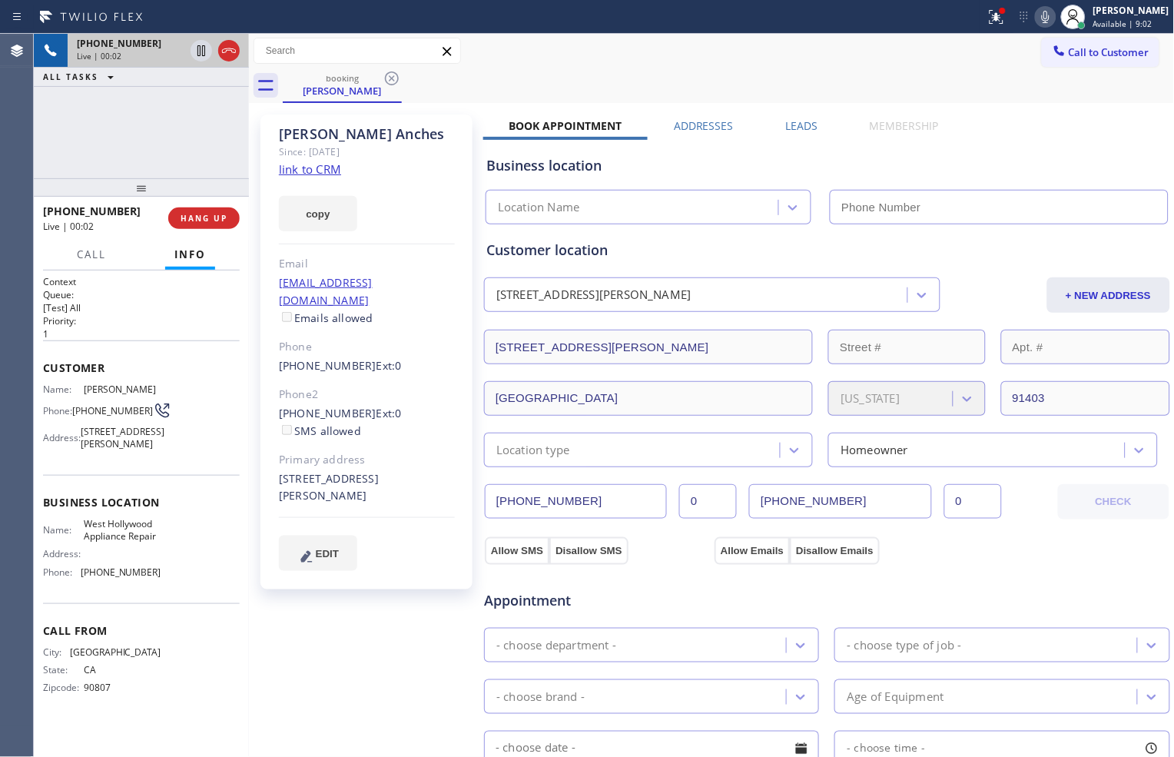
type input "[PHONE_NUMBER]"
click at [303, 167] on link "link to CRM" at bounding box center [310, 168] width 62 height 15
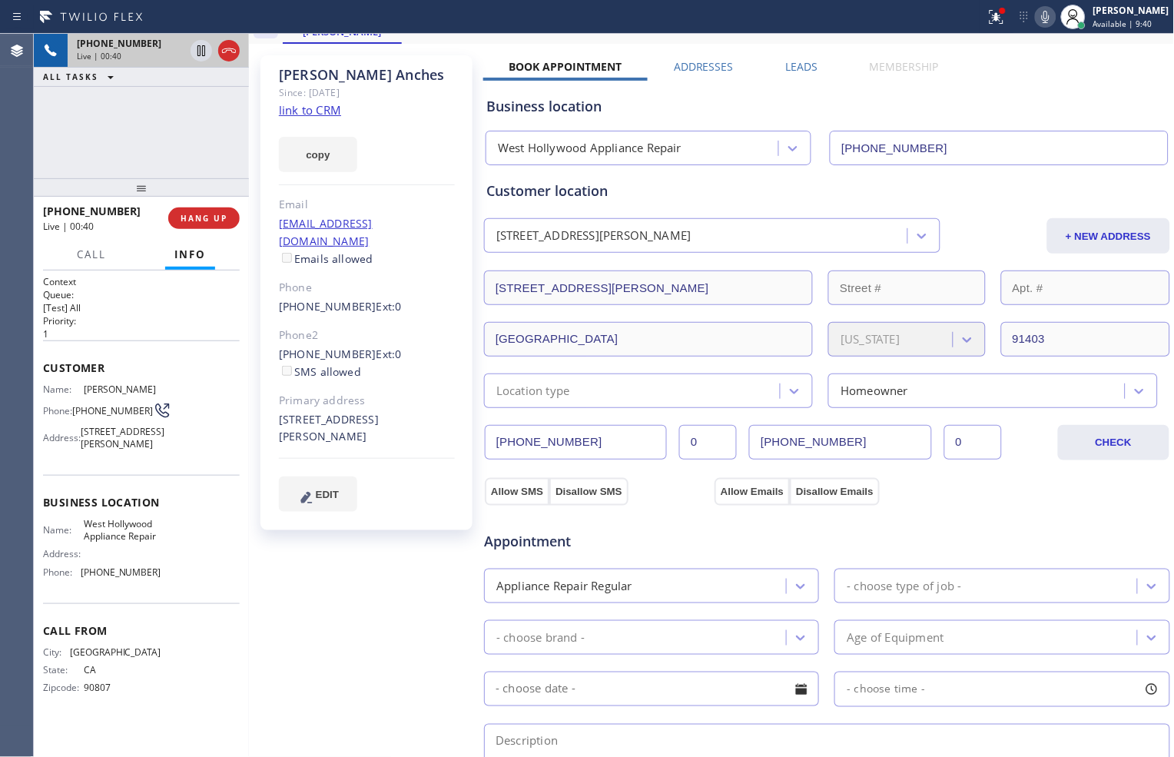
scroll to position [171, 0]
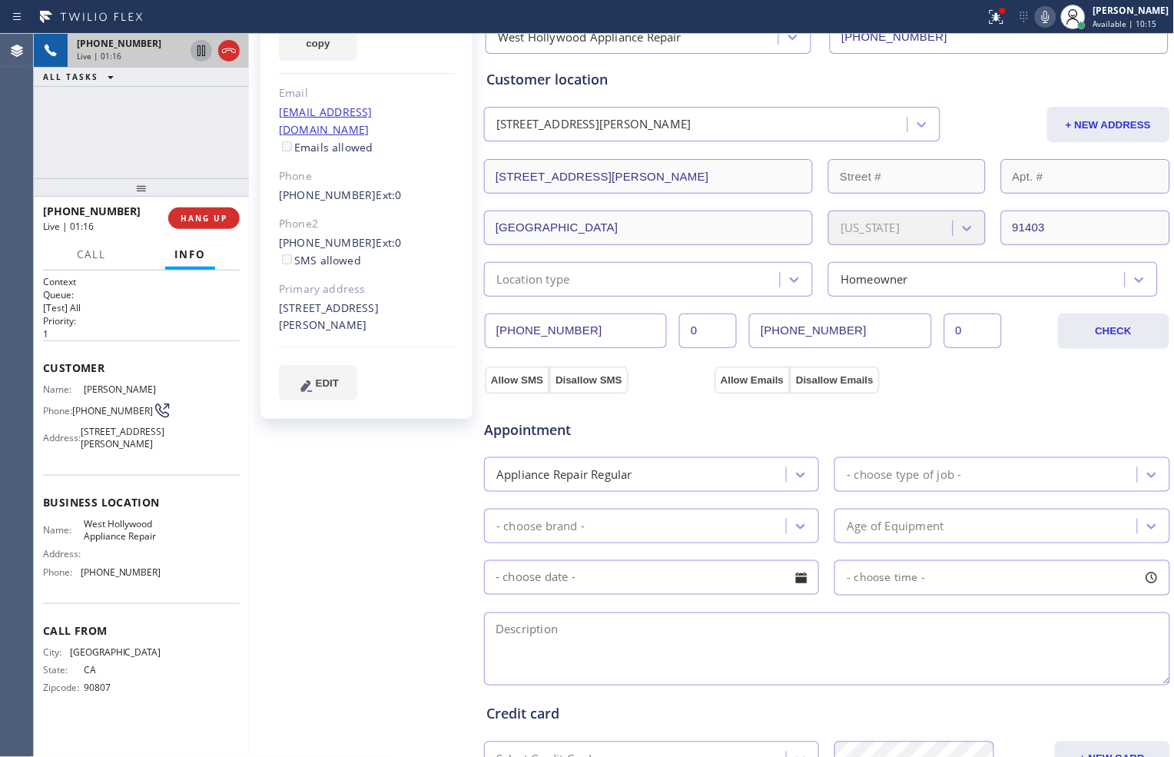
click at [195, 54] on icon at bounding box center [201, 50] width 18 height 18
click at [1036, 8] on icon at bounding box center [1045, 17] width 18 height 18
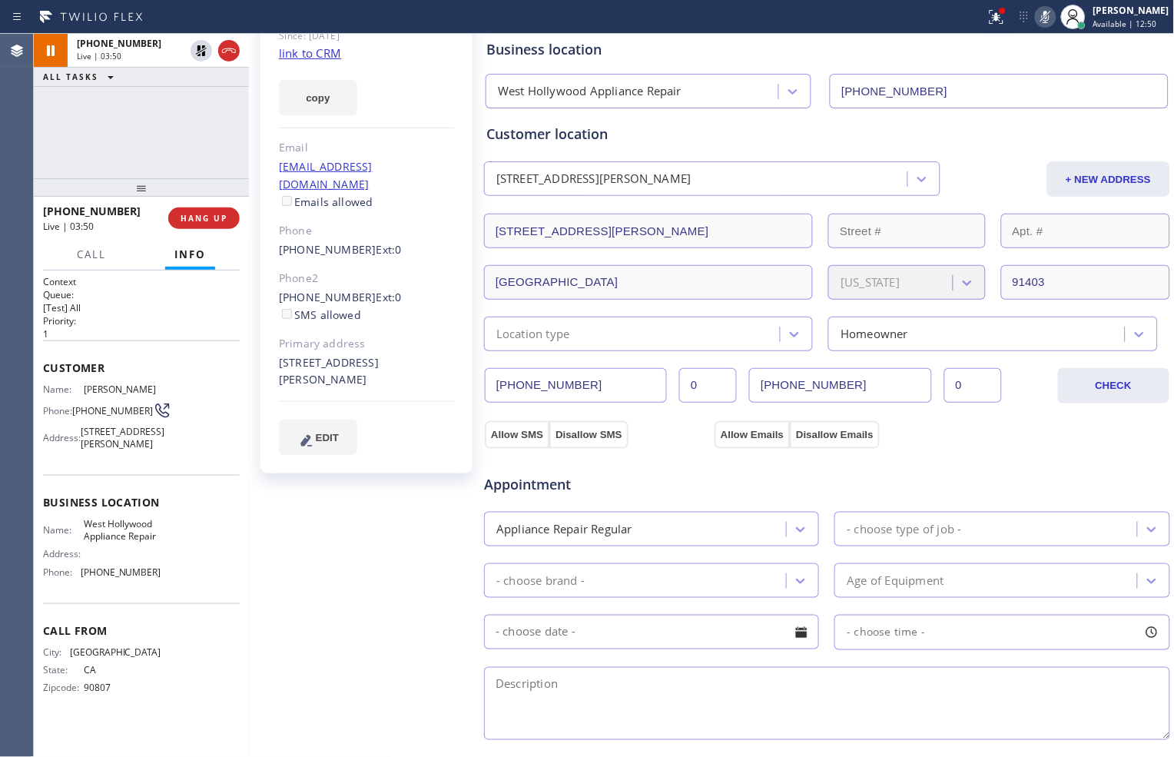
scroll to position [0, 0]
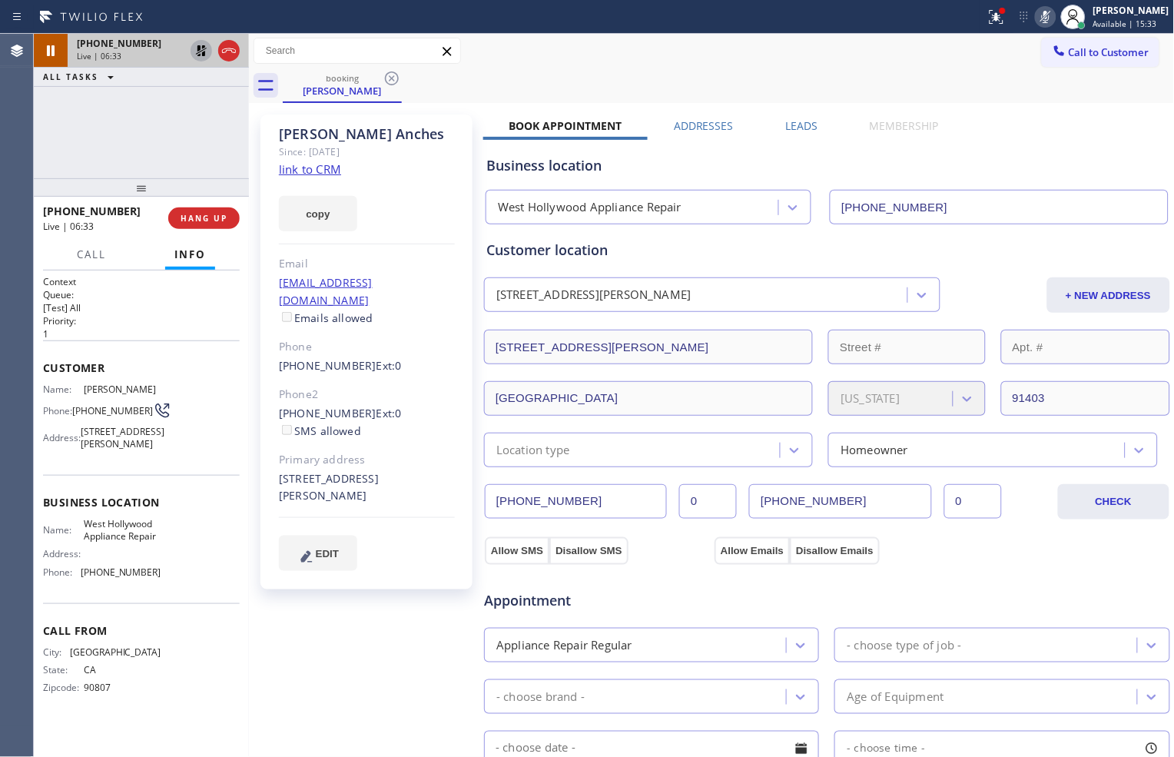
click at [197, 51] on icon at bounding box center [201, 50] width 18 height 18
click at [1038, 18] on icon at bounding box center [1045, 17] width 18 height 18
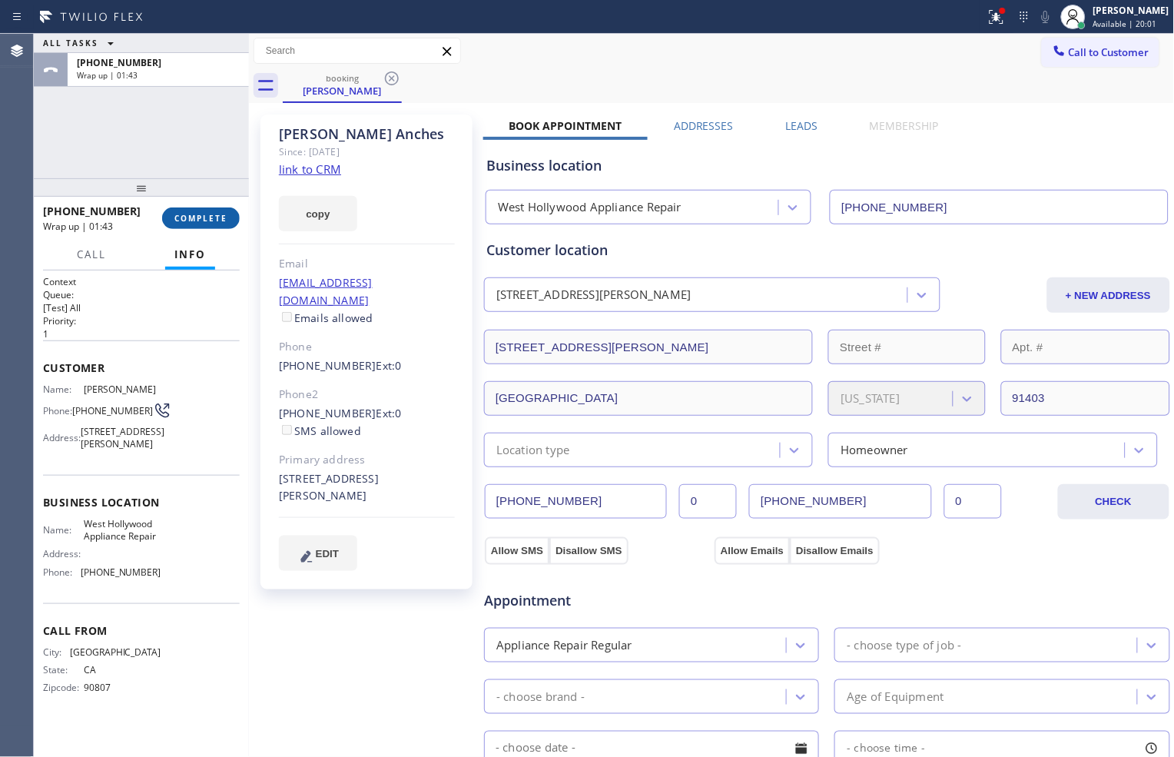
click at [187, 213] on span "COMPLETE" at bounding box center [200, 218] width 53 height 11
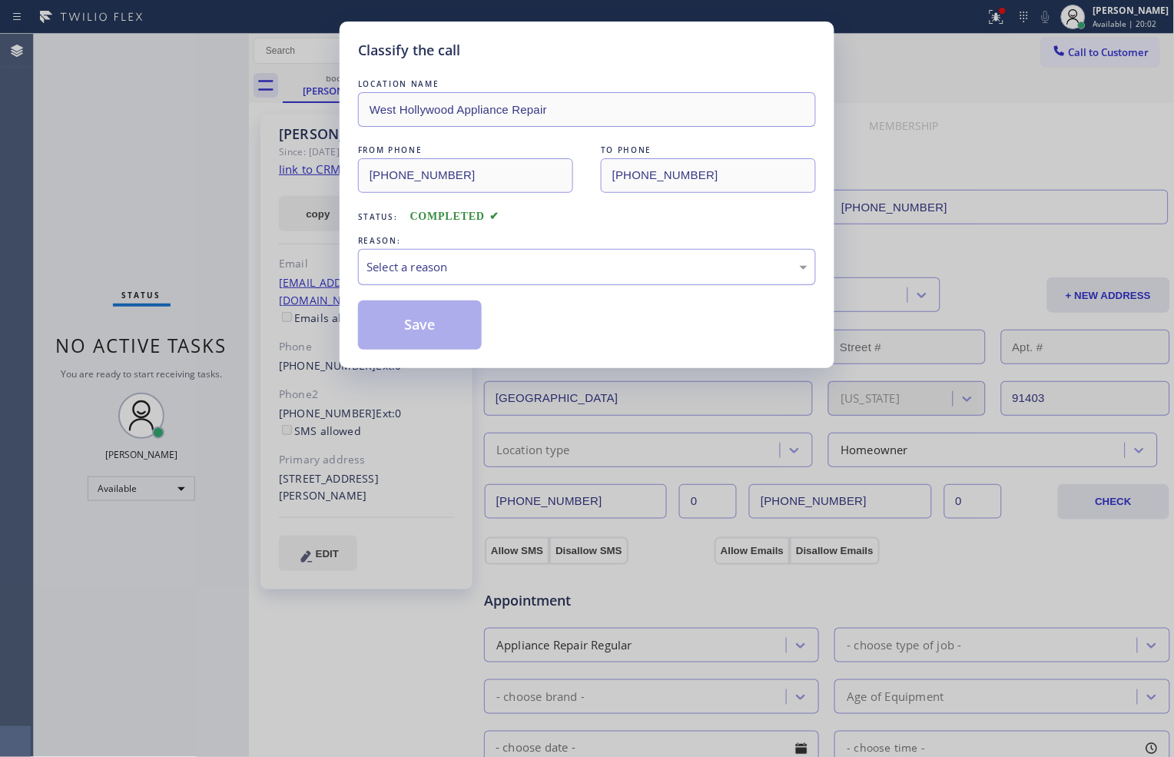
click at [512, 266] on div "Select a reason" at bounding box center [586, 267] width 441 height 18
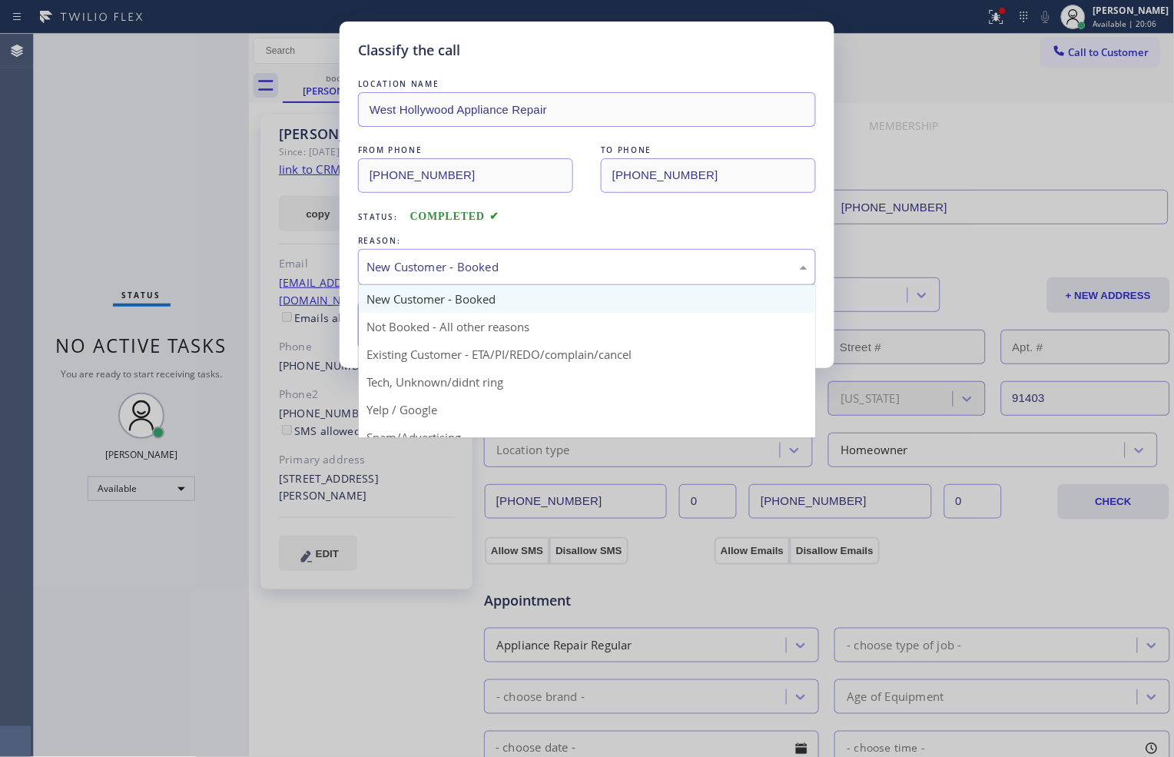
click at [546, 265] on div "New Customer - Booked" at bounding box center [586, 267] width 441 height 18
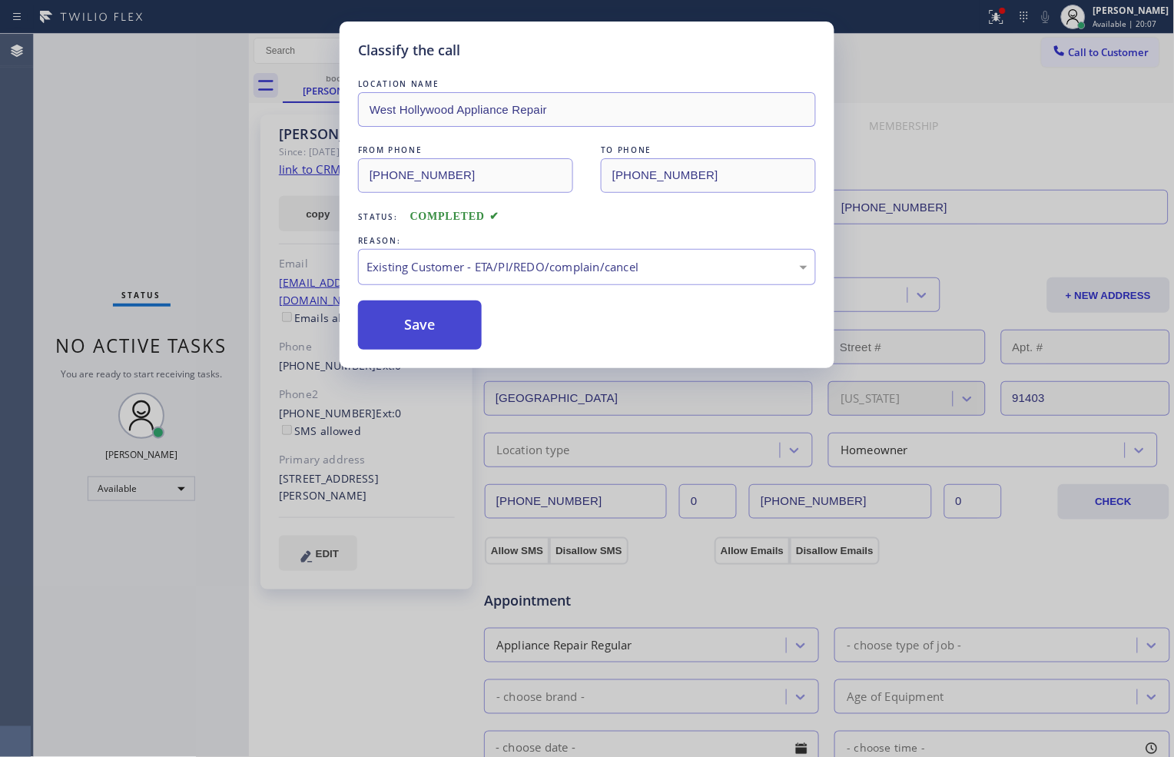
click at [455, 319] on button "Save" at bounding box center [420, 324] width 124 height 49
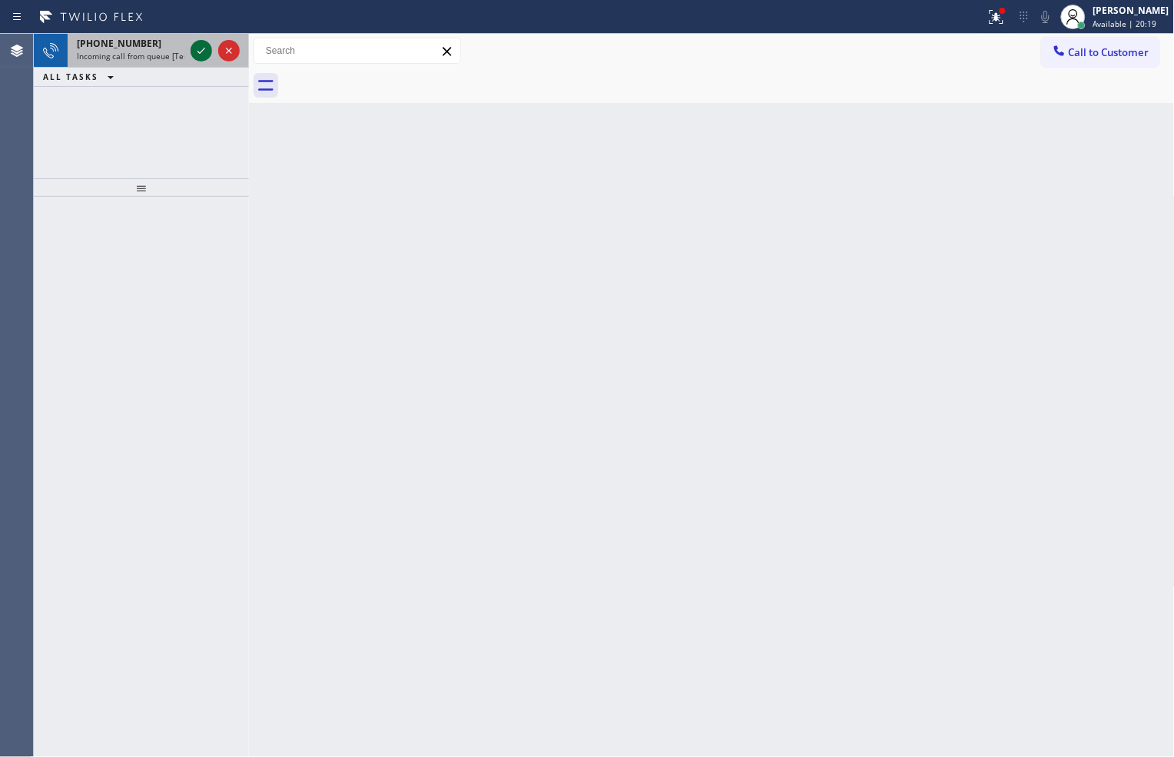
click at [192, 41] on icon at bounding box center [201, 50] width 18 height 18
click at [192, 45] on icon at bounding box center [201, 50] width 18 height 18
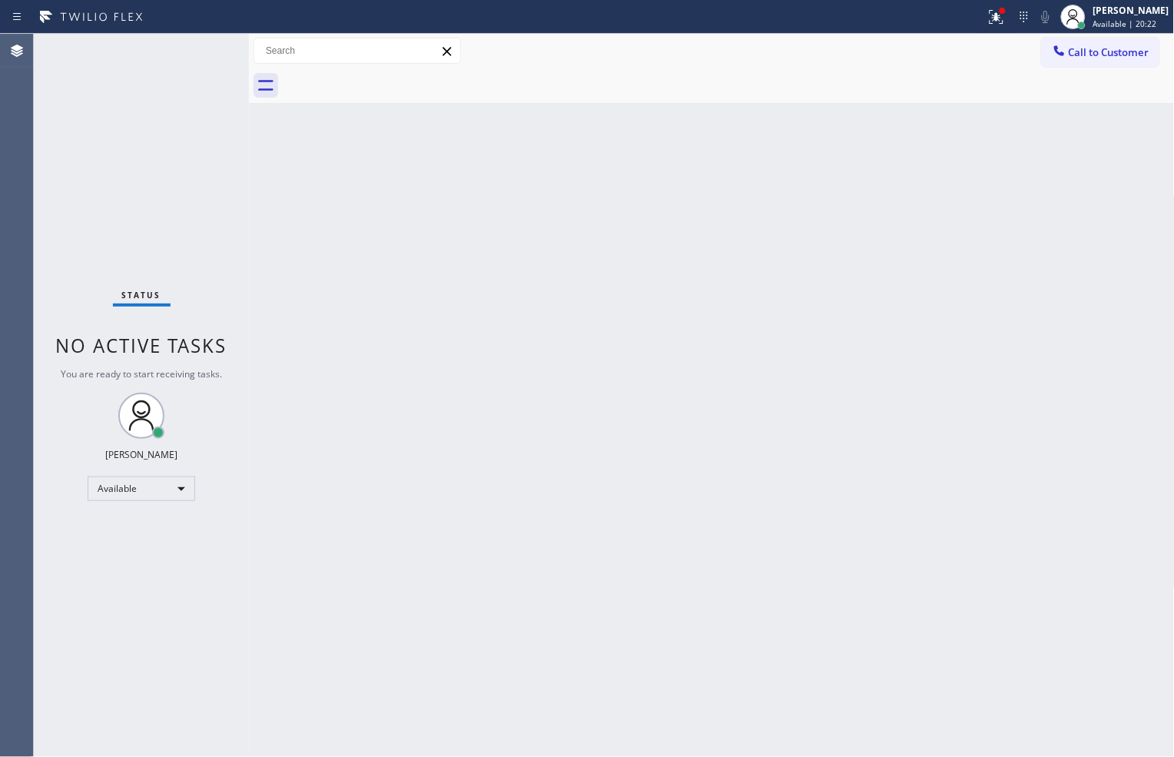
click at [192, 45] on div "Status No active tasks You are ready to start receiving tasks. [PERSON_NAME] Av…" at bounding box center [141, 395] width 215 height 723
click at [182, 225] on div "Status No active tasks You are ready to start receiving tasks. [PERSON_NAME] Av…" at bounding box center [141, 395] width 215 height 723
click at [902, 671] on div "Back to Dashboard Change Sender ID Customers Technicians Select a contact Outbo…" at bounding box center [712, 395] width 926 height 723
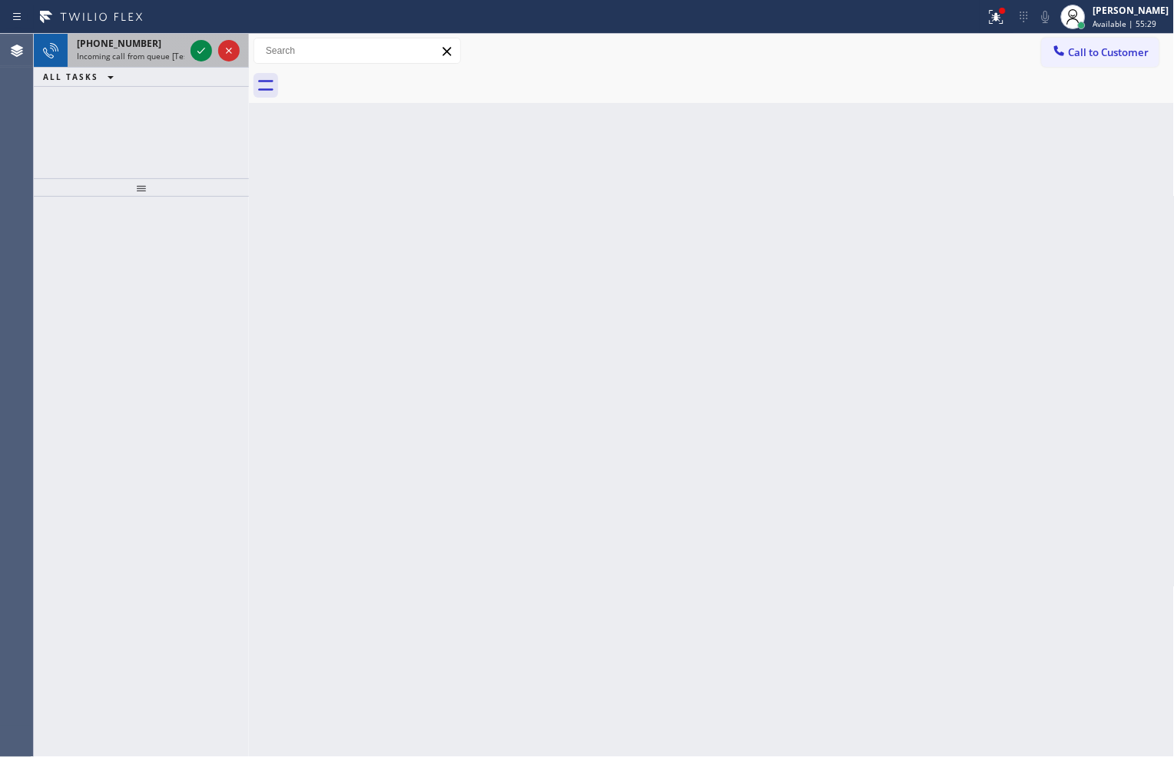
click at [186, 47] on div "[PHONE_NUMBER] Incoming call from queue [Test] All" at bounding box center [128, 51] width 120 height 34
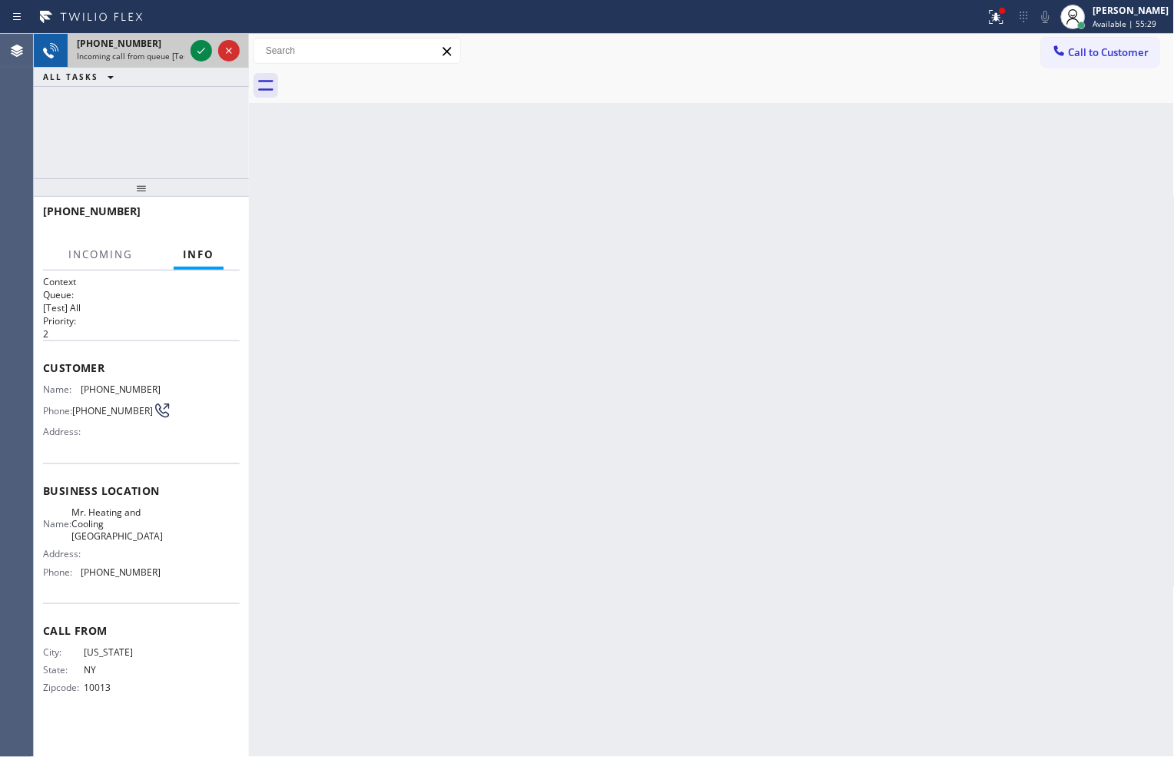
click at [186, 47] on div "[PHONE_NUMBER] Incoming call from queue [Test] All" at bounding box center [128, 51] width 120 height 34
click at [194, 49] on icon at bounding box center [201, 50] width 18 height 18
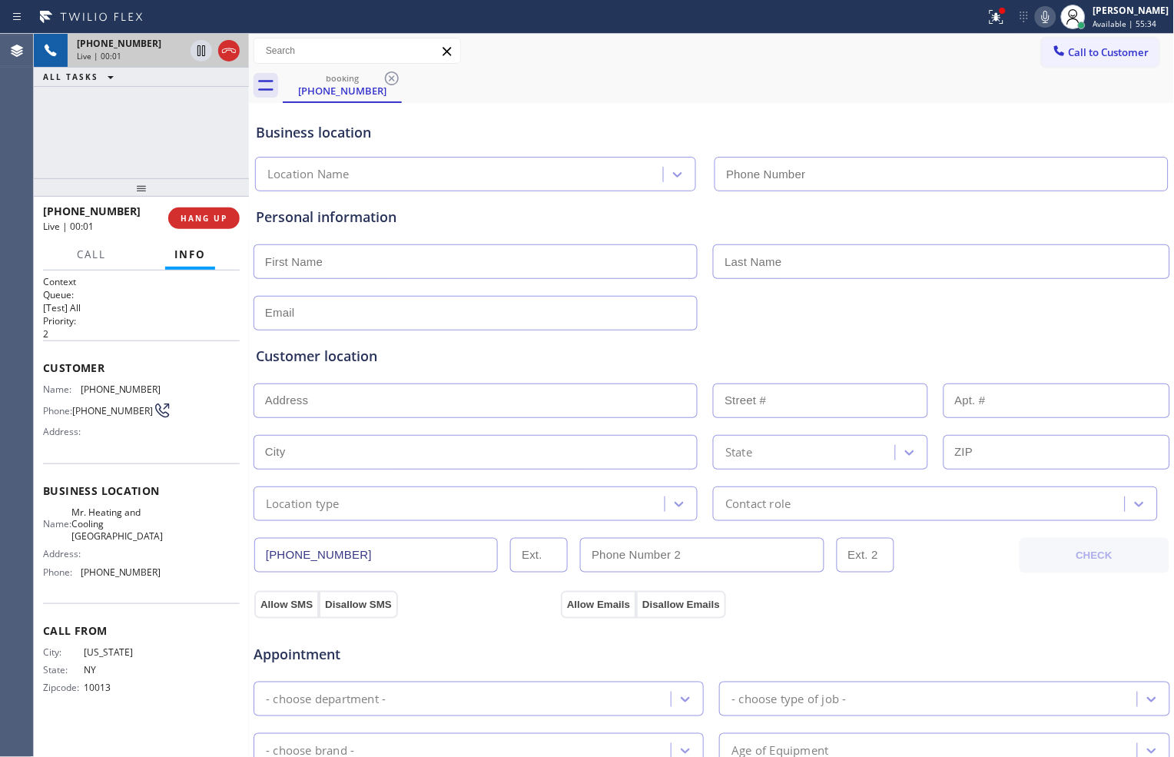
type input "[PHONE_NUMBER]"
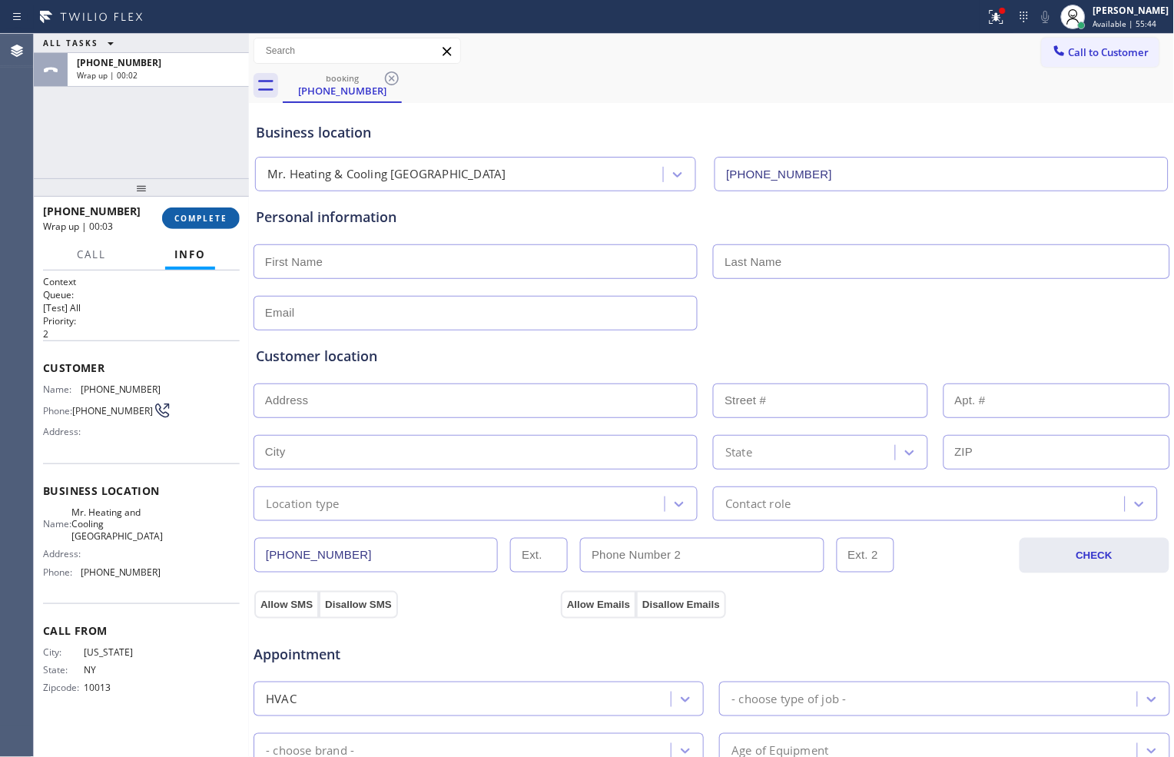
click at [213, 216] on span "COMPLETE" at bounding box center [200, 218] width 53 height 11
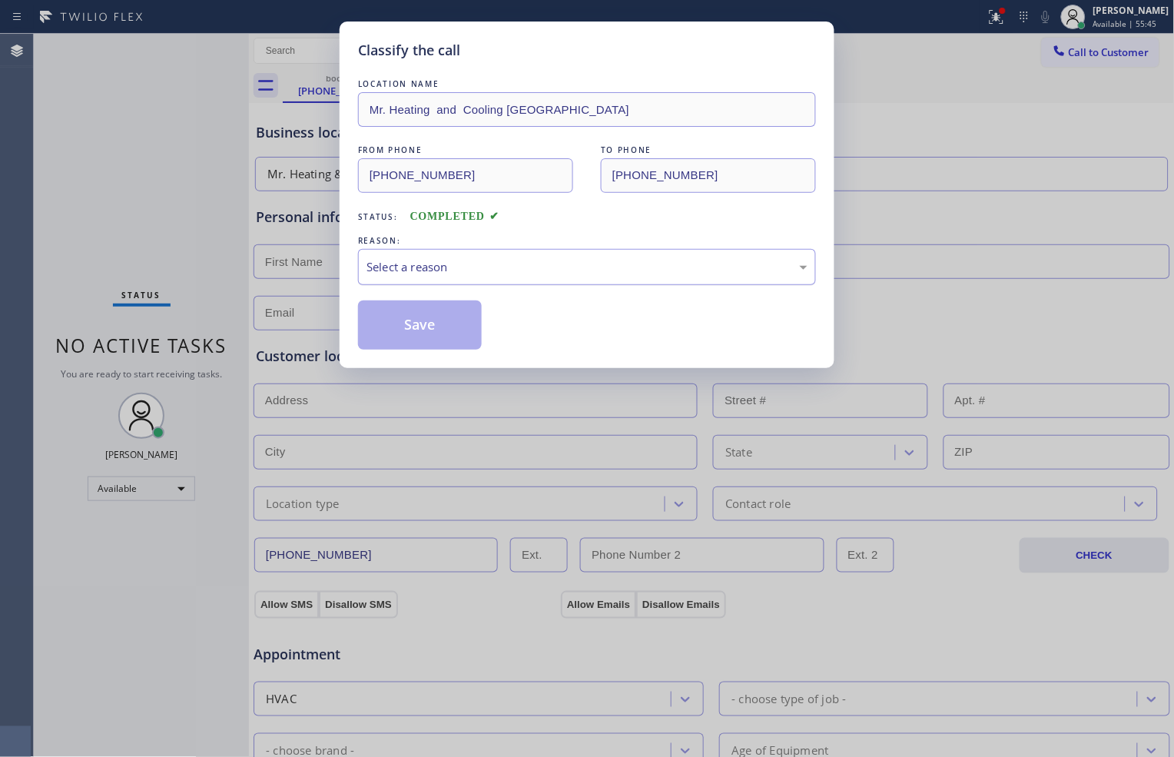
click at [469, 258] on div "Select a reason" at bounding box center [586, 267] width 441 height 18
click at [438, 333] on button "Save" at bounding box center [420, 324] width 124 height 49
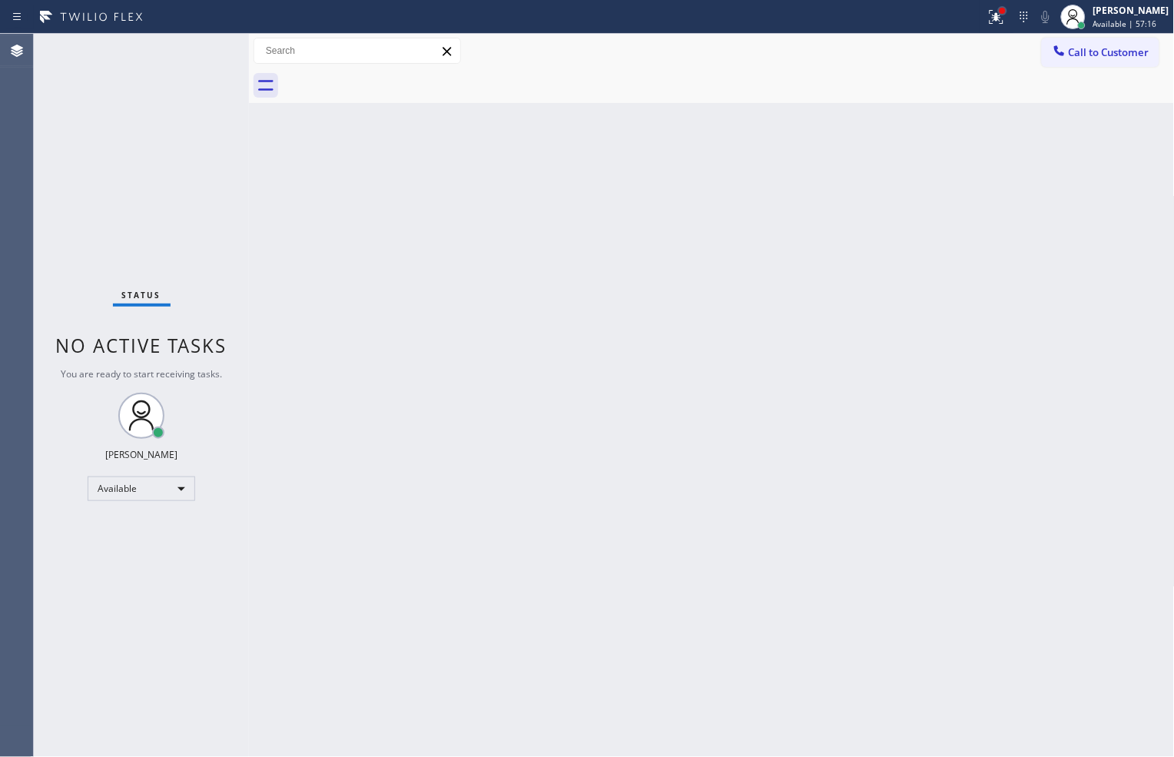
click at [999, 9] on div at bounding box center [1002, 11] width 6 height 6
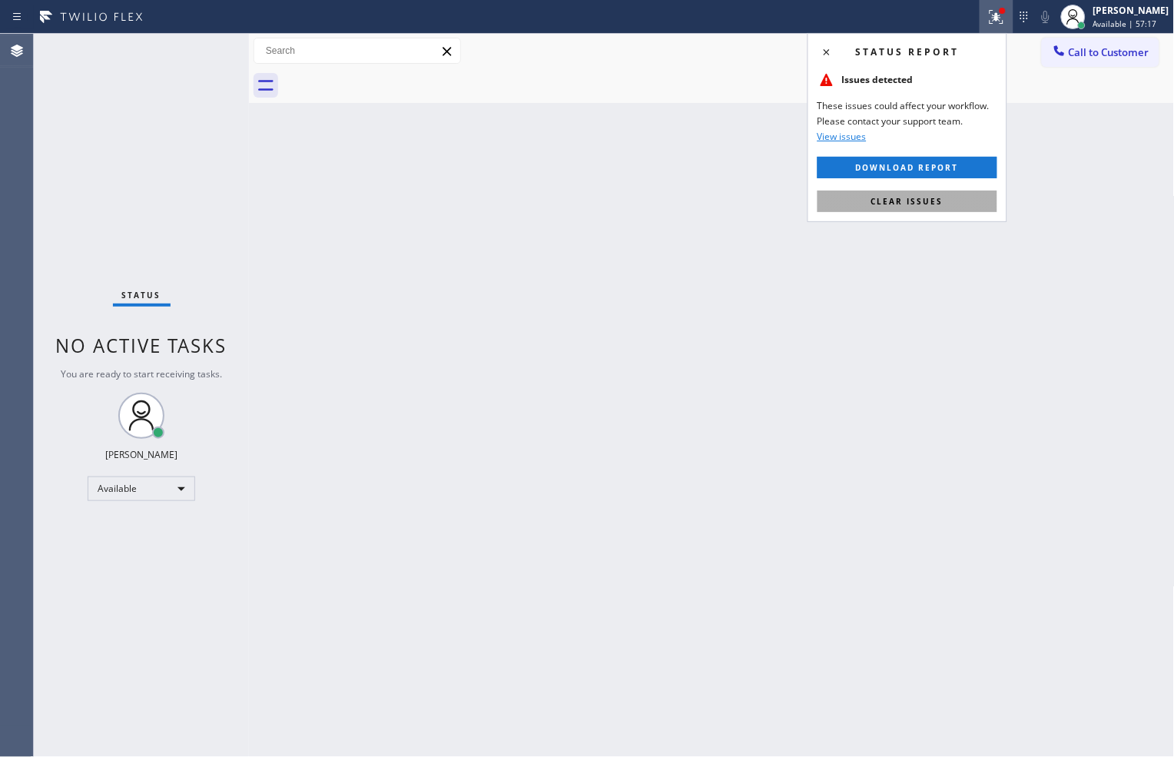
click at [951, 194] on button "Clear issues" at bounding box center [907, 201] width 180 height 22
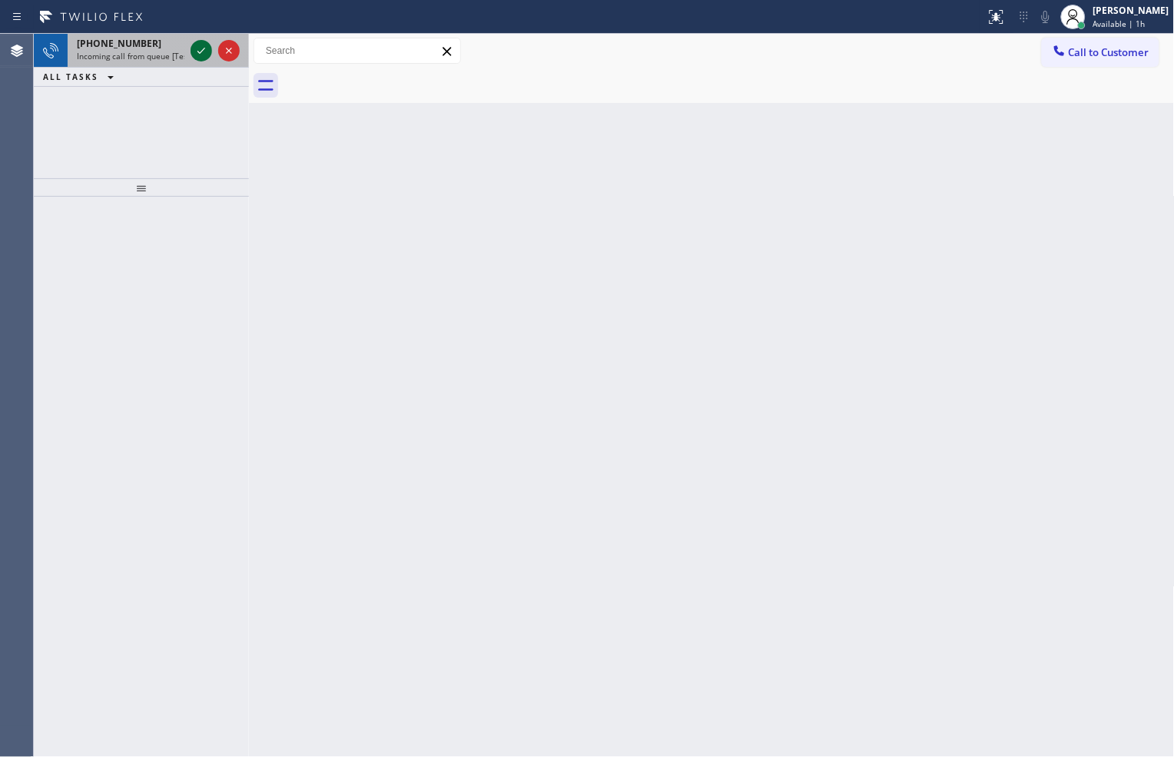
click at [202, 57] on icon at bounding box center [201, 50] width 18 height 18
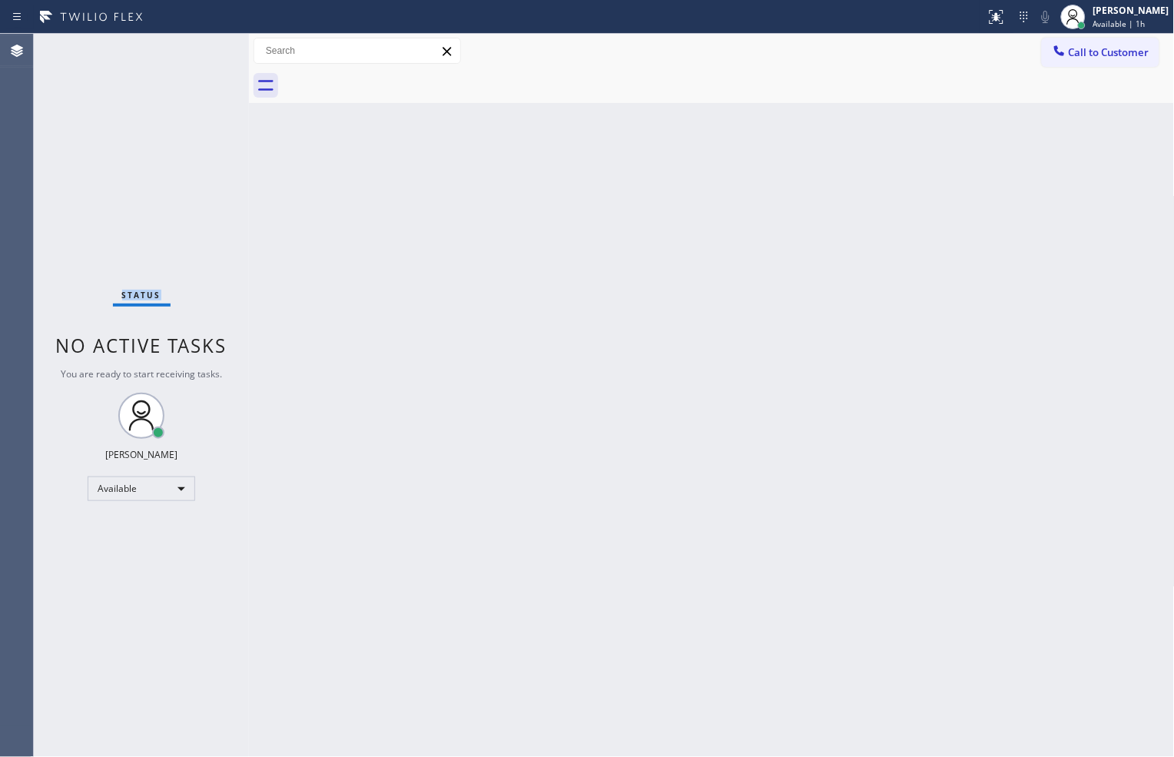
click at [202, 57] on div "Status No active tasks You are ready to start receiving tasks. [PERSON_NAME] Av…" at bounding box center [141, 395] width 215 height 723
click at [987, 8] on icon at bounding box center [996, 17] width 18 height 18
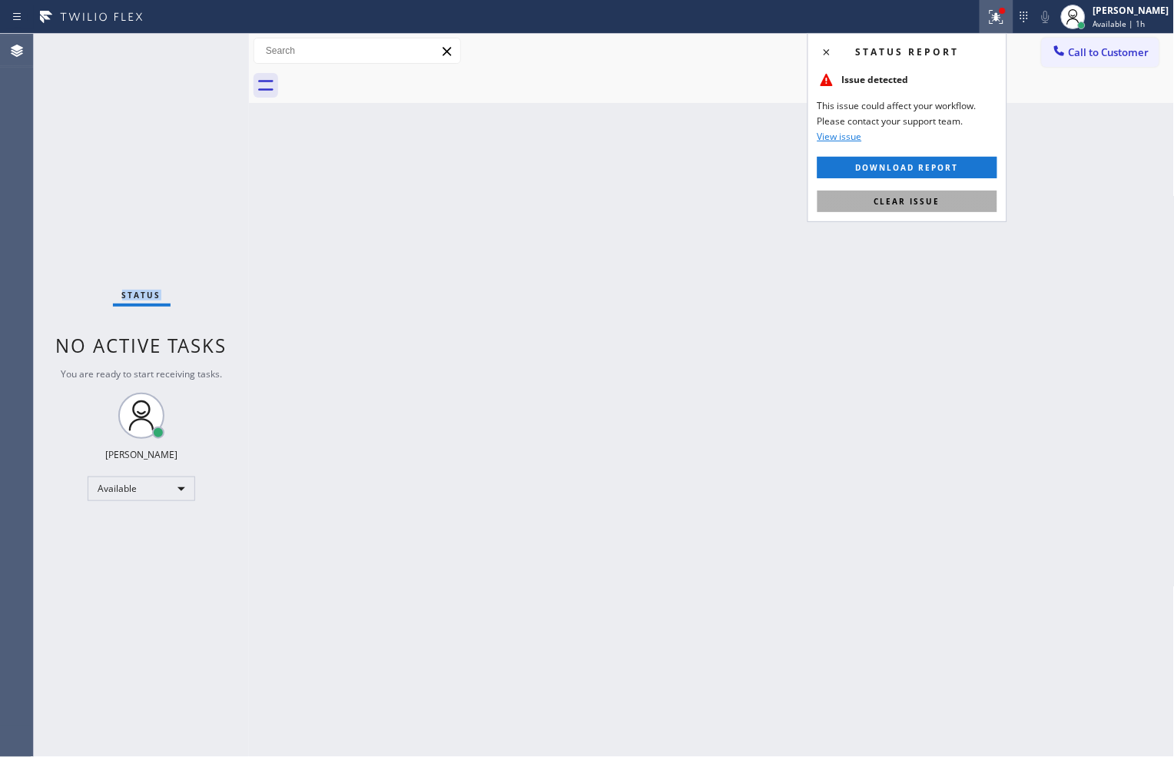
click at [906, 206] on span "Clear issue" at bounding box center [907, 201] width 66 height 11
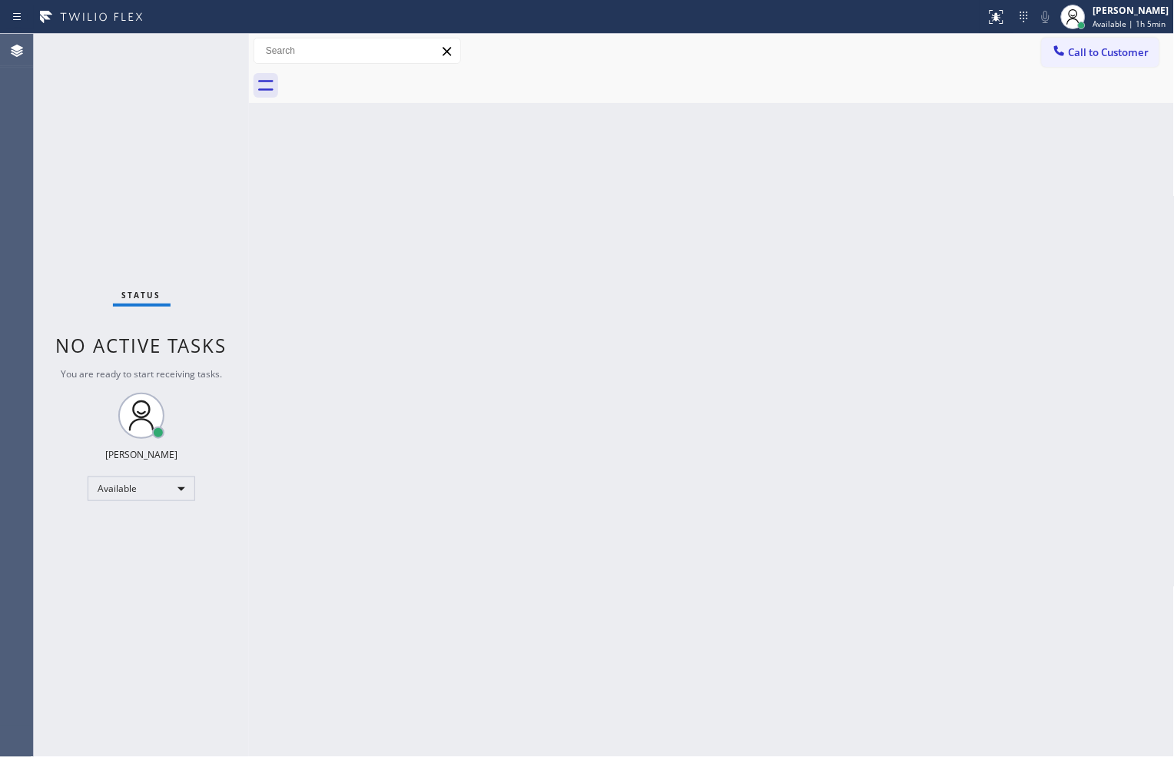
click at [160, 236] on div "Status No active tasks You are ready to start receiving tasks. [PERSON_NAME] Av…" at bounding box center [141, 395] width 215 height 723
click at [205, 51] on div "Status No active tasks You are ready to start receiving tasks. [PERSON_NAME] Av…" at bounding box center [141, 395] width 215 height 723
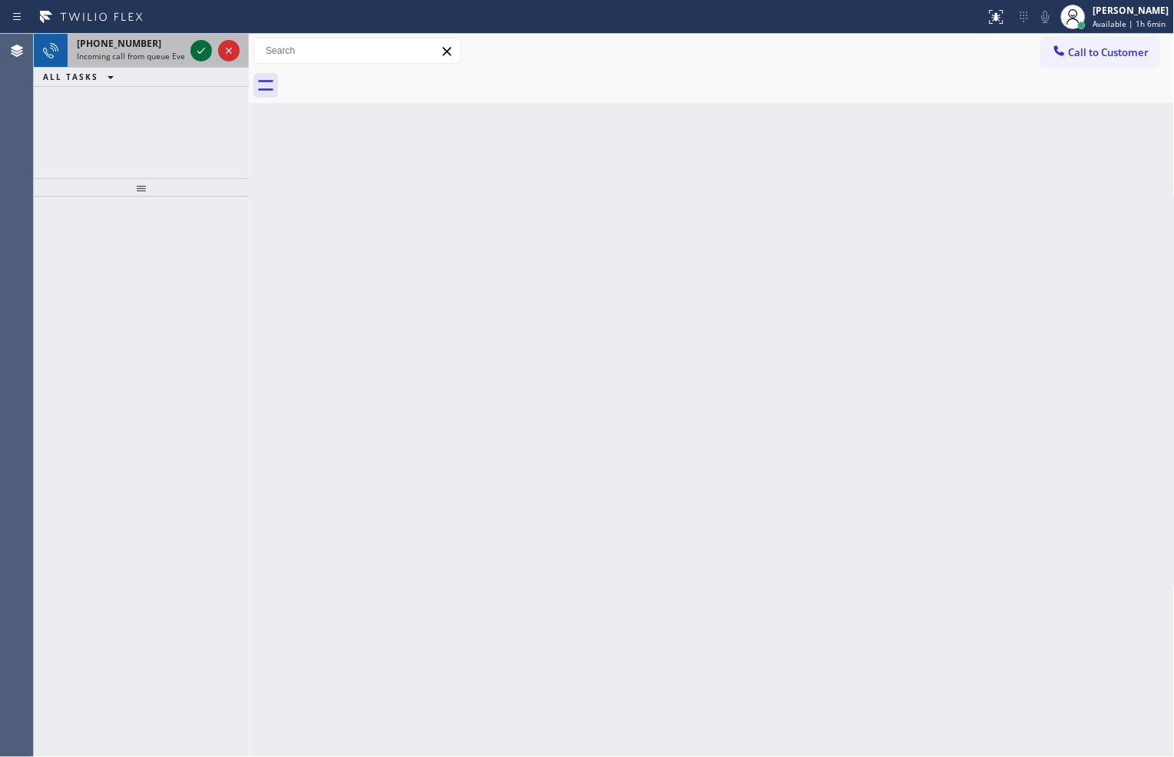
click at [202, 54] on icon at bounding box center [201, 50] width 18 height 18
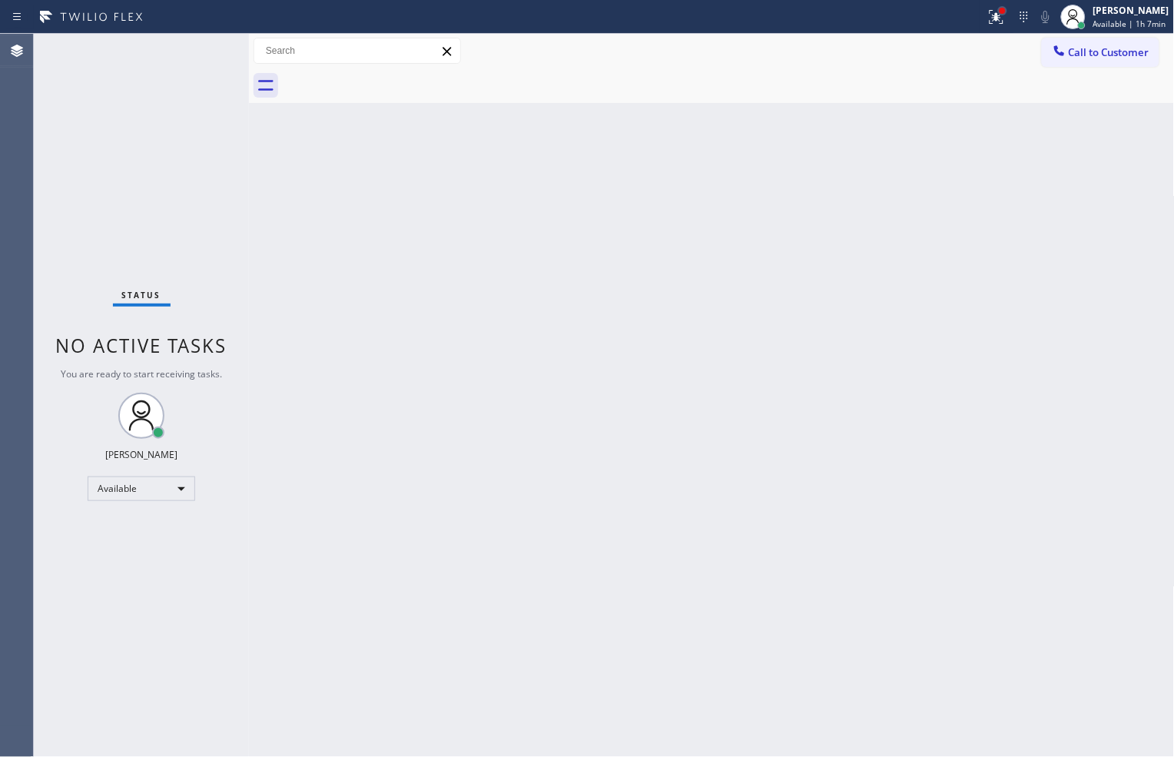
click at [999, 10] on div at bounding box center [1002, 11] width 6 height 6
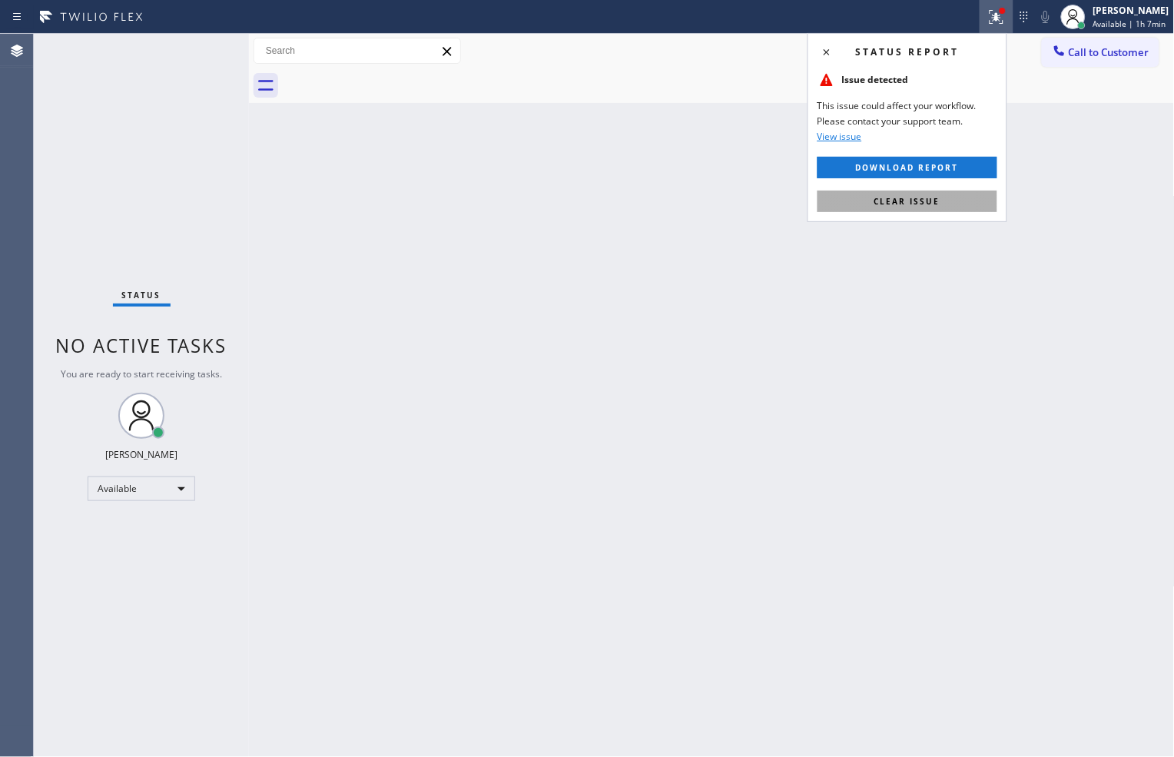
click at [982, 200] on button "Clear issue" at bounding box center [907, 201] width 180 height 22
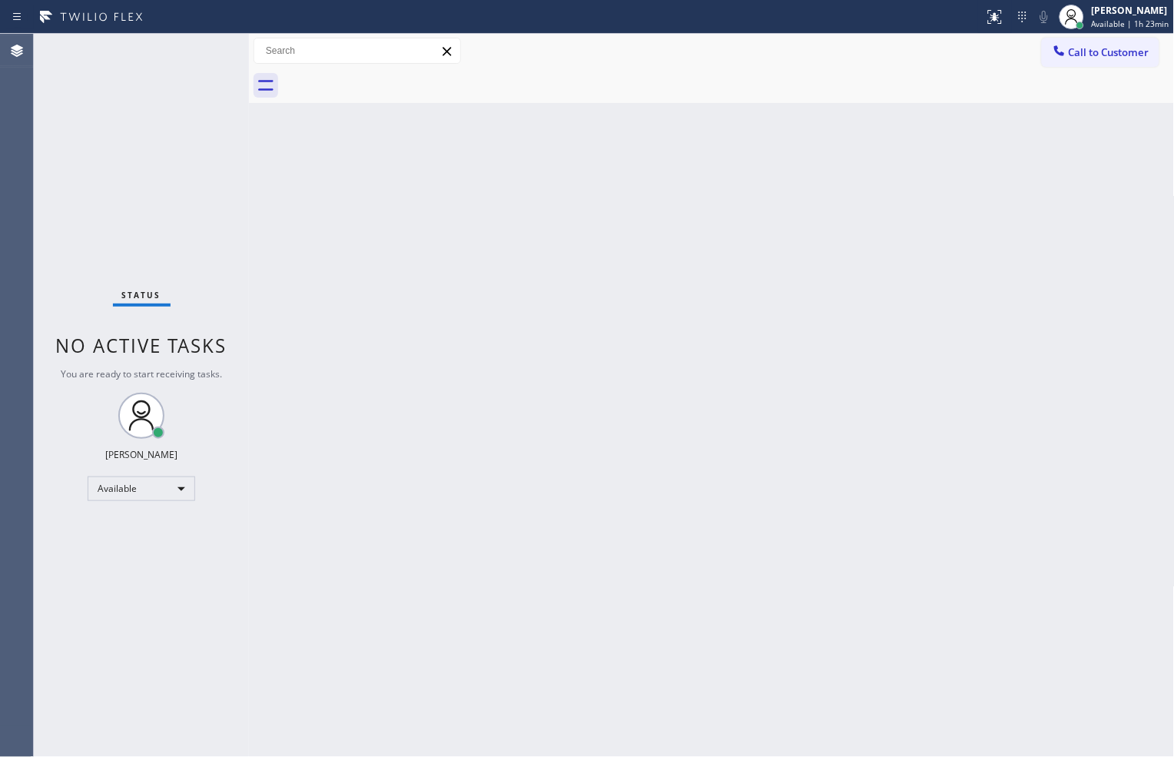
click at [123, 170] on div "Status No active tasks You are ready to start receiving tasks. [PERSON_NAME] Av…" at bounding box center [141, 395] width 215 height 723
click at [177, 489] on div "Available" at bounding box center [142, 488] width 108 height 25
click at [174, 510] on li "Offline" at bounding box center [140, 510] width 104 height 18
click at [1078, 20] on div at bounding box center [1081, 25] width 11 height 11
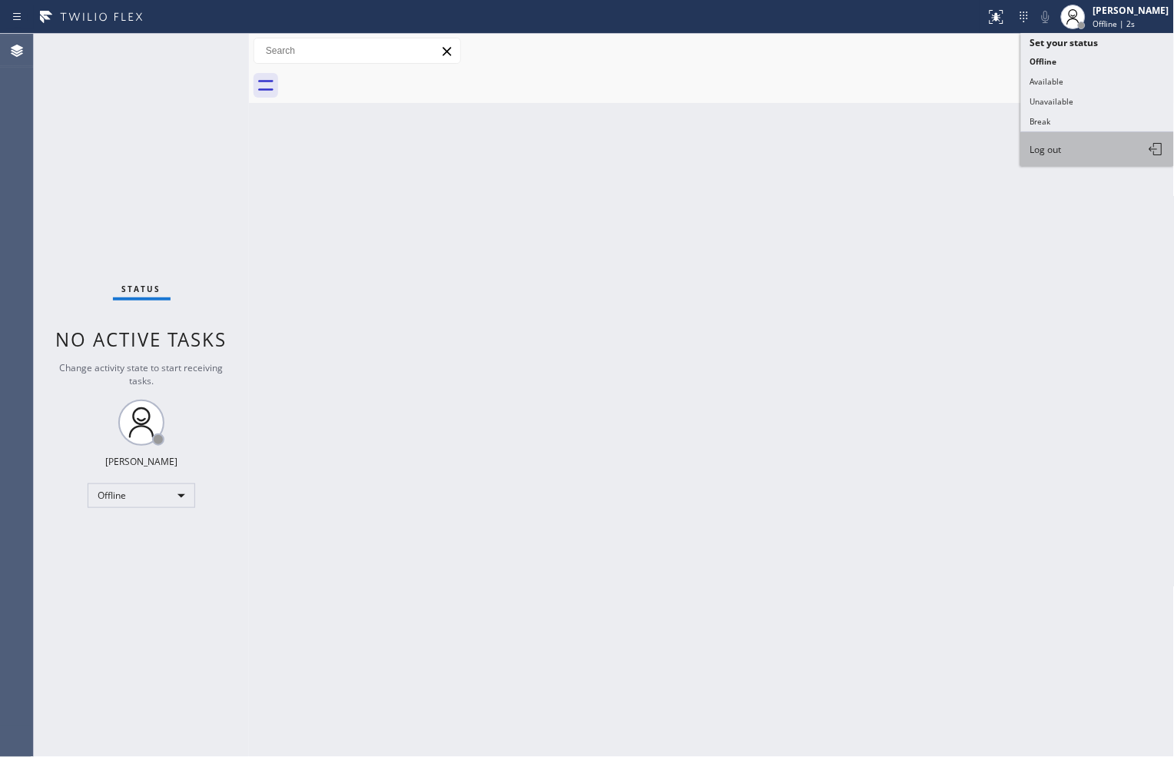
click at [1039, 150] on span "Log out" at bounding box center [1045, 149] width 31 height 13
